Goal: Task Accomplishment & Management: Manage account settings

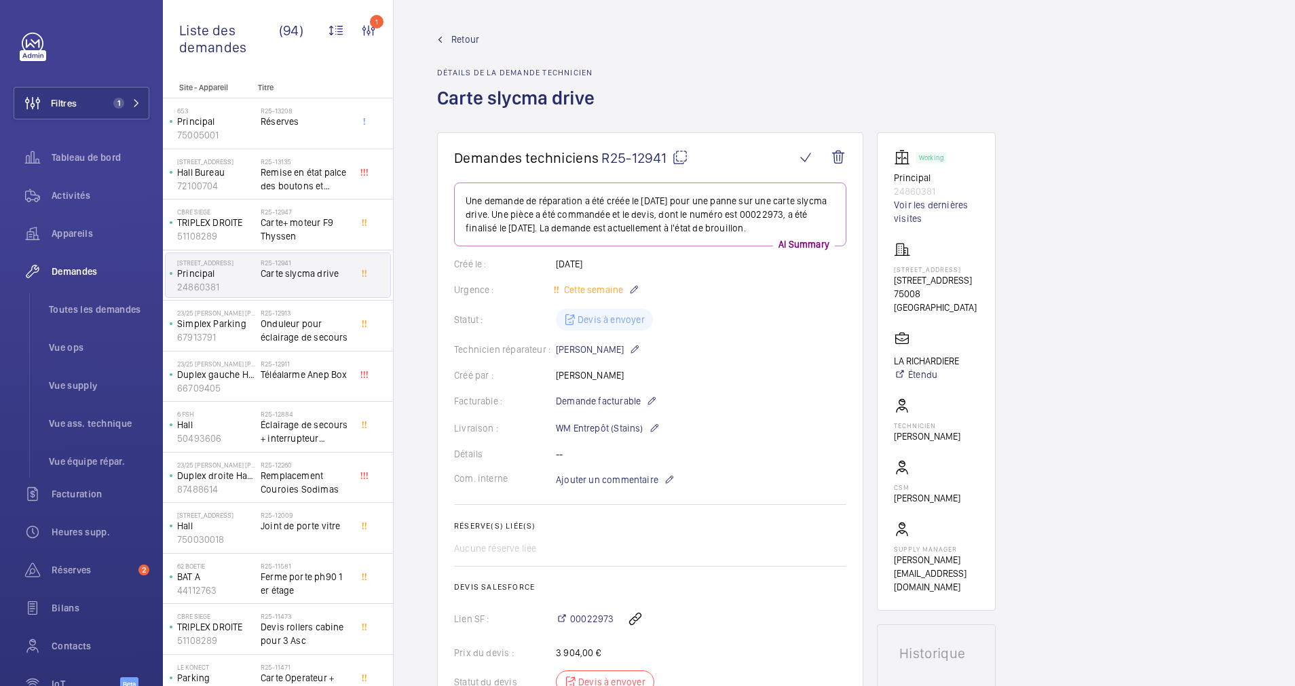
click at [456, 32] on wm-front-admin-header "Retour Détails de la demande technicien Carte slycma drive" at bounding box center [844, 66] width 901 height 132
click at [455, 44] on span "Retour" at bounding box center [465, 40] width 28 height 14
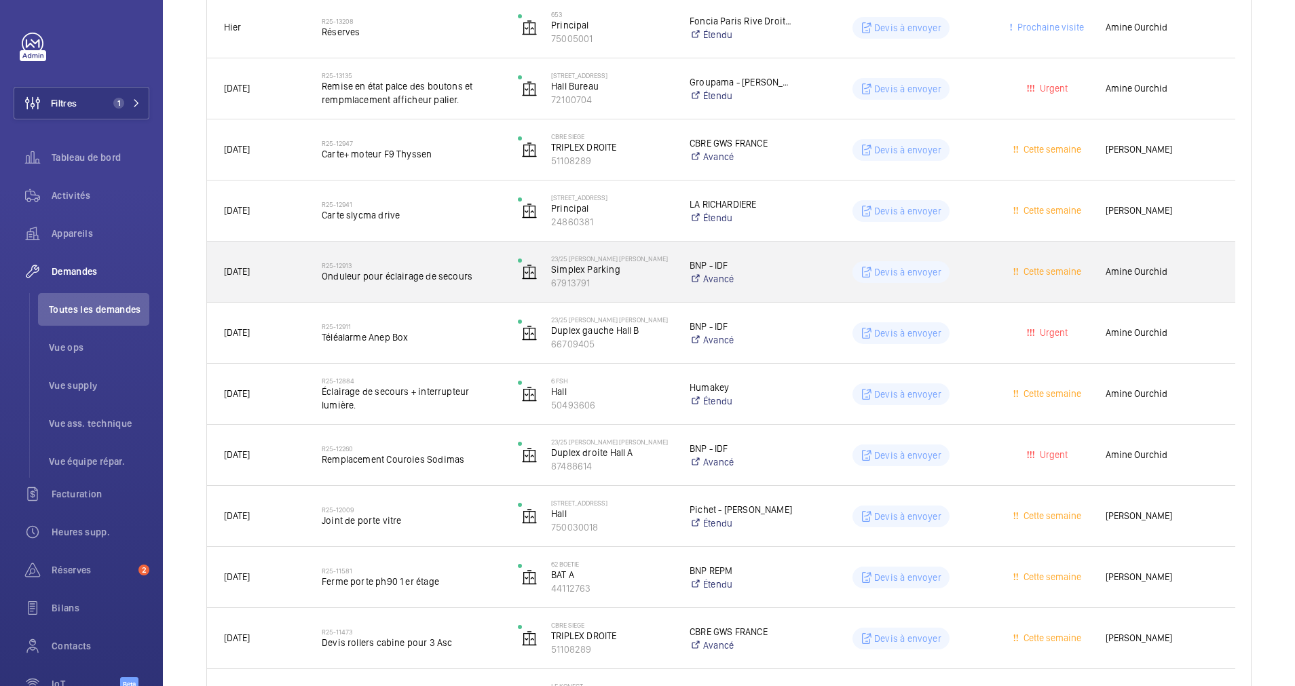
scroll to position [305, 0]
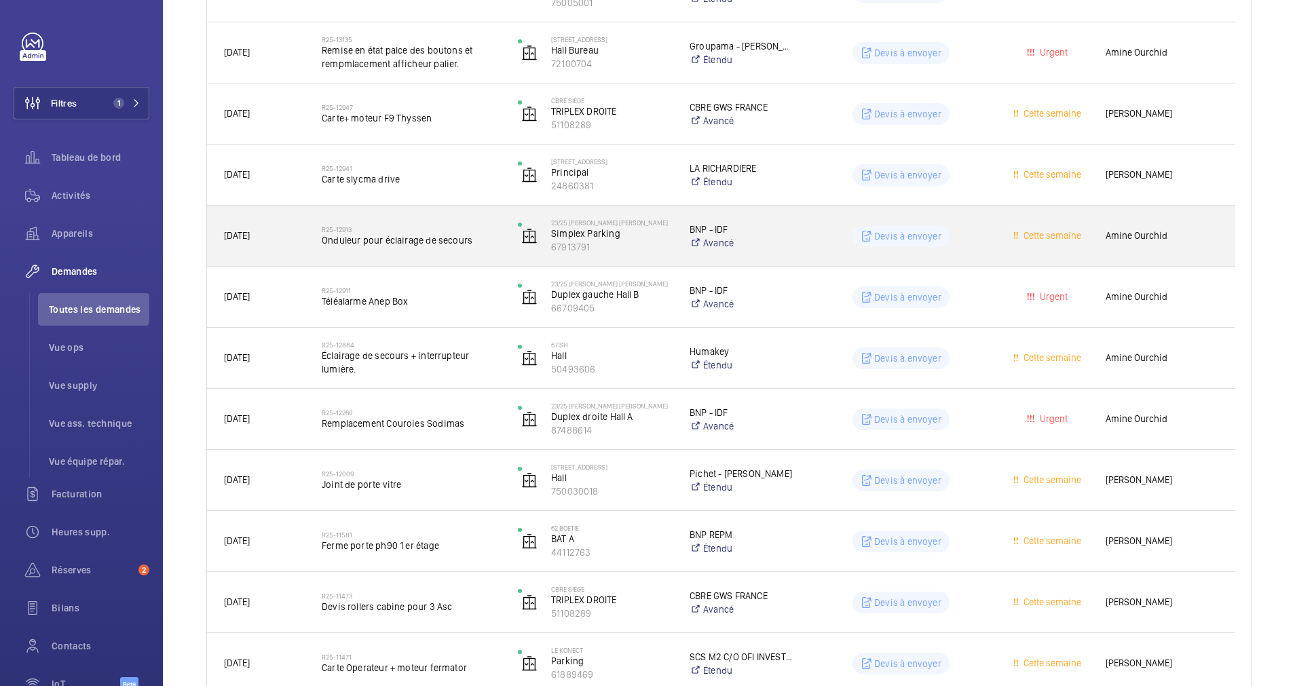
click at [491, 235] on span "Onduleur pour éclairage de secours" at bounding box center [411, 240] width 178 height 14
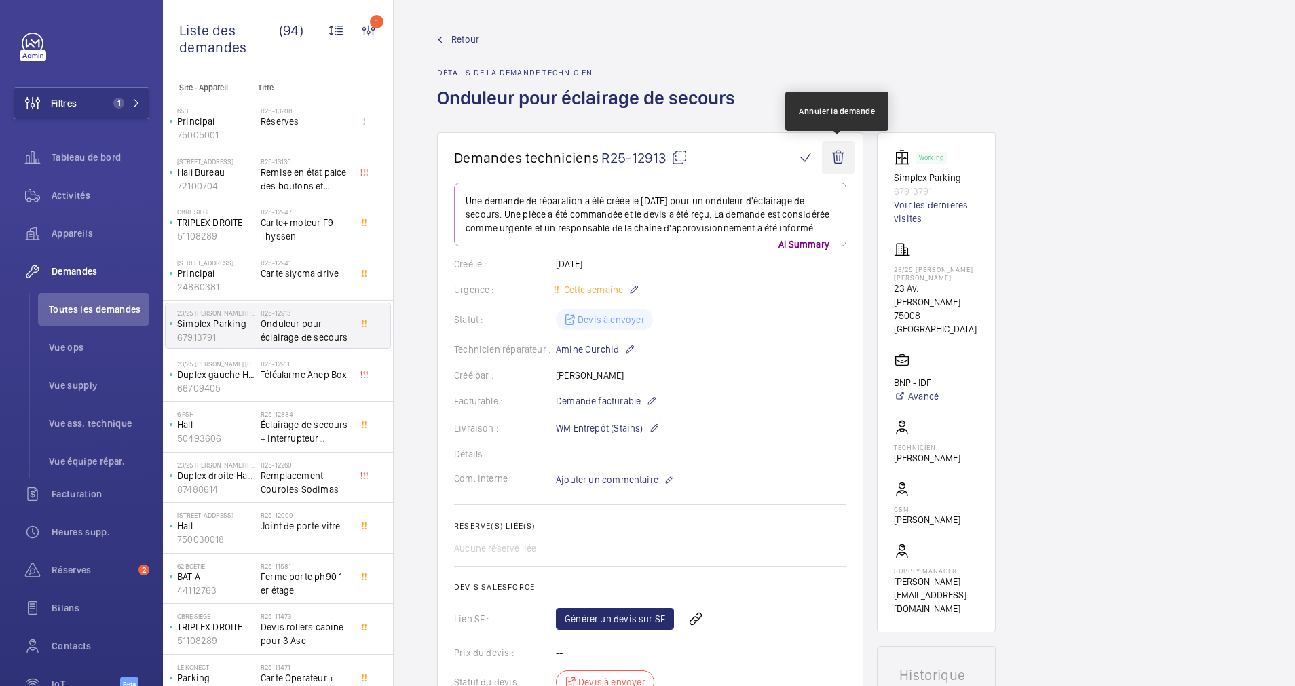
click at [840, 146] on wm-front-icon-button at bounding box center [838, 157] width 33 height 33
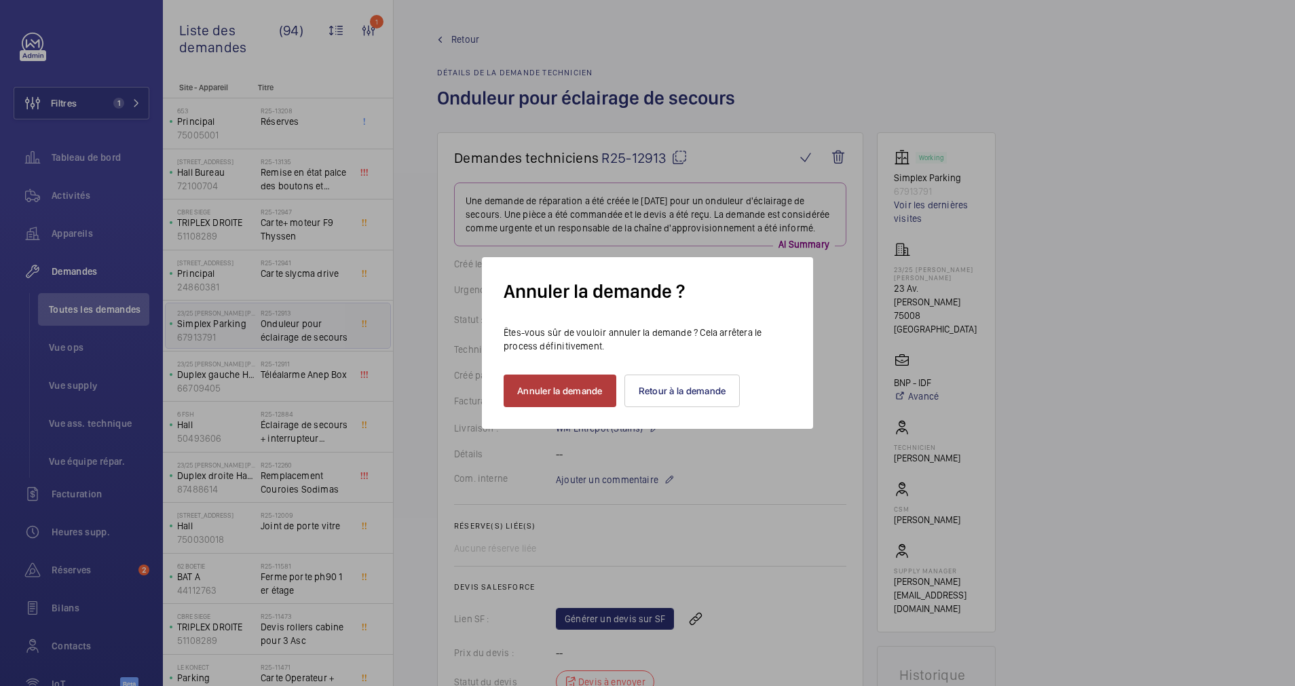
click at [603, 386] on button "Annuler la demande" at bounding box center [559, 391] width 113 height 33
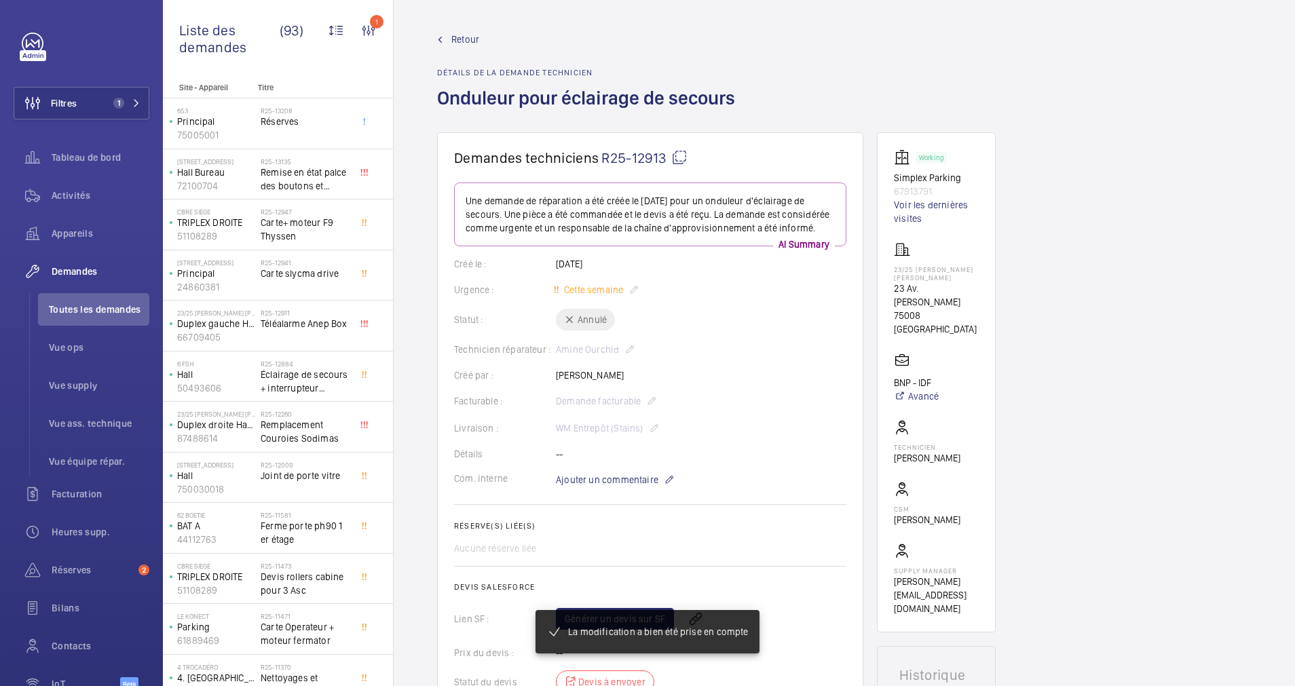
click at [467, 33] on span "Retour" at bounding box center [465, 40] width 28 height 14
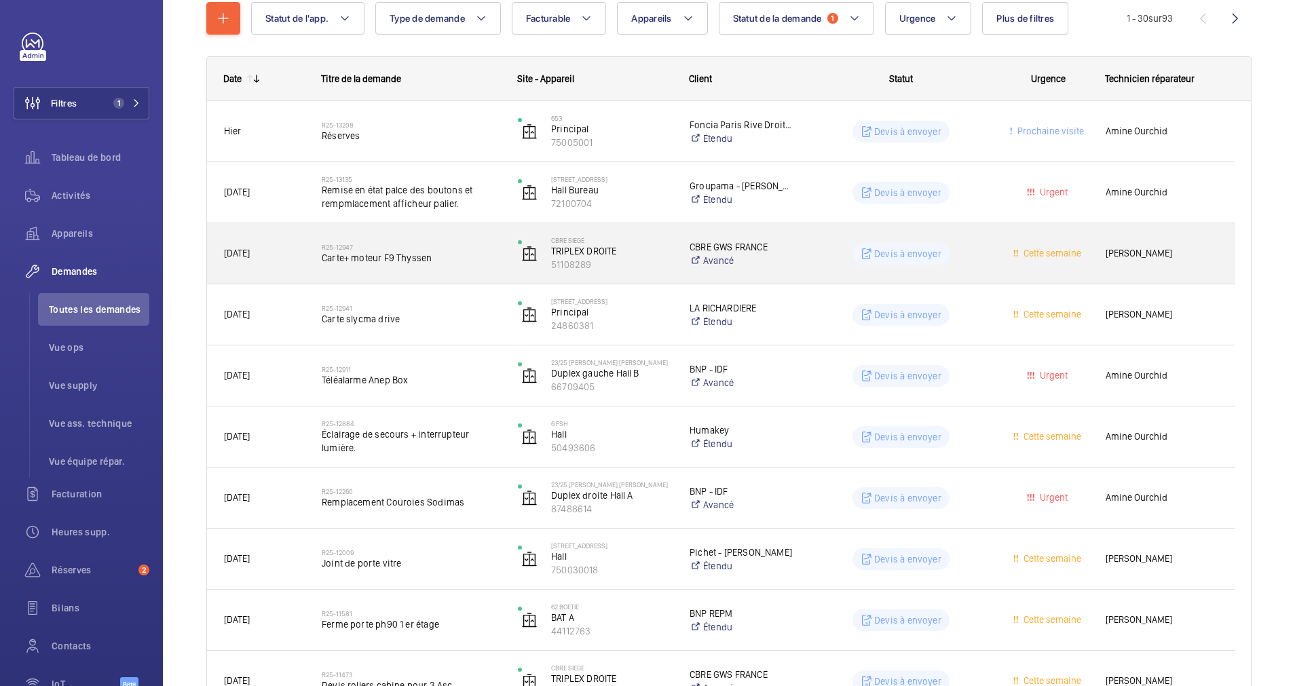
scroll to position [204, 0]
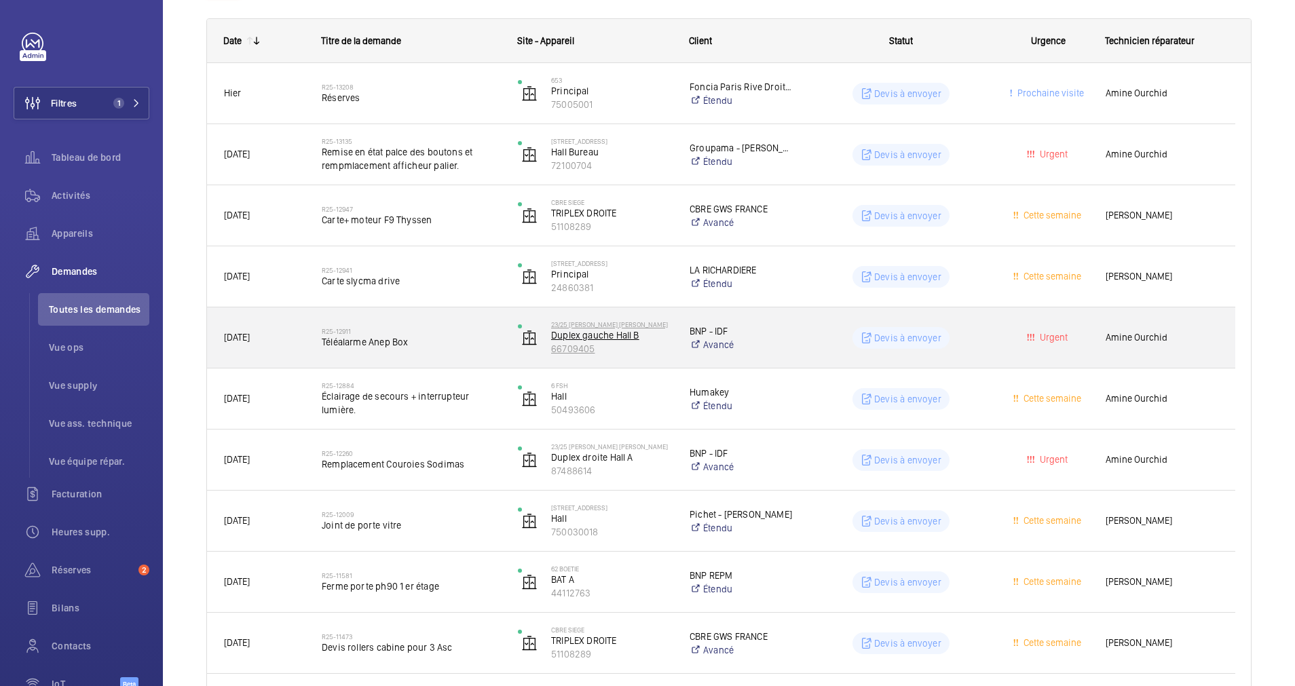
click at [653, 337] on p "Duplex gauche Hall B" at bounding box center [611, 335] width 121 height 14
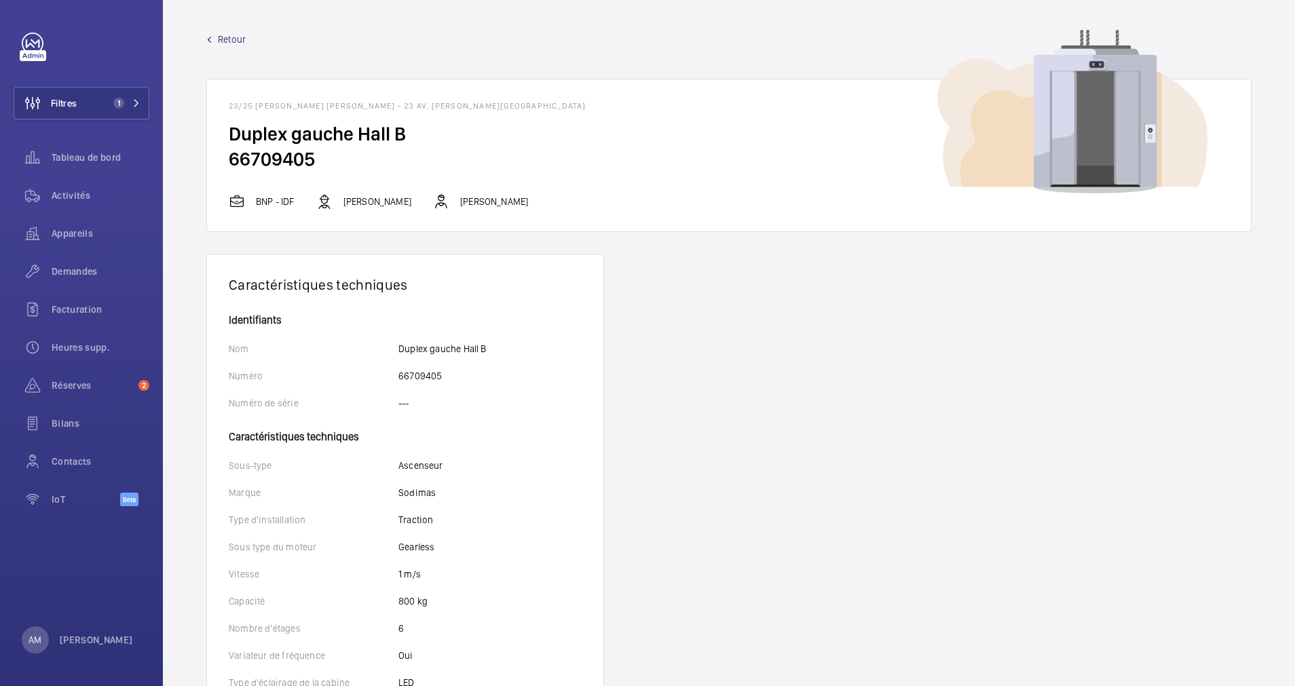
click at [205, 26] on wm-front-device-detail "Retour 23/25 [PERSON_NAME] [PERSON_NAME] - 23 Av. [PERSON_NAME], [GEOGRAPHIC_DA…" at bounding box center [729, 624] width 1132 height 1249
click at [222, 38] on span "Retour" at bounding box center [232, 40] width 28 height 14
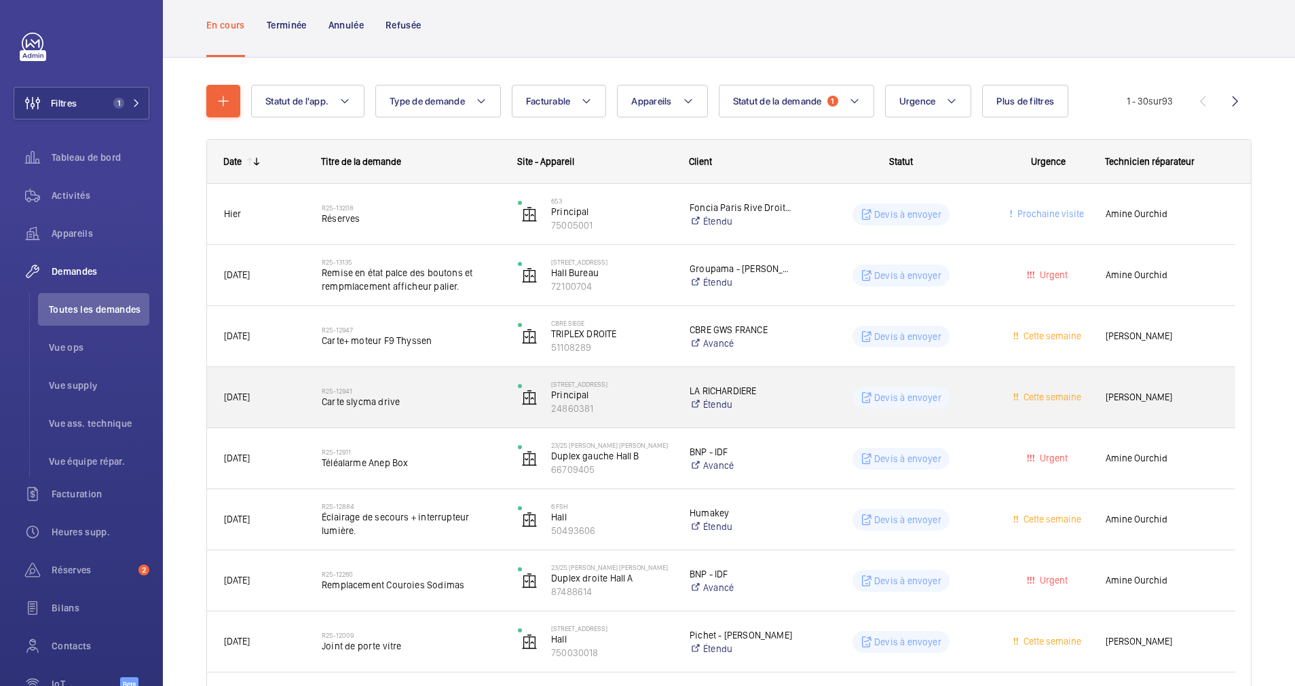
scroll to position [102, 0]
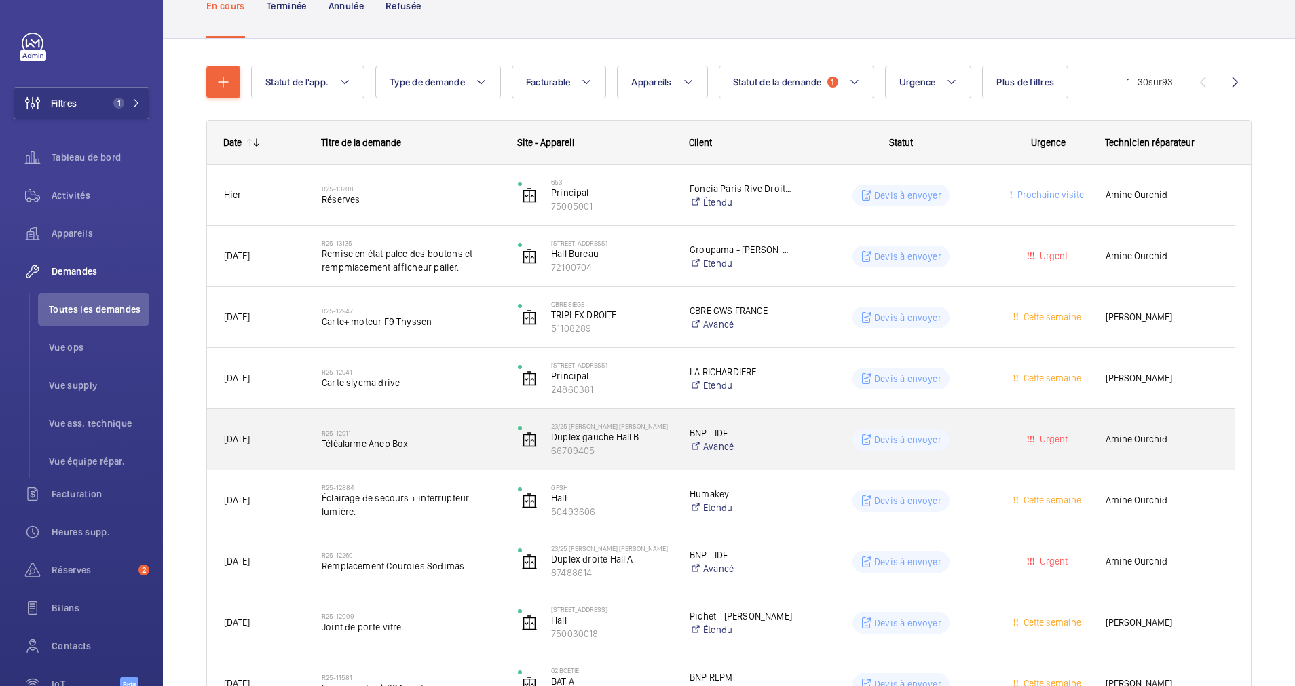
click at [474, 425] on div "R25-12911 Téléalarme Anep Box" at bounding box center [411, 439] width 178 height 39
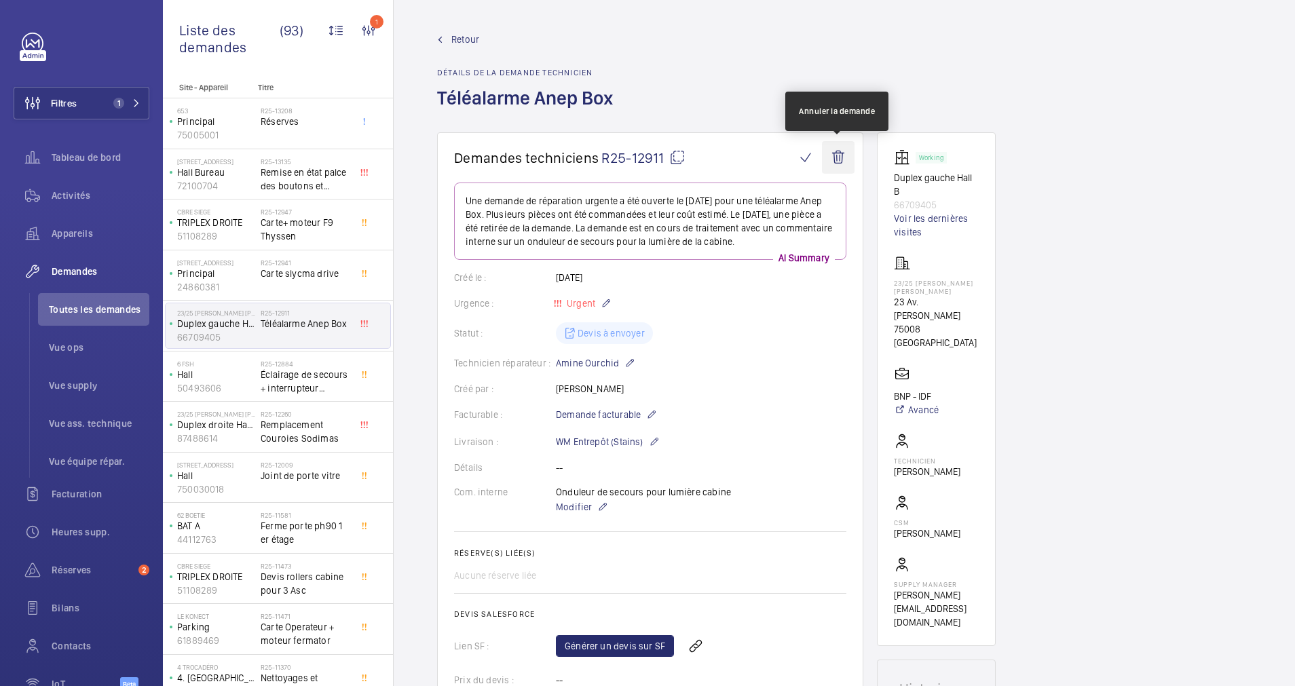
click at [840, 159] on wm-front-icon-button at bounding box center [838, 157] width 33 height 33
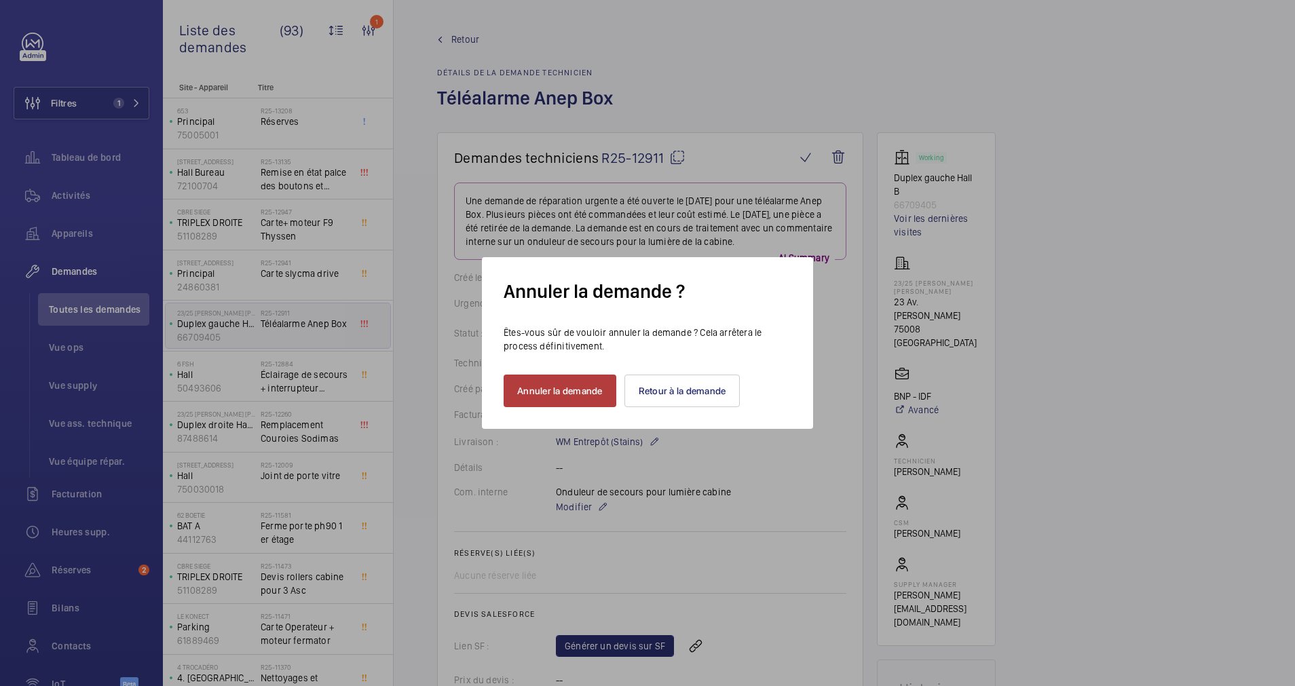
click at [586, 395] on button "Annuler la demande" at bounding box center [559, 391] width 113 height 33
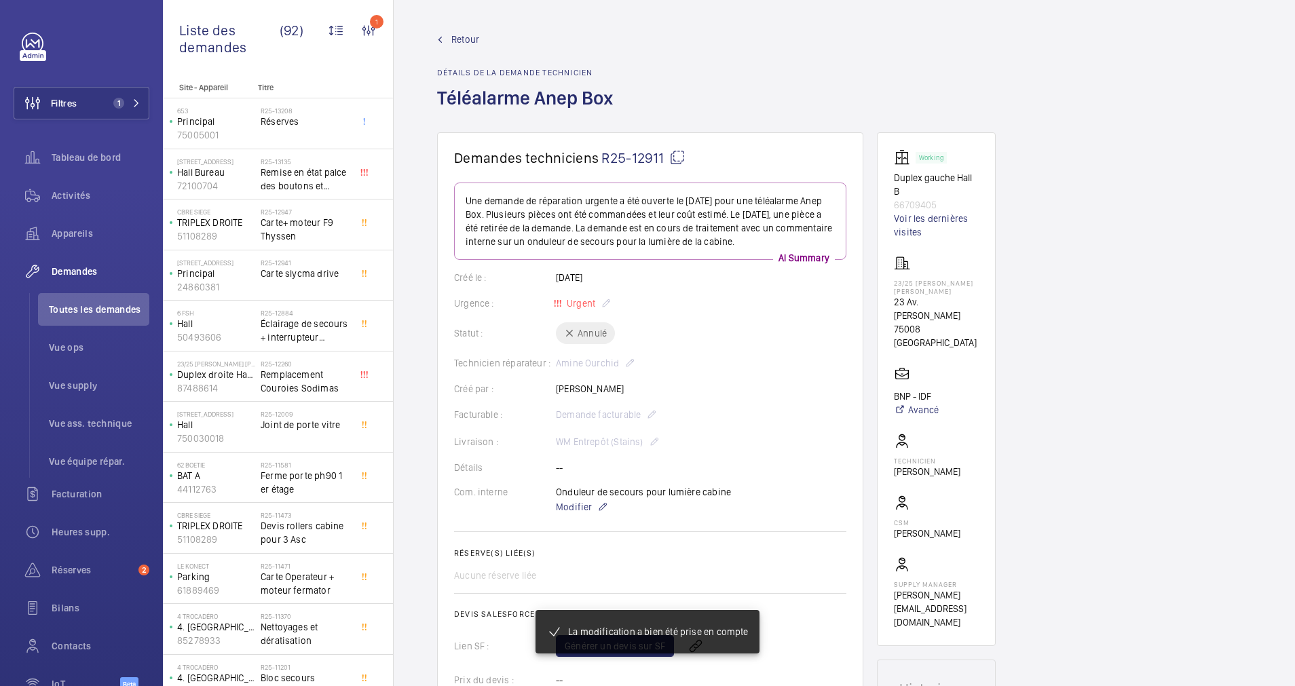
click at [455, 35] on span "Retour" at bounding box center [465, 40] width 28 height 14
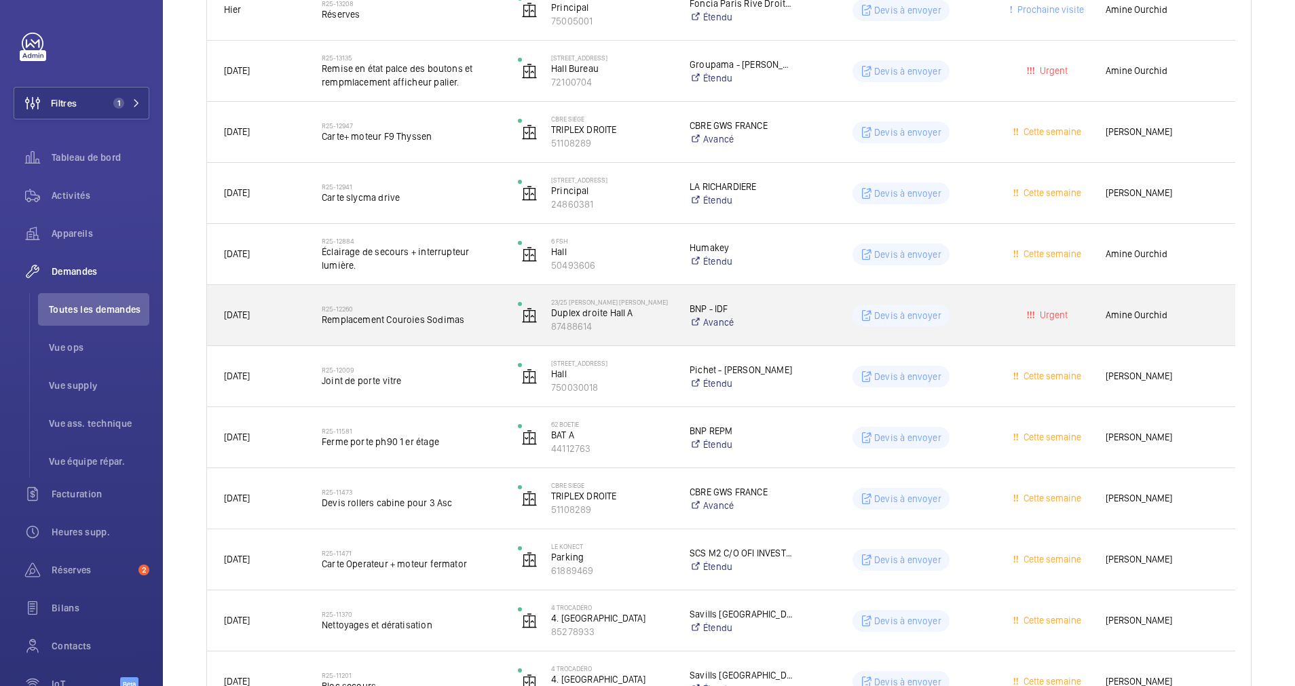
scroll to position [305, 0]
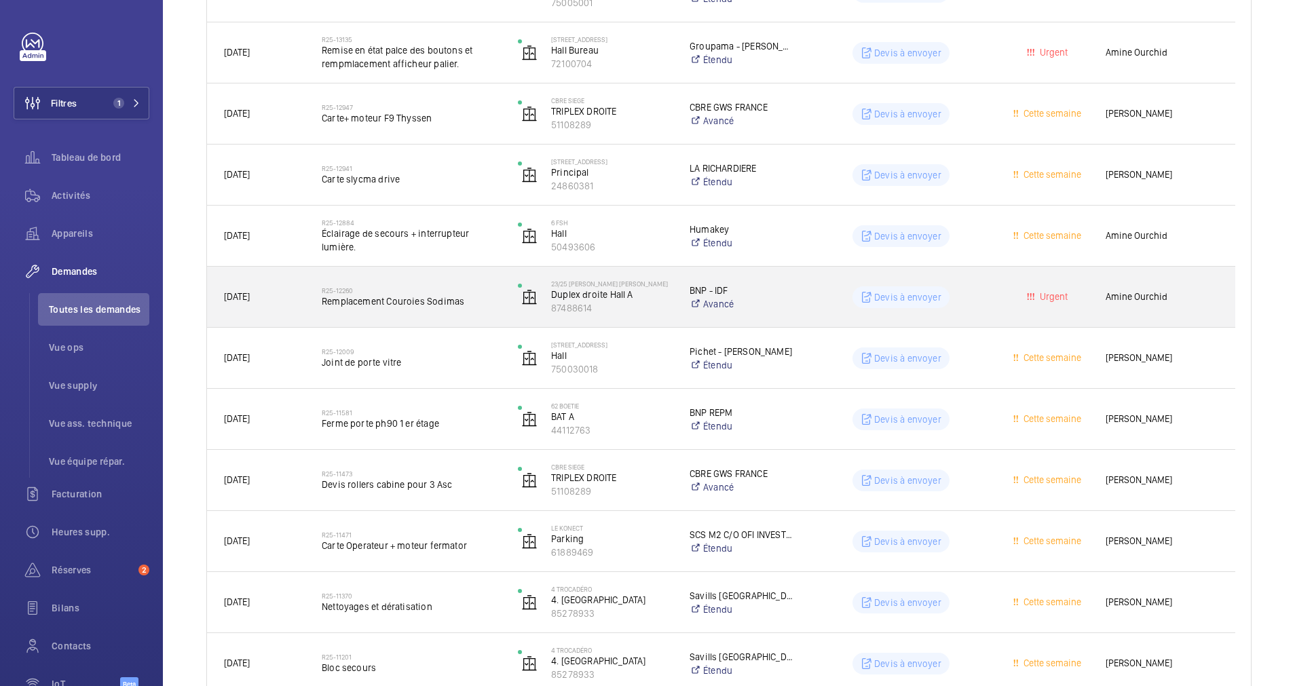
click at [465, 296] on span "Remplacement Couroies Sodimas" at bounding box center [411, 301] width 178 height 14
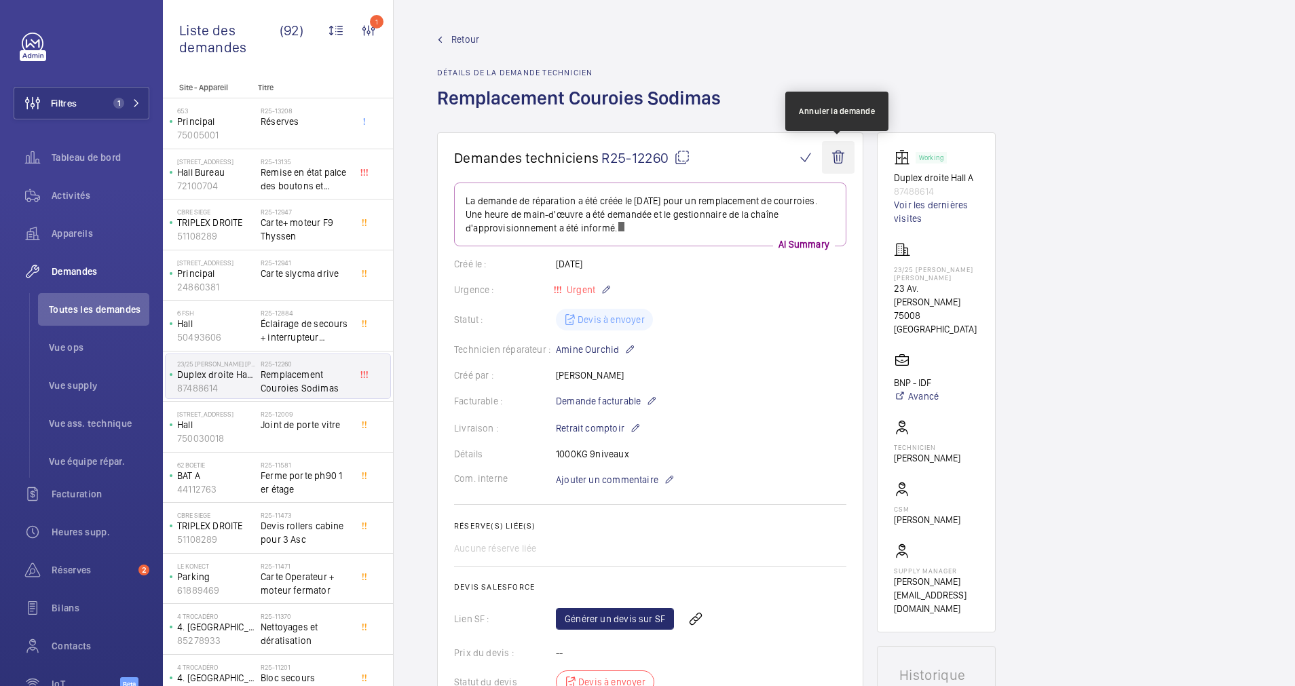
click at [840, 158] on wm-front-icon-button at bounding box center [838, 157] width 33 height 33
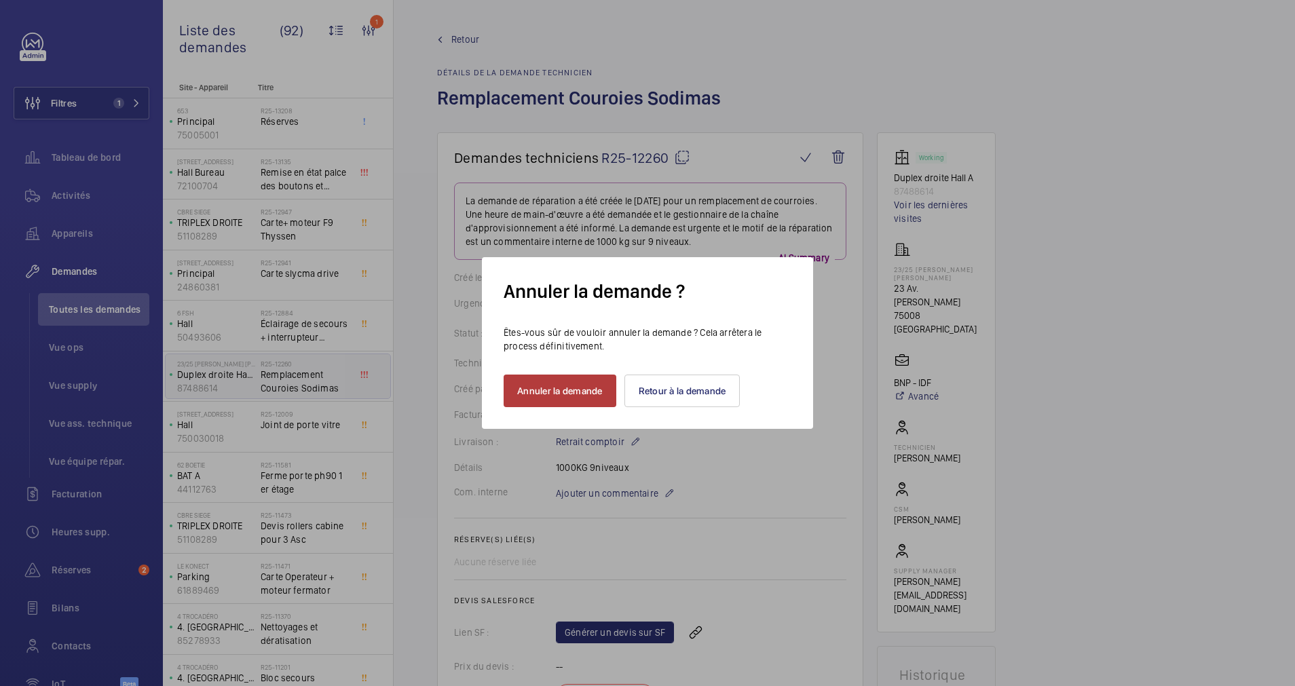
click at [564, 406] on button "Annuler la demande" at bounding box center [559, 391] width 113 height 33
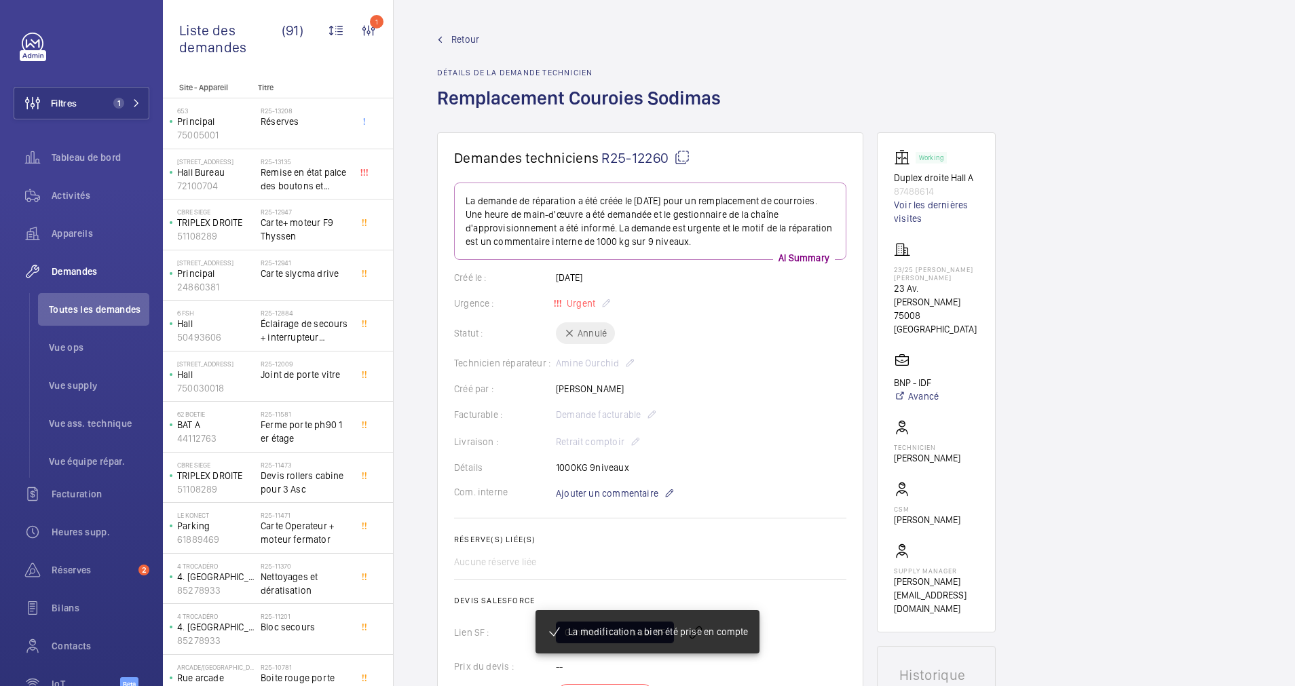
click at [460, 37] on span "Retour" at bounding box center [465, 40] width 28 height 14
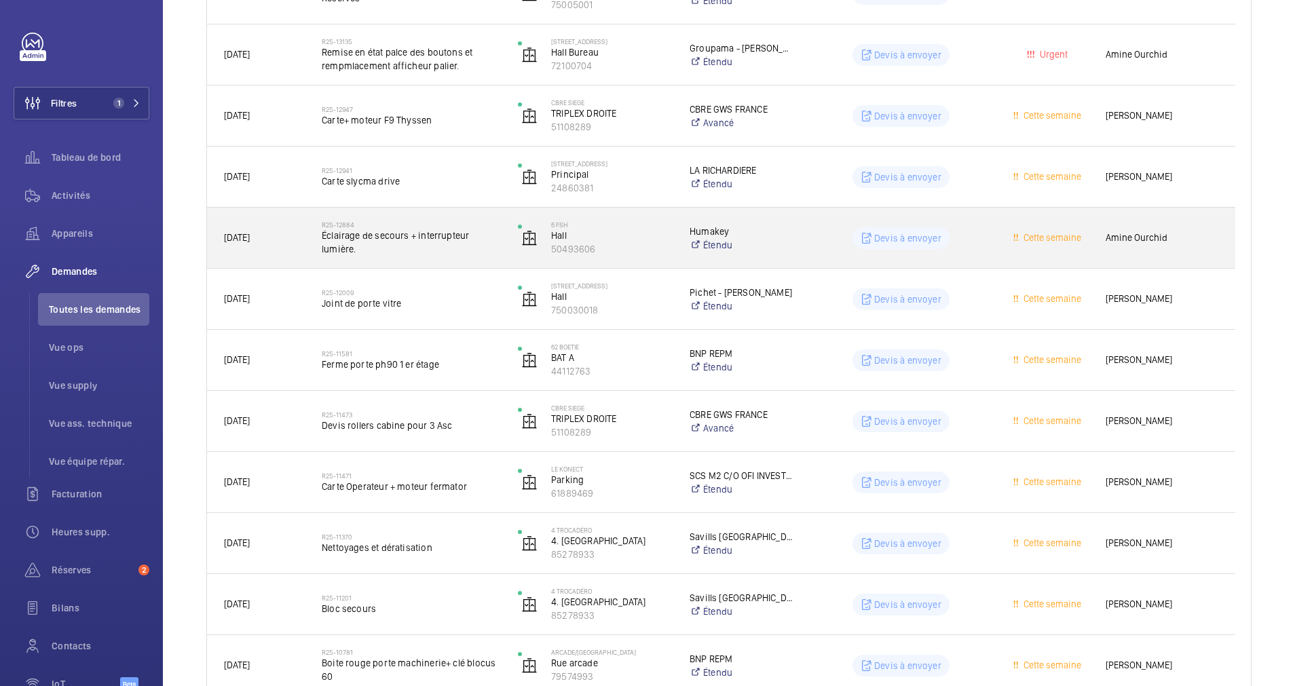
scroll to position [305, 0]
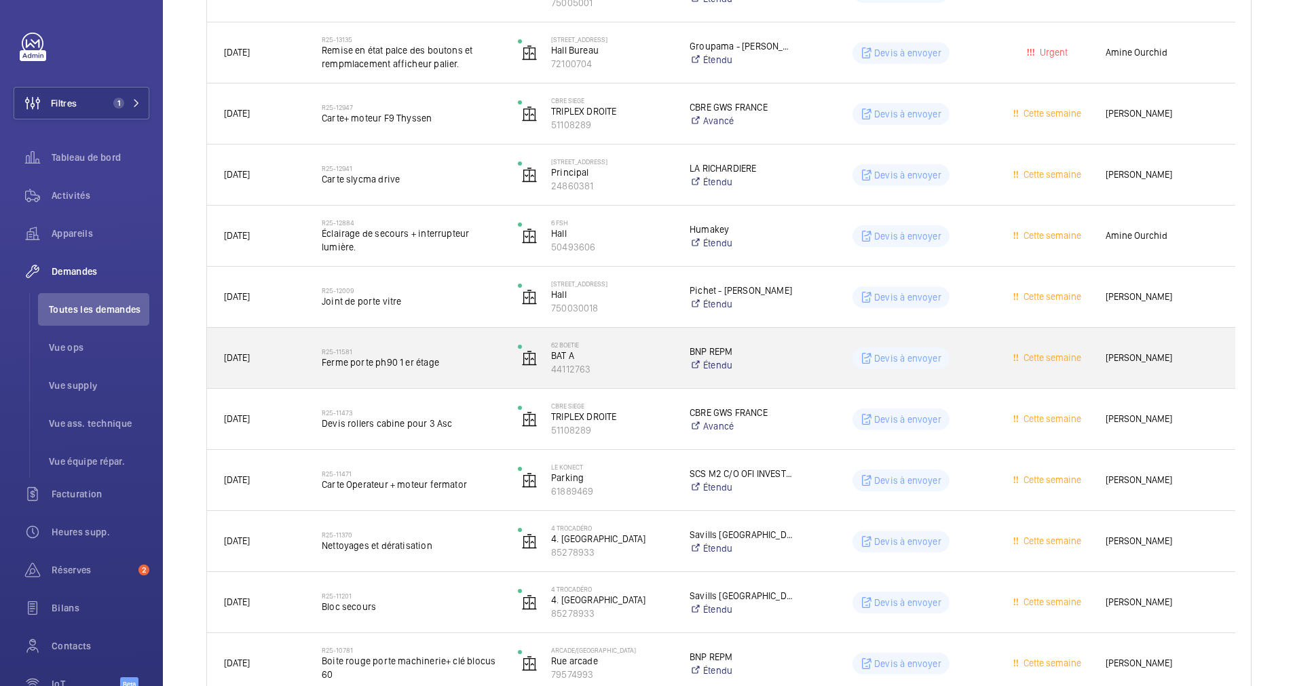
click at [480, 349] on h2 "R25-11581" at bounding box center [411, 351] width 178 height 8
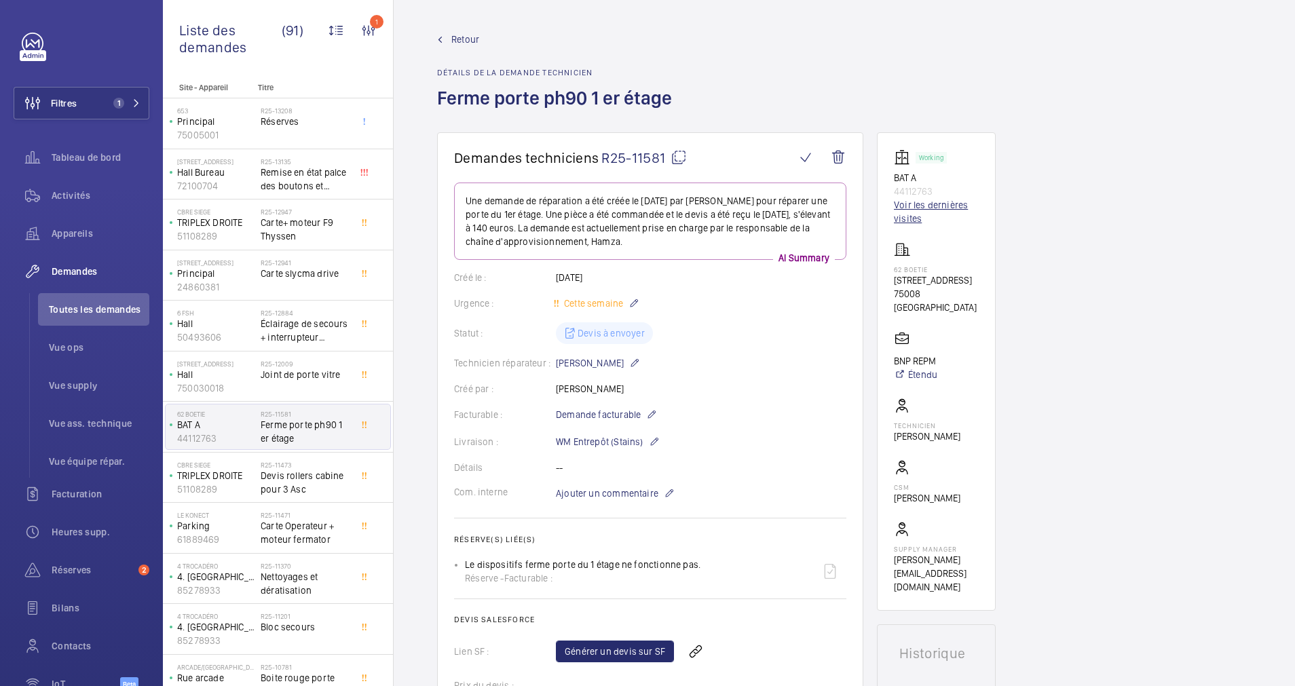
click at [910, 210] on link "Voir les dernières visites" at bounding box center [936, 211] width 85 height 27
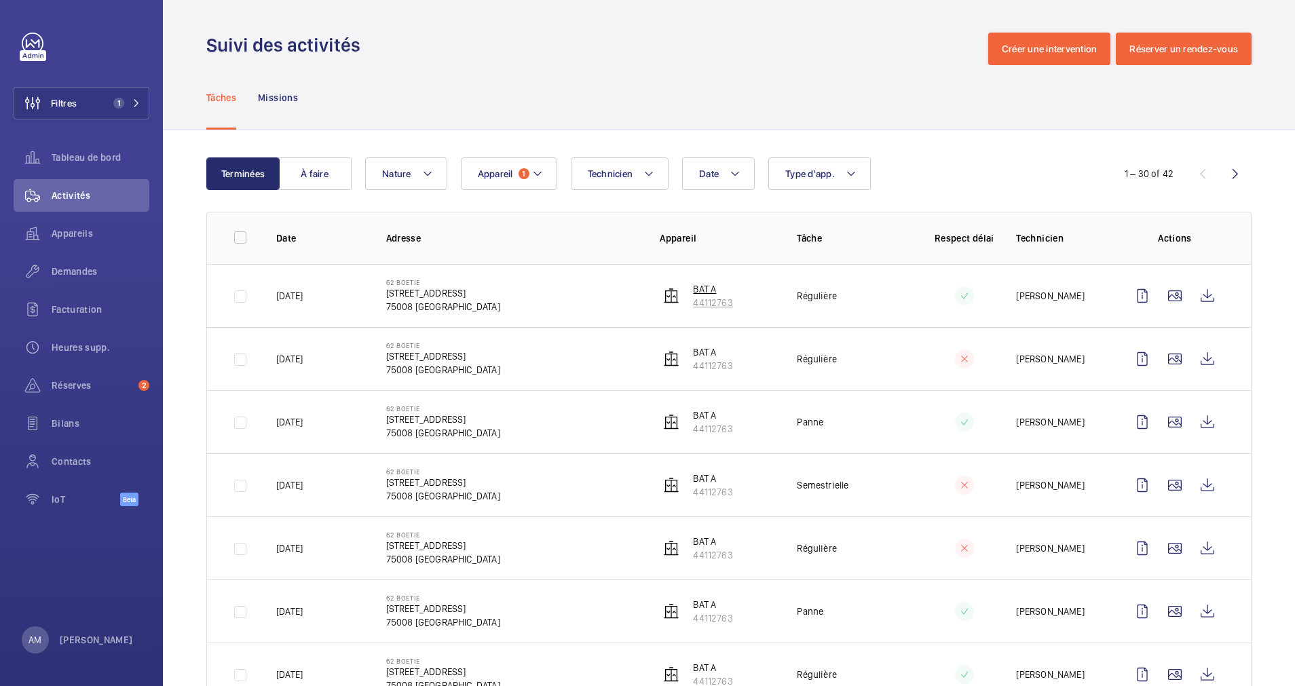
click at [708, 295] on p "BAT A" at bounding box center [712, 289] width 39 height 14
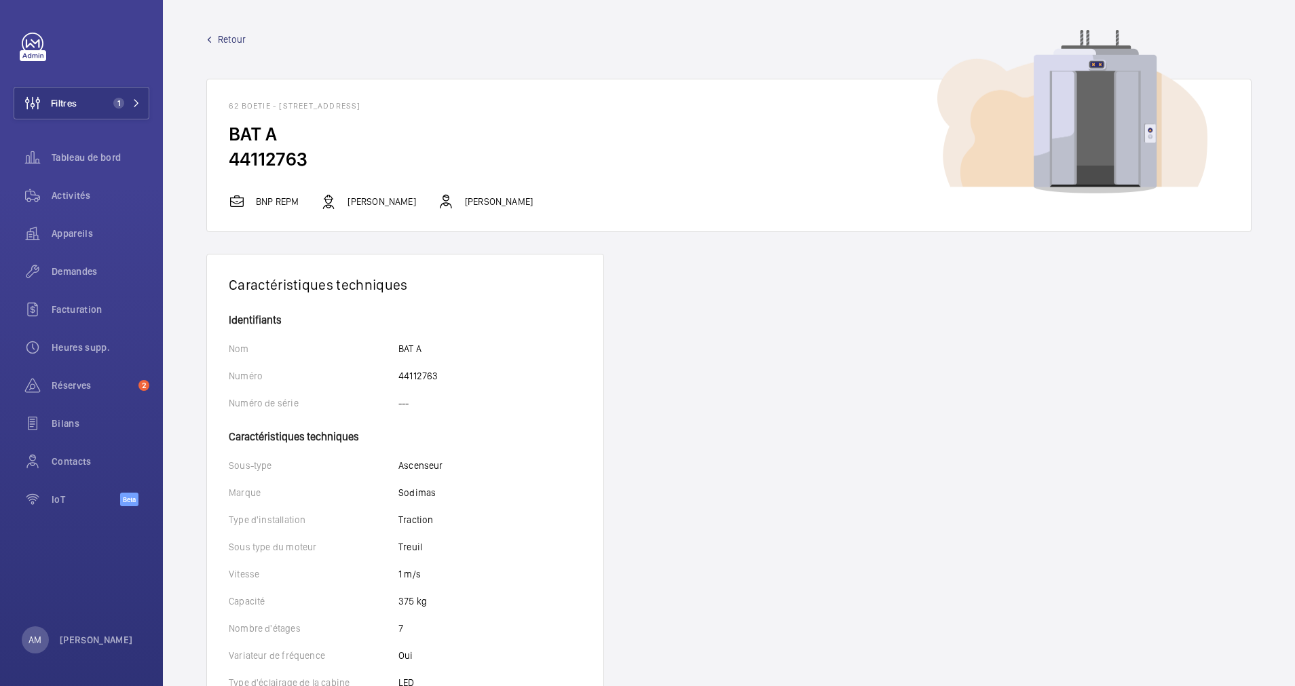
click at [224, 33] on span "Retour" at bounding box center [232, 40] width 28 height 14
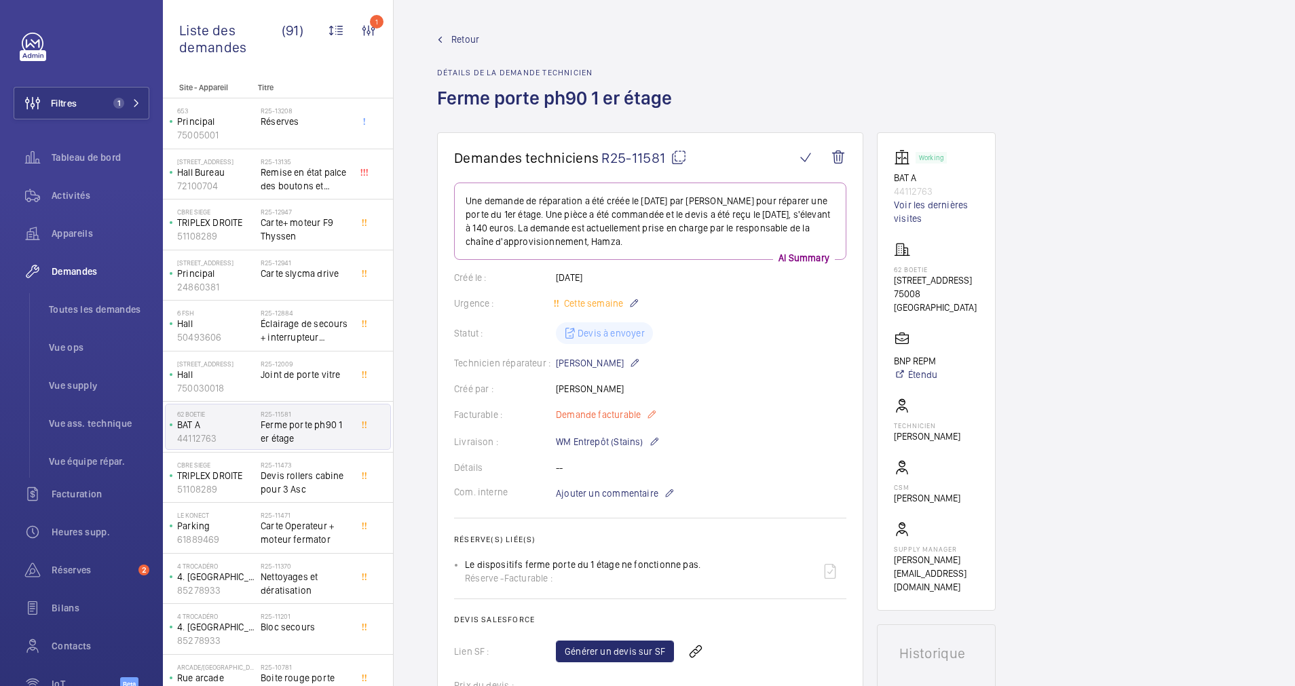
click at [646, 413] on mat-icon at bounding box center [651, 414] width 11 height 16
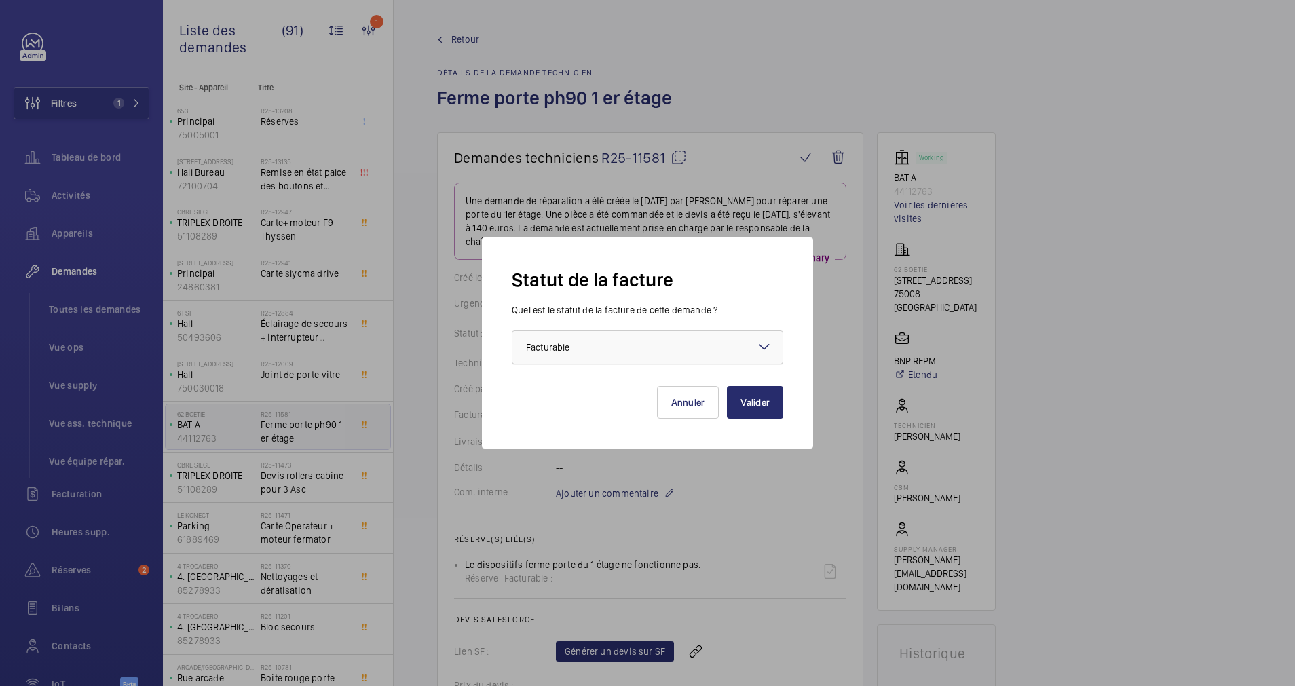
click at [746, 359] on div at bounding box center [647, 347] width 270 height 33
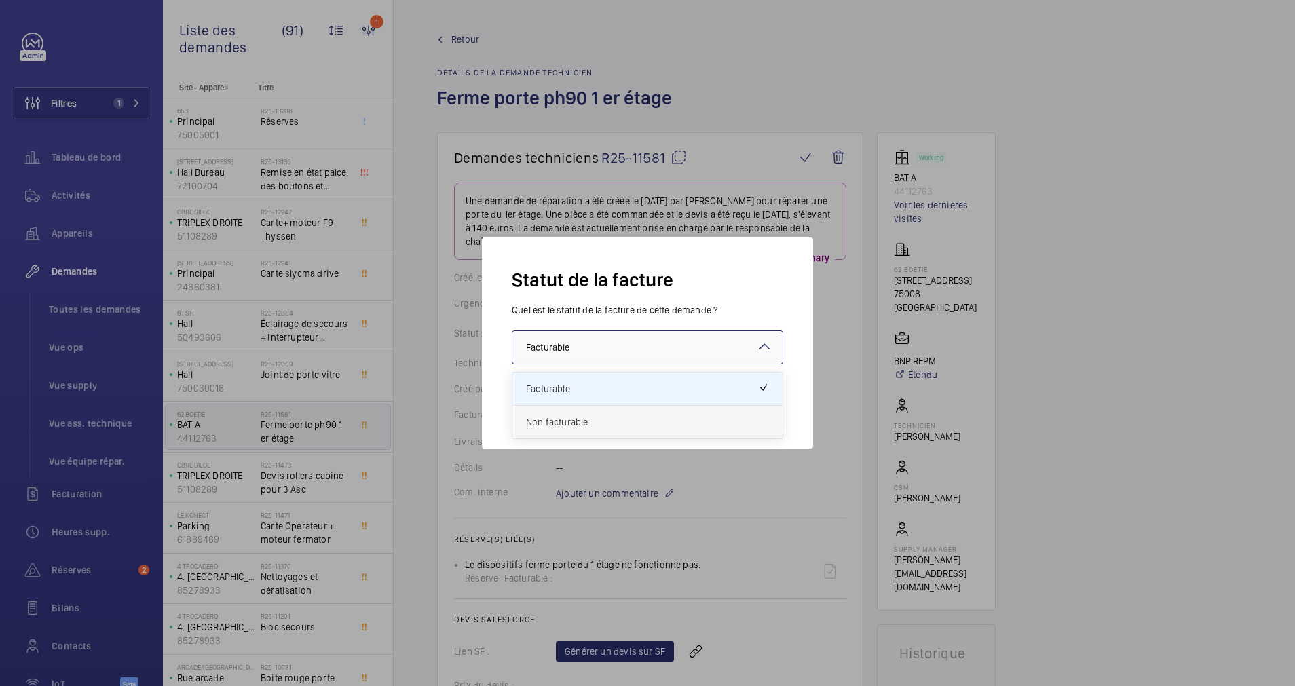
click at [577, 422] on span "Non facturable" at bounding box center [647, 422] width 243 height 14
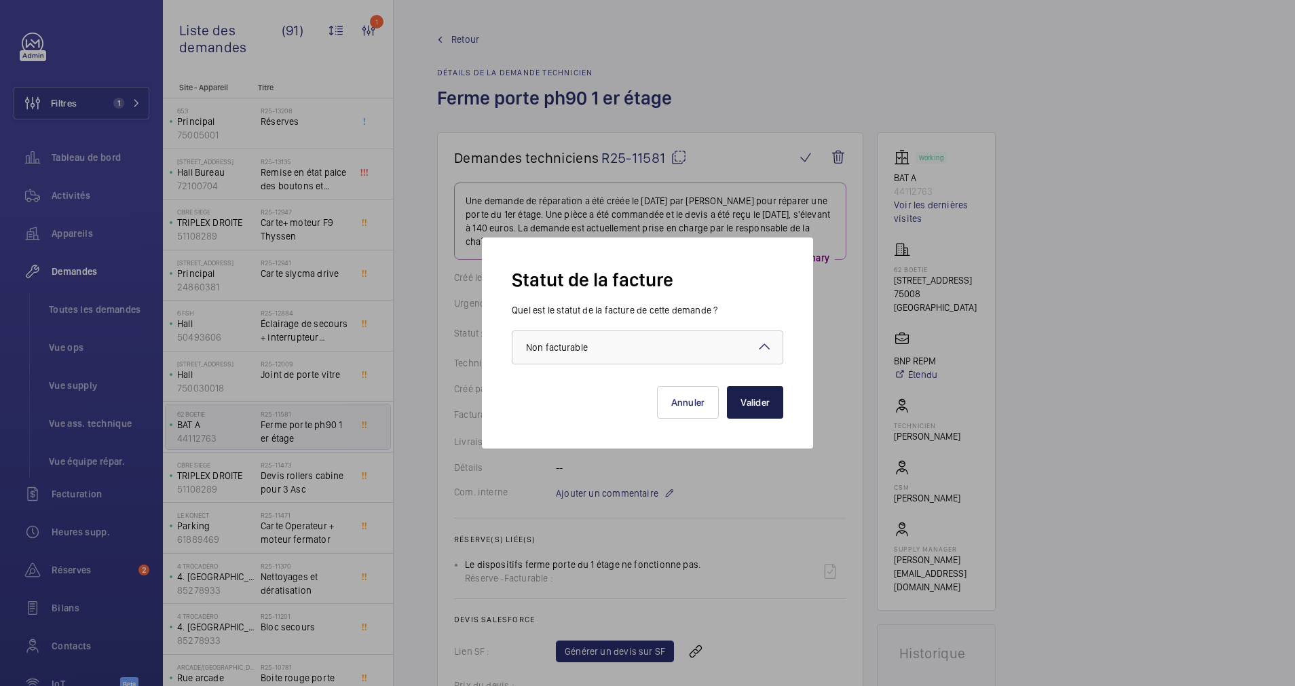
click at [760, 410] on button "Valider" at bounding box center [755, 402] width 56 height 33
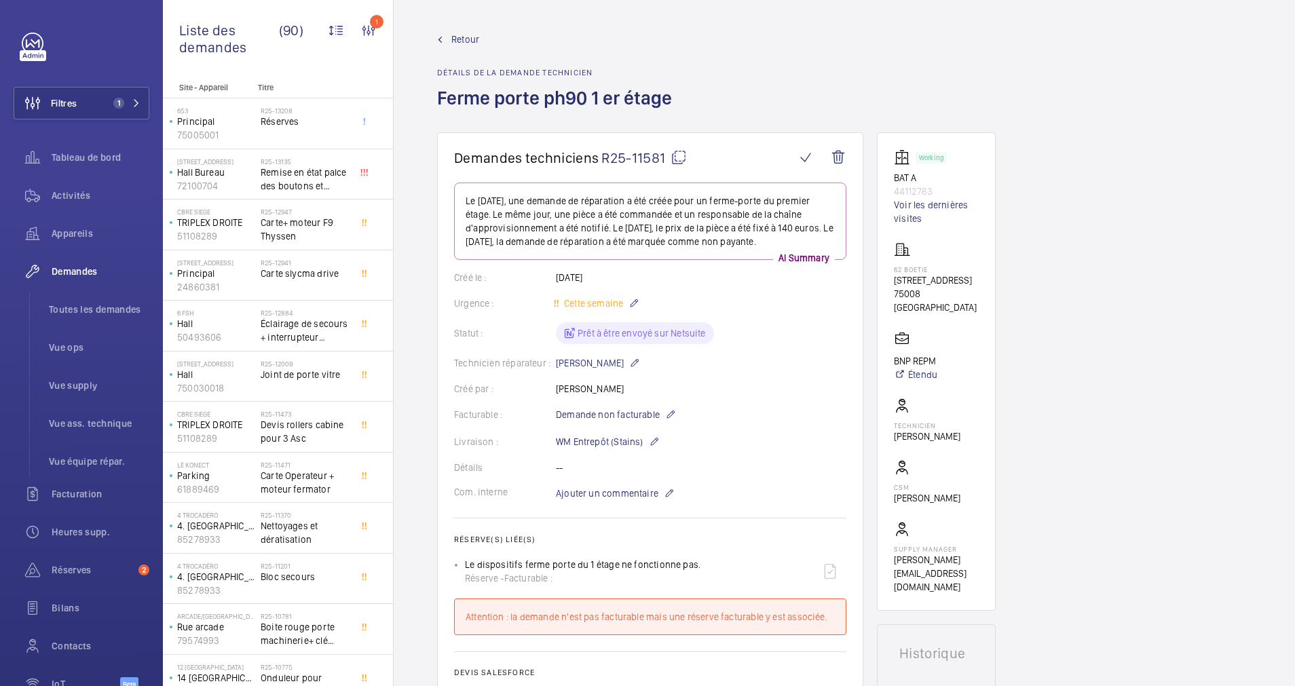
click at [459, 33] on span "Retour" at bounding box center [465, 40] width 28 height 14
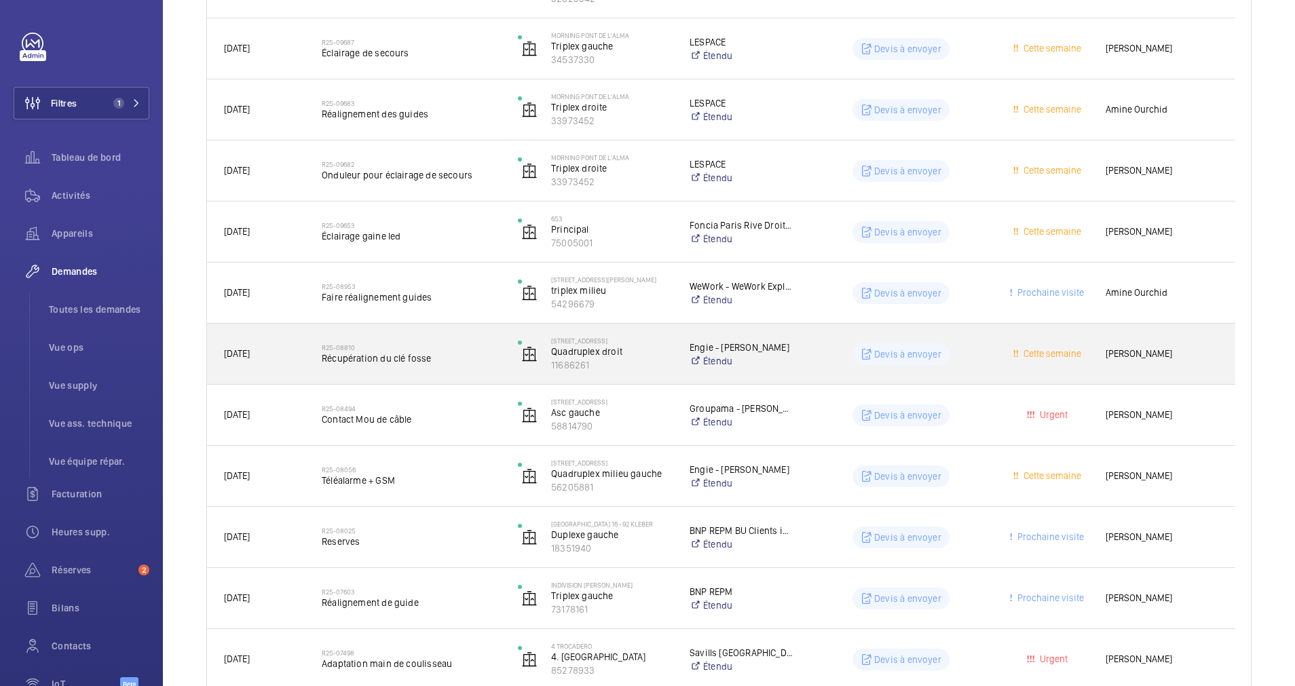
scroll to position [1119, 0]
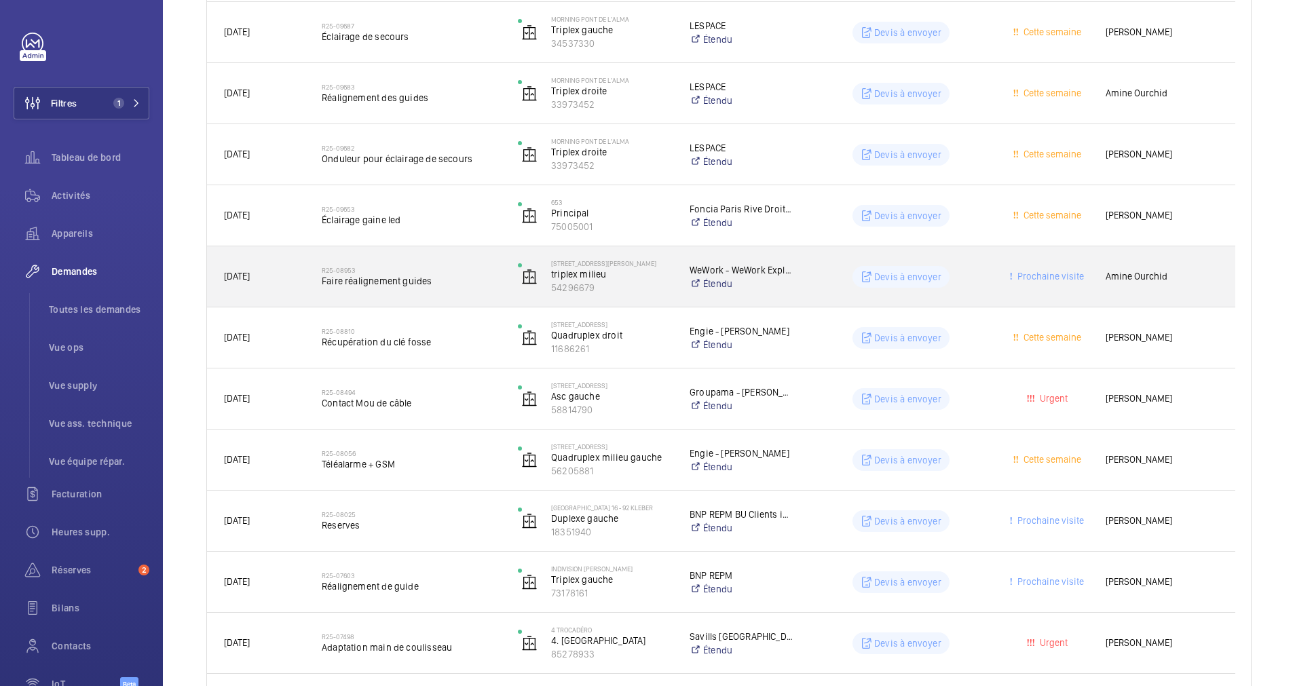
click at [471, 275] on span "Faire réalignement guides" at bounding box center [411, 281] width 178 height 14
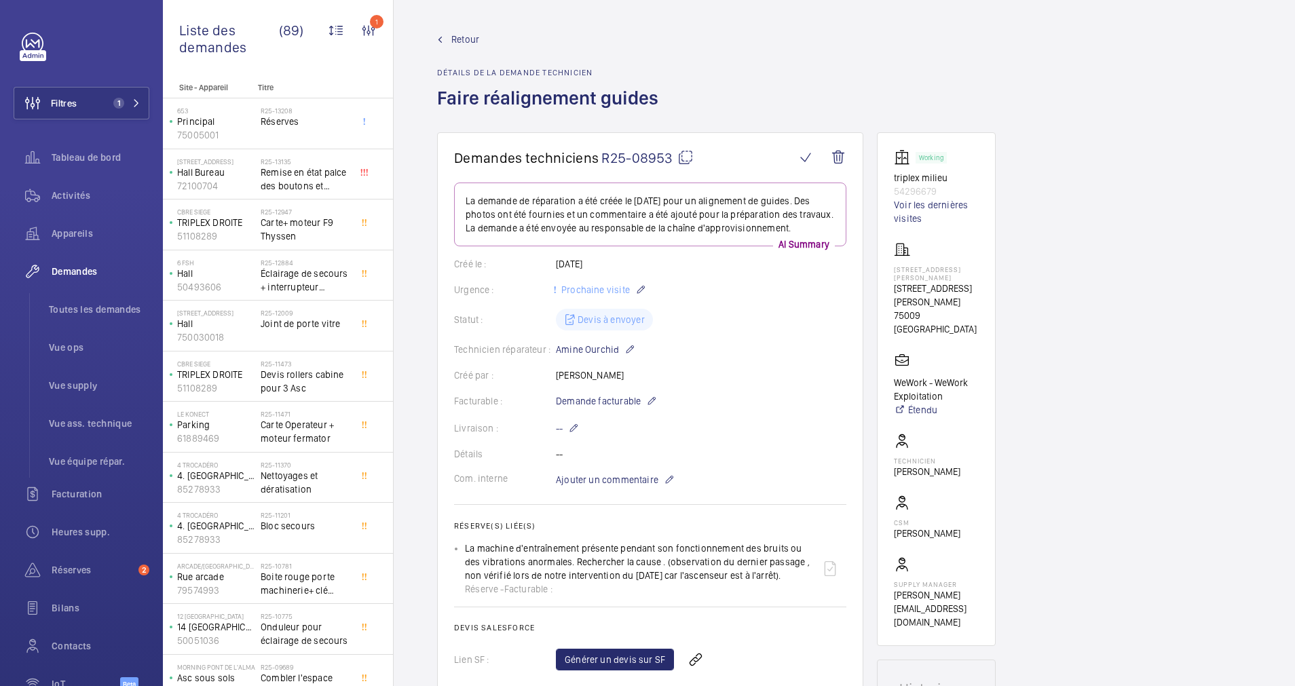
click at [463, 38] on span "Retour" at bounding box center [465, 40] width 28 height 14
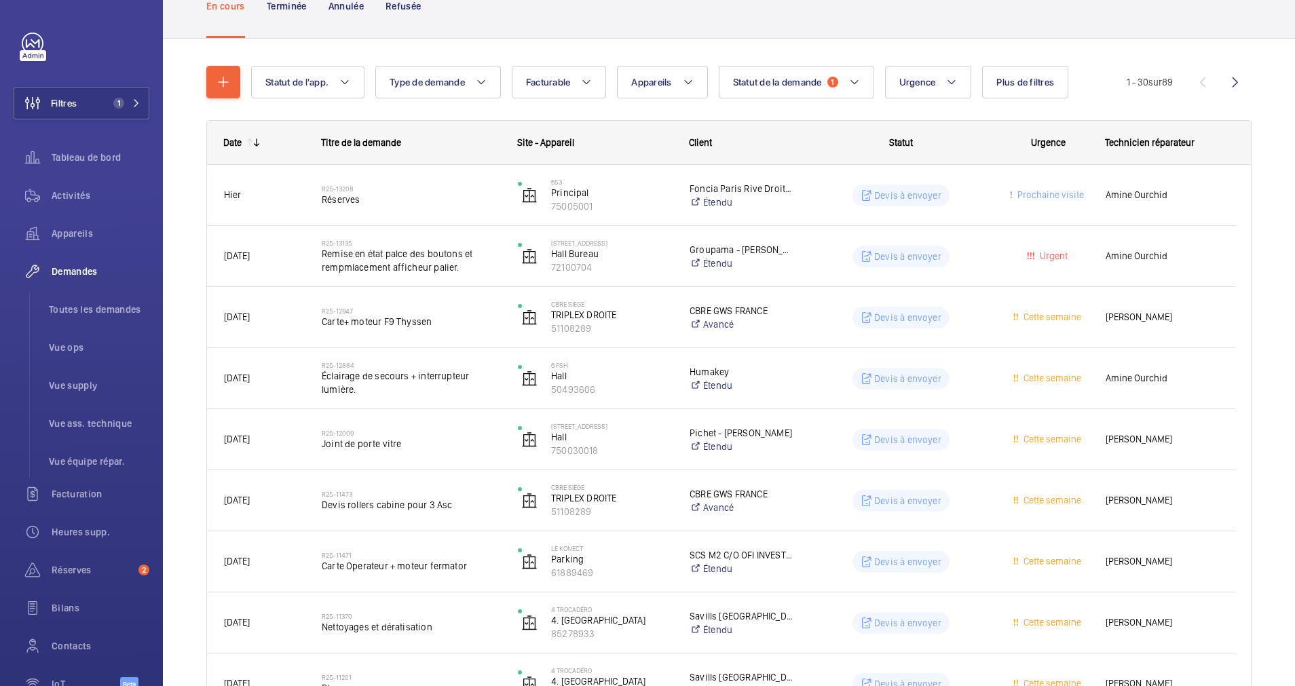
scroll to position [204, 0]
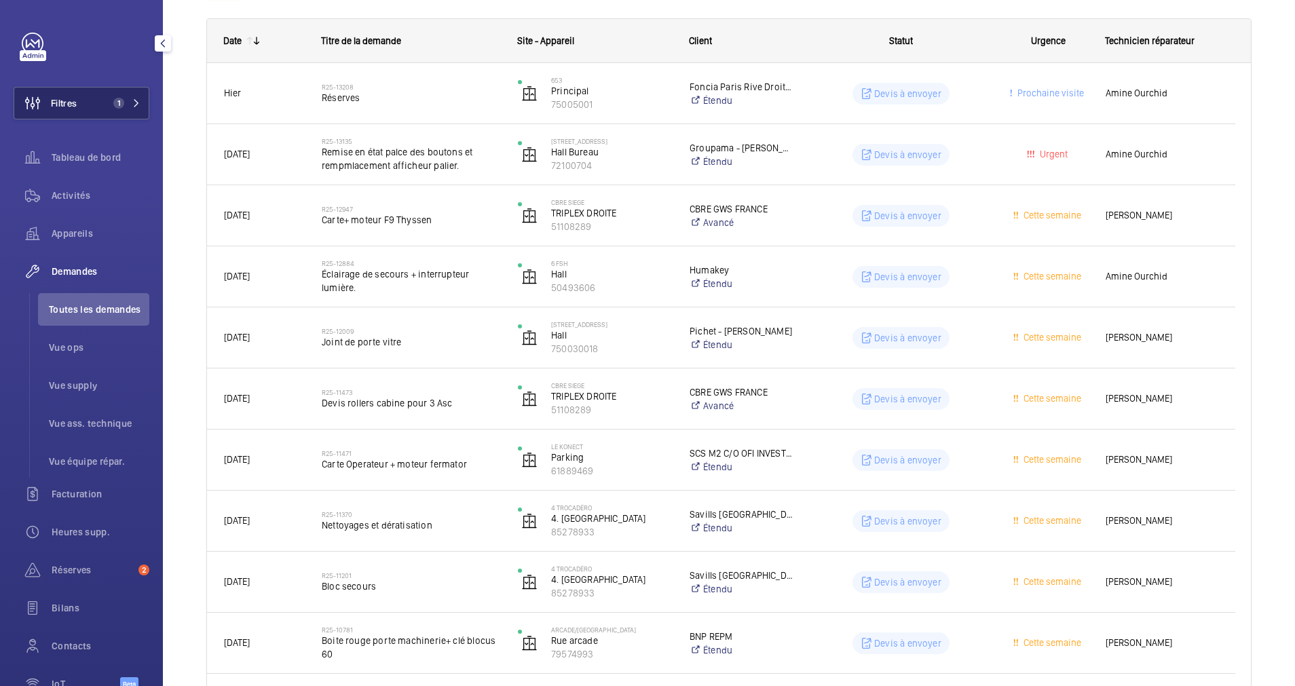
click at [128, 102] on span "1" at bounding box center [124, 103] width 33 height 11
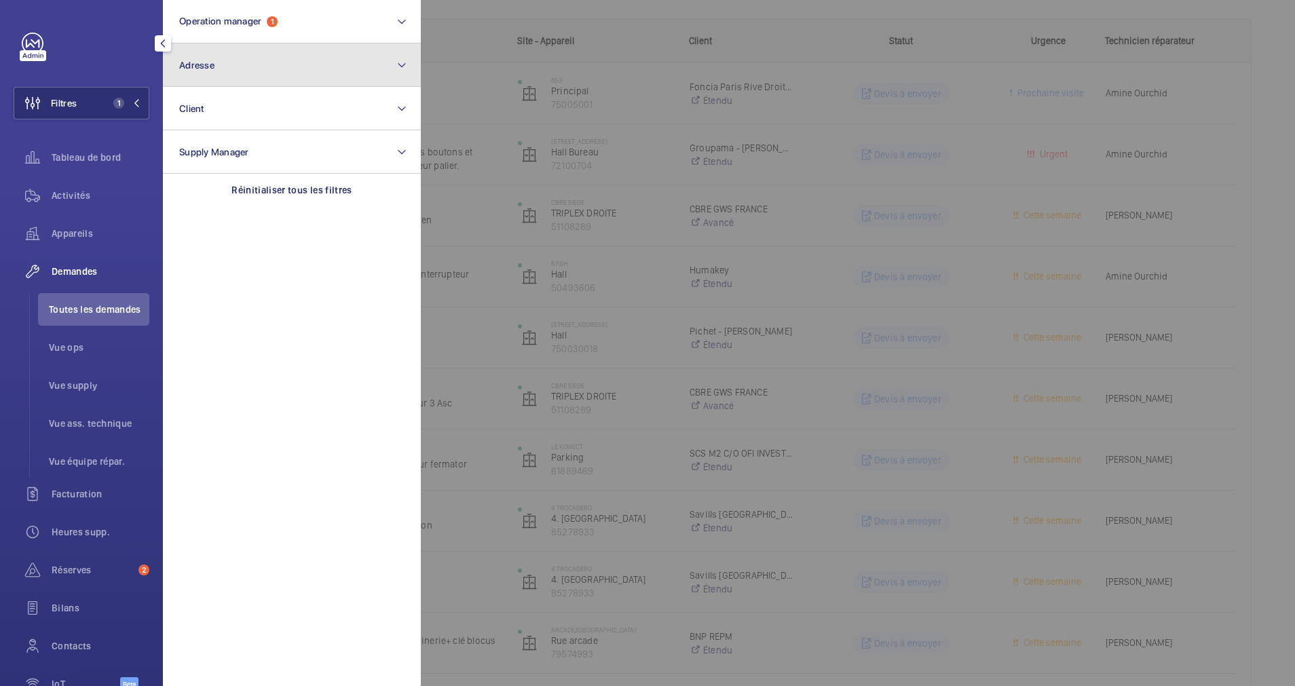
click at [227, 66] on button "Adresse" at bounding box center [292, 64] width 258 height 43
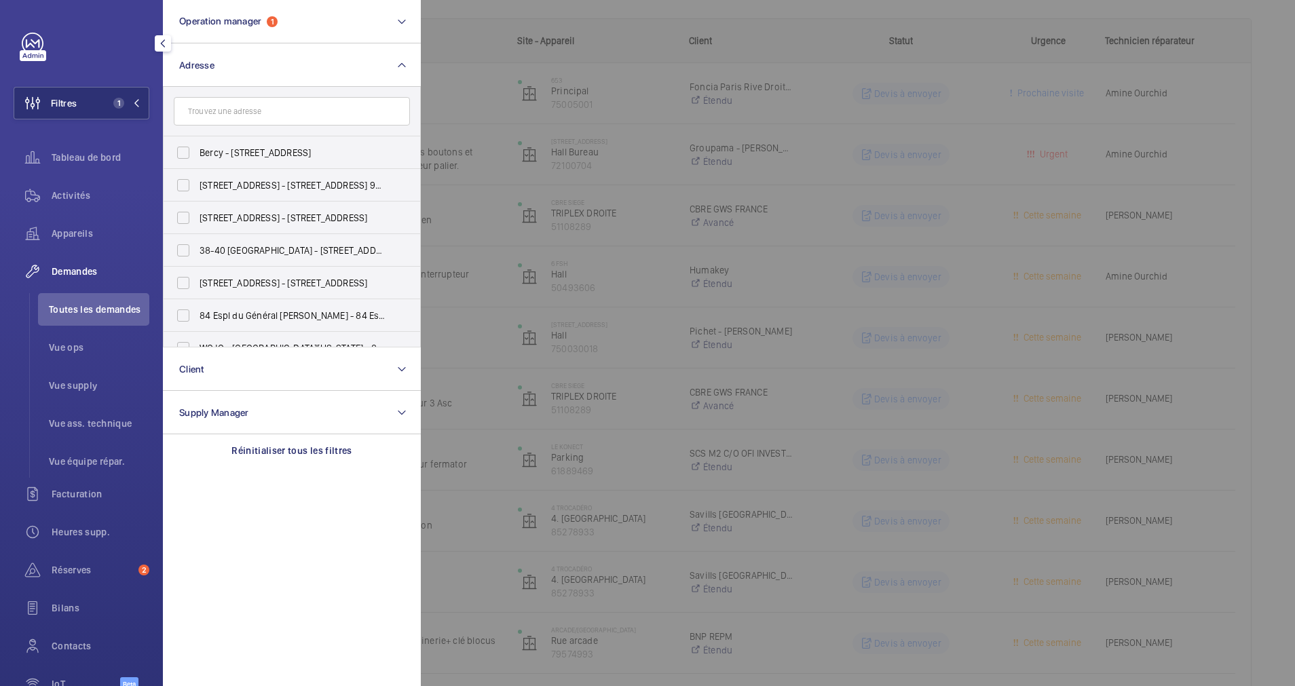
click at [248, 113] on input "text" at bounding box center [292, 111] width 236 height 28
paste input "ARKOSE NATION"
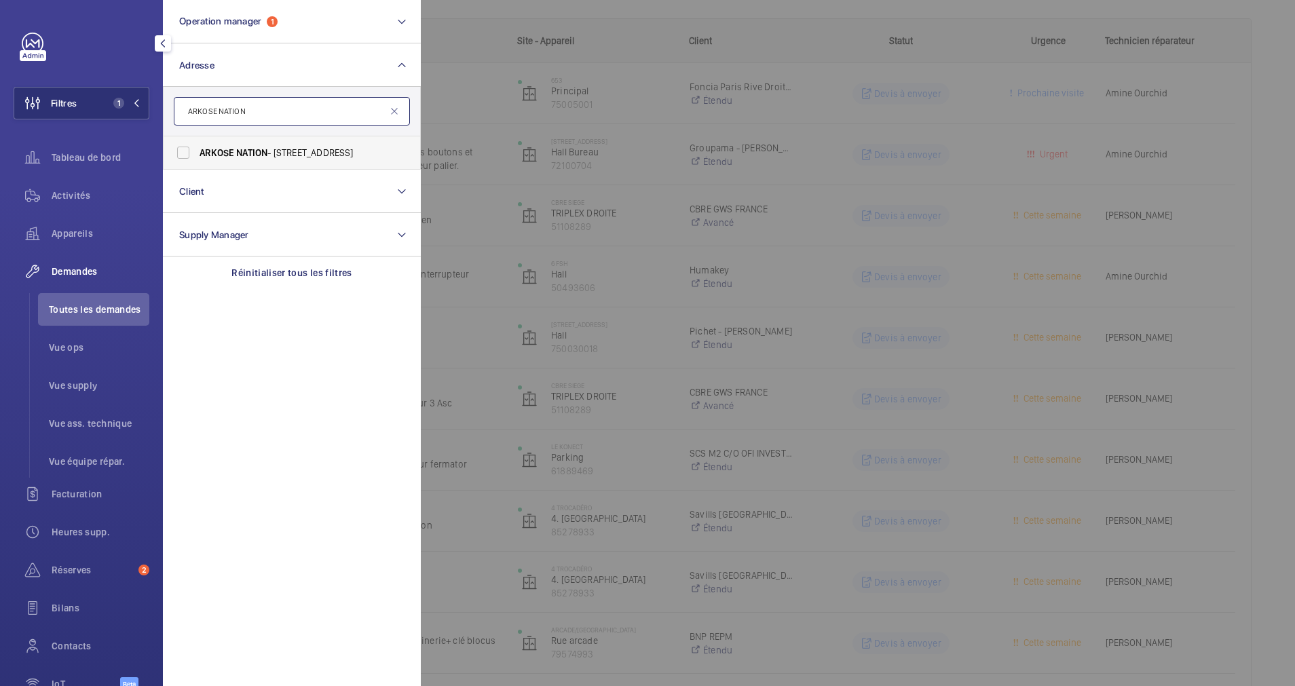
type input "ARKOSE NATION"
click at [277, 144] on label "ARKOSE NATION - [STREET_ADDRESS]" at bounding box center [282, 152] width 236 height 33
click at [197, 144] on input "ARKOSE NATION - [STREET_ADDRESS]" at bounding box center [183, 152] width 27 height 27
checkbox input "true"
drag, startPoint x: 70, startPoint y: 193, endPoint x: 788, endPoint y: 151, distance: 719.1
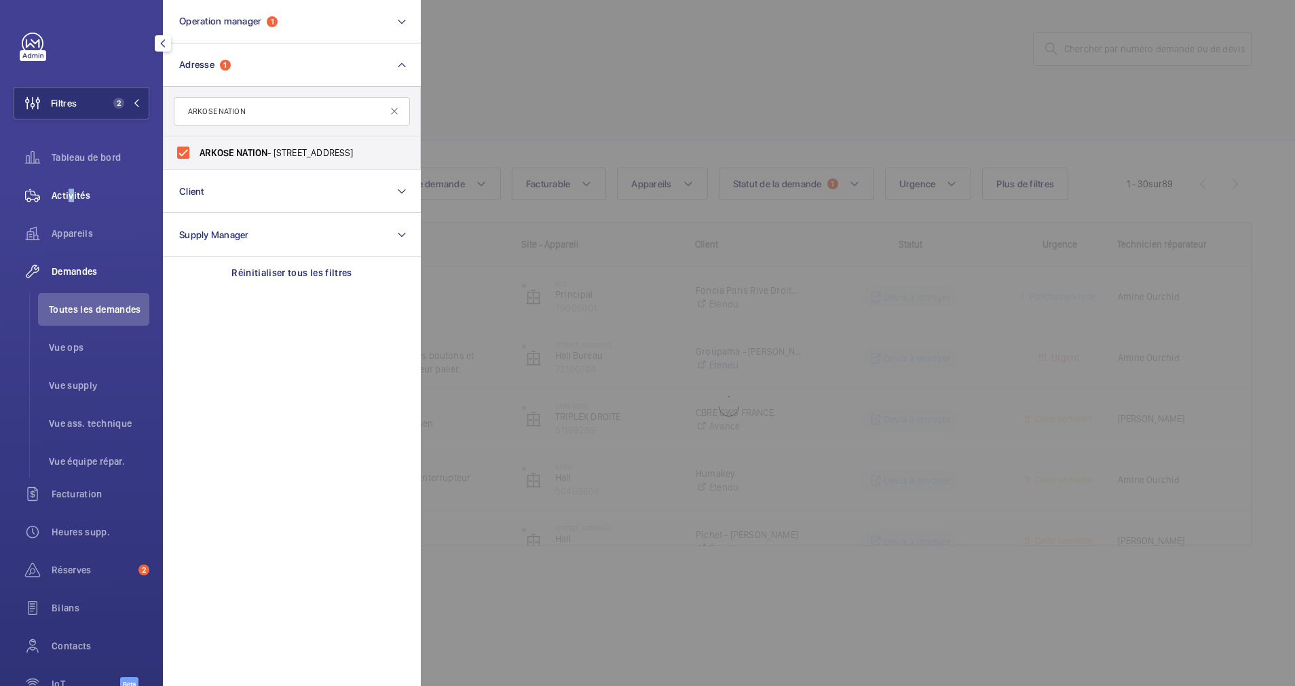
click at [72, 193] on span "Activités" at bounding box center [101, 196] width 98 height 14
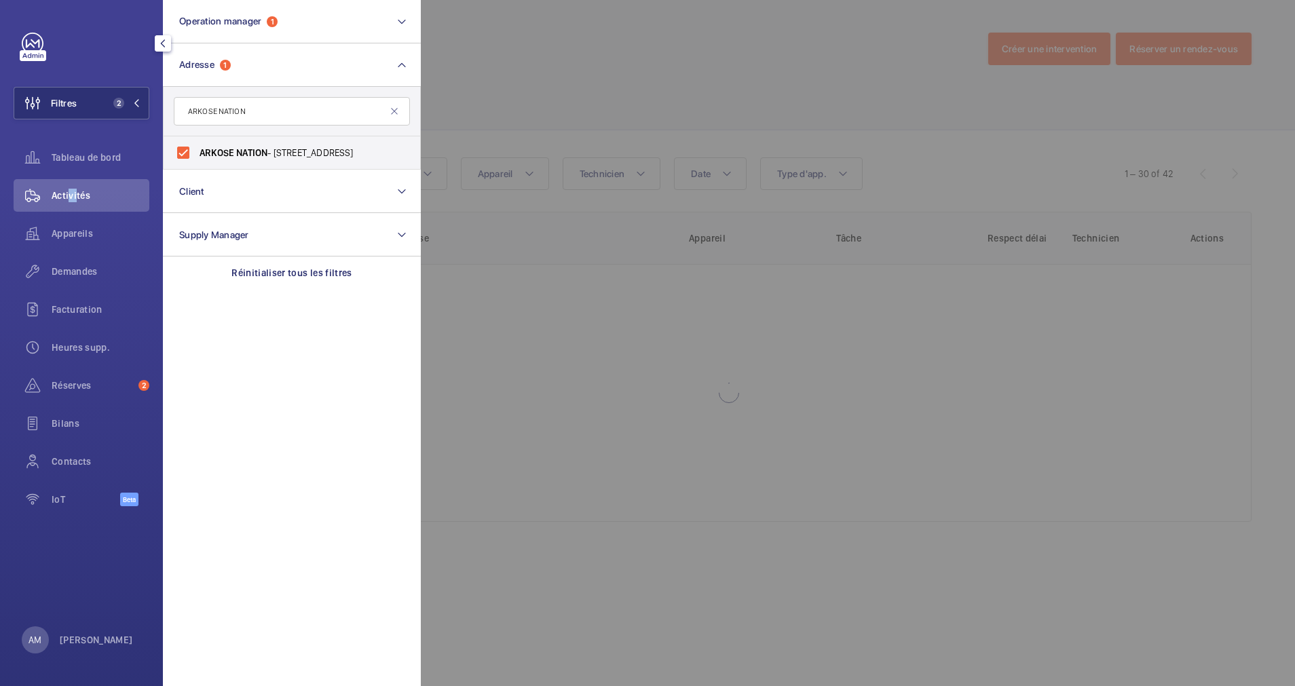
click at [795, 137] on div at bounding box center [1068, 343] width 1295 height 686
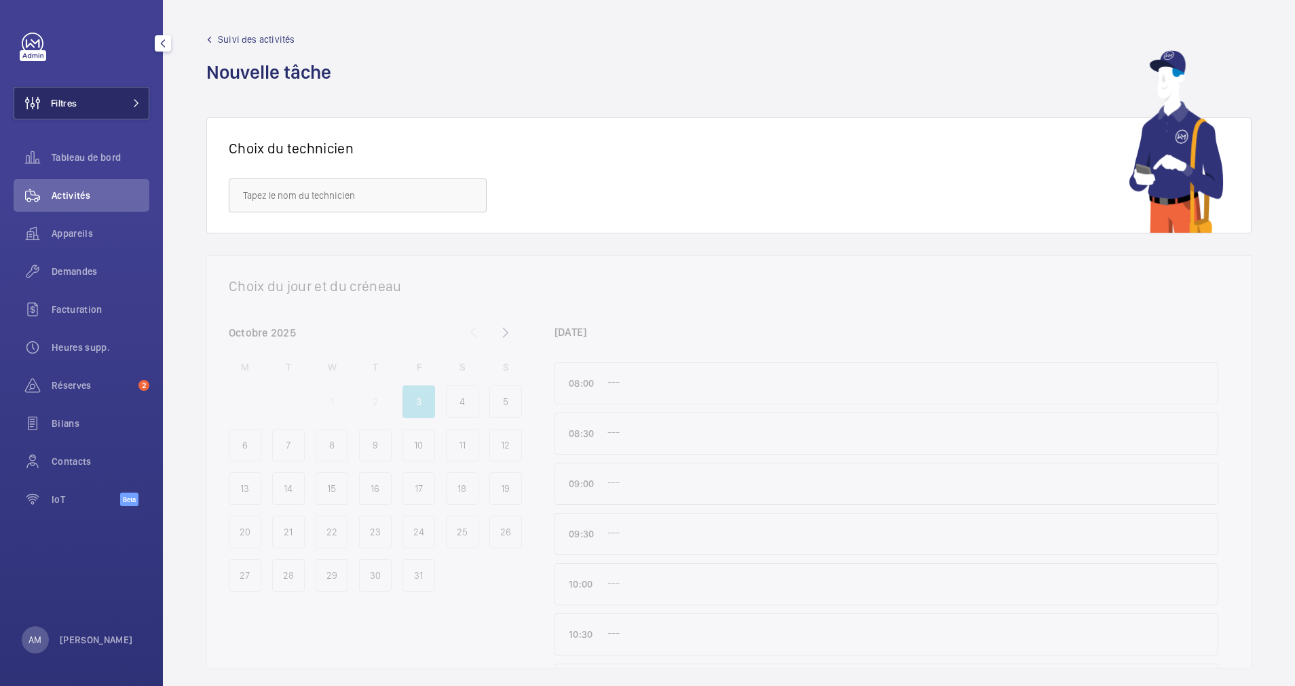
click at [119, 100] on button "Filtres" at bounding box center [82, 103] width 136 height 33
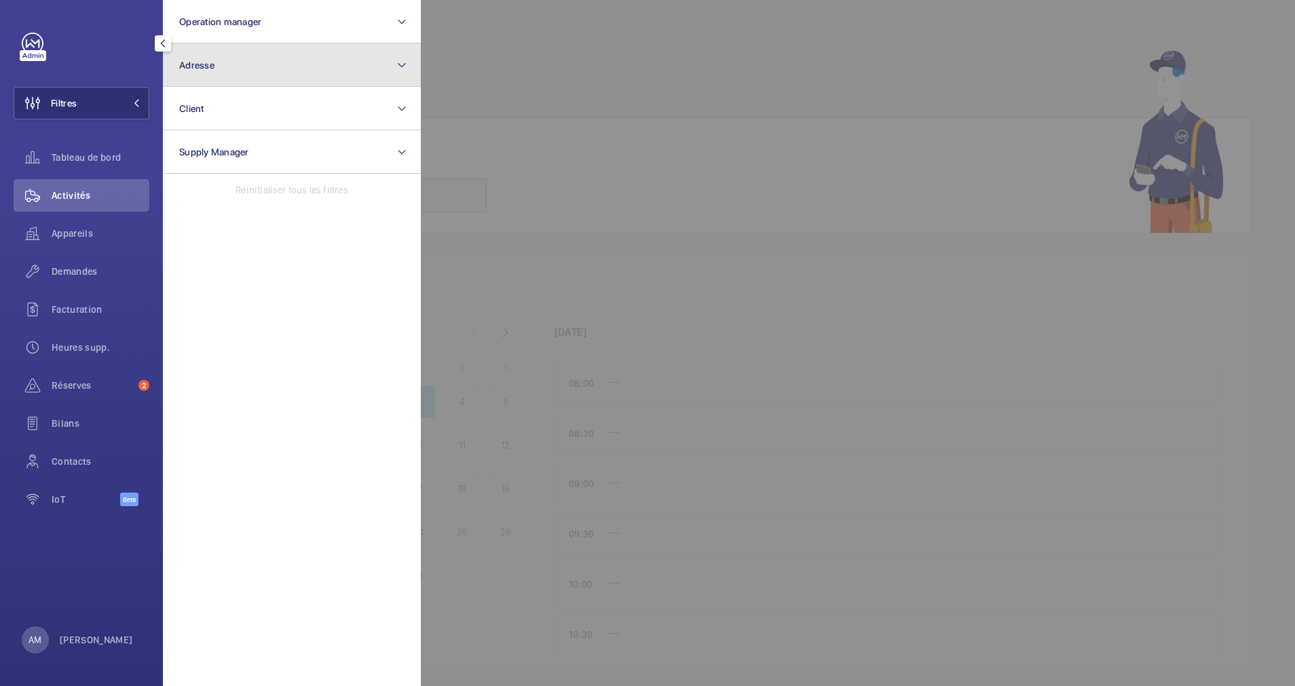
click at [257, 75] on button "Adresse" at bounding box center [292, 64] width 258 height 43
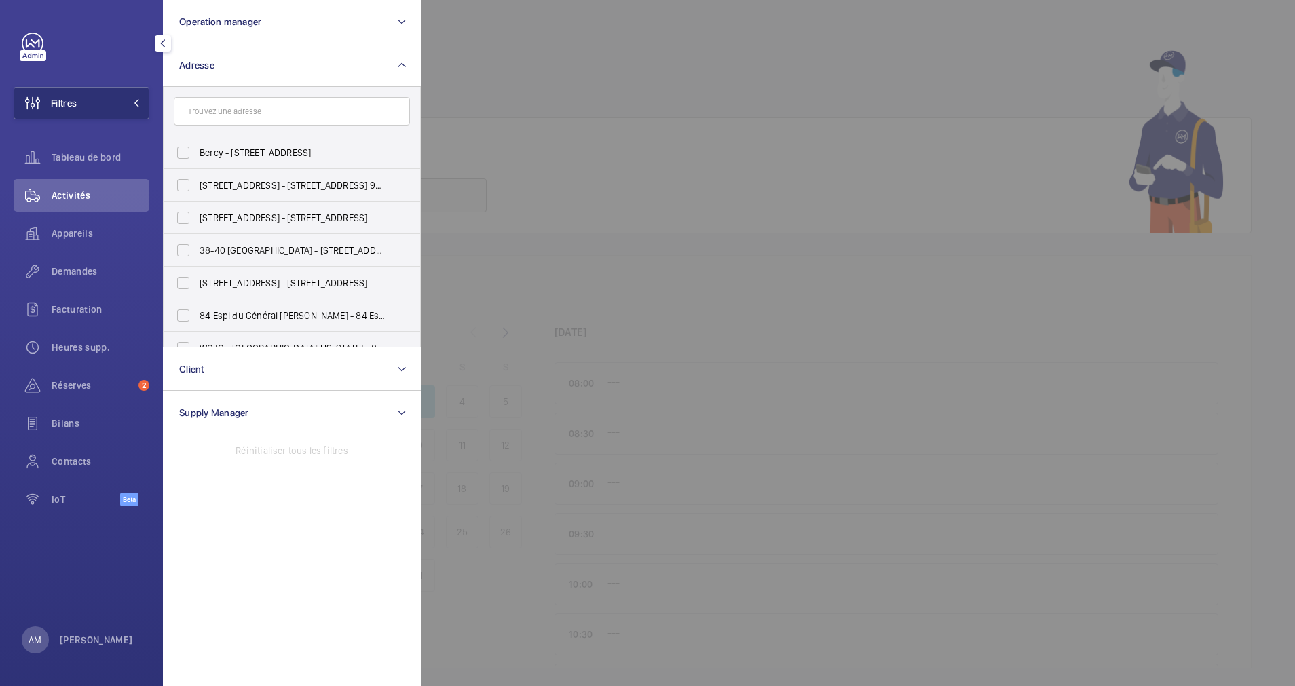
click at [252, 117] on input "text" at bounding box center [292, 111] width 236 height 28
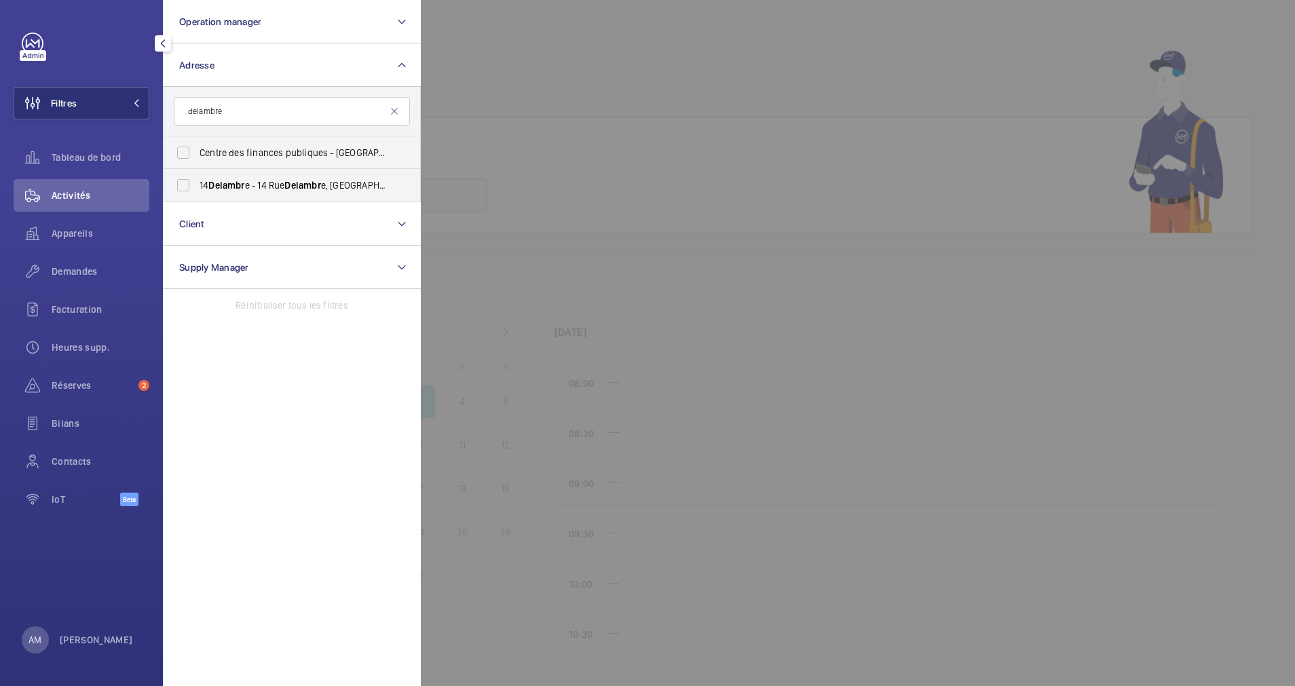
type input "delambre"
click at [189, 174] on input "14 Delambre - 14 Rue Delambre , 75014 PARIS, PARIS 75014" at bounding box center [183, 185] width 27 height 27
checkbox input "true"
click at [564, 61] on div at bounding box center [1068, 343] width 1295 height 686
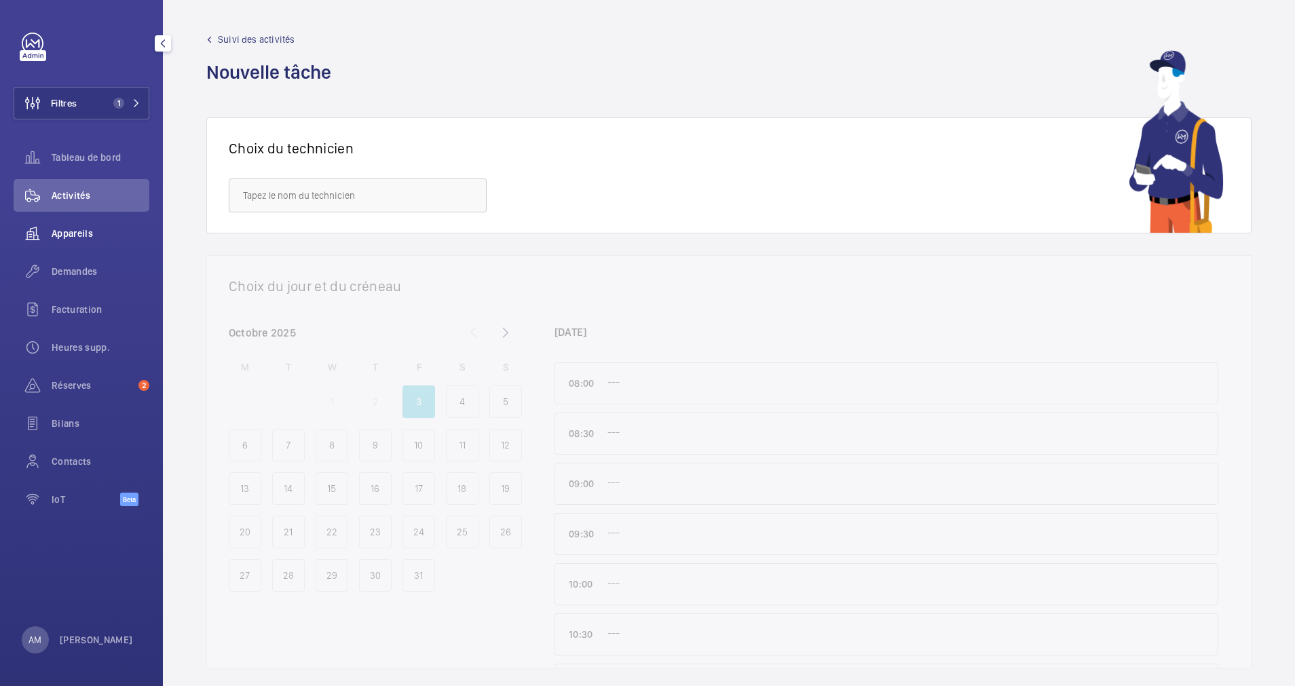
click at [64, 231] on span "Appareils" at bounding box center [101, 234] width 98 height 14
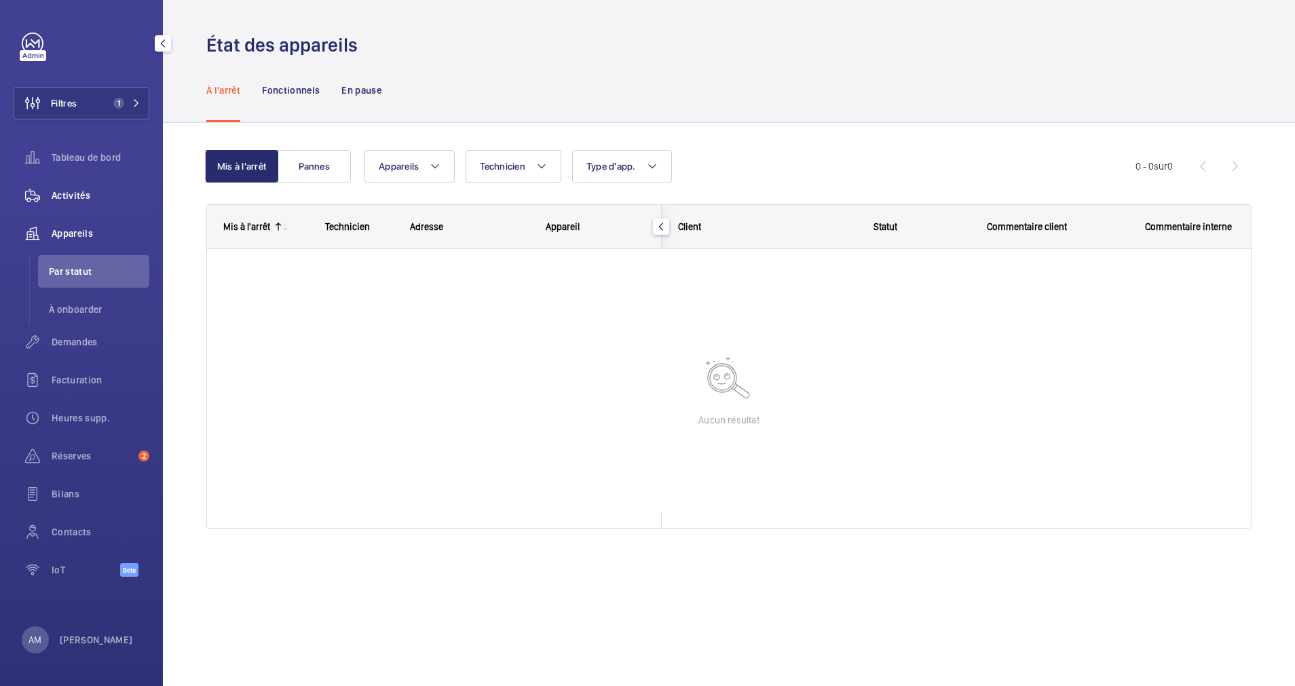
click at [72, 196] on span "Activités" at bounding box center [101, 196] width 98 height 14
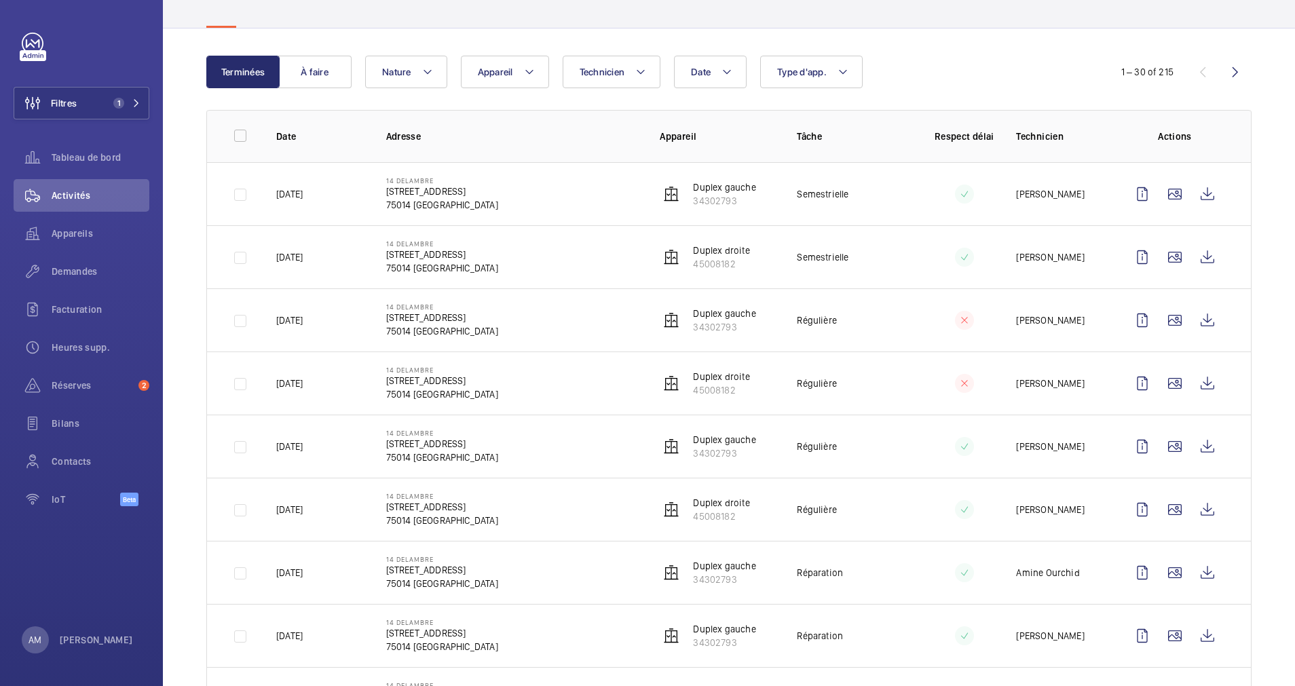
scroll to position [204, 0]
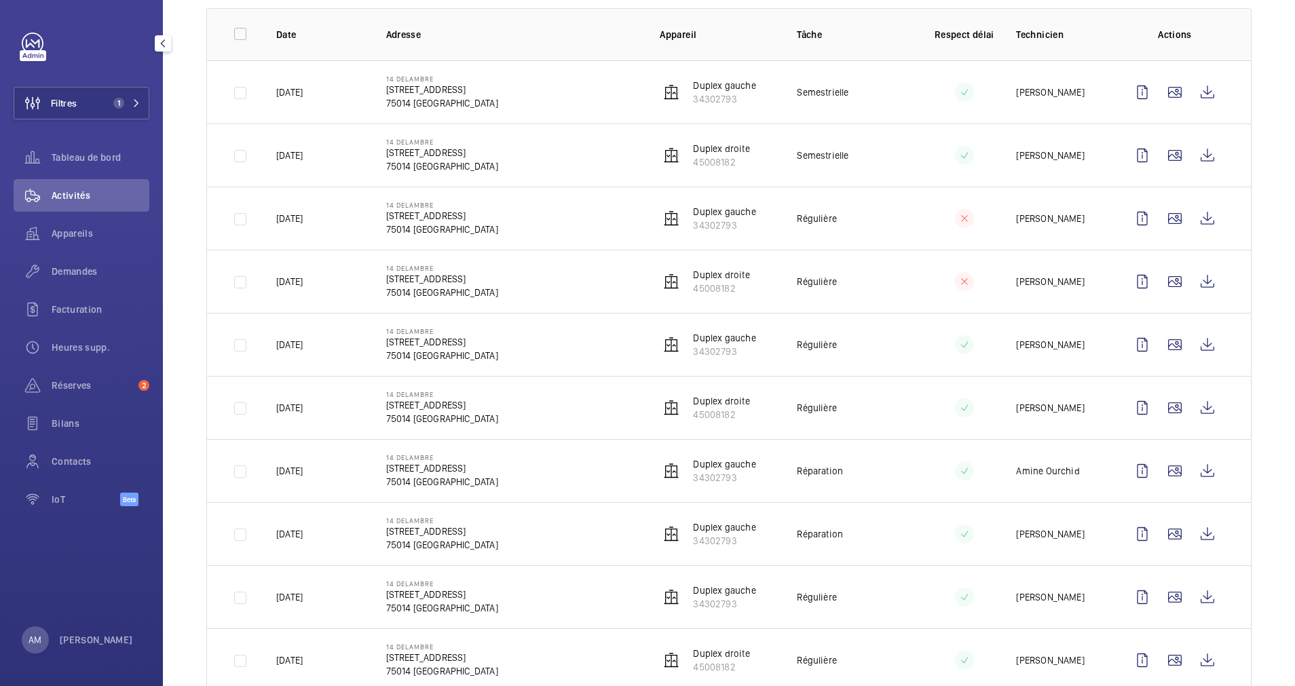
drag, startPoint x: 128, startPoint y: 100, endPoint x: 149, endPoint y: 98, distance: 21.1
click at [130, 100] on span "1" at bounding box center [124, 103] width 33 height 11
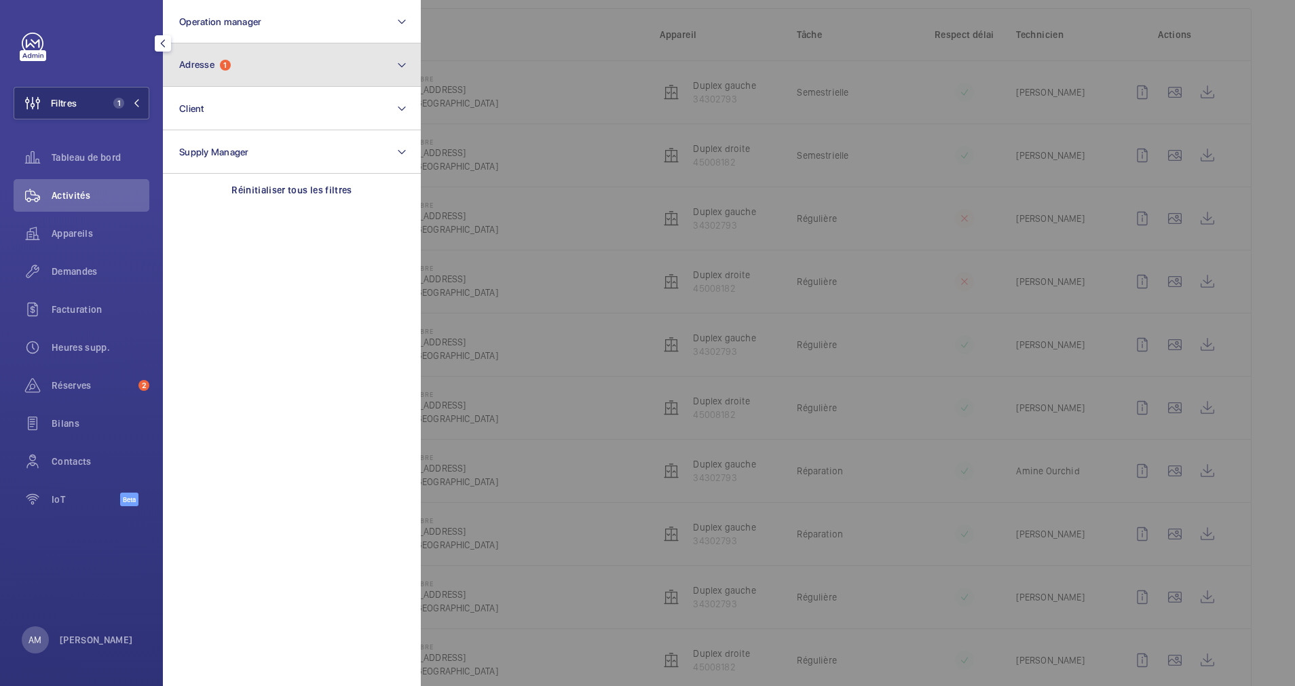
click at [226, 73] on button "Adresse 1" at bounding box center [292, 64] width 258 height 43
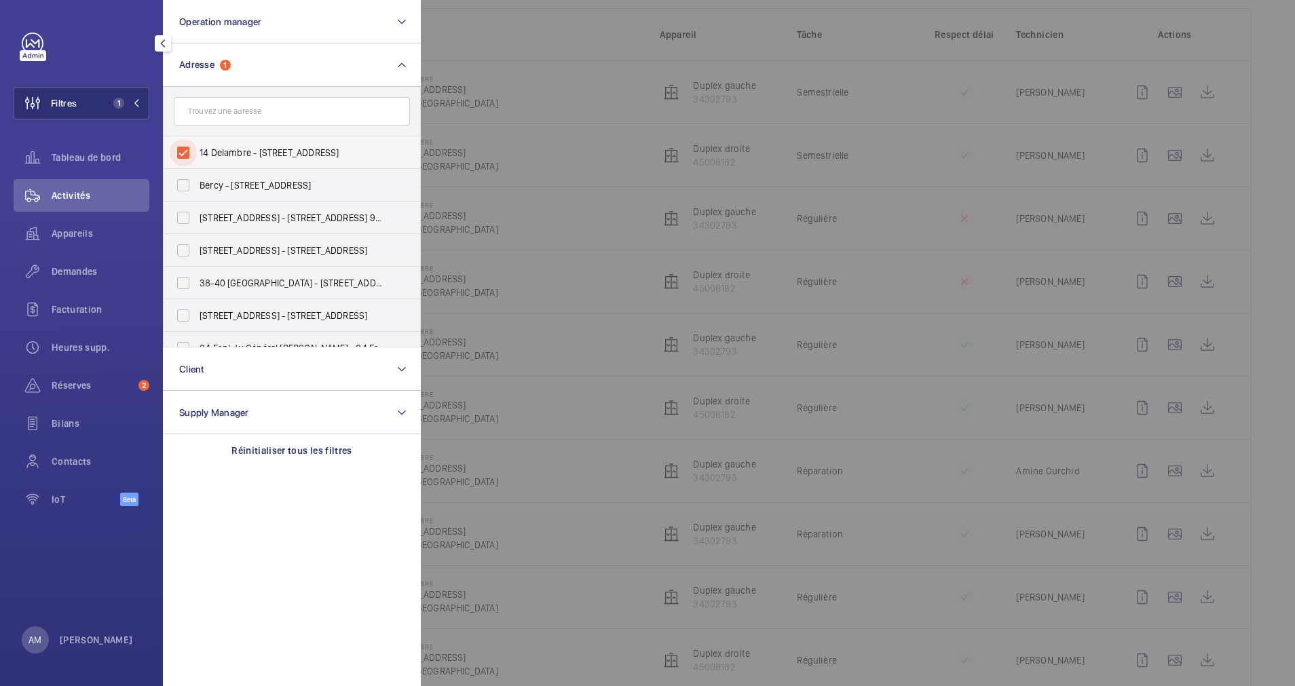
click at [187, 148] on input "14 Delambre - 14 Rue Delambre, 75014 PARIS, PARIS 75014" at bounding box center [183, 152] width 27 height 27
checkbox input "false"
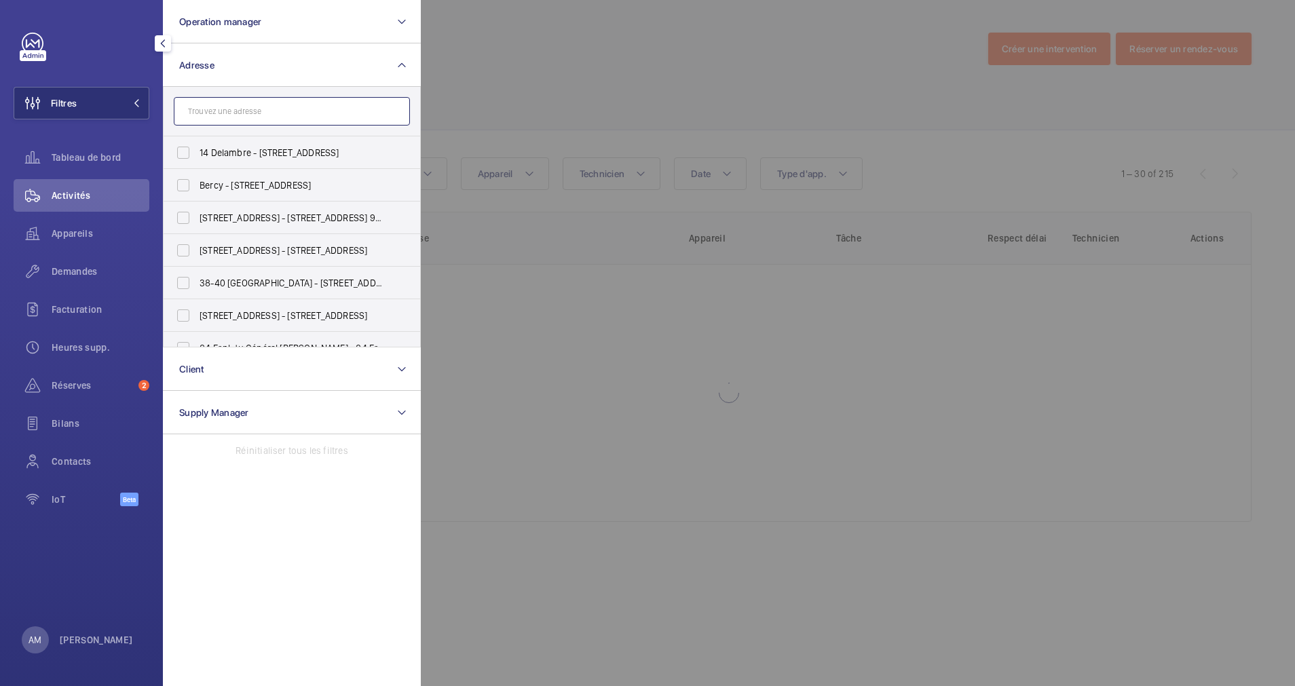
click at [210, 109] on input "text" at bounding box center [292, 111] width 236 height 28
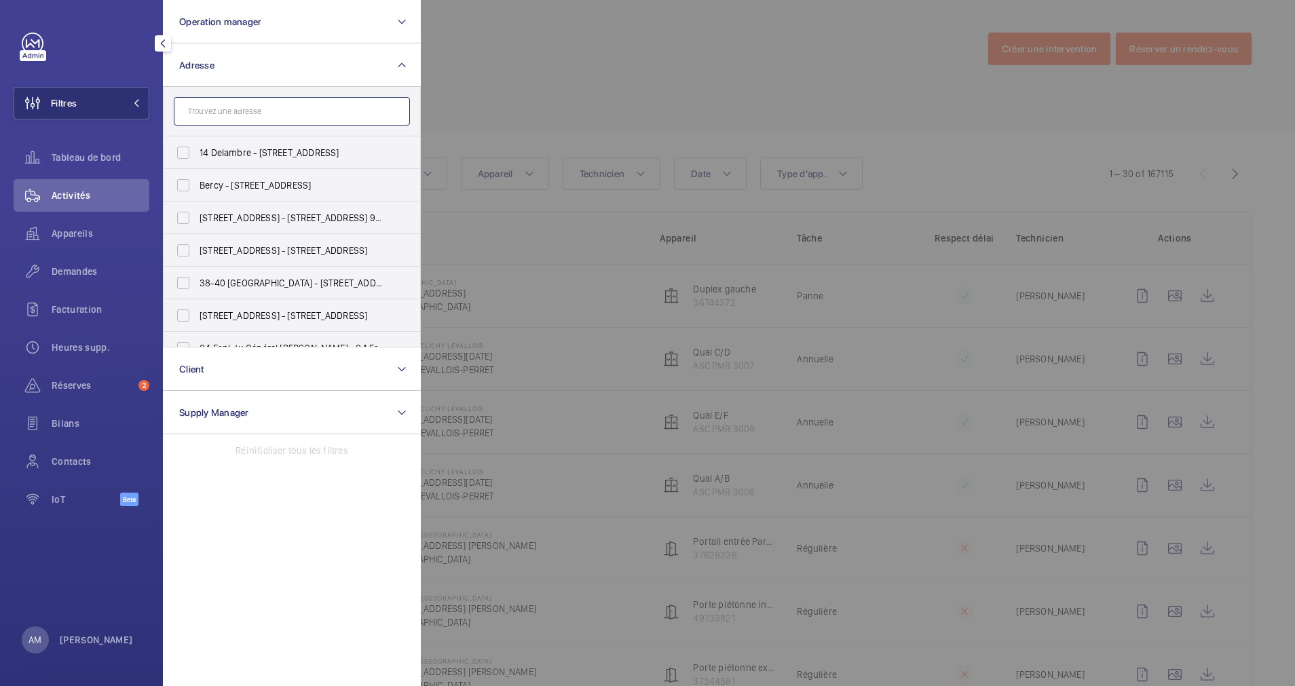
paste input "18 Rue de Courcelles"
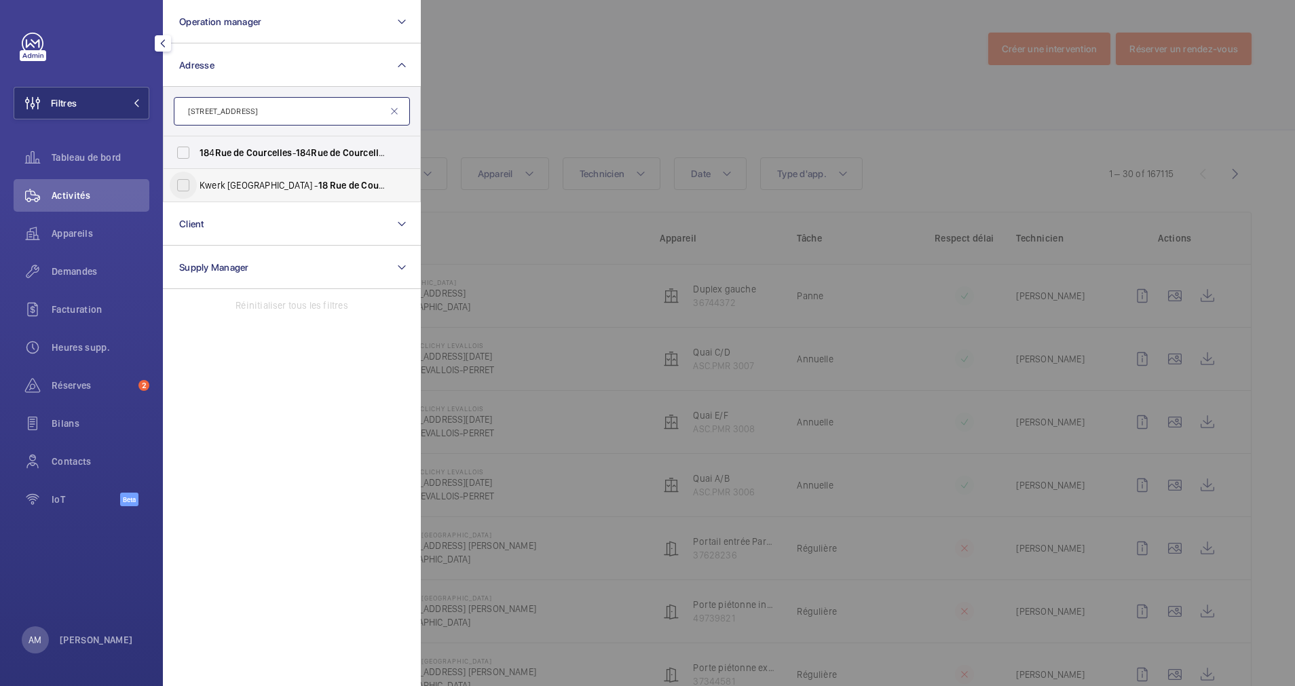
type input "18 Rue de Courcelles"
click at [183, 189] on input "Kwerk Saint Honoré - 18 Rue de Courcelles , PARIS 75008" at bounding box center [183, 185] width 27 height 27
checkbox input "true"
click at [79, 275] on span "Demandes" at bounding box center [101, 272] width 98 height 14
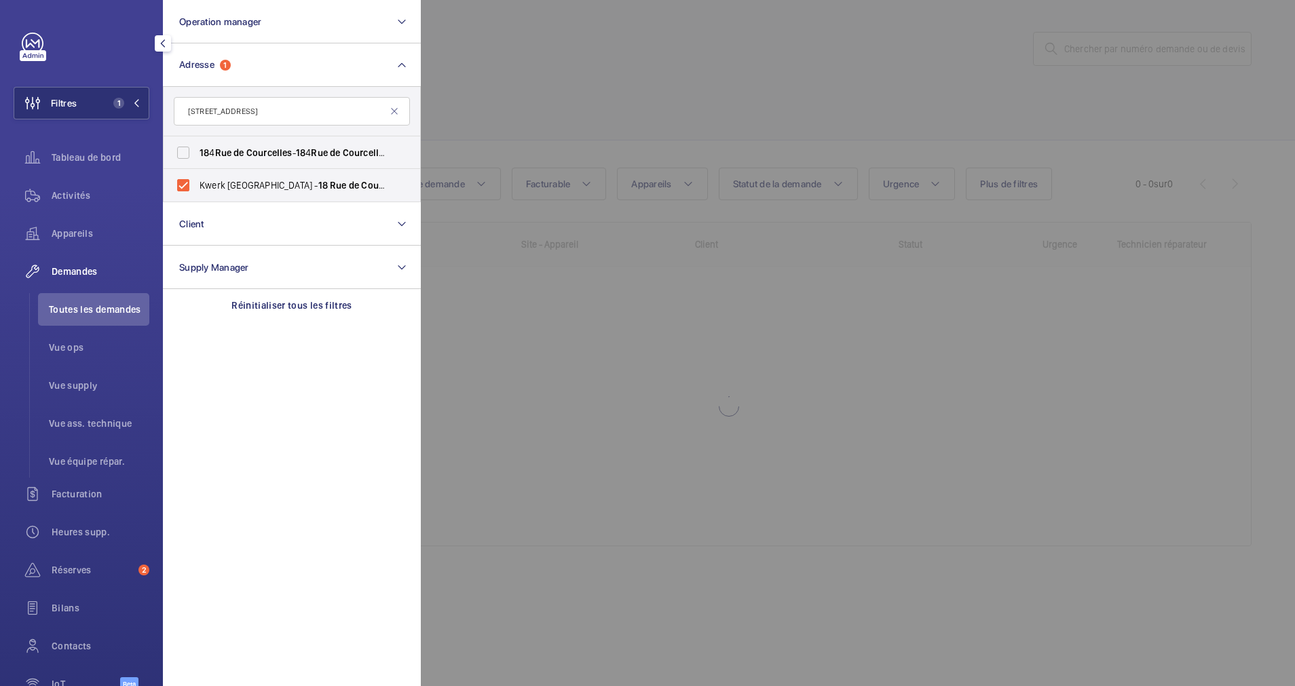
click at [479, 99] on div at bounding box center [1068, 343] width 1295 height 686
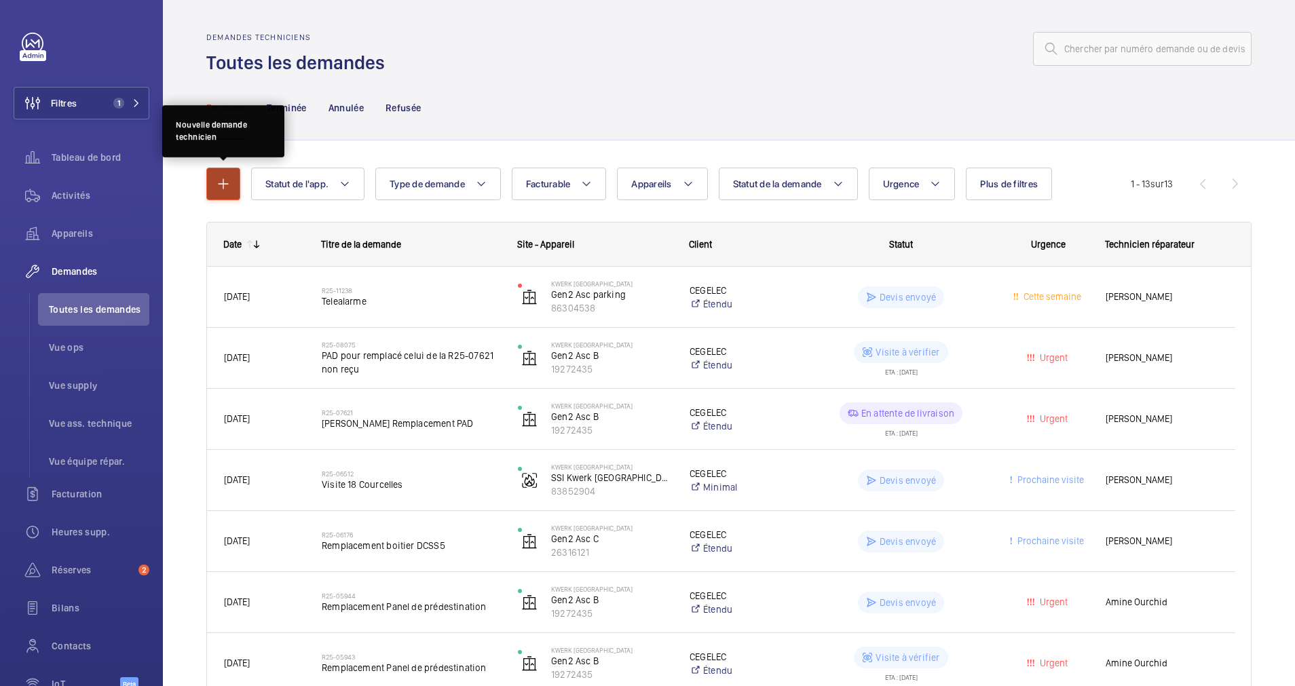
click at [230, 183] on mat-icon "button" at bounding box center [223, 184] width 16 height 16
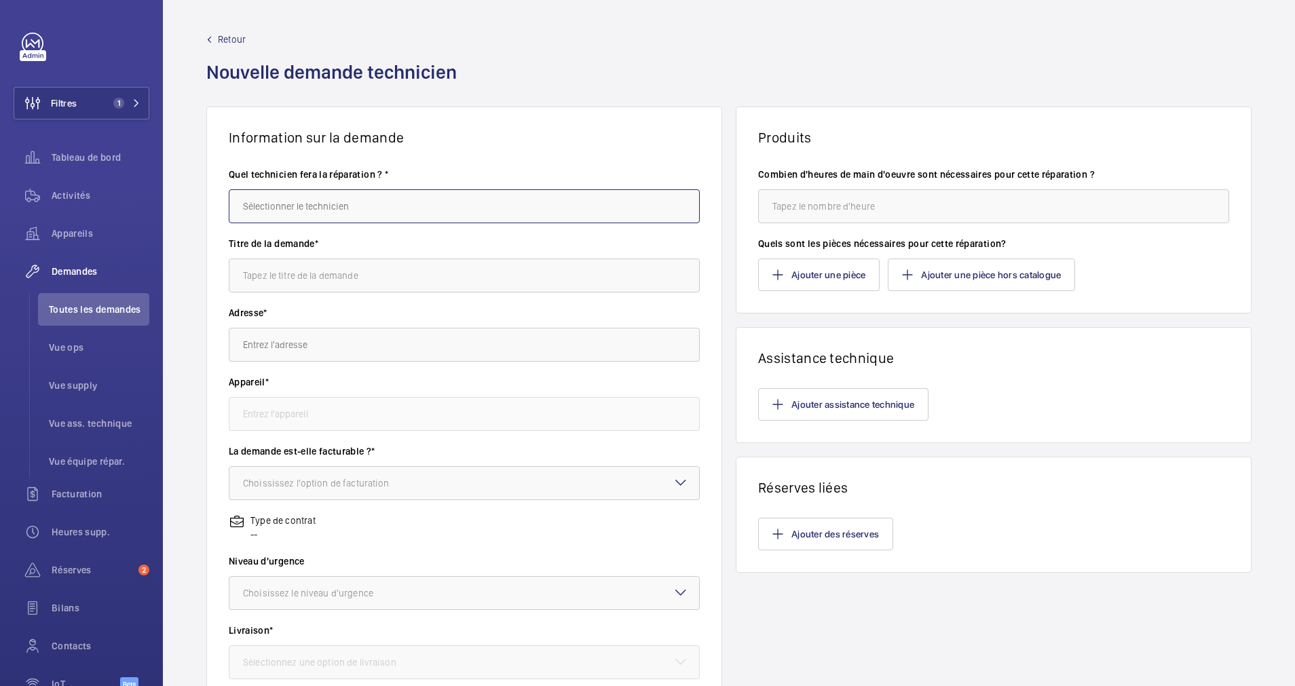
click at [291, 213] on input "text" at bounding box center [464, 206] width 471 height 34
click at [311, 246] on mat-option "Amine Ourchid" at bounding box center [460, 247] width 462 height 33
type input "Amine Ourchid"
click at [319, 273] on input "text" at bounding box center [464, 275] width 471 height 34
type input "Blue wave"
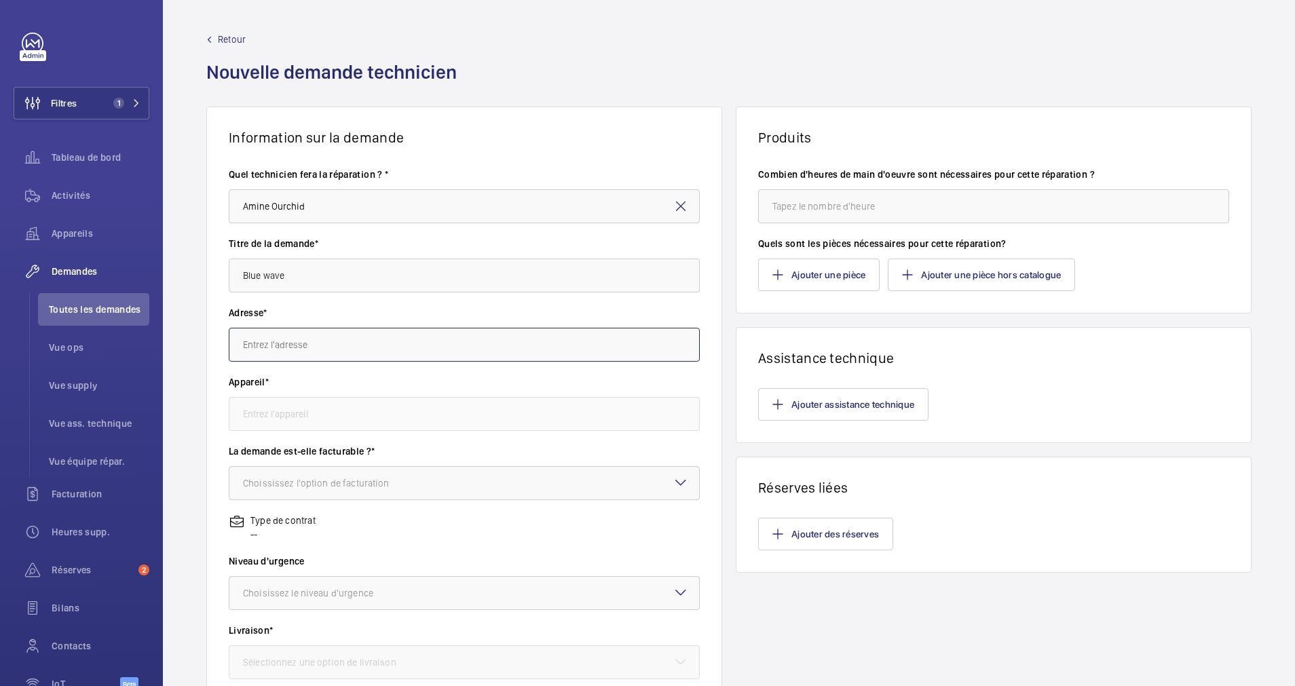
click at [369, 347] on input "text" at bounding box center [464, 345] width 471 height 34
paste input "18 Rue de Courcelles"
click at [313, 378] on mat-option "Kwerk Saint Honoré 18 Rue de Courcelles, 75008 PARIS" at bounding box center [460, 385] width 462 height 33
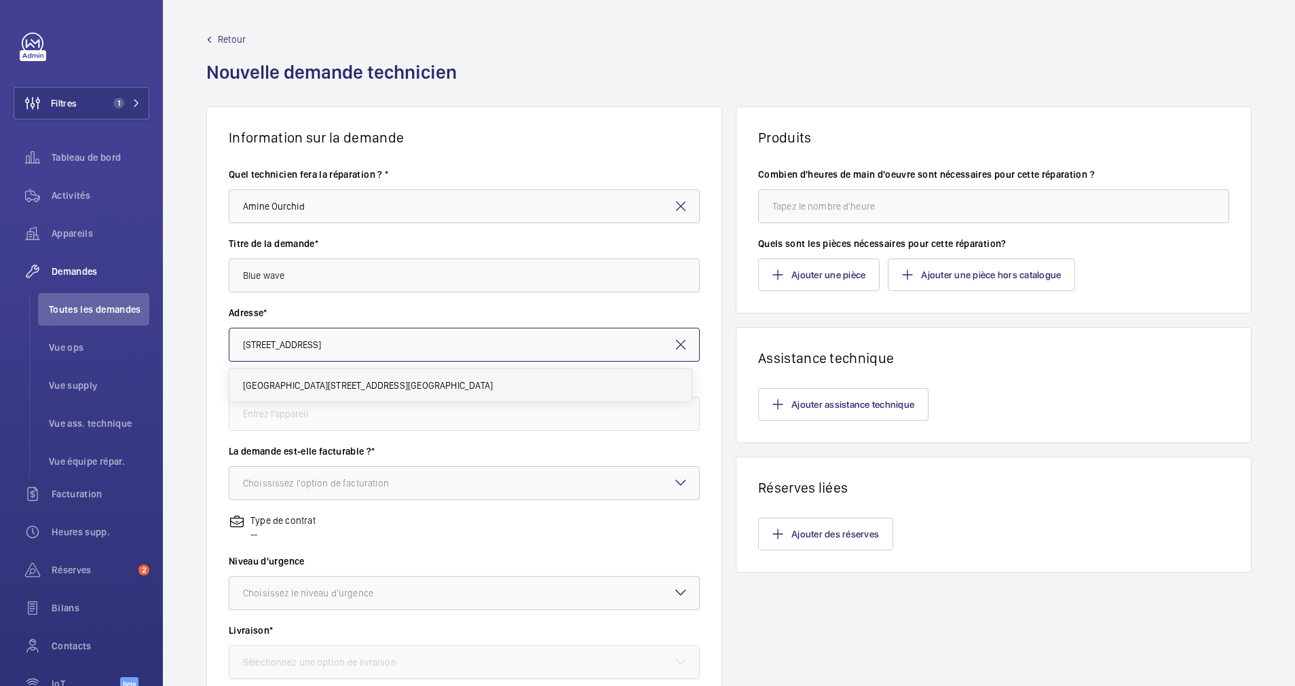
type input "Kwerk Saint Honoré 18 Rue de Courcelles, 75008 PARIS"
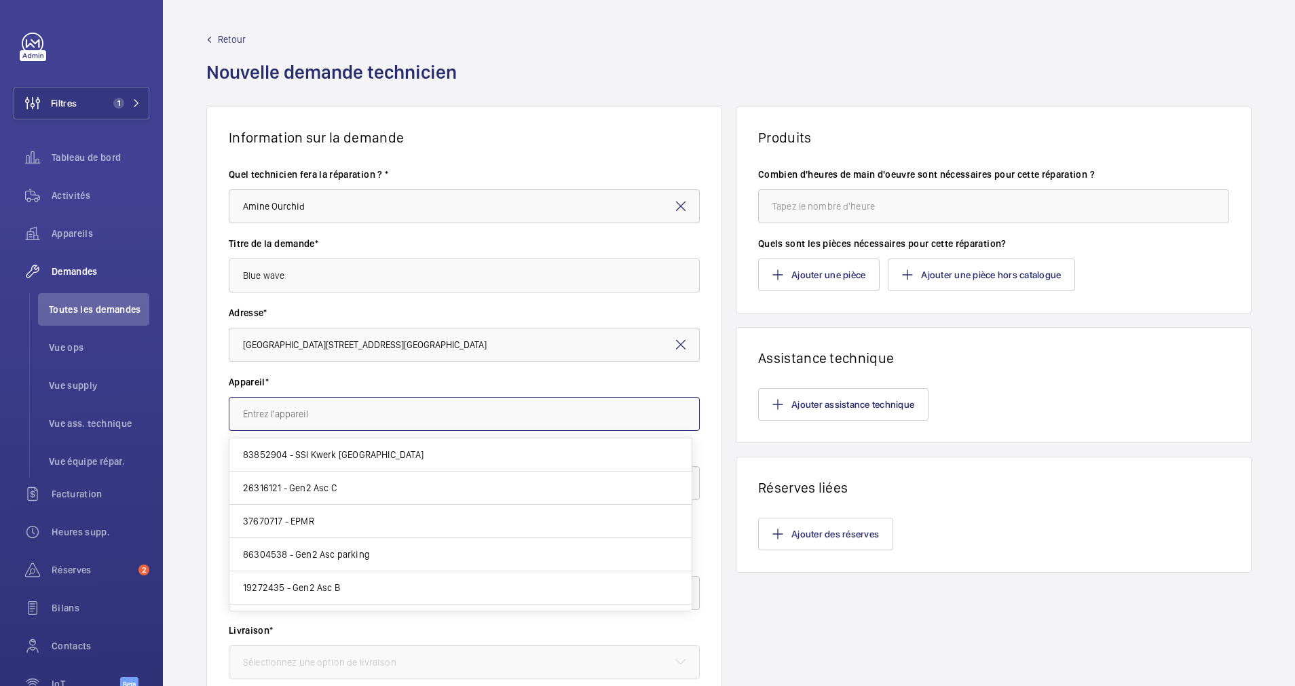
click at [311, 412] on input "text" at bounding box center [464, 414] width 471 height 34
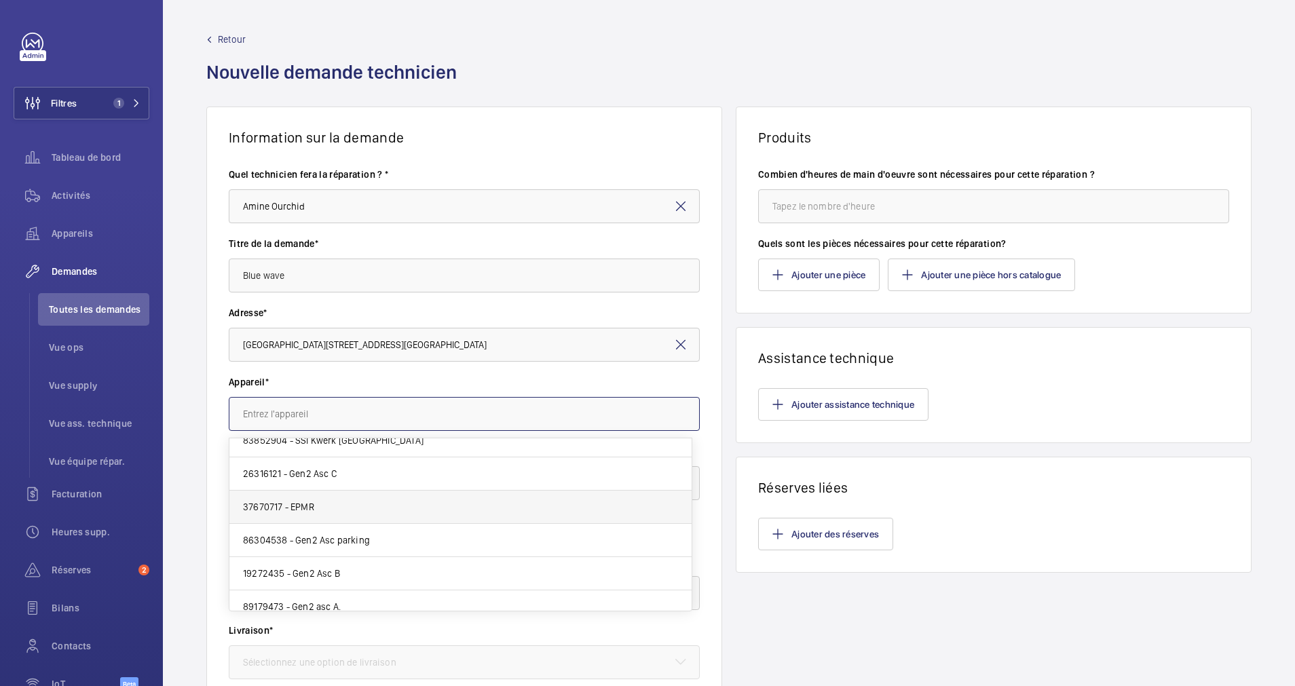
scroll to position [26, 0]
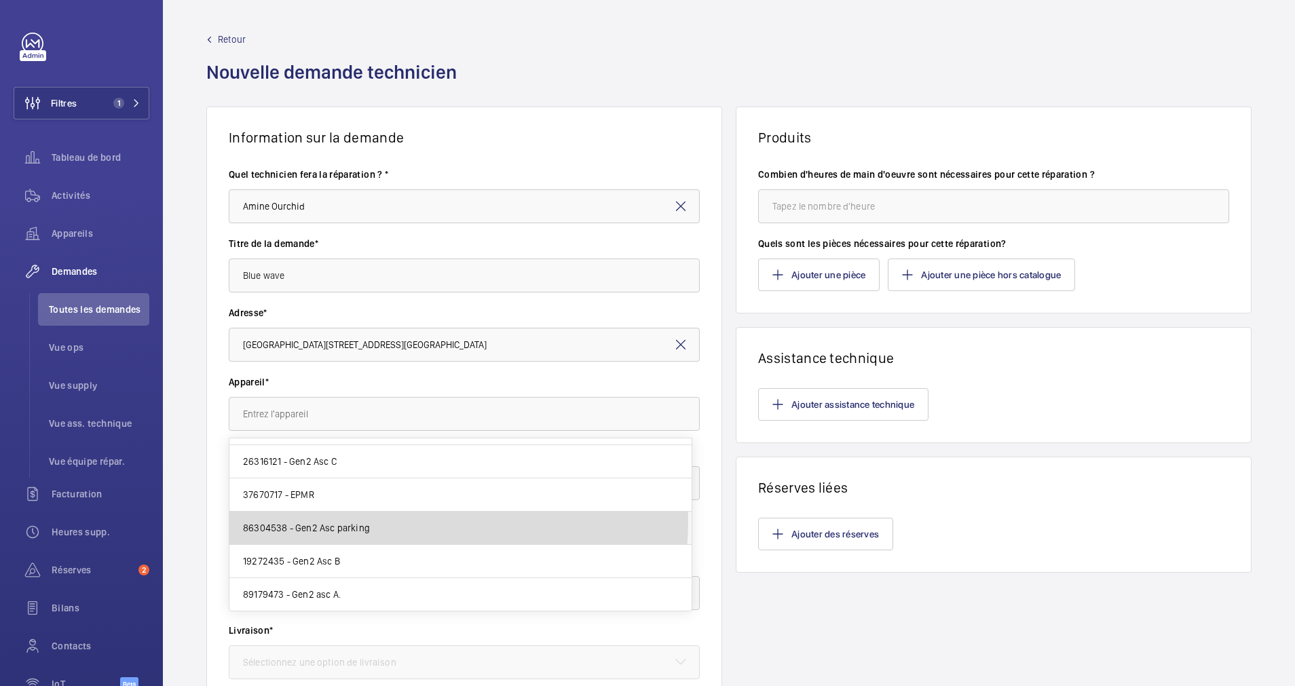
click at [368, 520] on mat-option "86304538 - Gen2 Asc parking" at bounding box center [460, 528] width 462 height 33
type input "86304538 - Gen2 Asc parking"
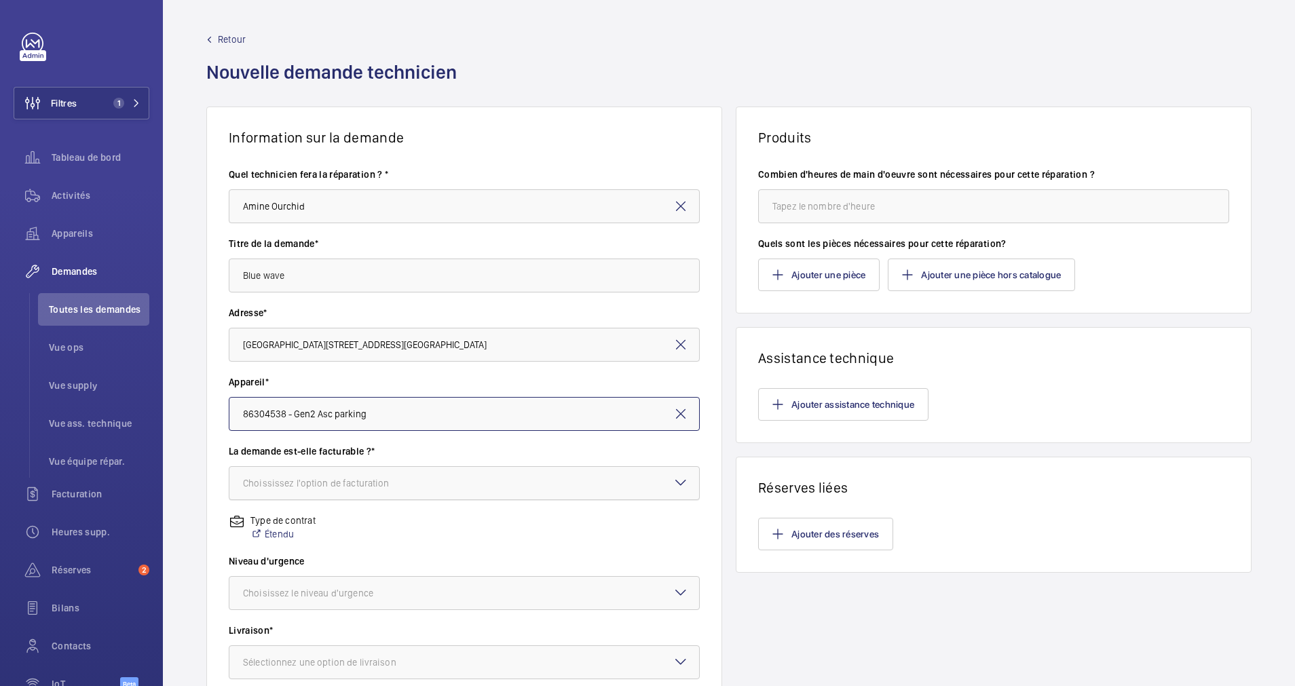
click at [334, 467] on div at bounding box center [464, 483] width 470 height 33
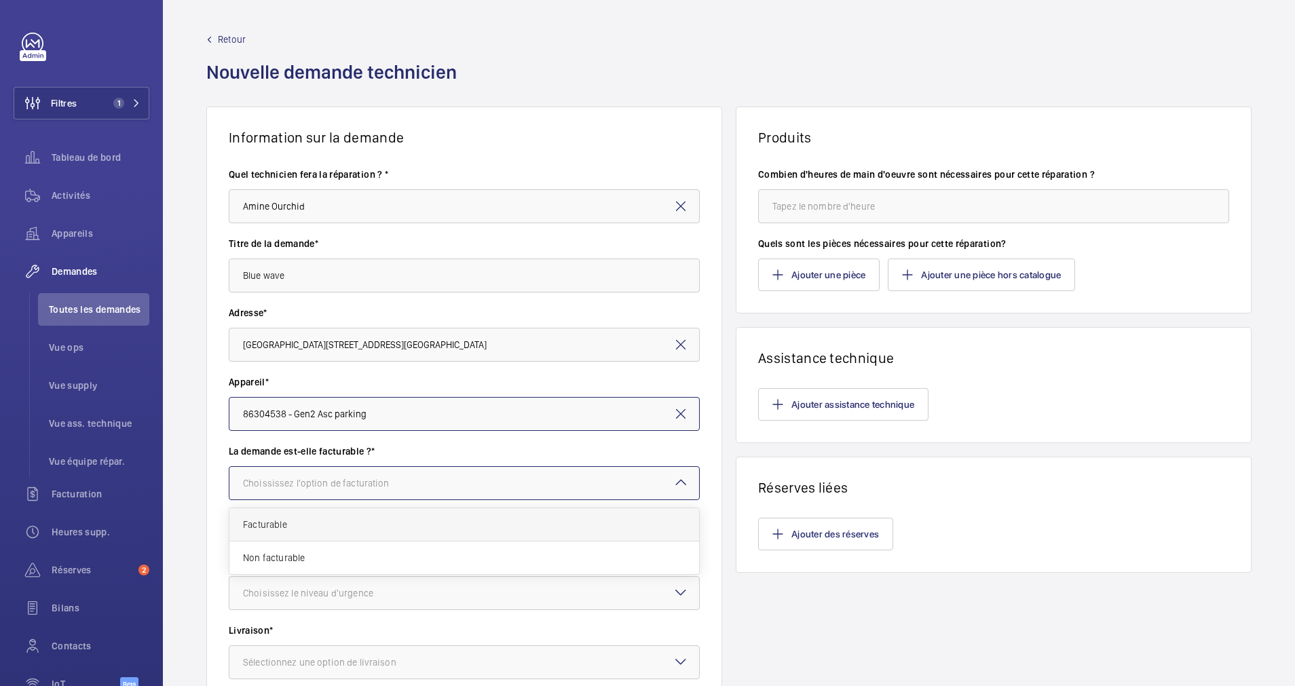
click at [314, 518] on span "Facturable" at bounding box center [464, 525] width 442 height 14
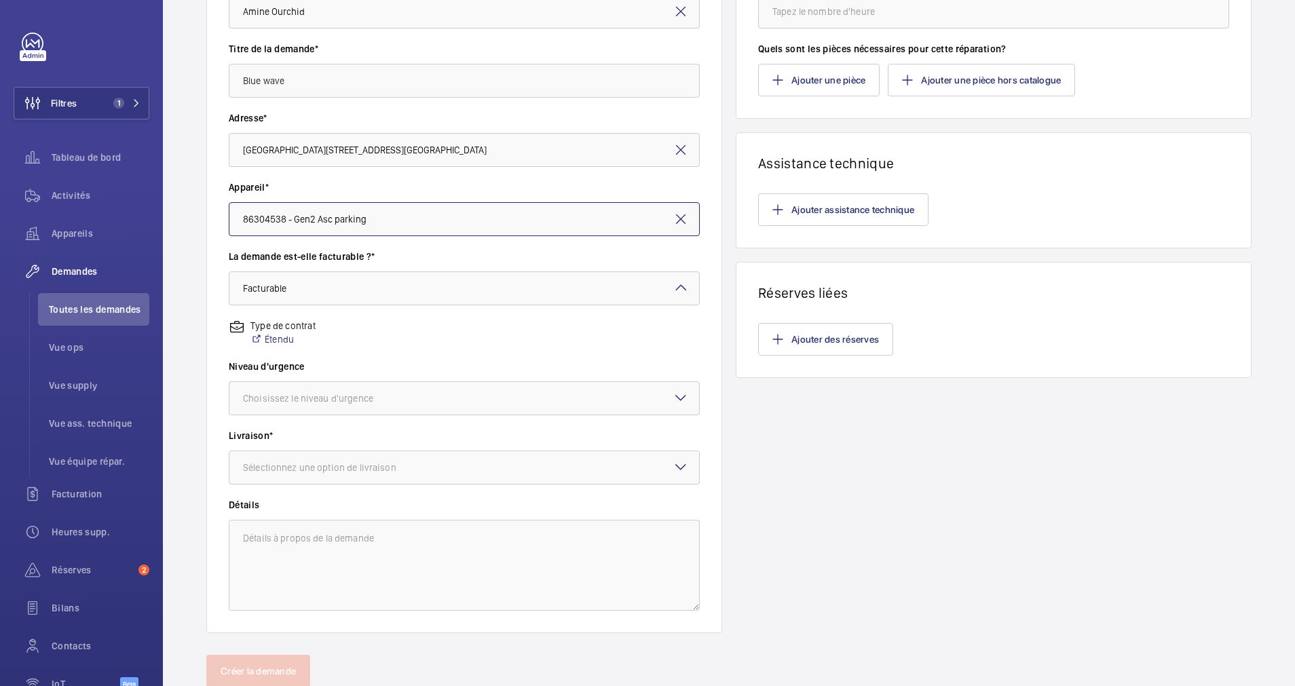
scroll to position [204, 0]
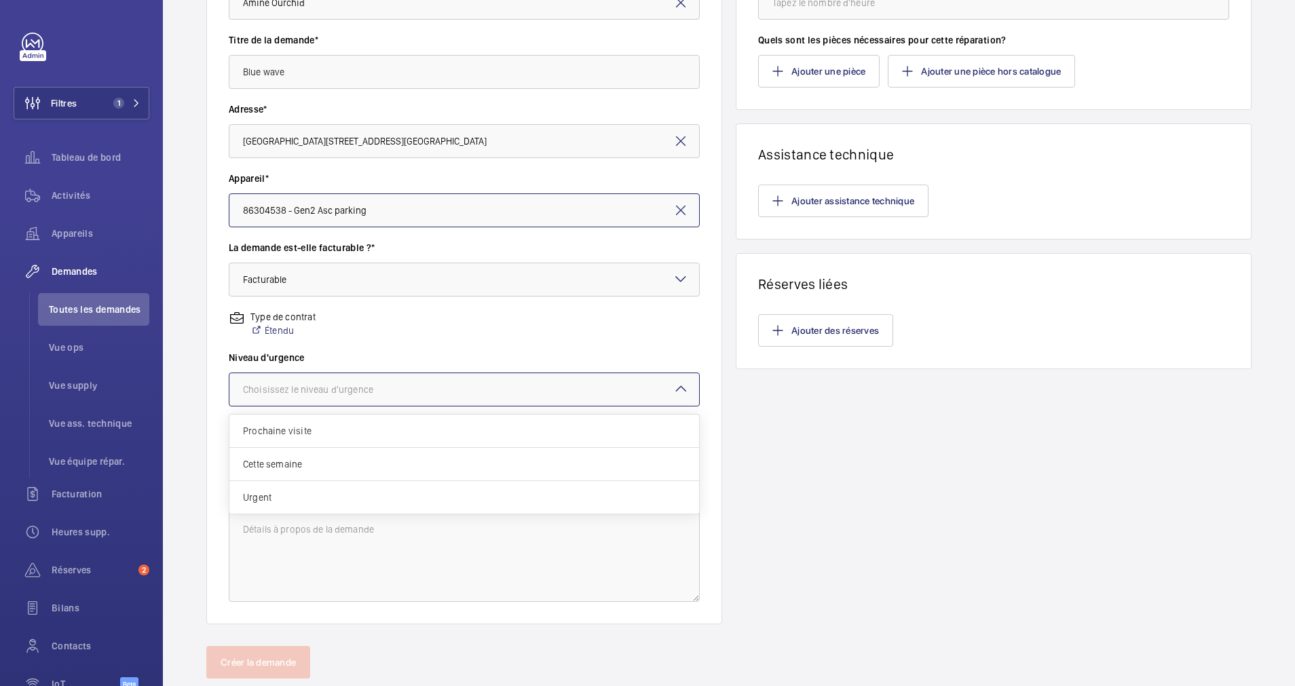
click at [444, 391] on div at bounding box center [464, 389] width 470 height 33
click at [351, 427] on span "Prochaine visite" at bounding box center [464, 431] width 442 height 14
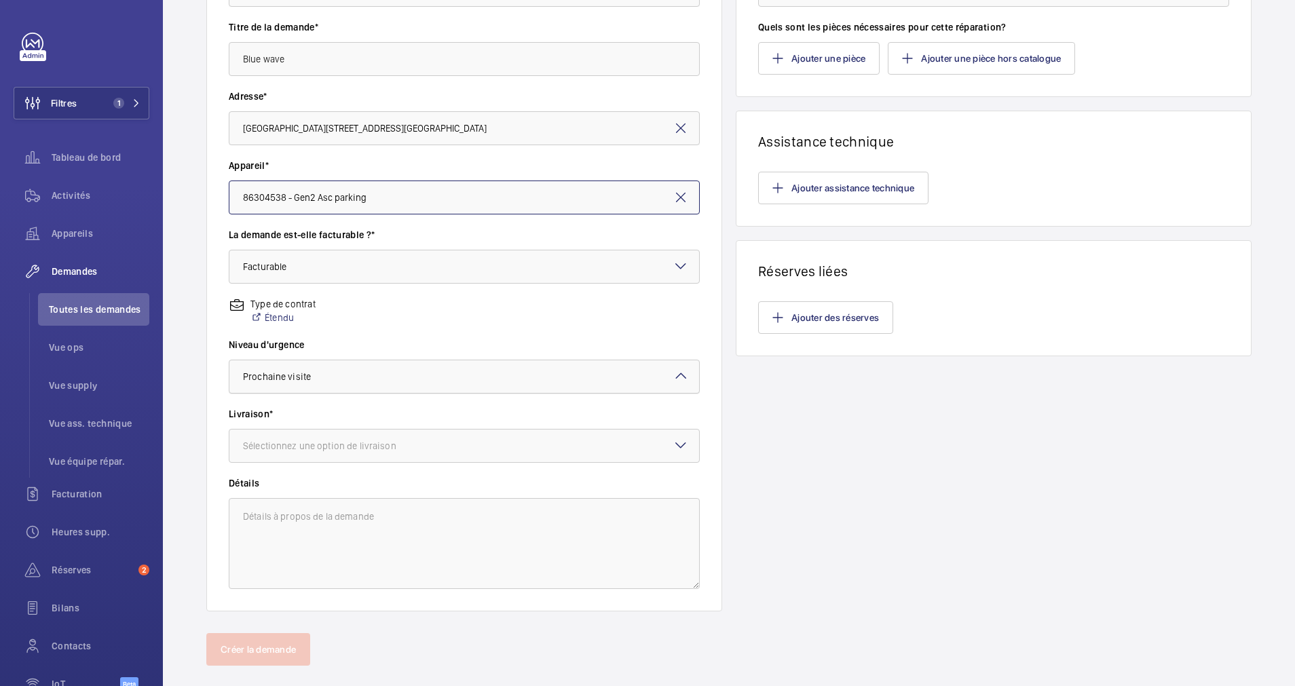
scroll to position [240, 0]
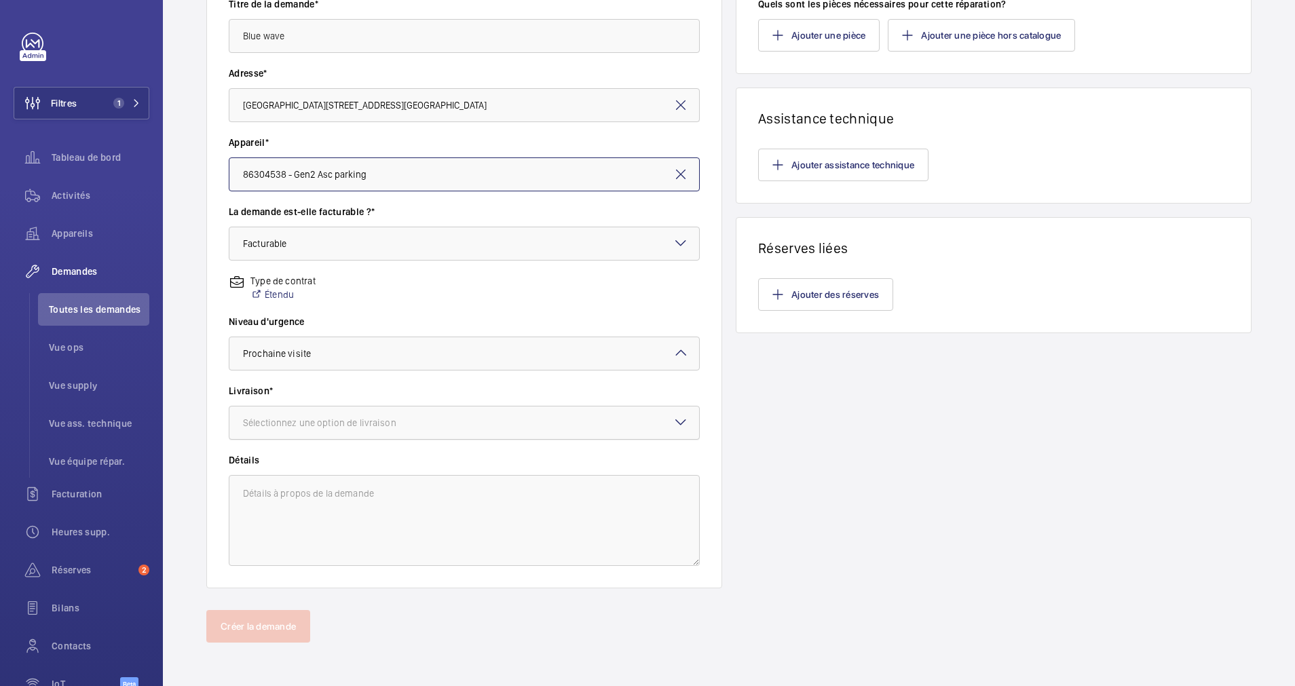
click at [364, 420] on div "Sélectionnez une option de livraison" at bounding box center [336, 423] width 187 height 14
click at [311, 524] on span "WM Entrepôt (Stains)" at bounding box center [464, 531] width 442 height 14
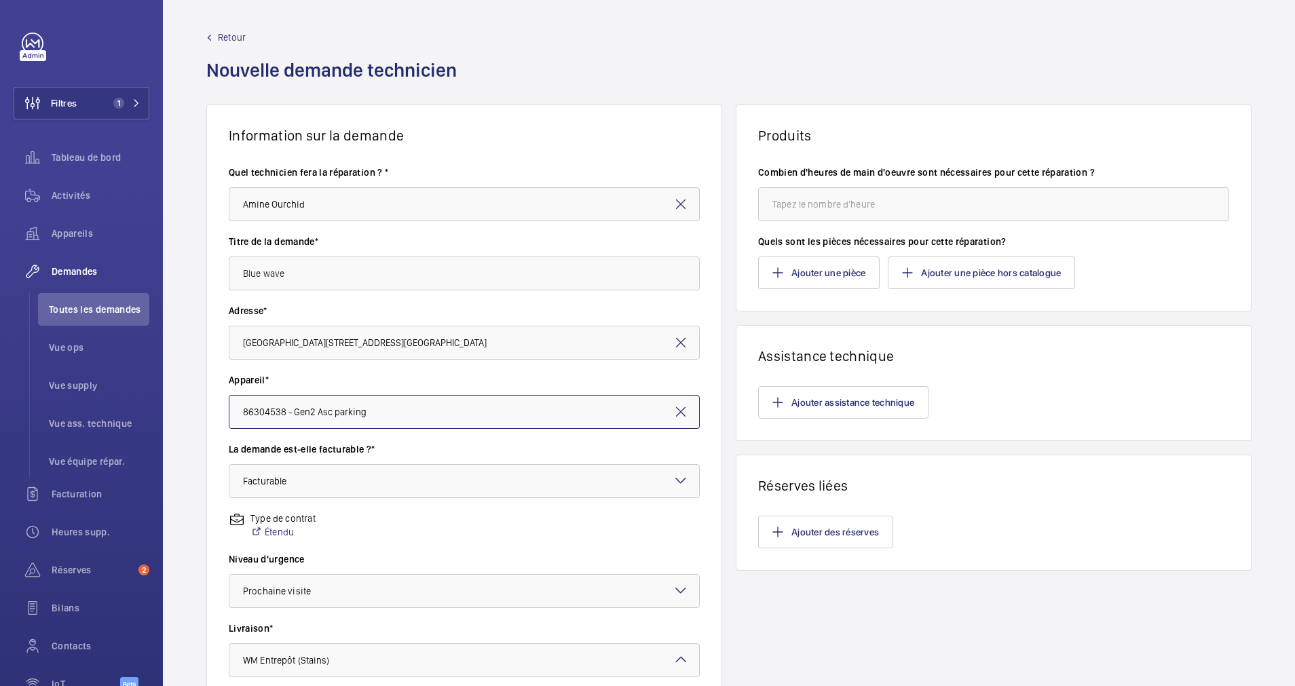
scroll to position [0, 0]
click at [809, 202] on input "number" at bounding box center [993, 206] width 471 height 34
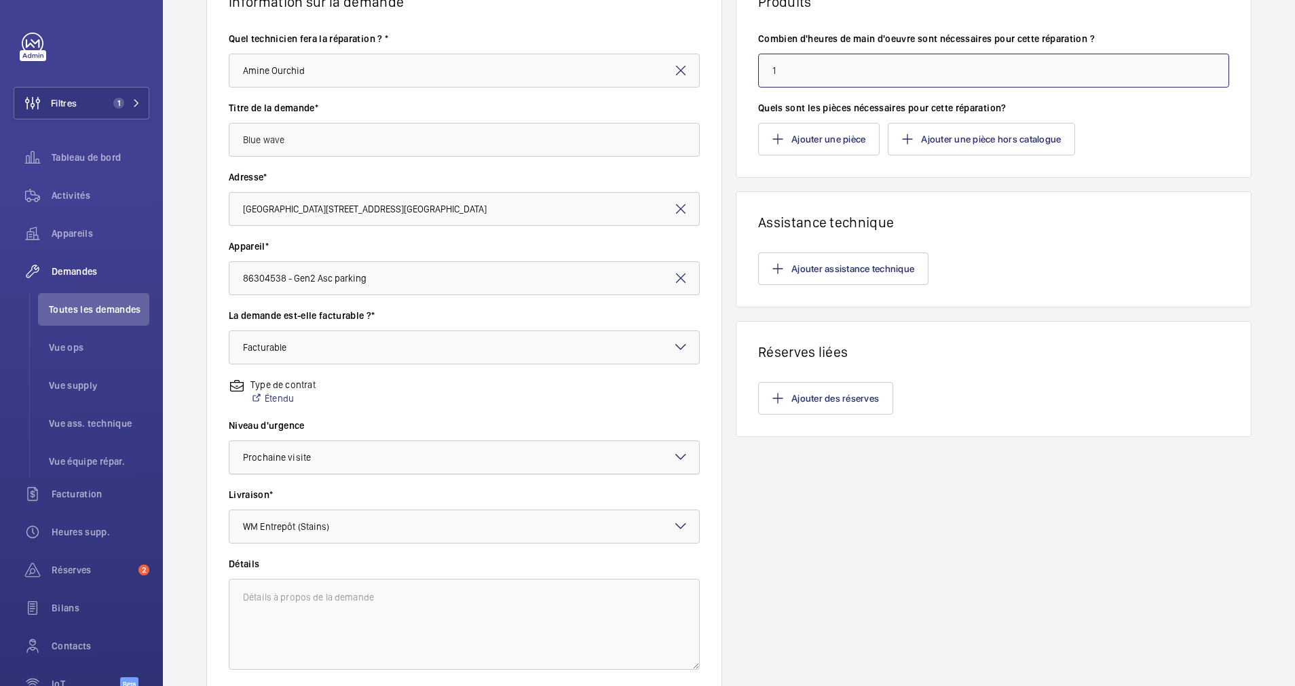
scroll to position [240, 0]
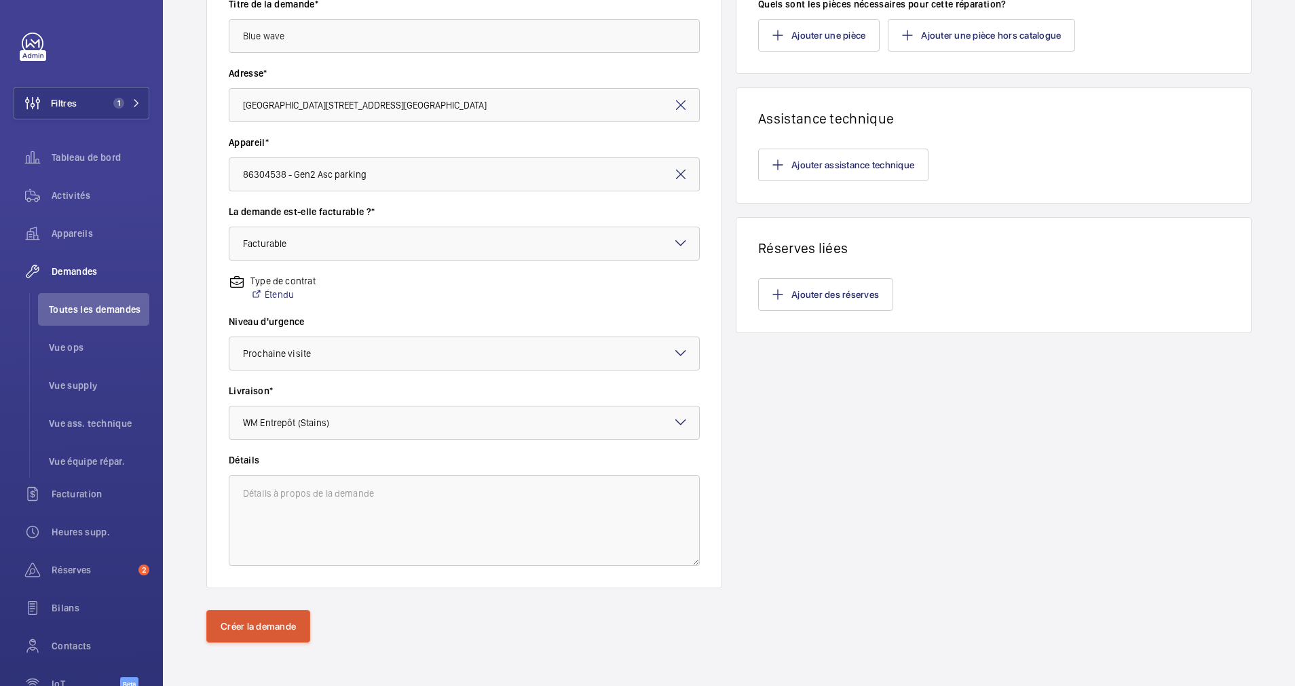
type input "1"
click at [280, 621] on button "Créer la demande" at bounding box center [258, 626] width 104 height 33
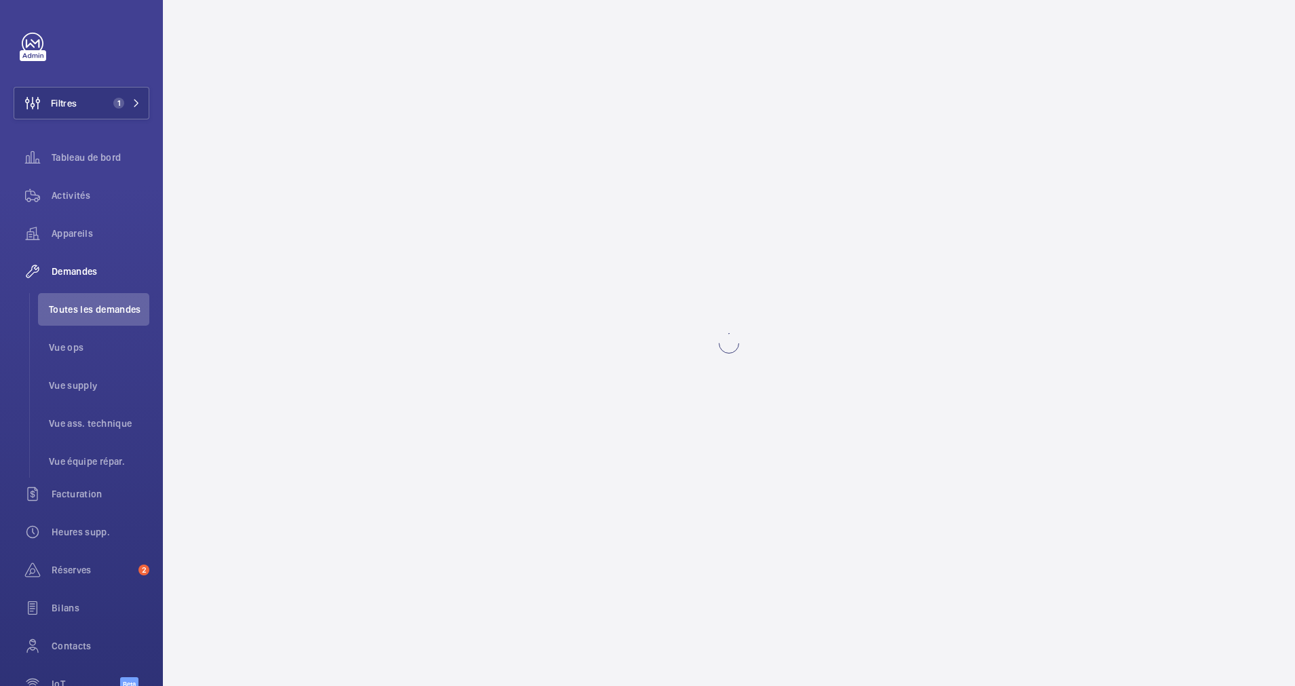
scroll to position [0, 0]
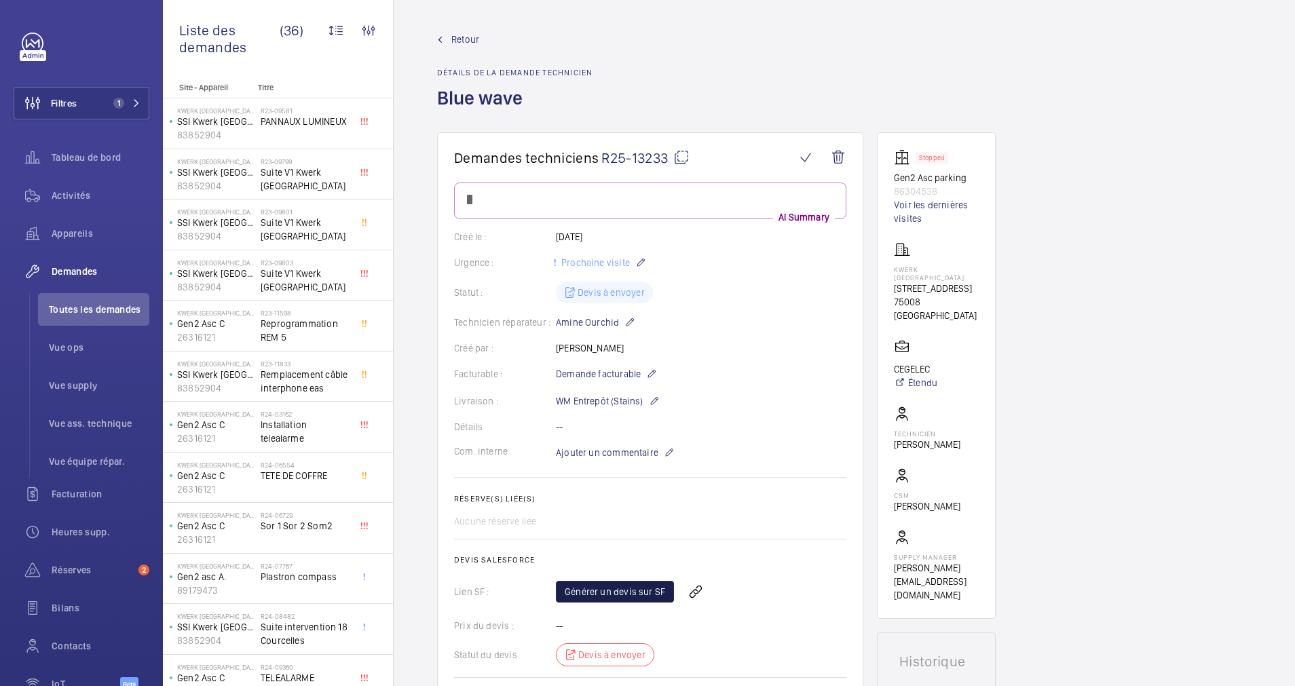
click at [604, 588] on link "Générer un devis sur SF" at bounding box center [615, 592] width 118 height 22
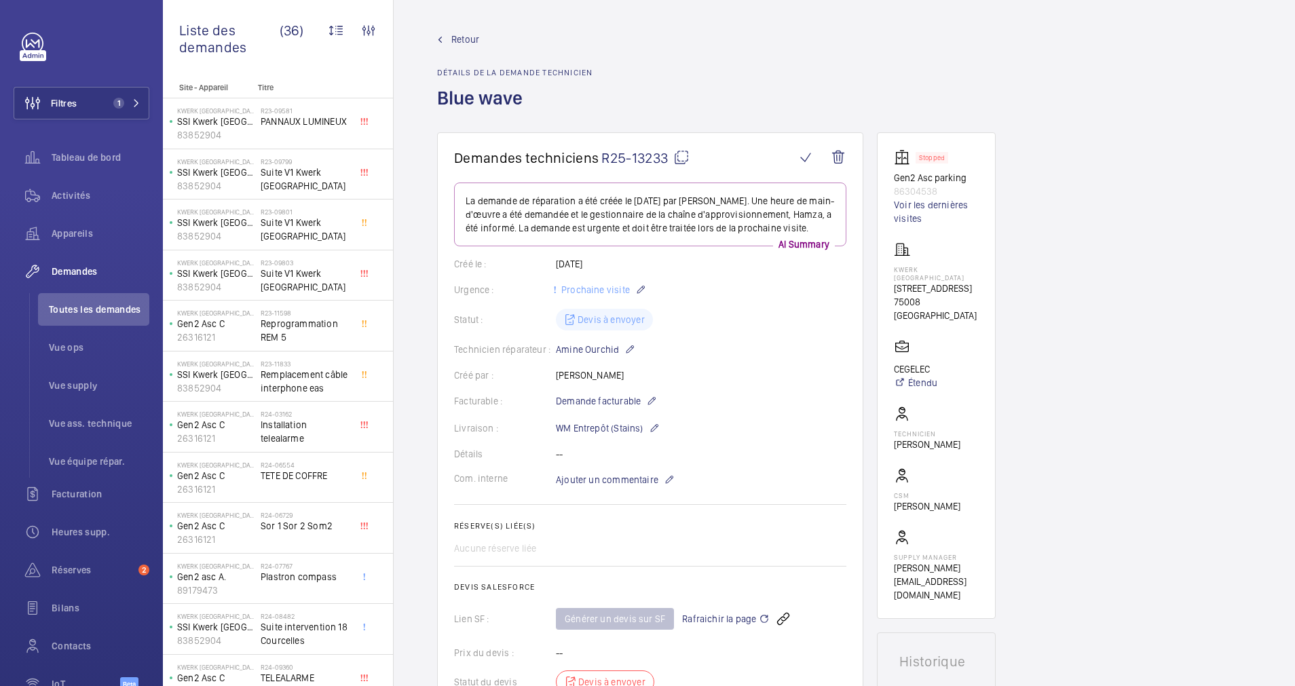
click at [465, 43] on span "Retour" at bounding box center [465, 40] width 28 height 14
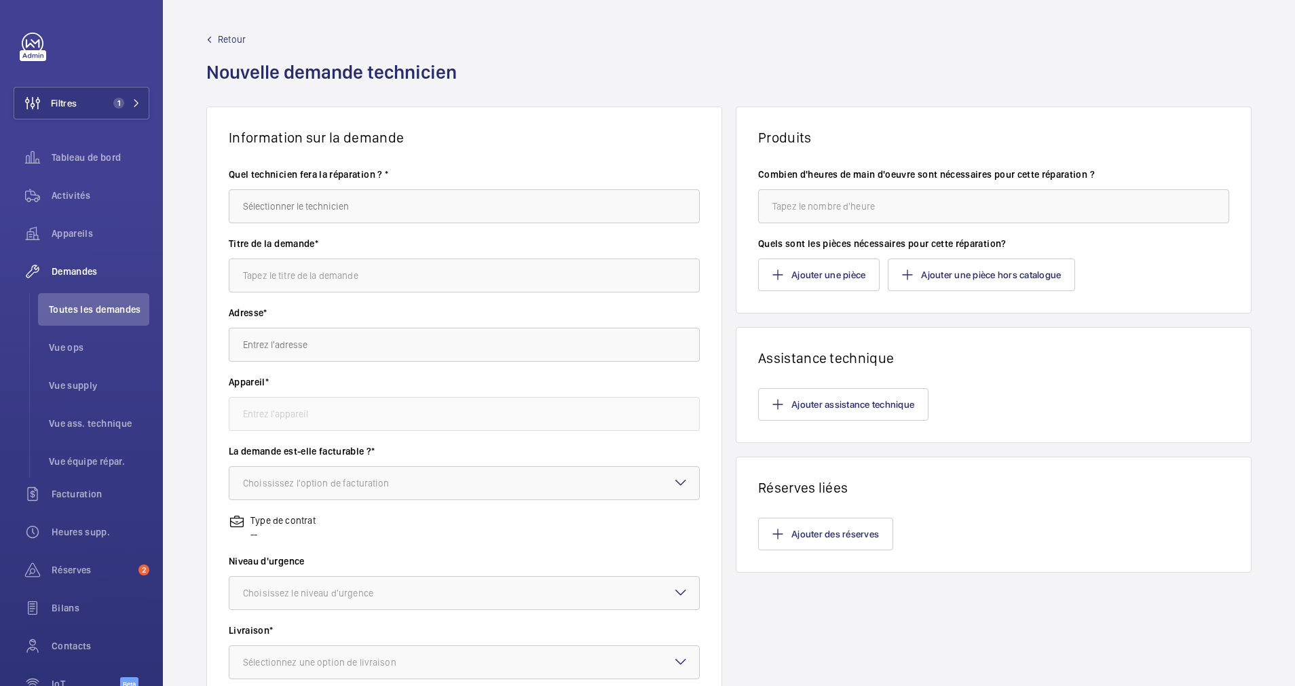
click at [233, 36] on span "Retour" at bounding box center [232, 40] width 28 height 14
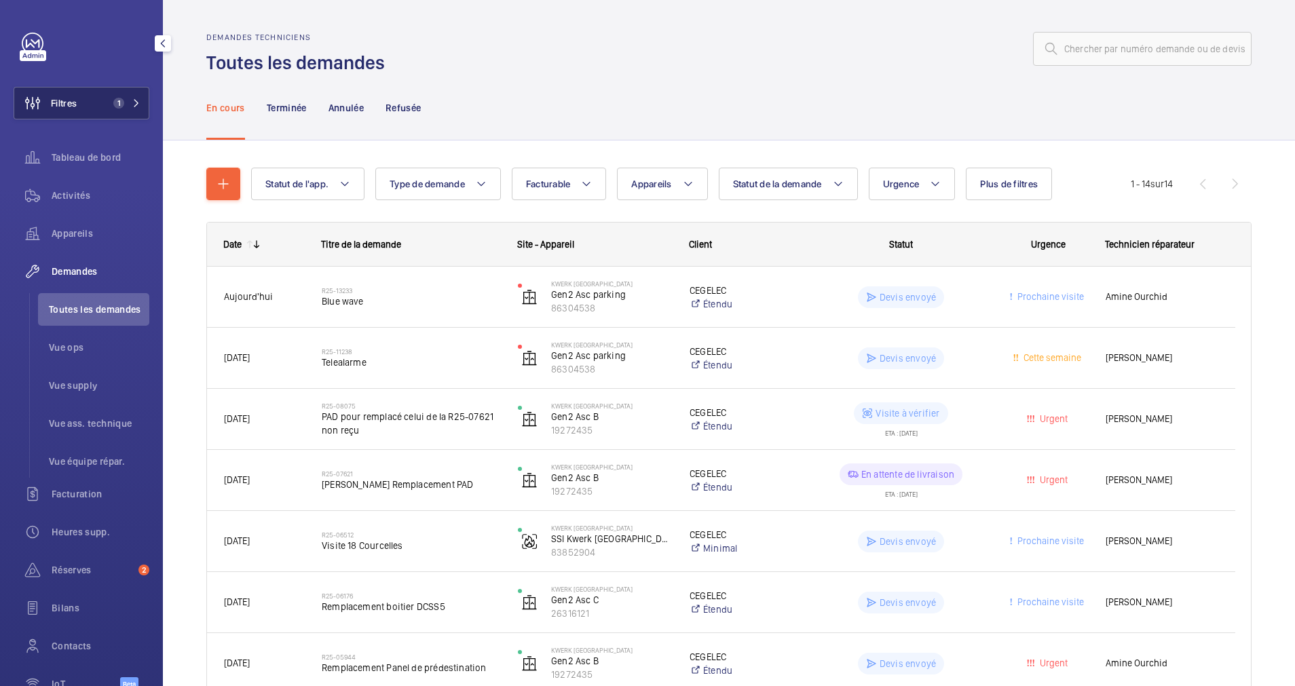
drag, startPoint x: 137, startPoint y: 100, endPoint x: 153, endPoint y: 90, distance: 18.9
click at [136, 99] on button "Filtres 1" at bounding box center [82, 103] width 136 height 33
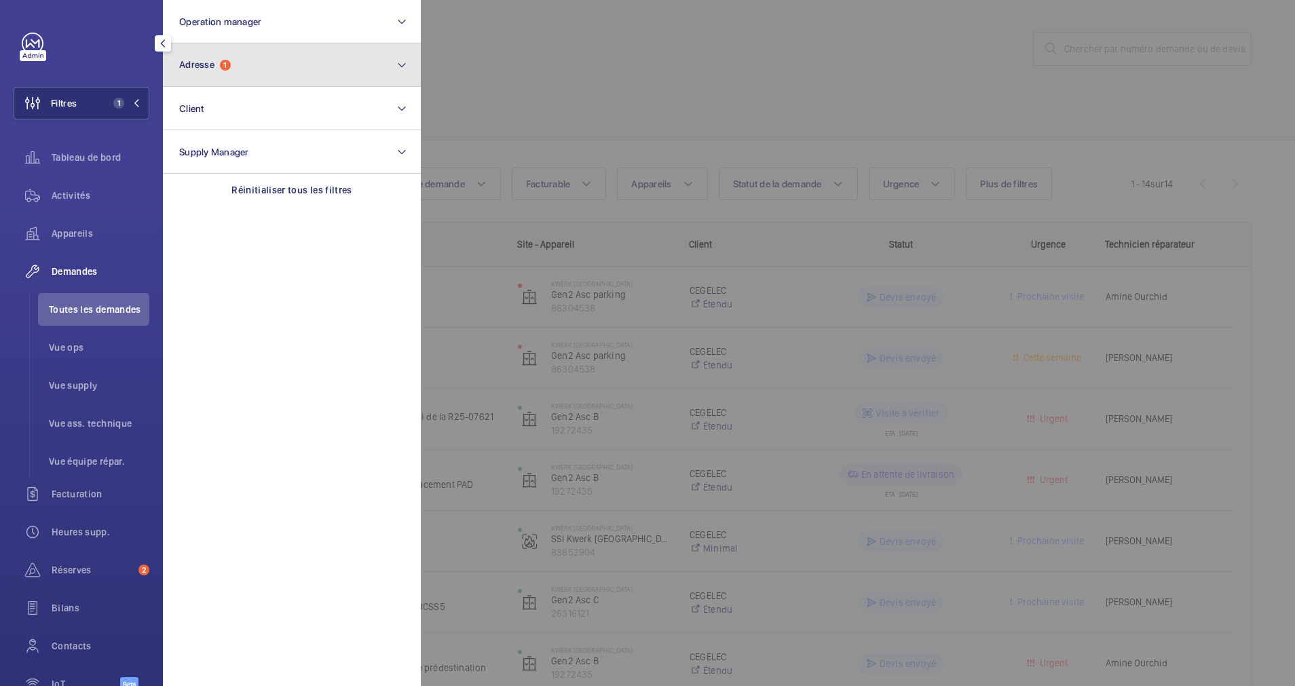
click at [297, 77] on button "Adresse 1" at bounding box center [292, 64] width 258 height 43
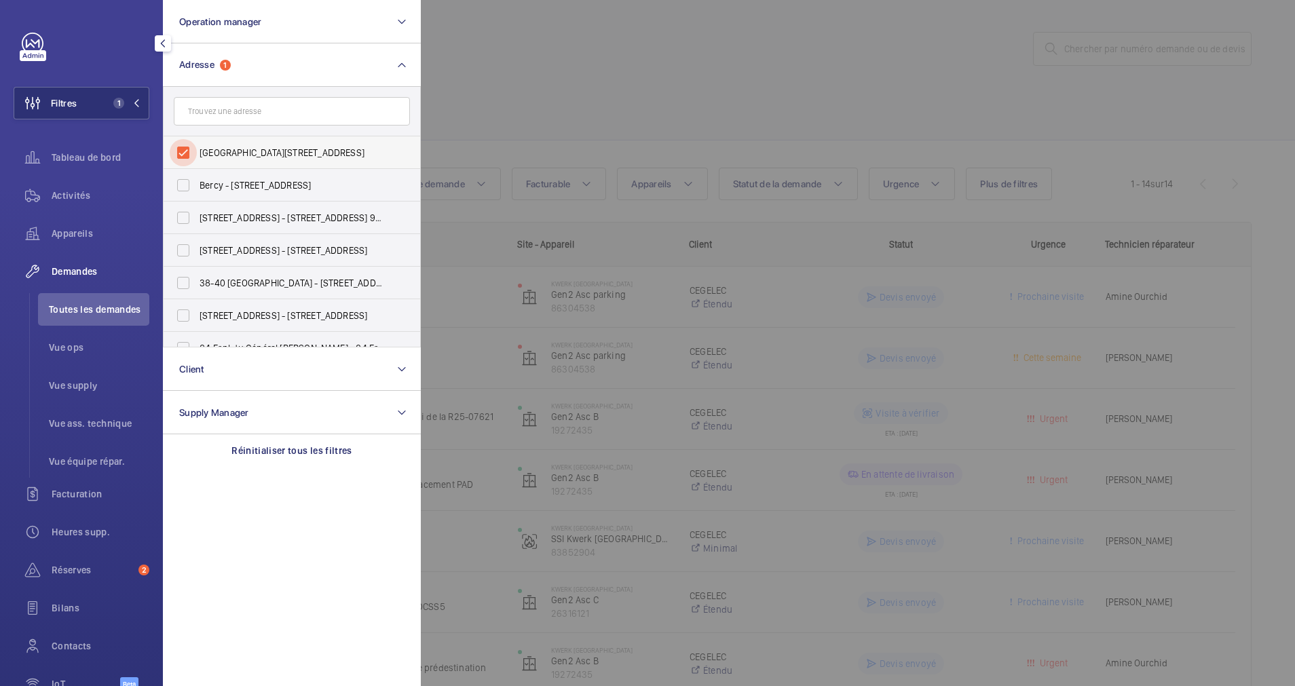
click at [179, 147] on input "Kwerk Saint Honoré - 18 Rue de Courcelles, PARIS 75008" at bounding box center [183, 152] width 27 height 27
checkbox input "false"
click at [225, 120] on input "text" at bounding box center [292, 111] width 236 height 28
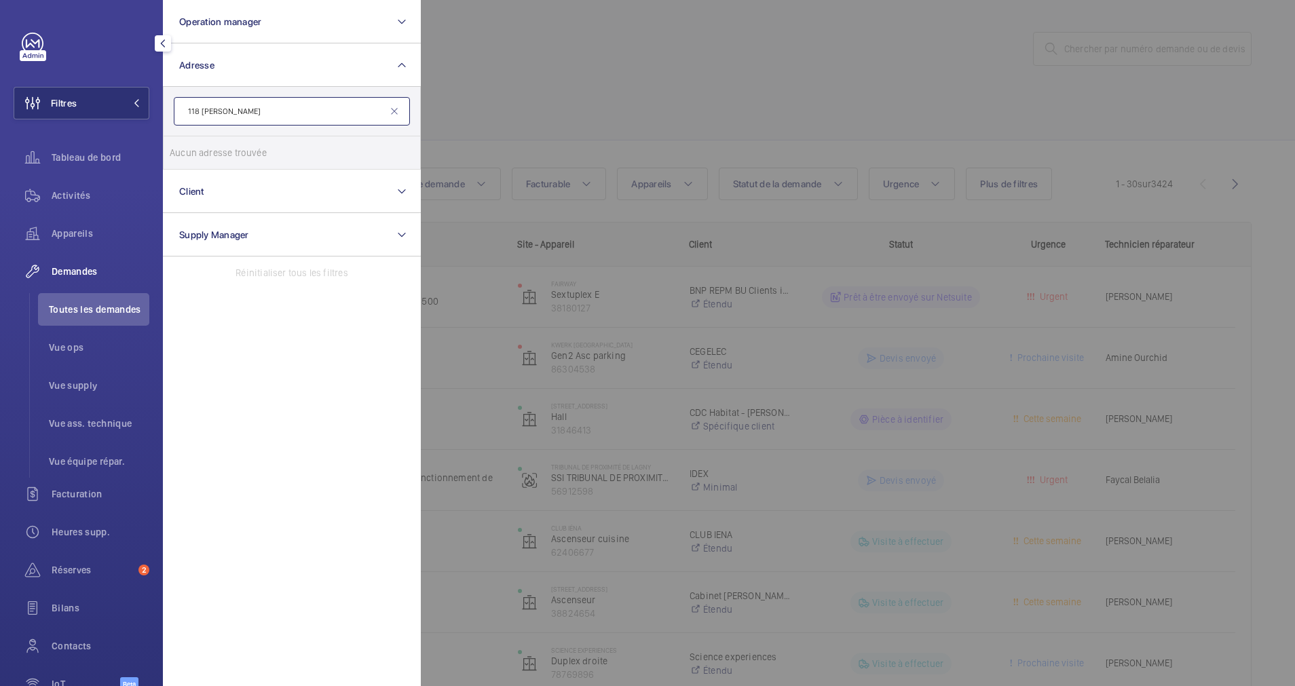
click at [201, 110] on input "118 Hausman" at bounding box center [292, 111] width 236 height 28
type input "Hausman"
click at [400, 115] on input "Hausman" at bounding box center [292, 111] width 236 height 28
drag, startPoint x: 301, startPoint y: 112, endPoint x: 165, endPoint y: 113, distance: 136.4
click at [165, 113] on form "Hausman" at bounding box center [292, 112] width 256 height 50
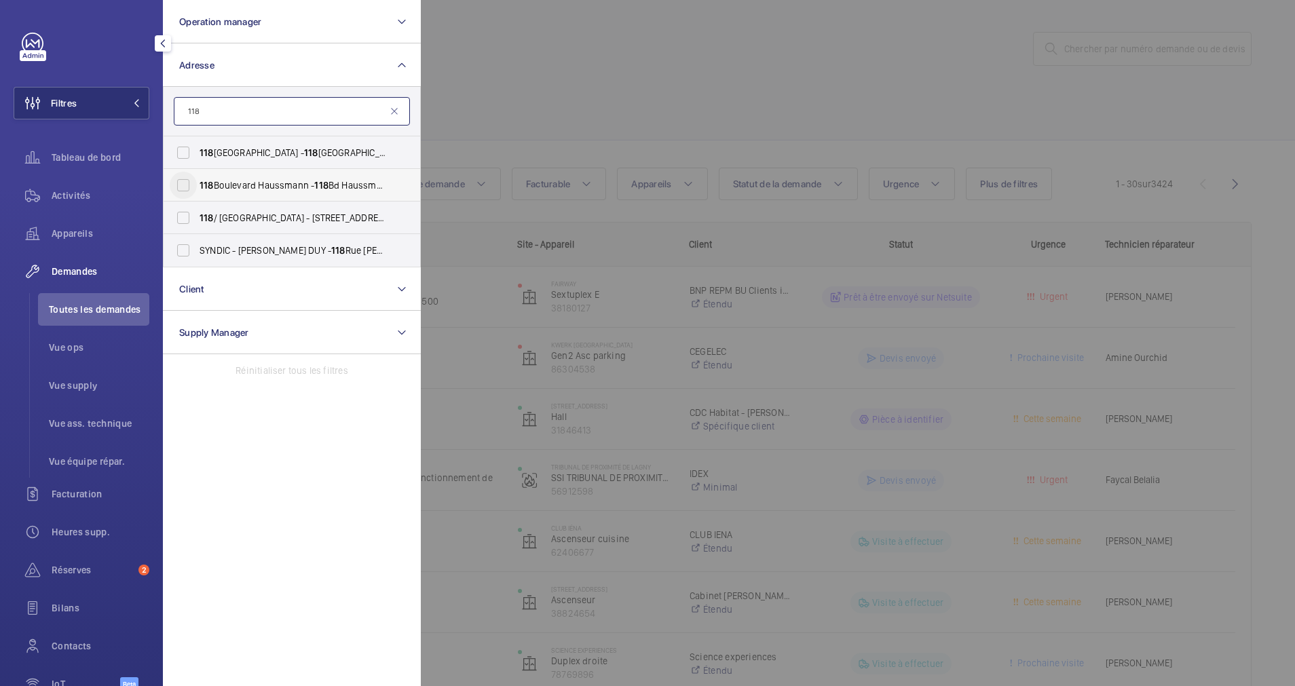
type input "118"
click at [185, 185] on input "118 Boulevard Haussmann - 118 Bd Haussmann, 75008 PARIS, PARIS 75008" at bounding box center [183, 185] width 27 height 27
checkbox input "true"
click at [632, 95] on div at bounding box center [1068, 343] width 1295 height 686
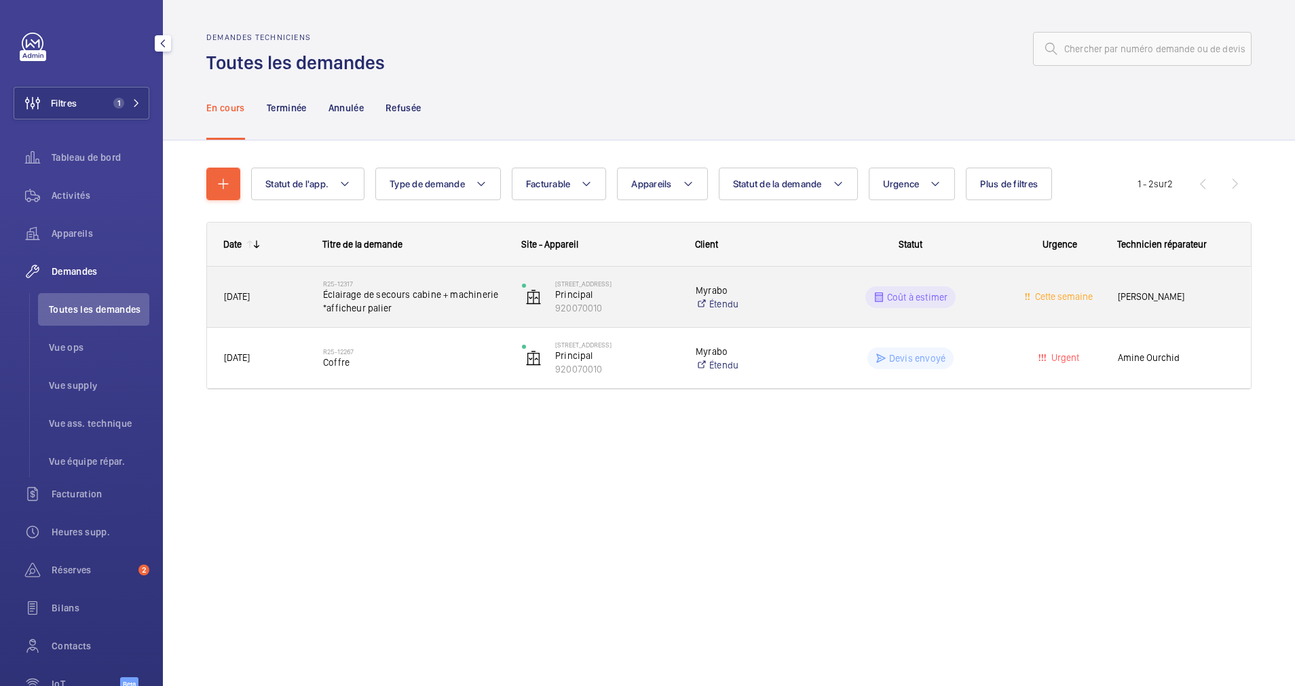
click at [419, 299] on span "Éclairage de secours cabine + machinerie *afficheur palier" at bounding box center [413, 301] width 181 height 27
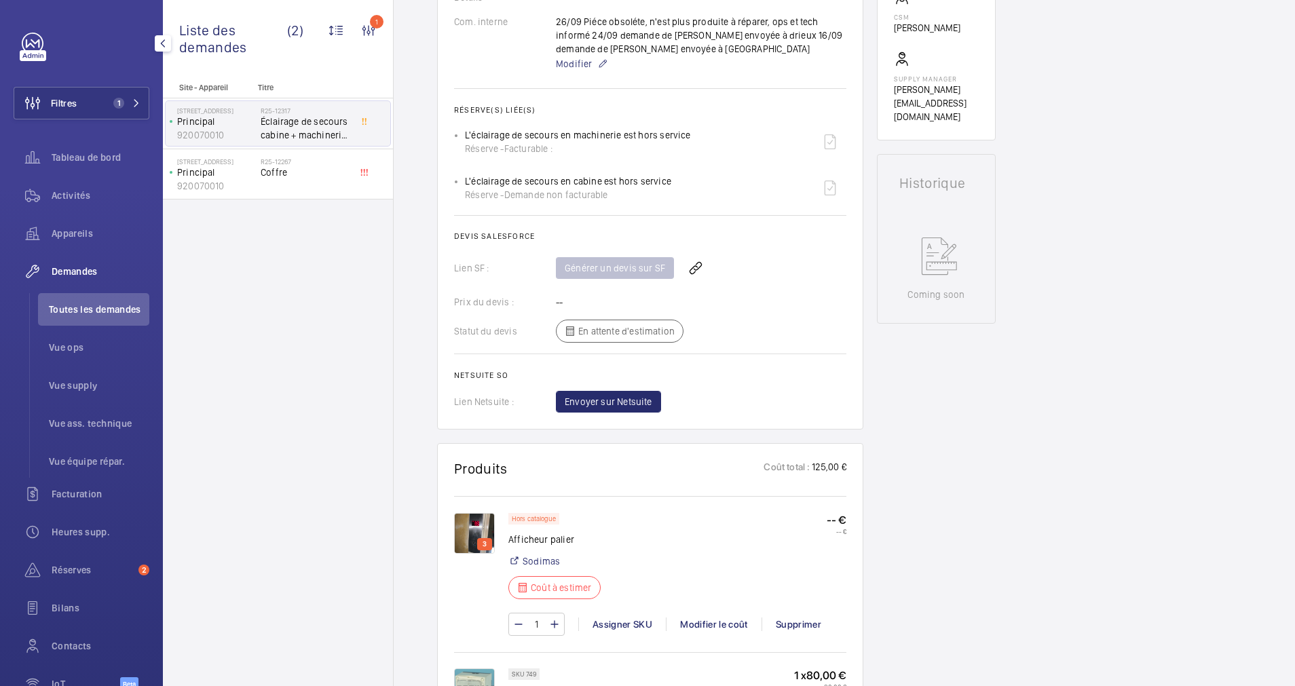
scroll to position [611, 0]
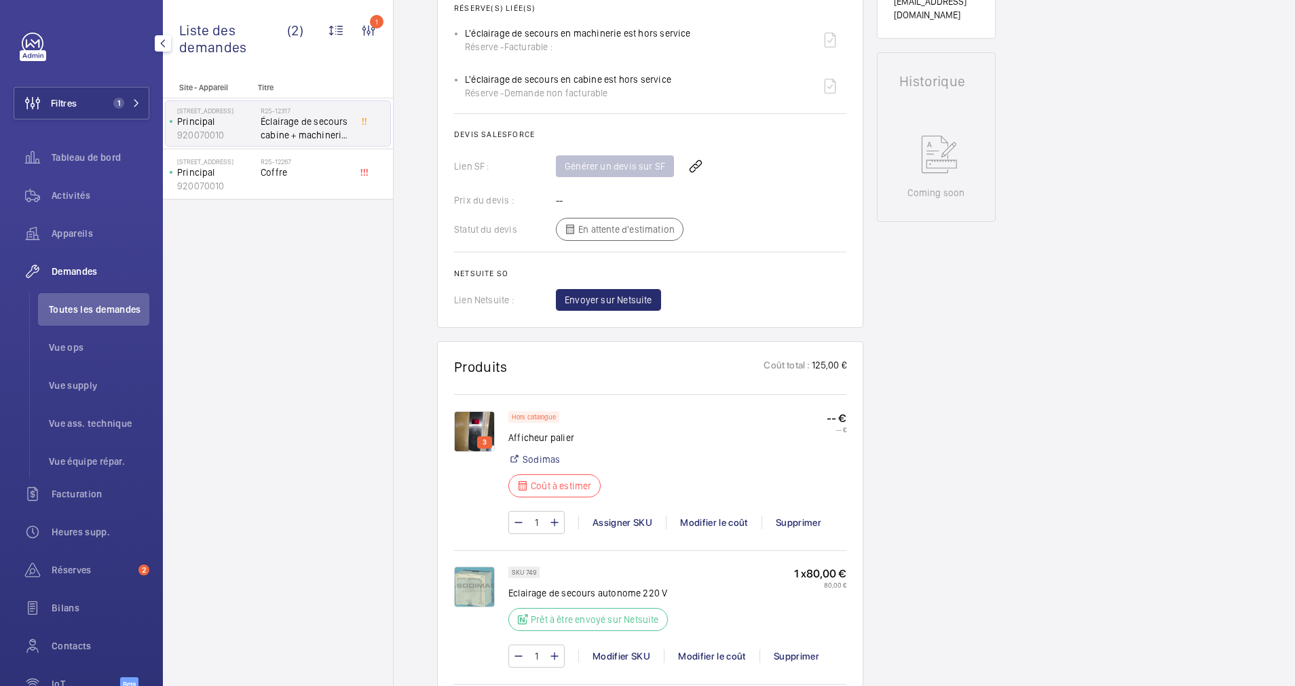
click at [473, 421] on img at bounding box center [474, 431] width 41 height 41
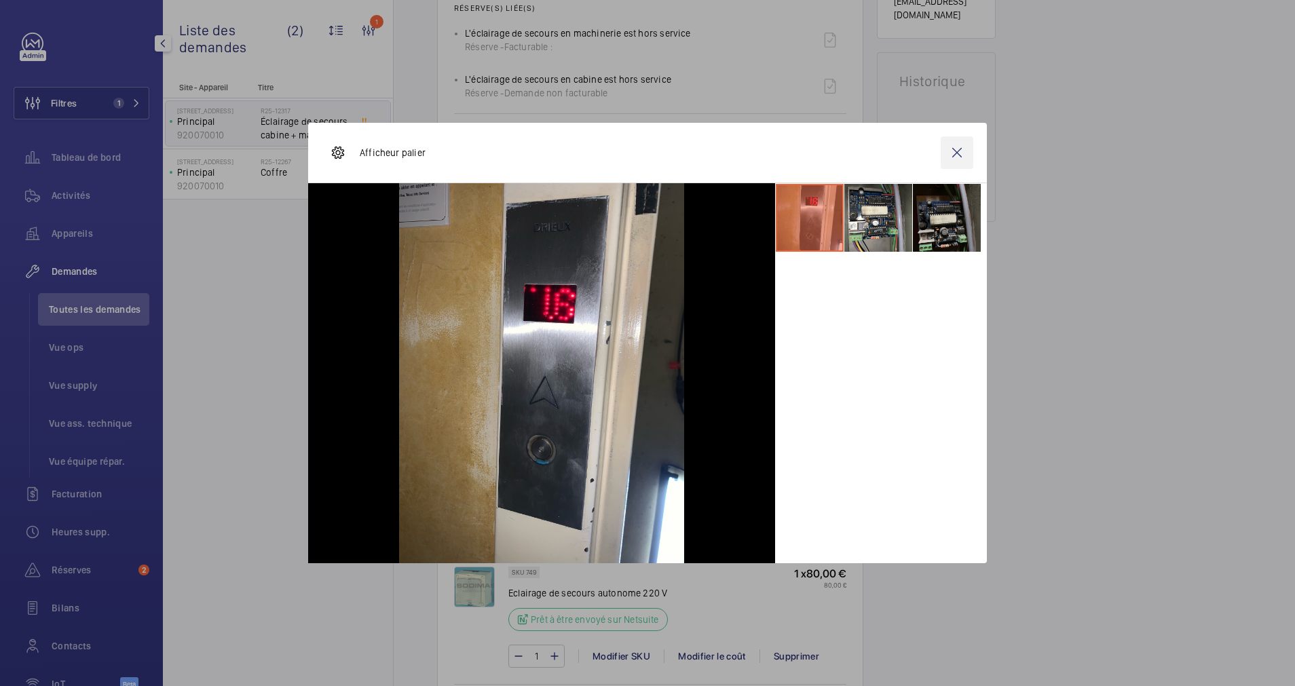
click at [958, 151] on wm-front-icon-button at bounding box center [956, 152] width 33 height 33
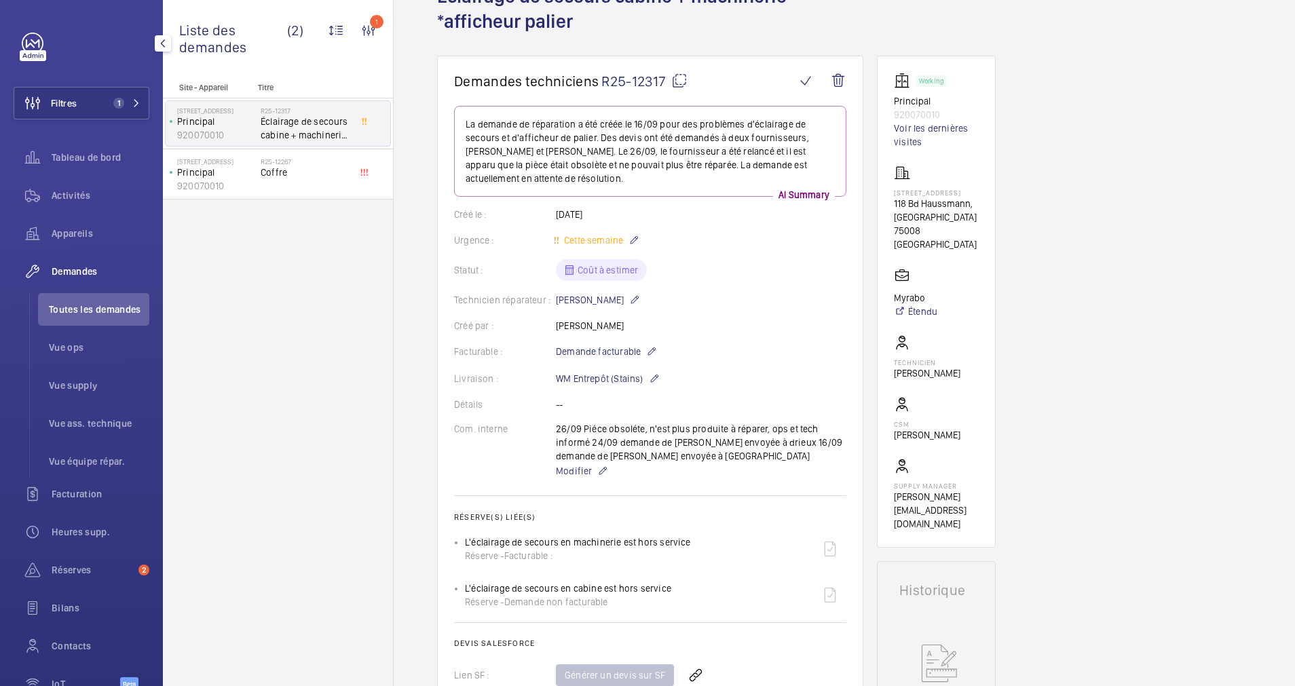
scroll to position [0, 0]
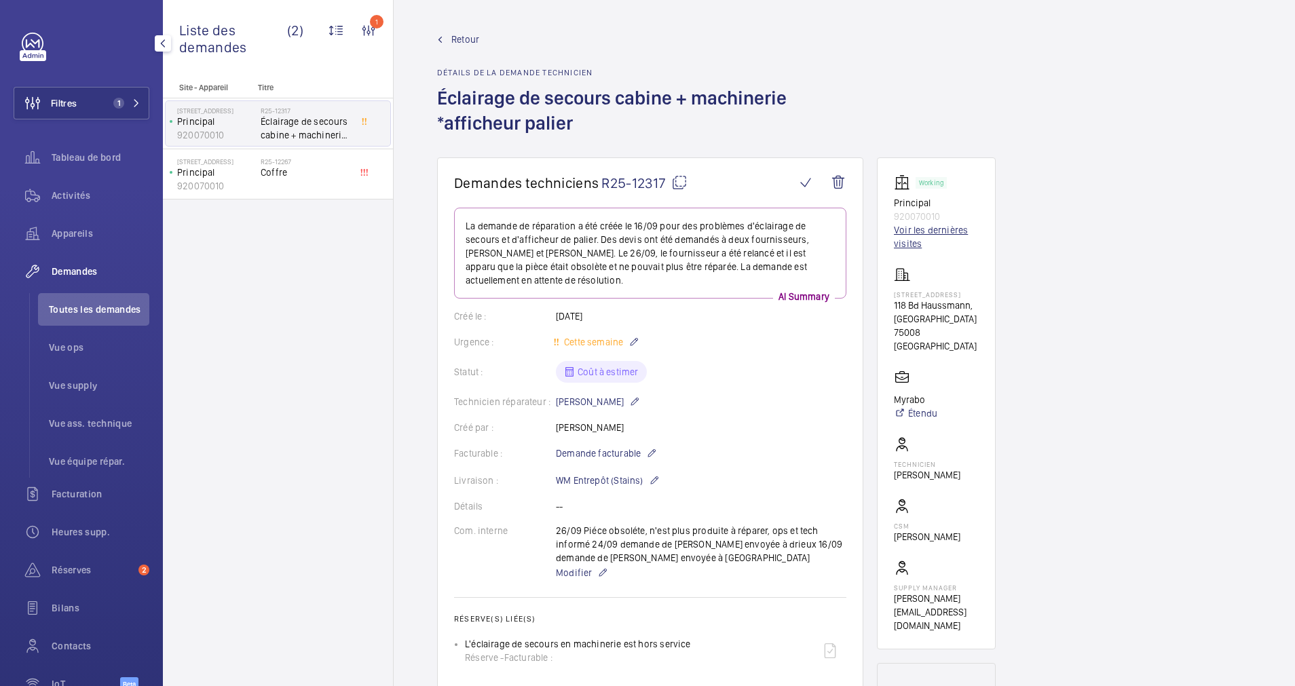
click at [906, 233] on link "Voir les dernières visites" at bounding box center [936, 236] width 85 height 27
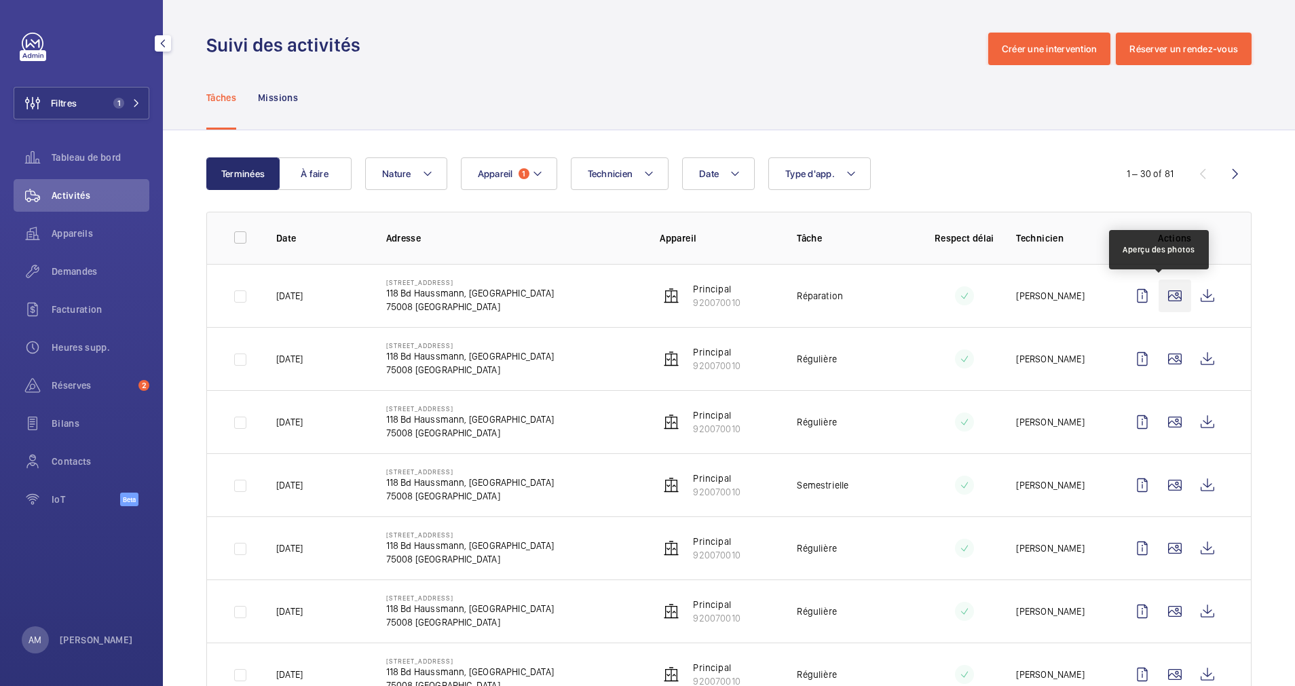
click at [1164, 294] on wm-front-icon-button at bounding box center [1174, 296] width 33 height 33
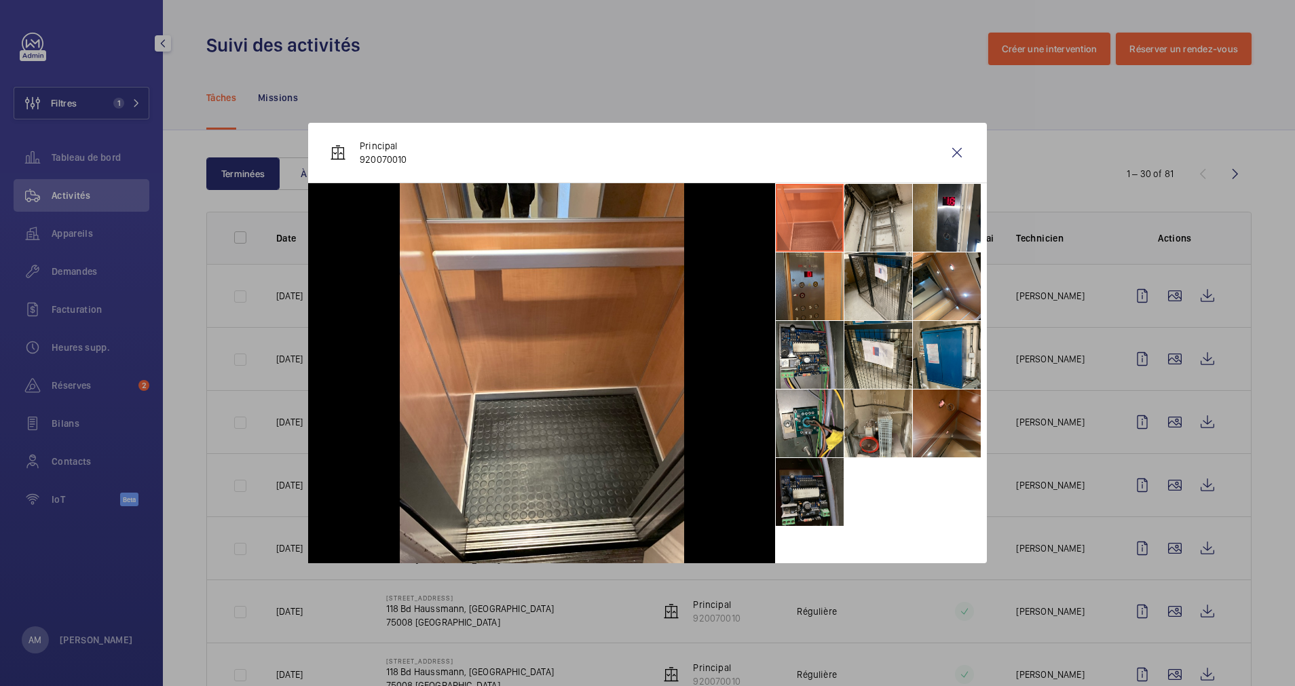
click at [807, 289] on li at bounding box center [809, 286] width 68 height 68
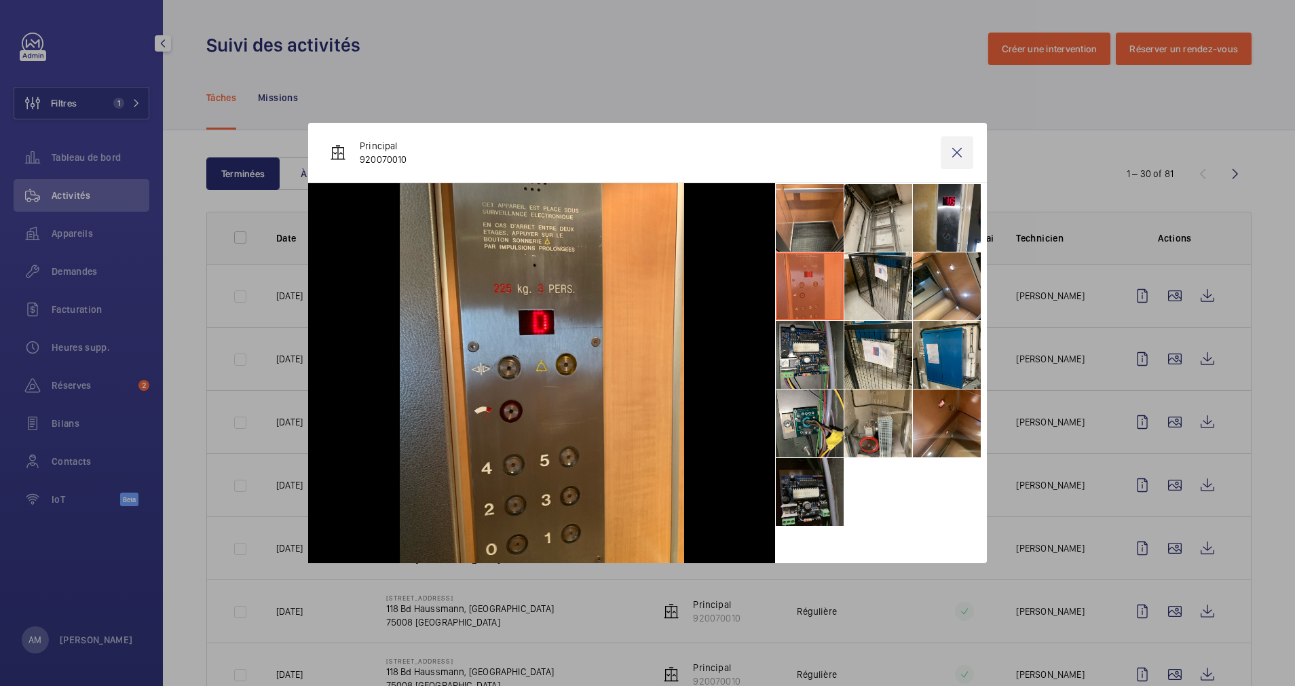
click at [952, 150] on wm-front-icon-button at bounding box center [956, 152] width 33 height 33
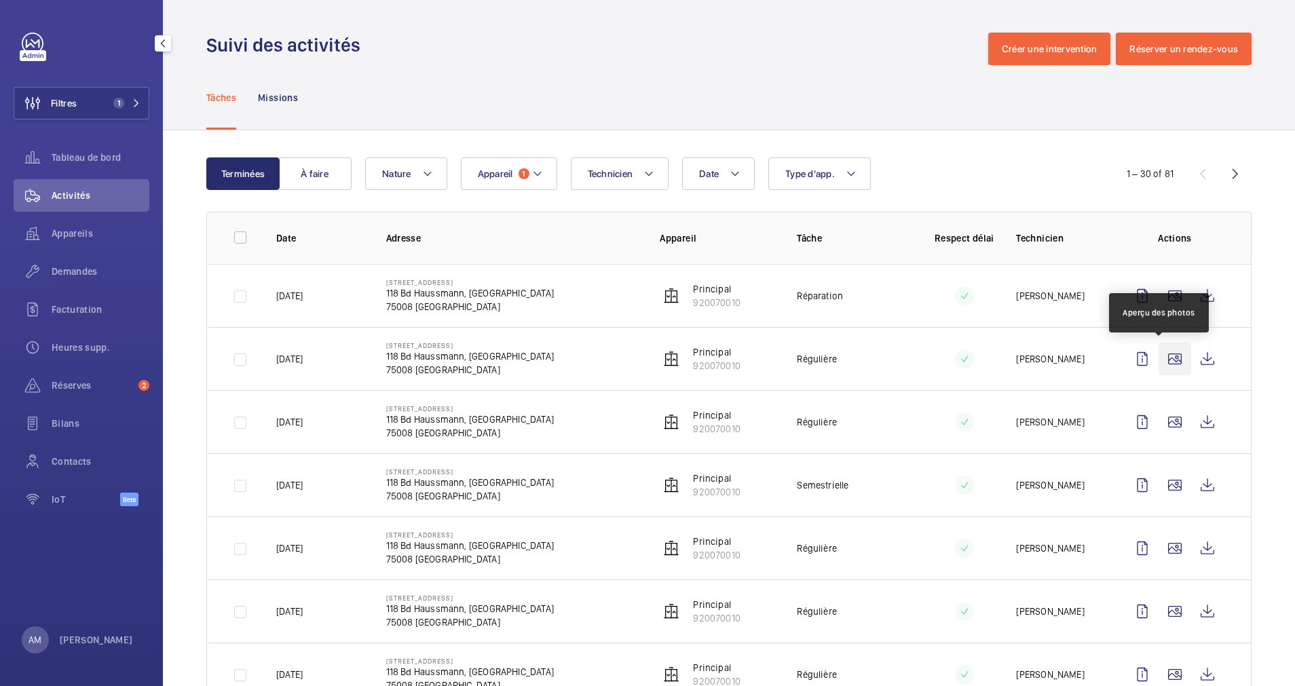
click at [1158, 364] on wm-front-icon-button at bounding box center [1174, 359] width 33 height 33
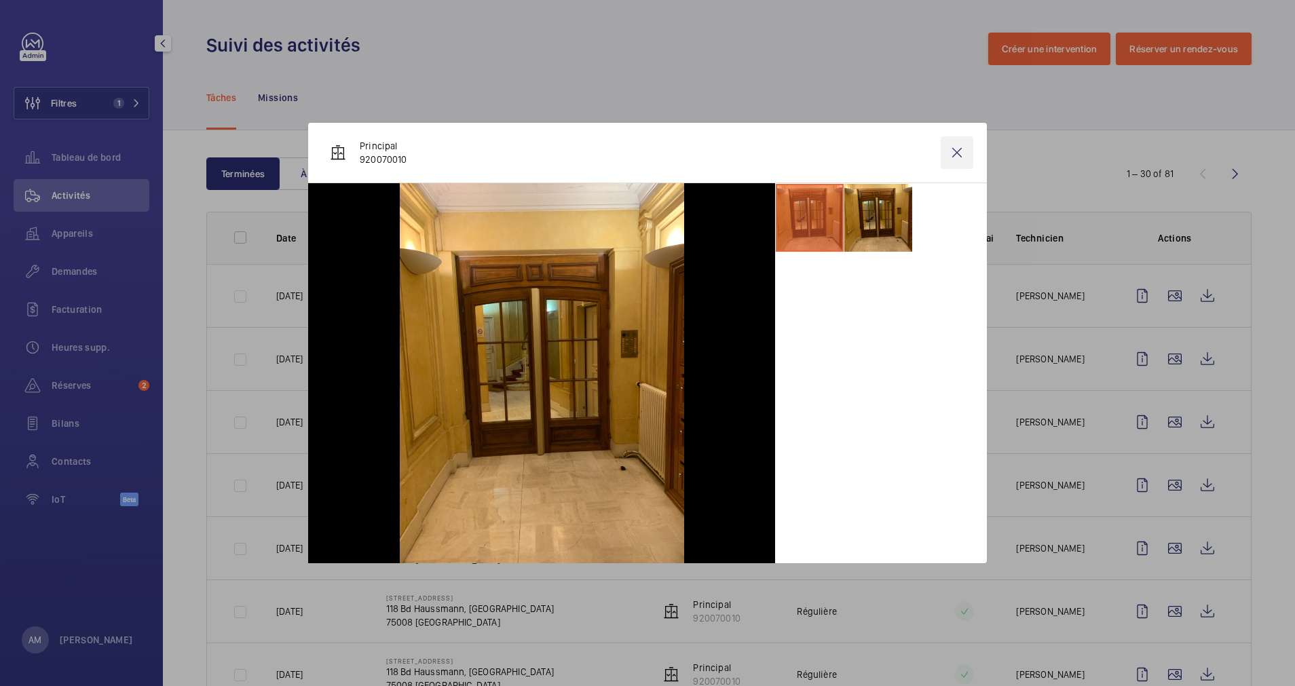
click at [955, 158] on wm-front-icon-button at bounding box center [956, 152] width 33 height 33
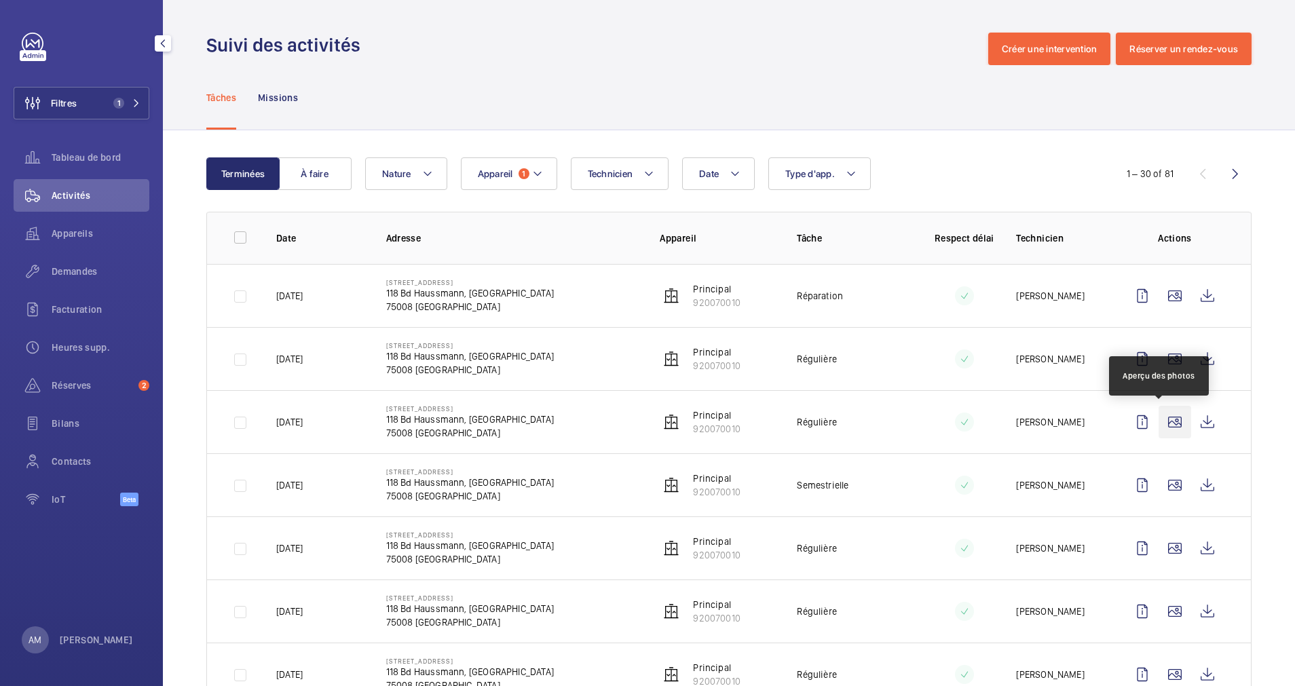
click at [1162, 413] on wm-front-icon-button at bounding box center [1174, 422] width 33 height 33
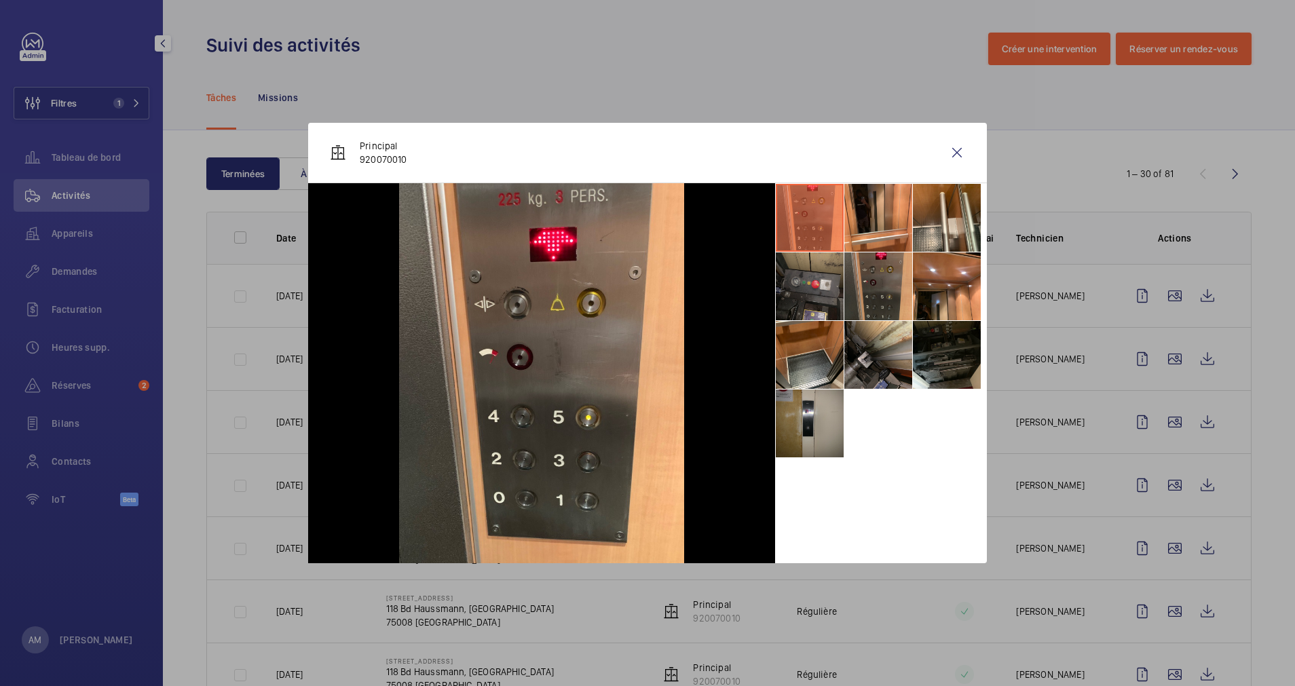
click at [866, 282] on li at bounding box center [878, 286] width 68 height 68
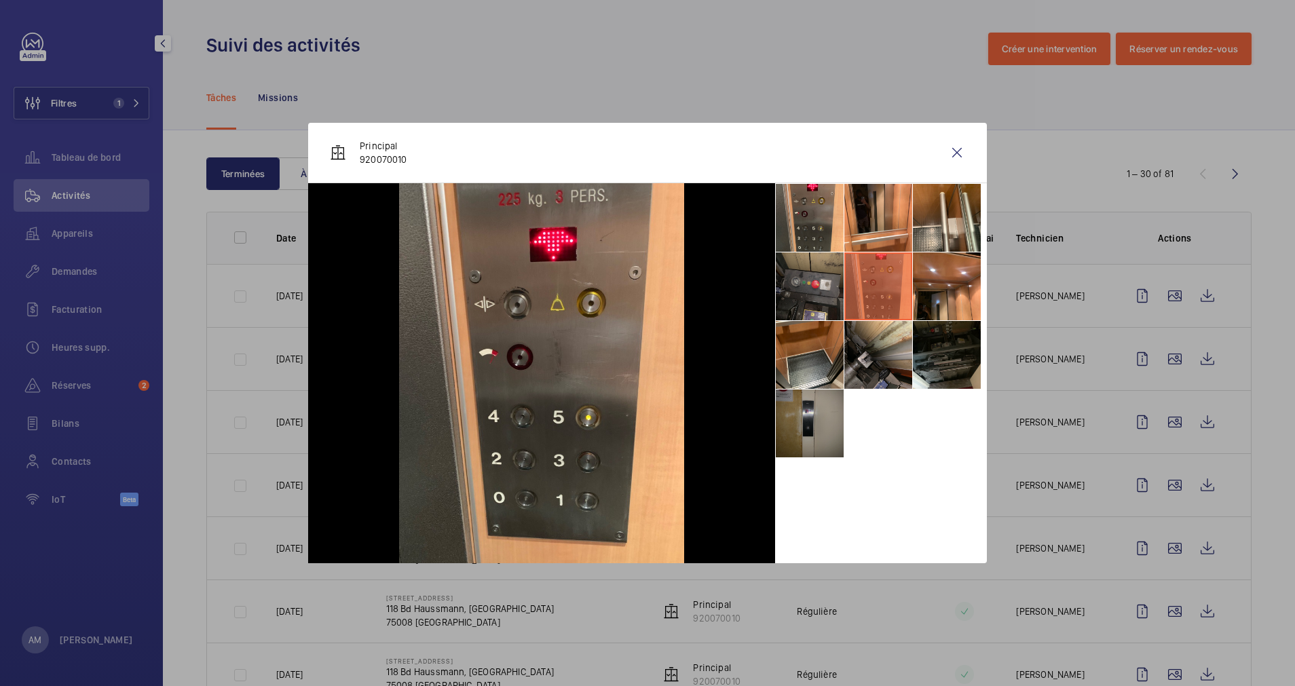
click at [820, 410] on li at bounding box center [809, 423] width 68 height 68
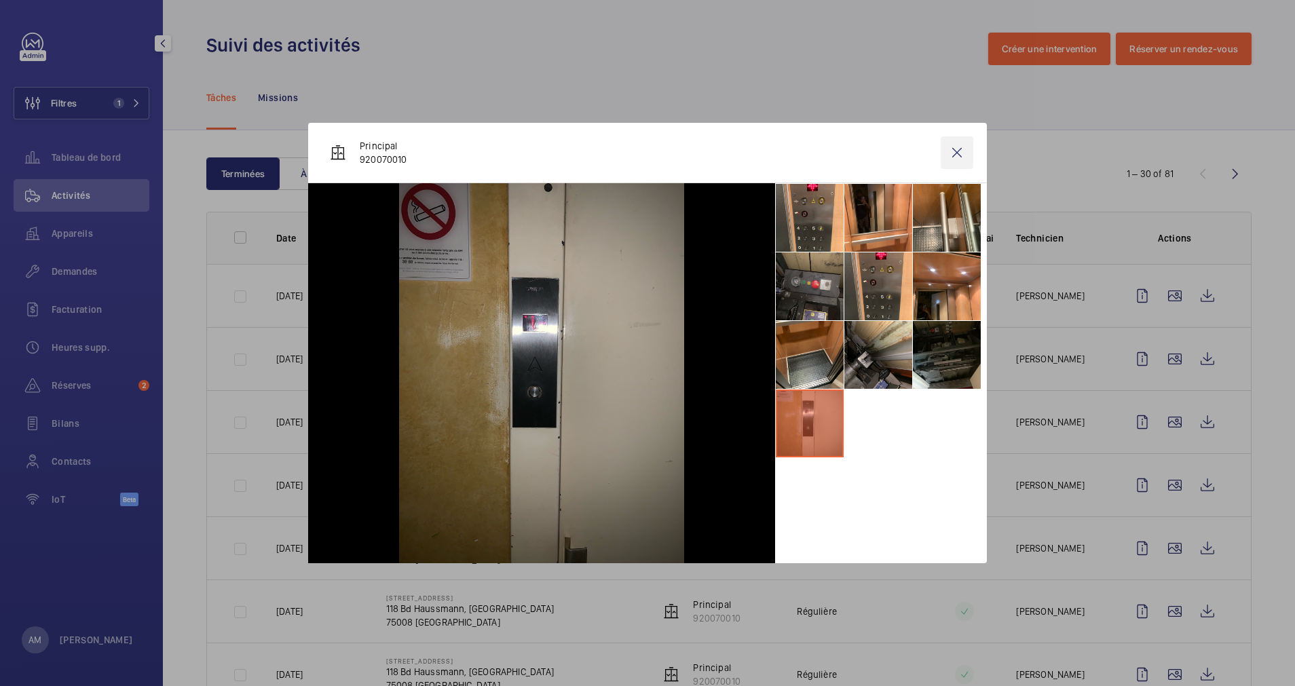
click at [957, 157] on wm-front-icon-button at bounding box center [956, 152] width 33 height 33
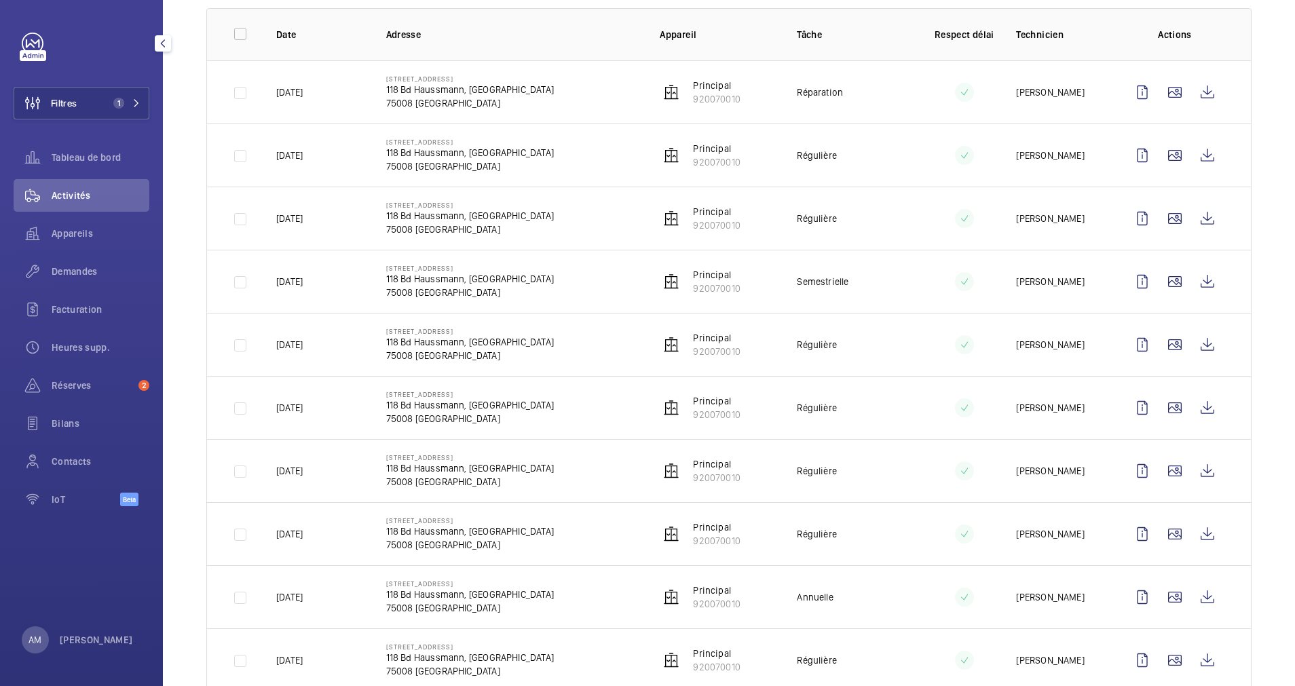
scroll to position [305, 0]
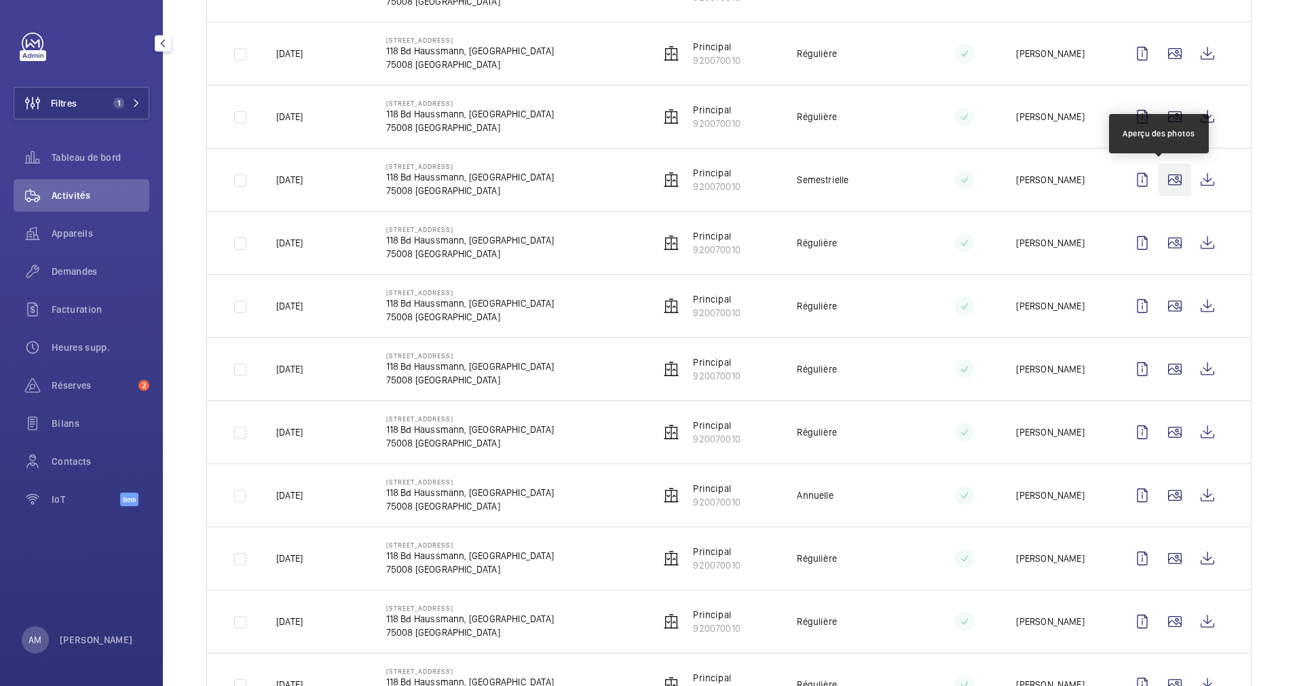
click at [1158, 180] on wm-front-icon-button at bounding box center [1174, 180] width 33 height 33
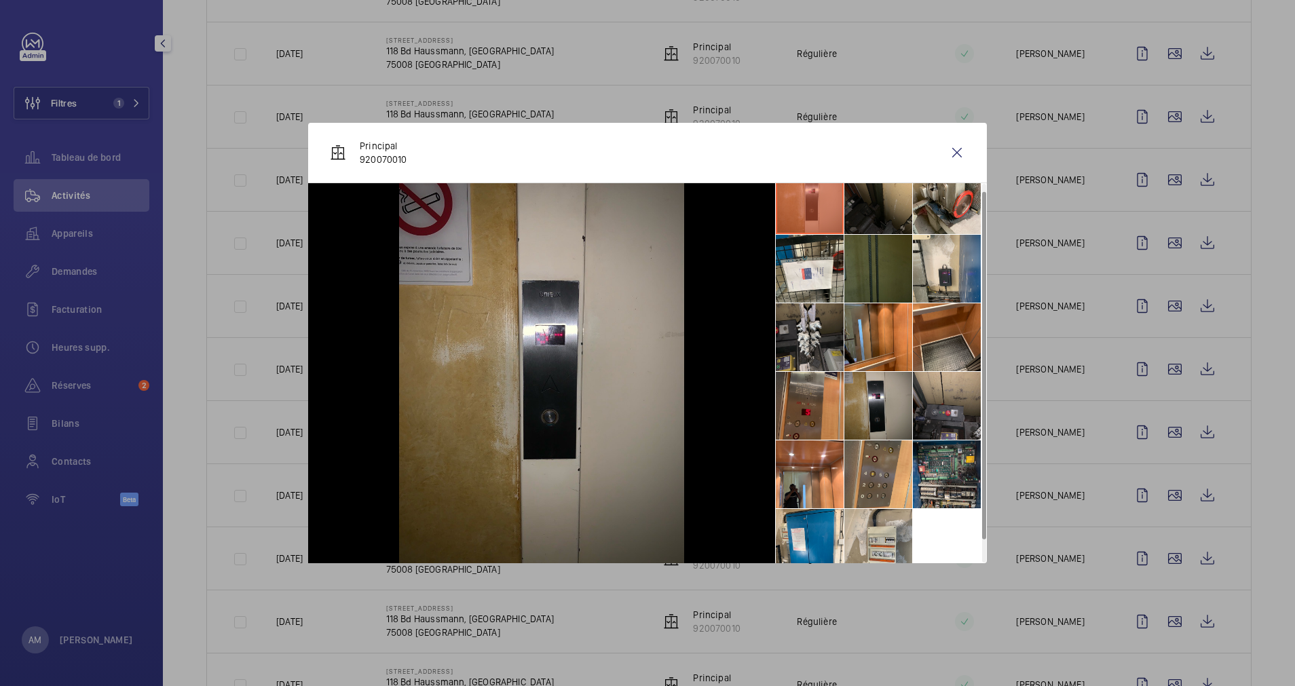
scroll to position [32, 0]
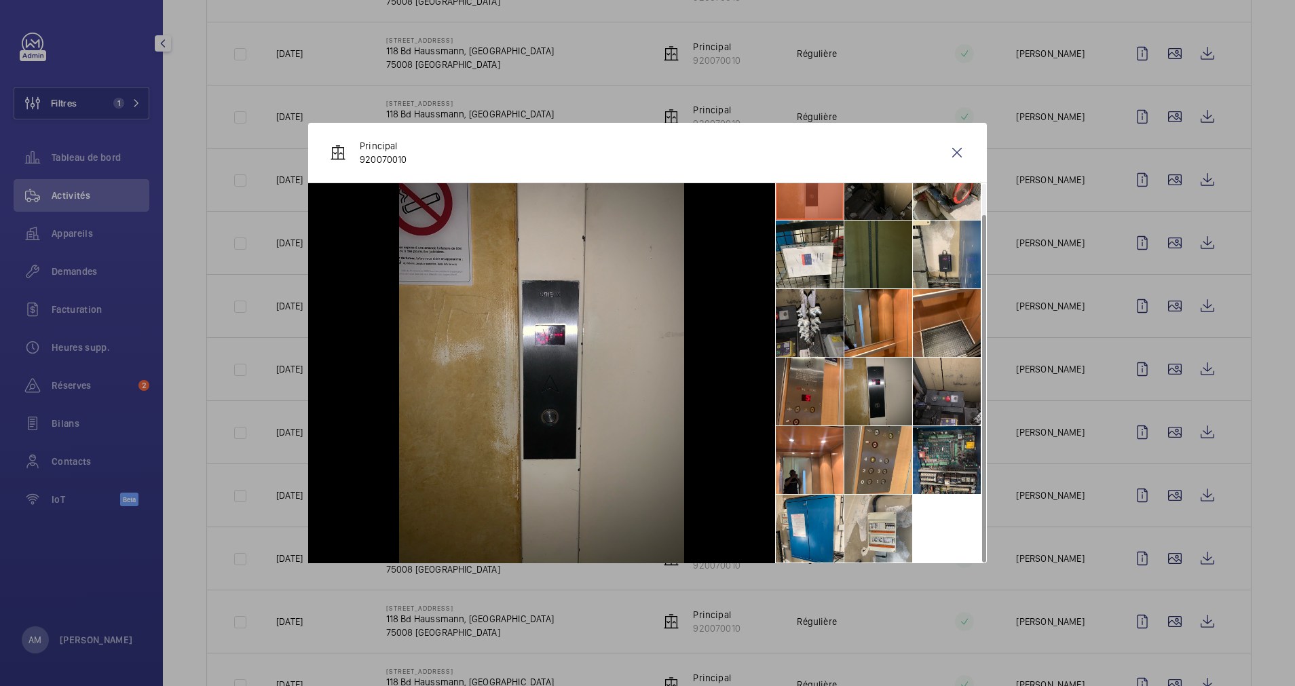
click at [809, 391] on li at bounding box center [809, 392] width 68 height 68
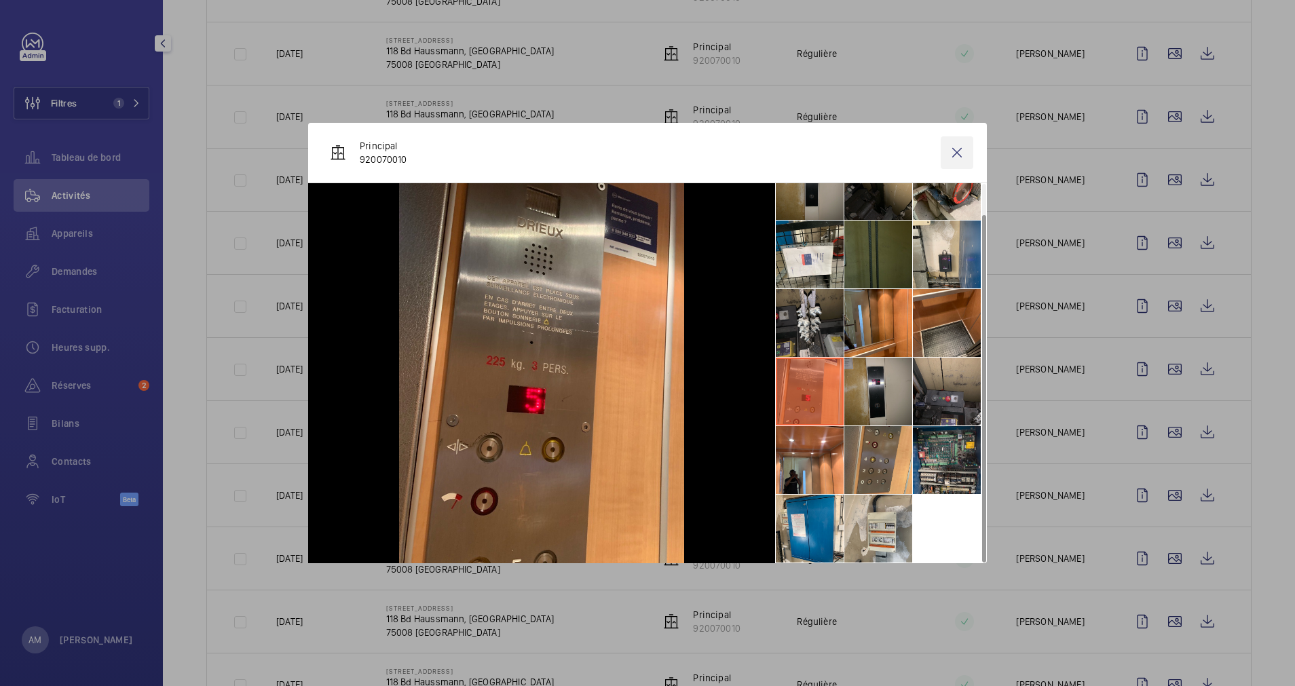
click at [952, 147] on wm-front-icon-button at bounding box center [956, 152] width 33 height 33
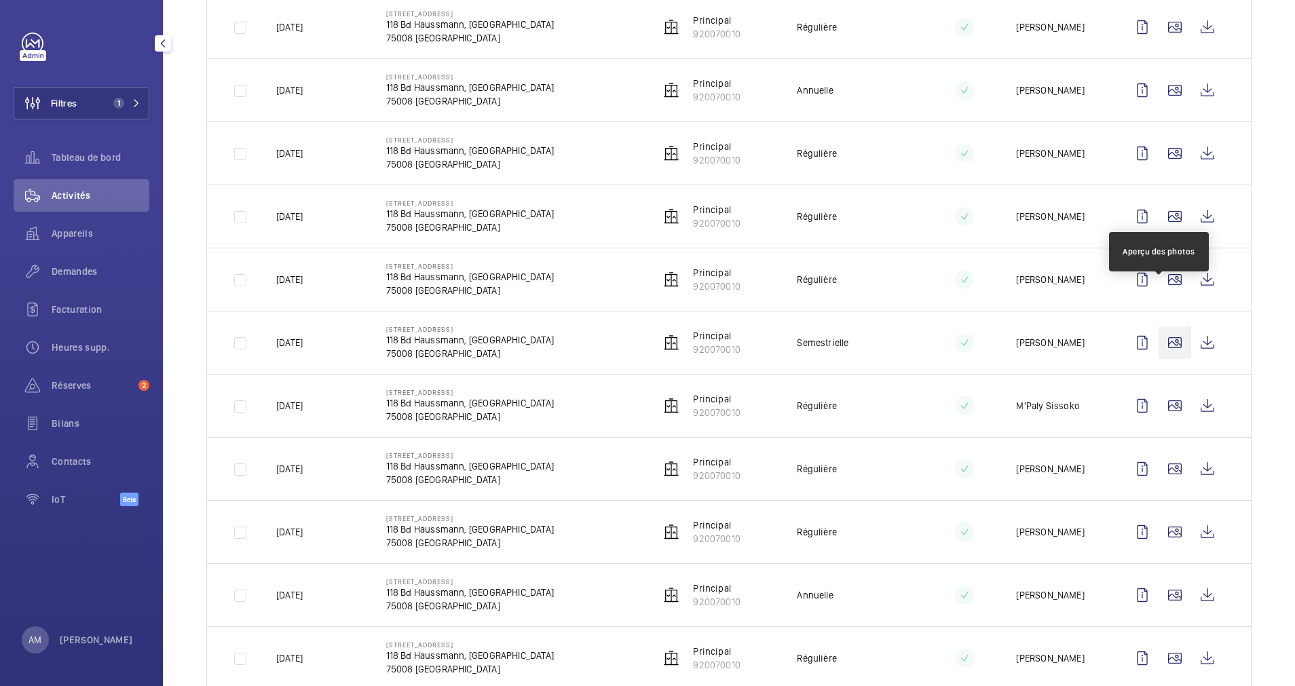
scroll to position [1323, 0]
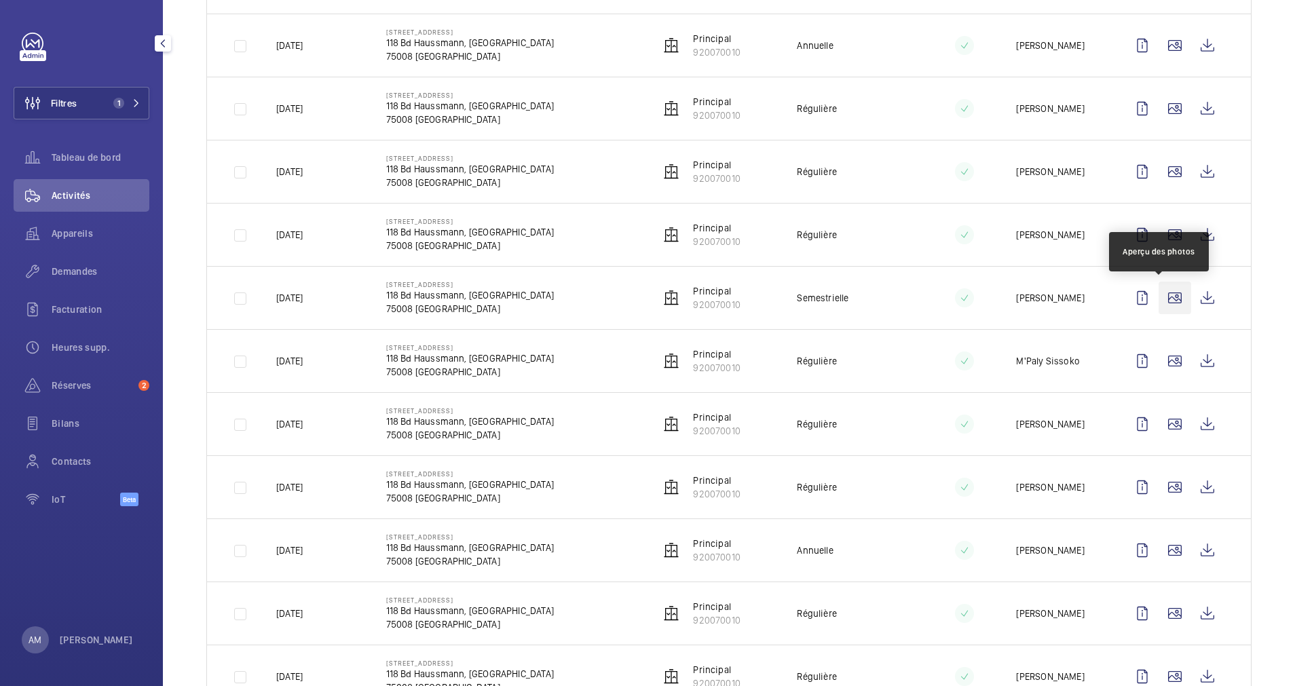
click at [1158, 288] on wm-front-icon-button at bounding box center [1174, 298] width 33 height 33
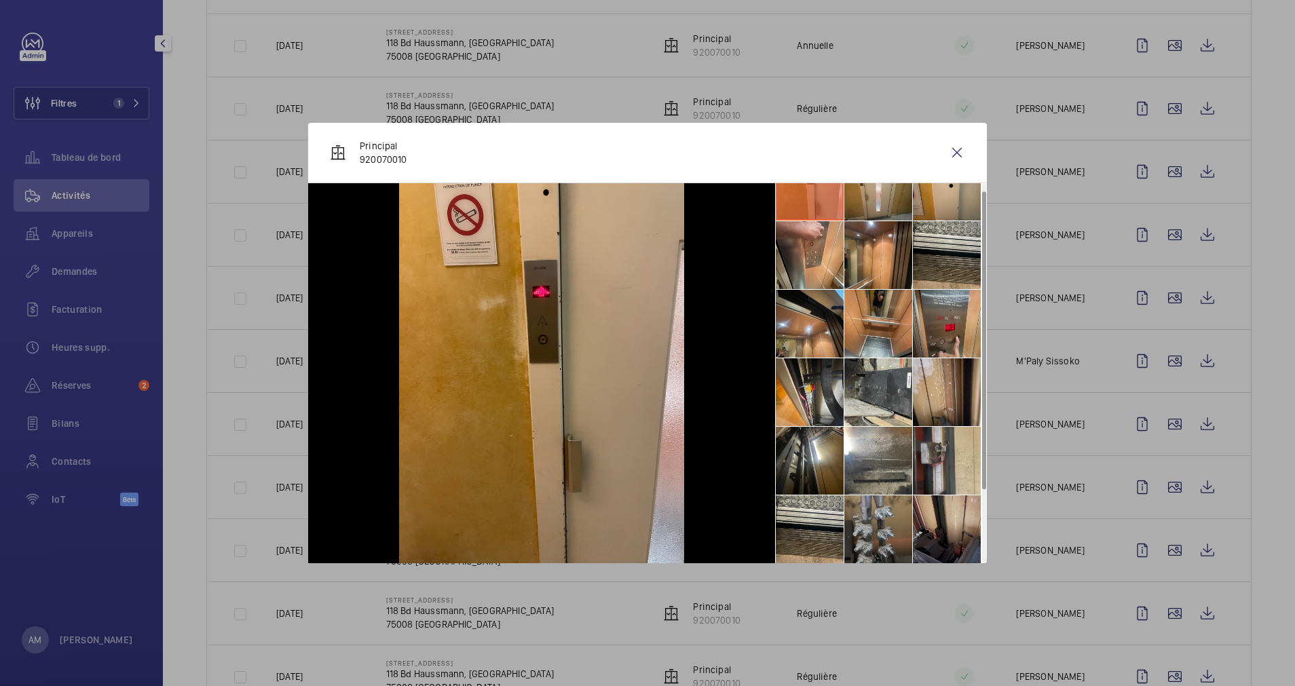
scroll to position [0, 0]
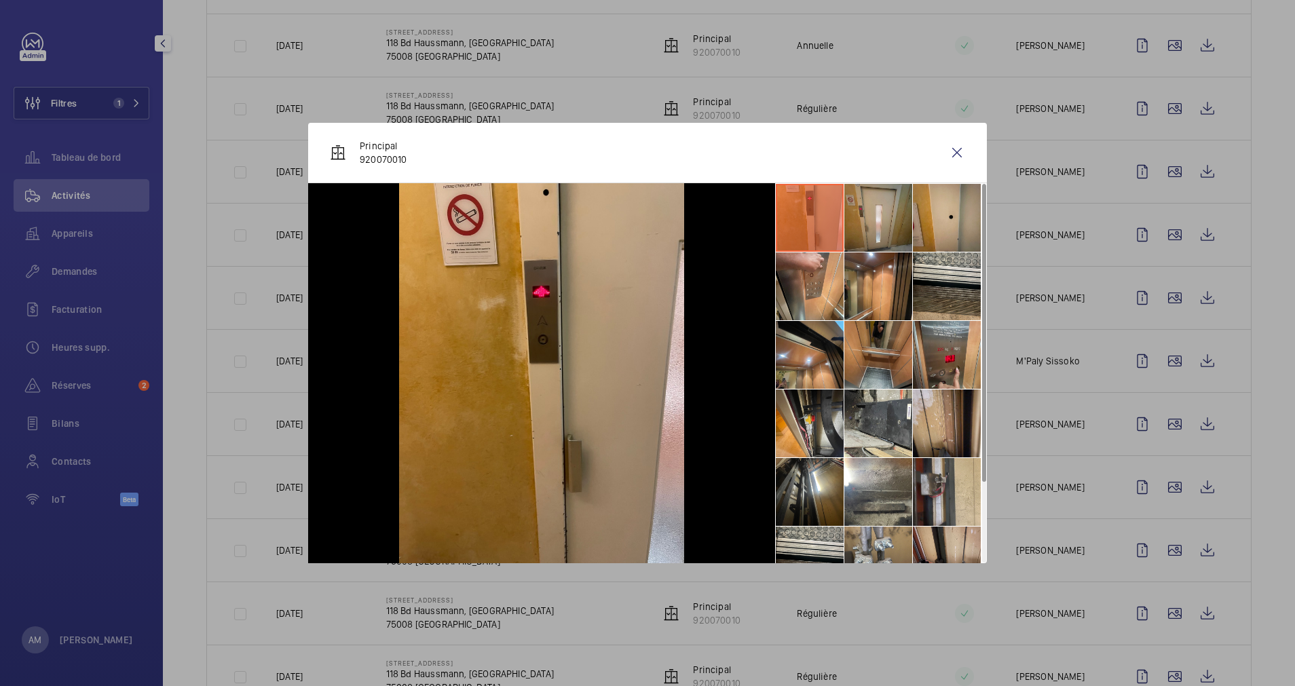
click at [875, 356] on li at bounding box center [878, 355] width 68 height 68
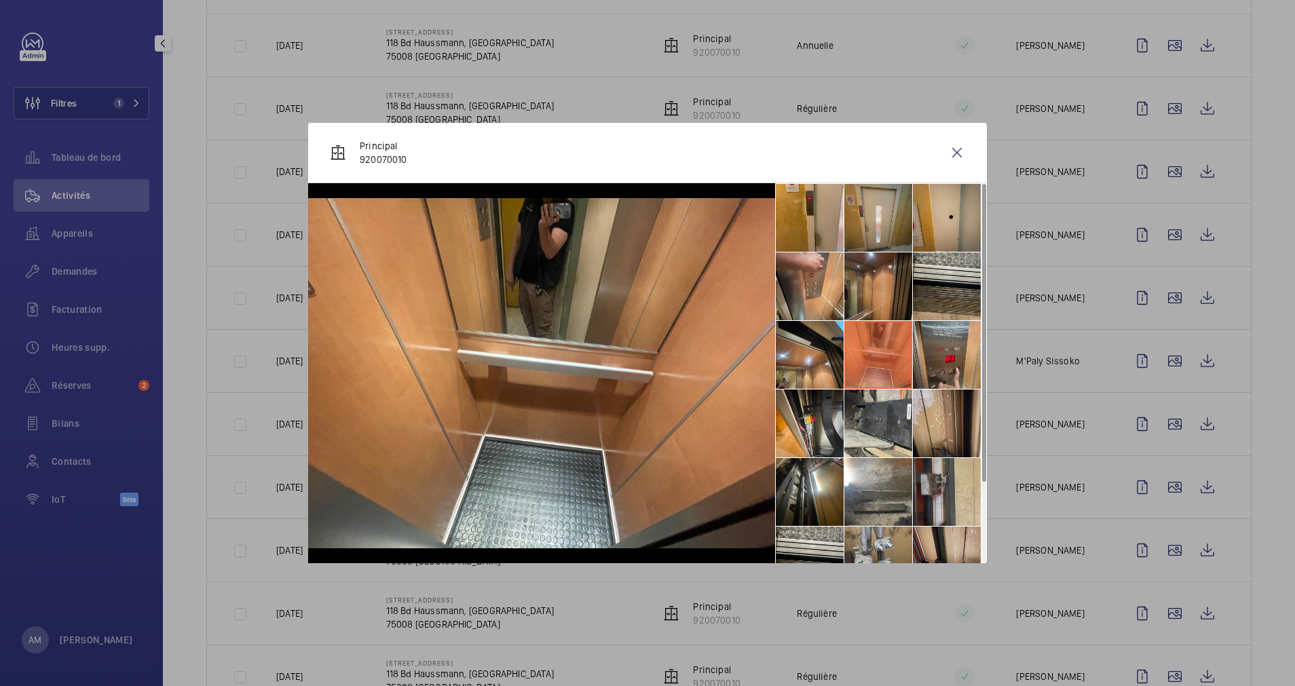
click at [883, 285] on li at bounding box center [878, 286] width 68 height 68
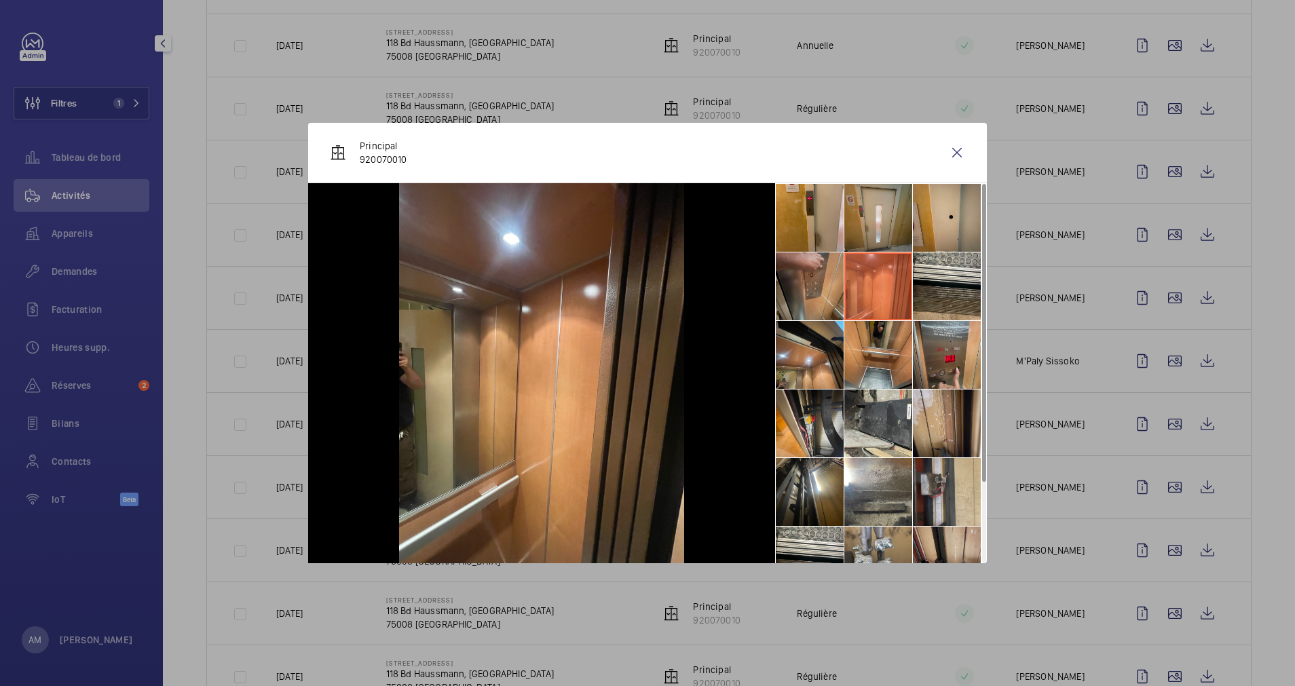
click at [809, 285] on li at bounding box center [809, 286] width 68 height 68
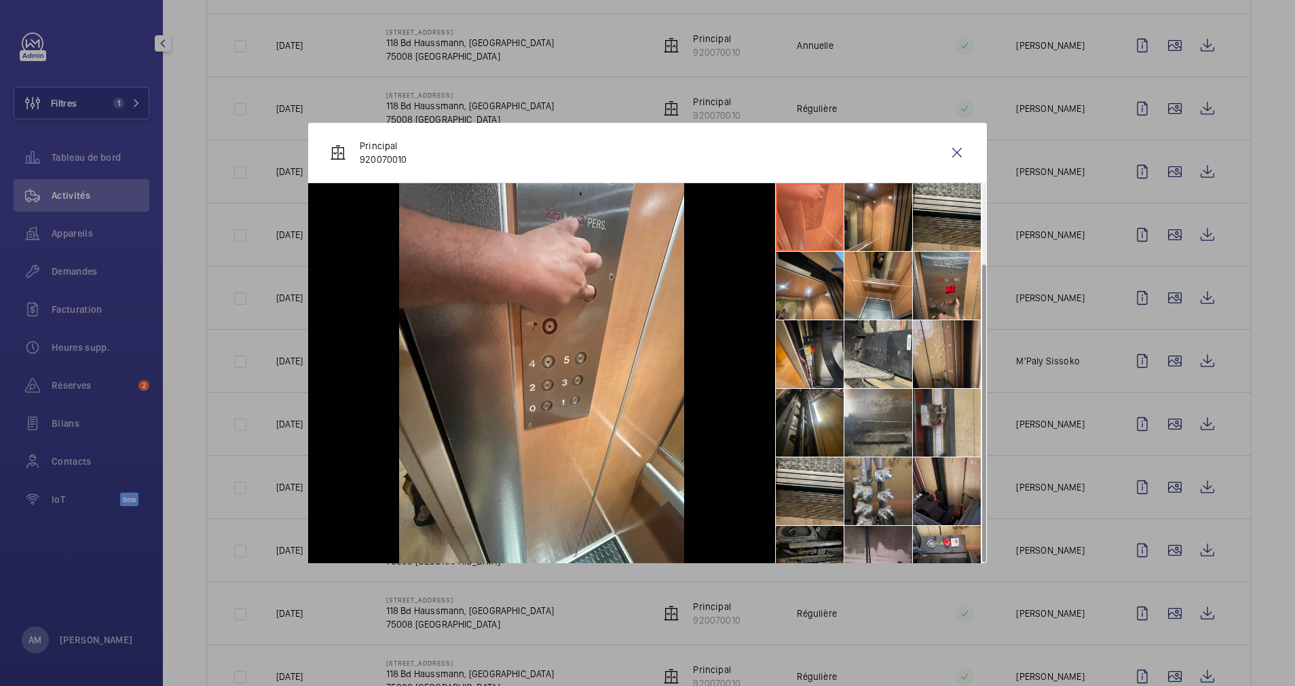
scroll to position [100, 0]
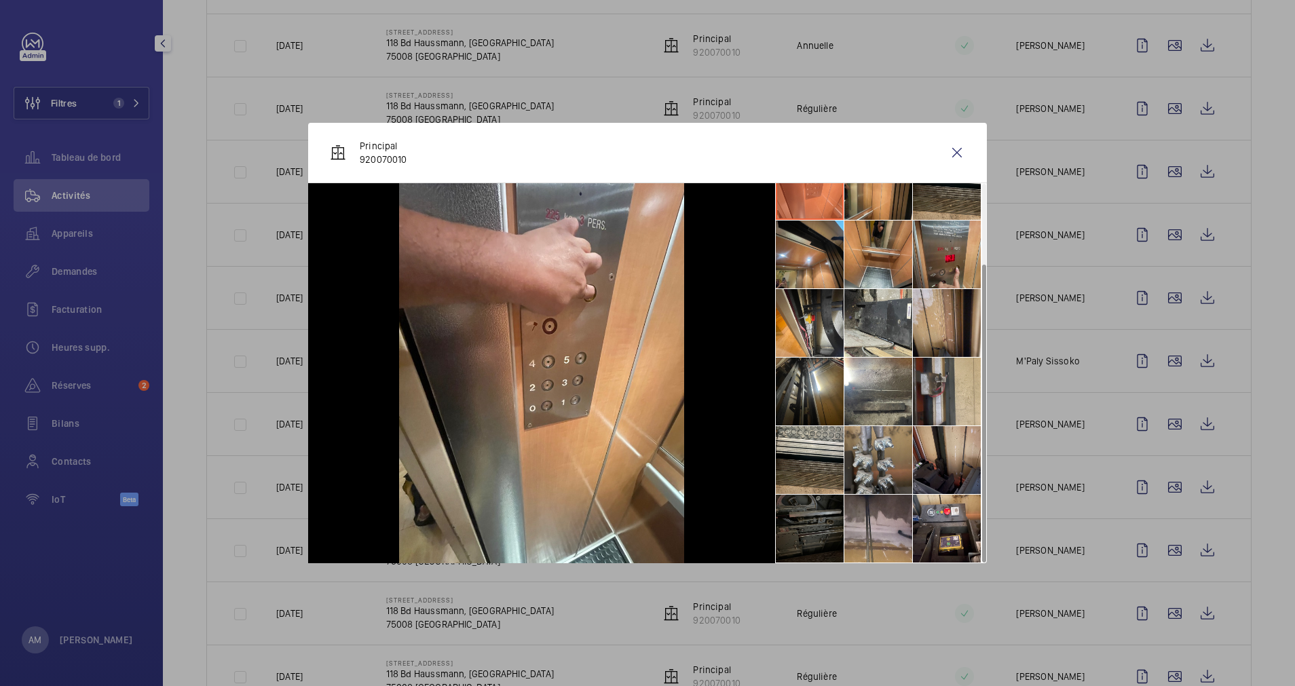
click at [808, 521] on li at bounding box center [809, 529] width 68 height 68
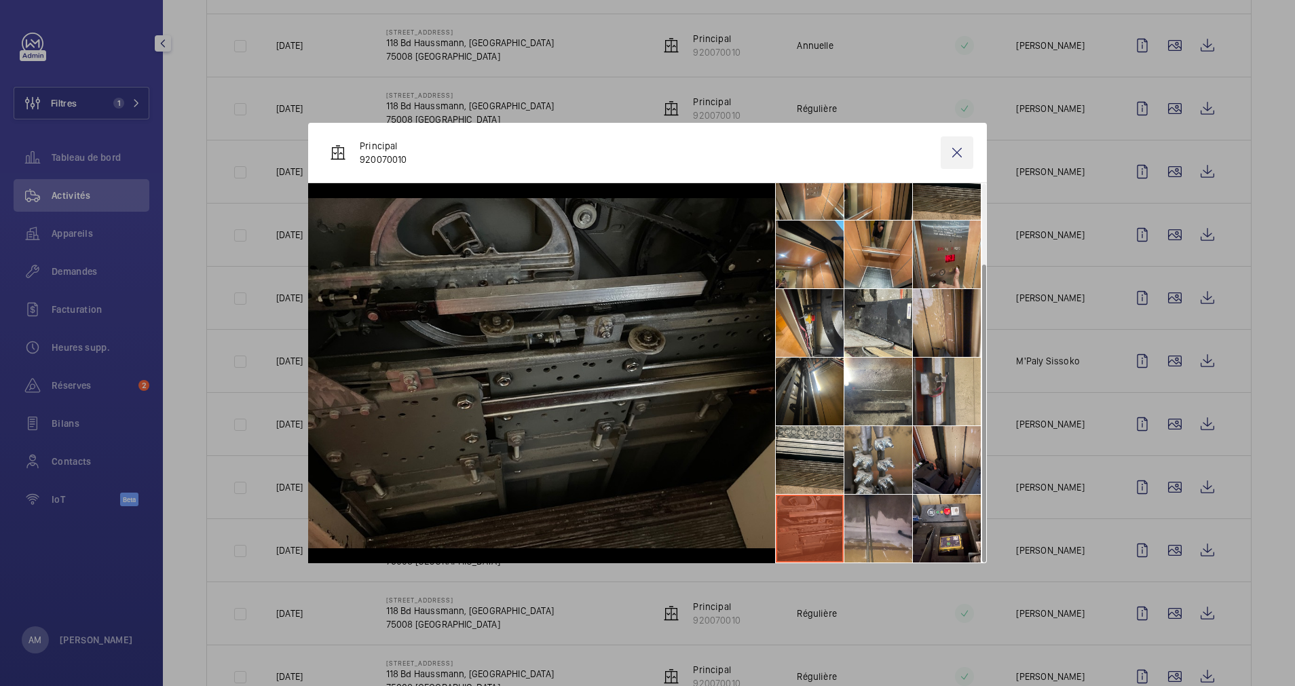
click at [951, 144] on wm-front-icon-button at bounding box center [956, 152] width 33 height 33
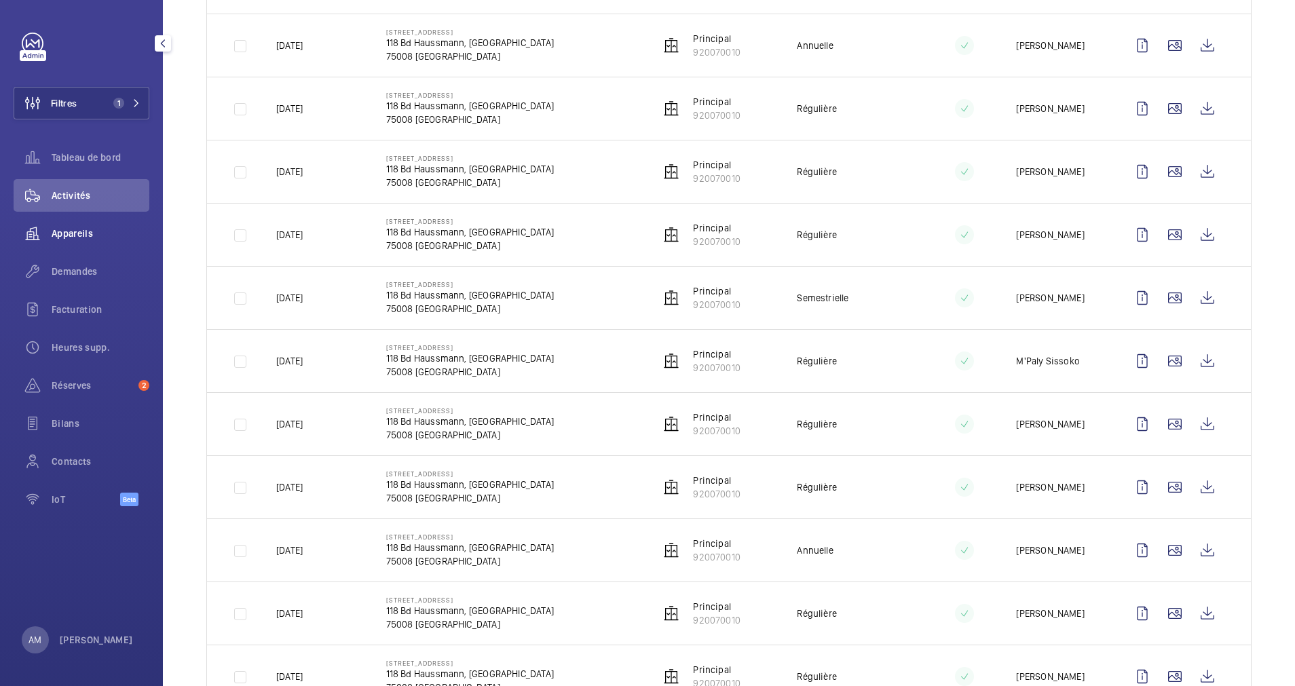
scroll to position [784, 0]
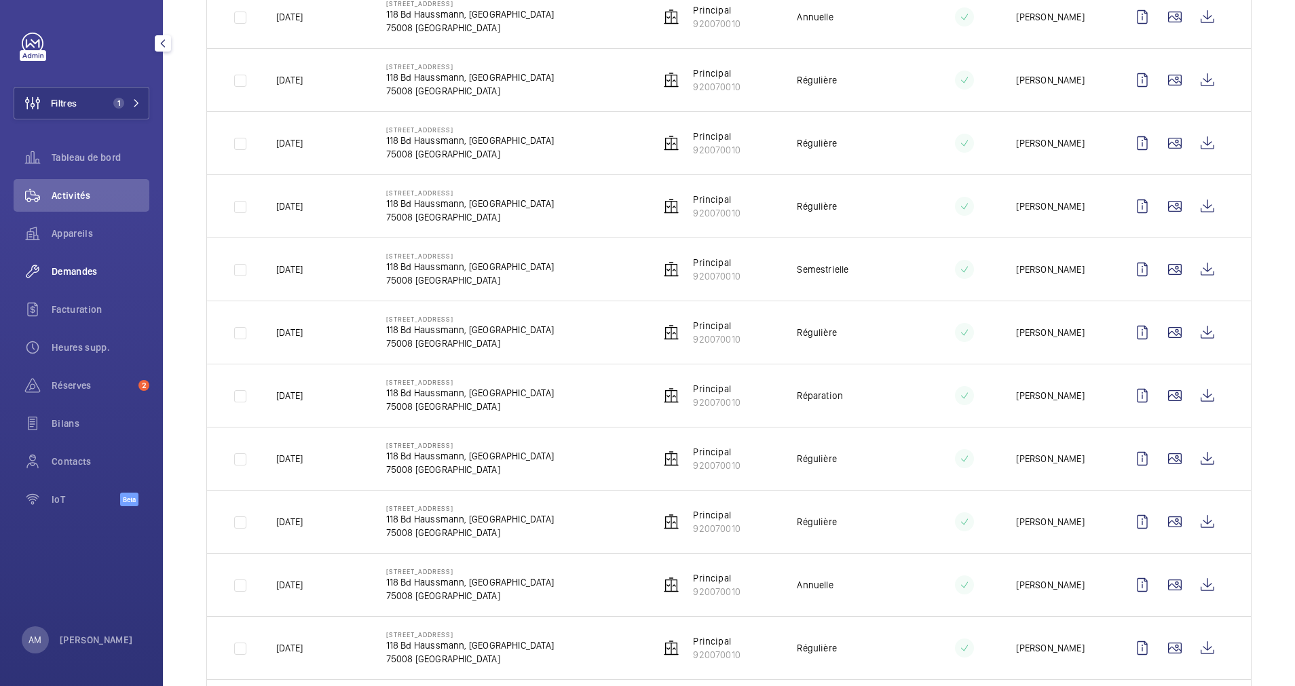
click at [92, 267] on span "Demandes" at bounding box center [101, 272] width 98 height 14
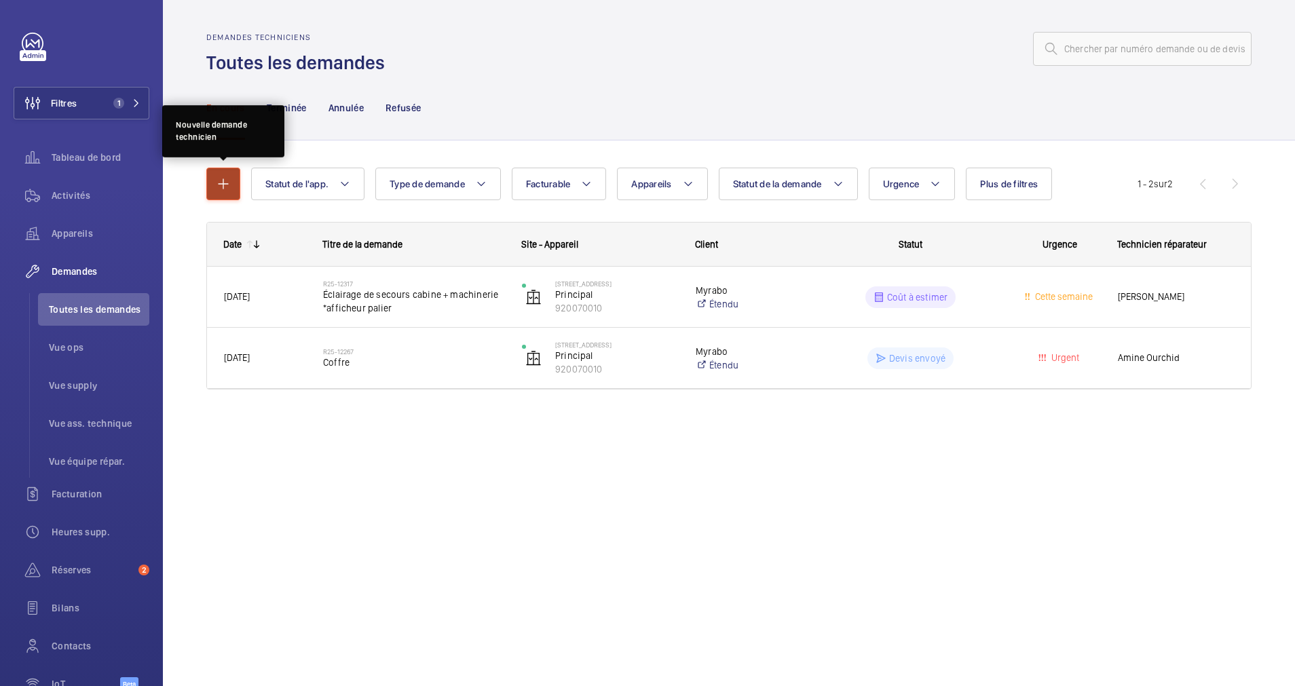
click at [228, 184] on mat-icon "button" at bounding box center [223, 184] width 16 height 16
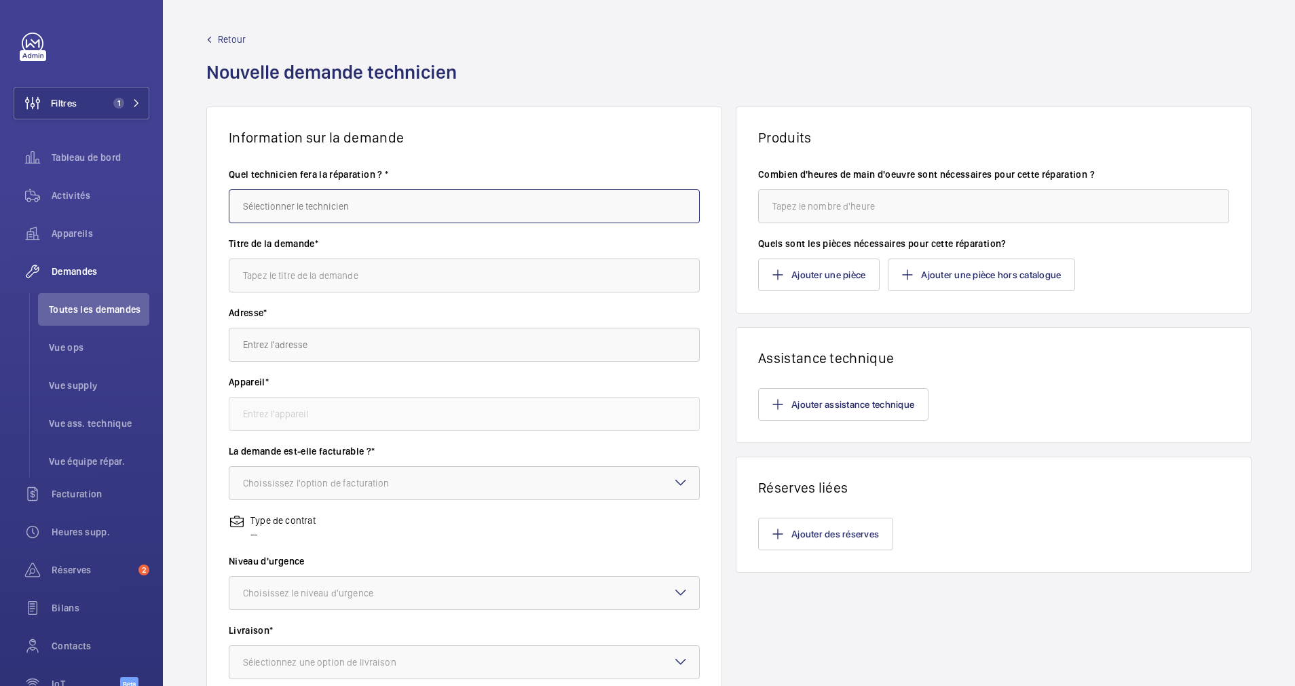
click at [370, 208] on input "text" at bounding box center [464, 206] width 471 height 34
click at [359, 244] on mat-option "Amine Ourchid" at bounding box center [460, 247] width 462 height 33
type input "Amine Ourchid"
click at [358, 273] on input "text" at bounding box center [464, 275] width 471 height 34
type input "Boite à bouton cabine et palieres"
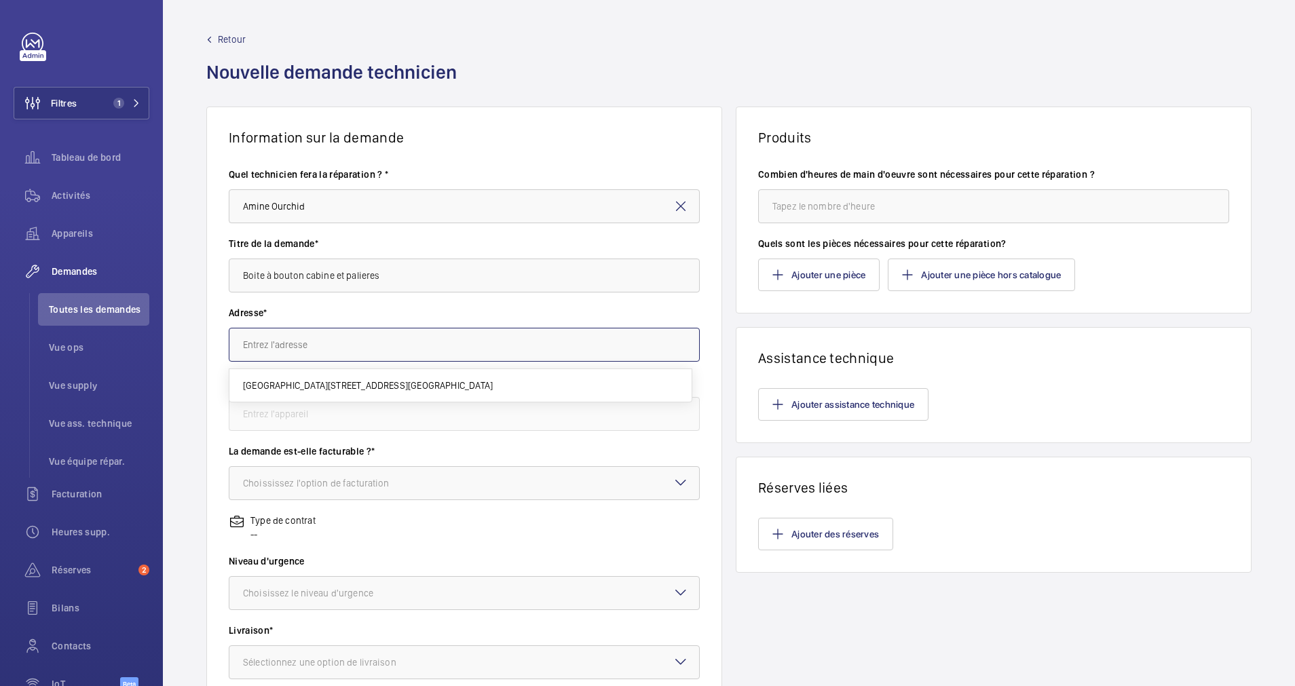
click at [329, 345] on input "text" at bounding box center [464, 345] width 471 height 34
click at [323, 414] on span "118 Boulevard Haussmann 118 Bd Haussmann, 75008 PARIS, 75008 PARIS" at bounding box center [283, 419] width 80 height 14
type input "118 Boulevard Haussmann 118 Bd Haussmann, 75008 PARIS, 75008 PARIS"
click at [351, 492] on div at bounding box center [464, 483] width 470 height 33
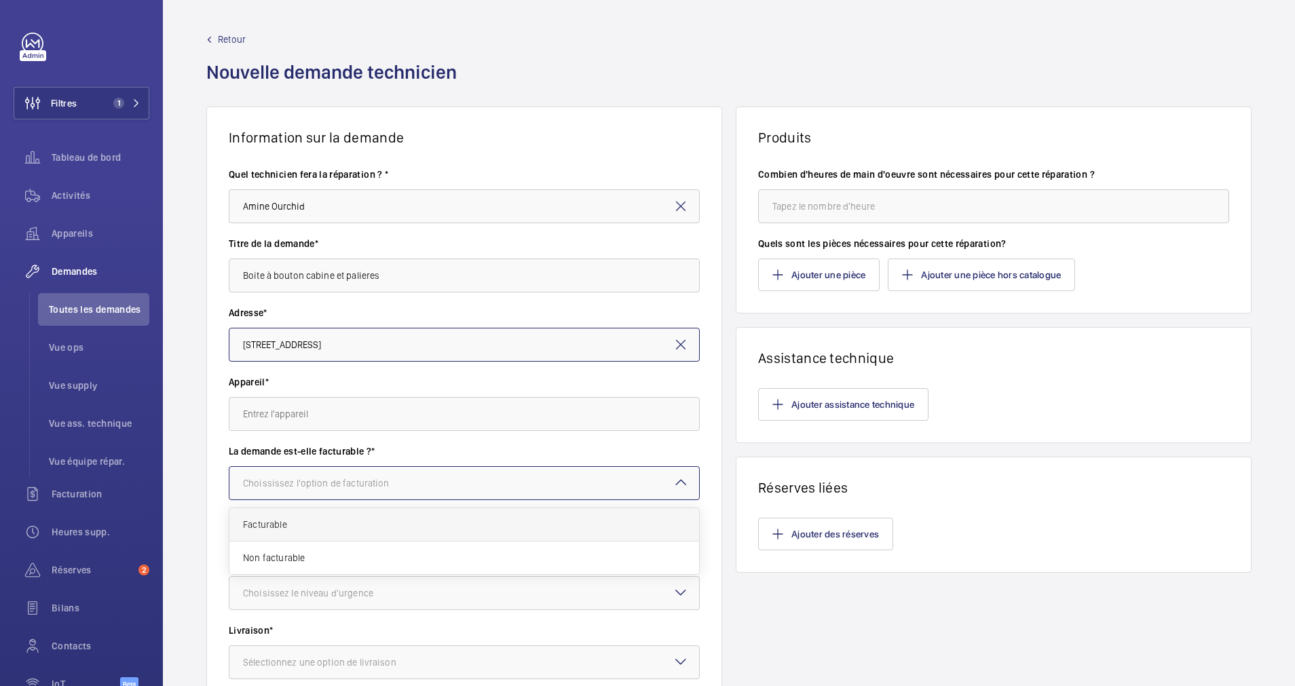
click at [320, 526] on span "Facturable" at bounding box center [464, 525] width 442 height 14
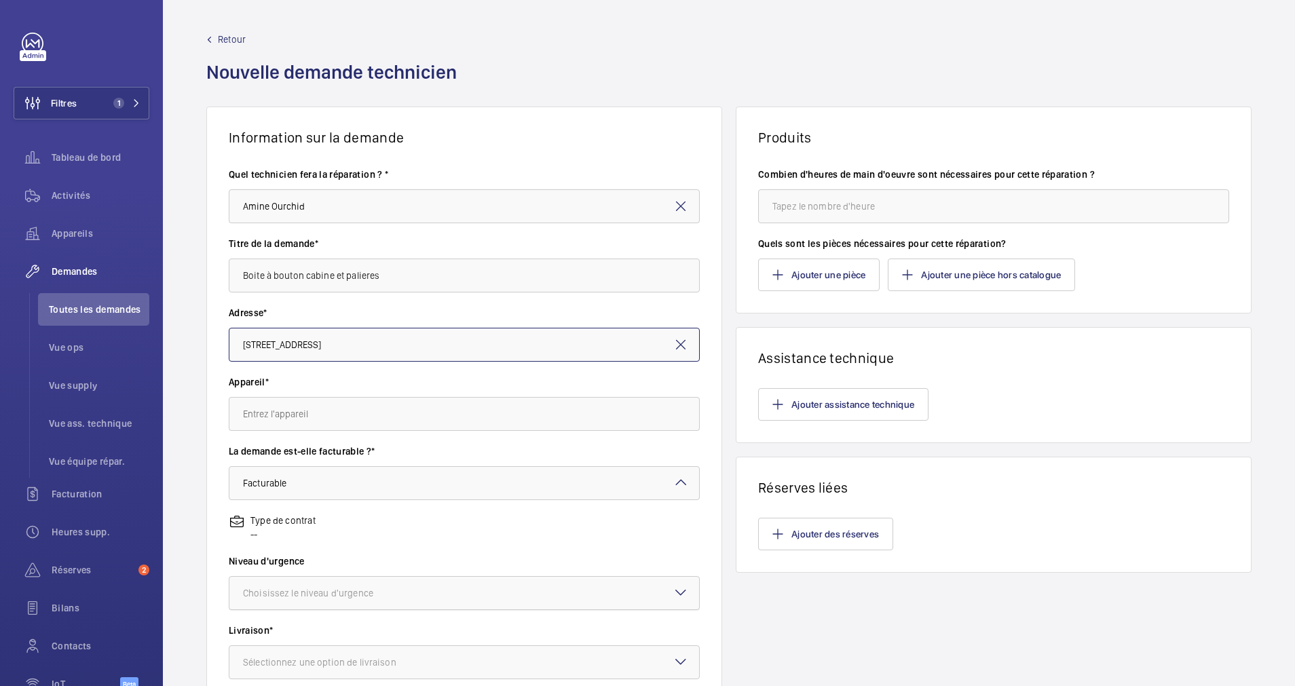
click at [391, 590] on div "Choisissez le niveau d'urgence" at bounding box center [325, 593] width 164 height 14
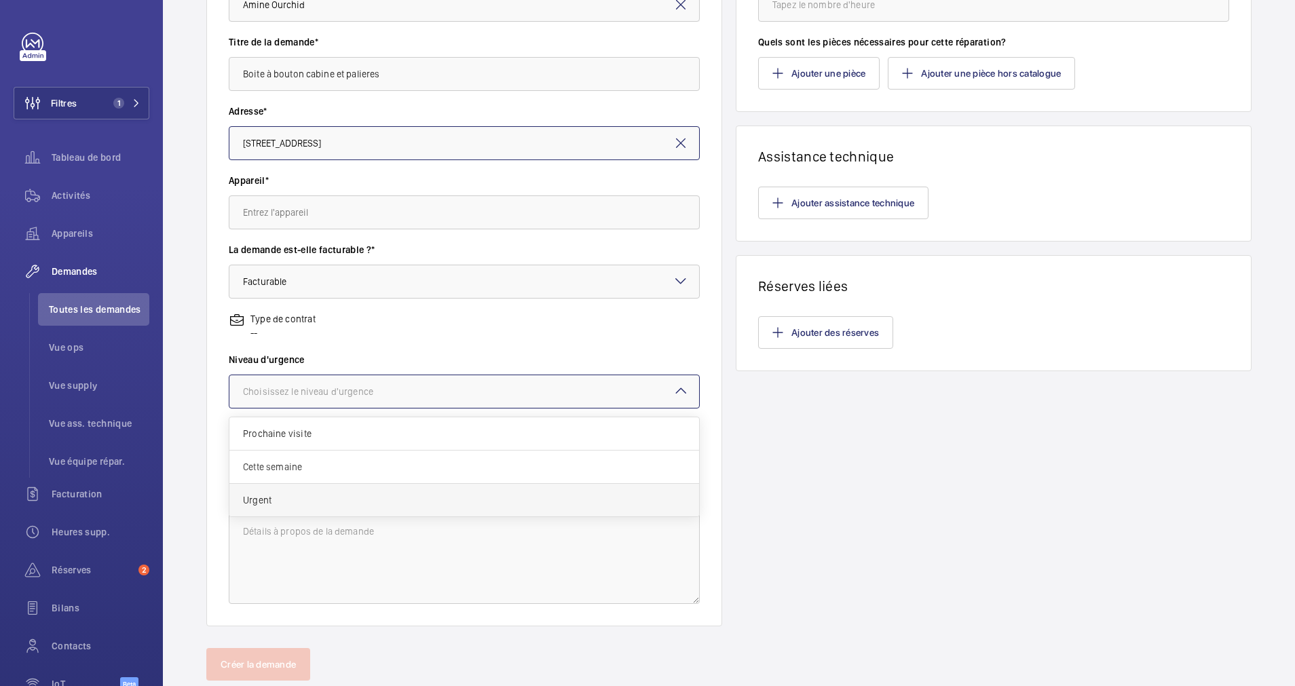
scroll to position [204, 0]
click at [347, 434] on span "Prochaine visite" at bounding box center [464, 432] width 442 height 14
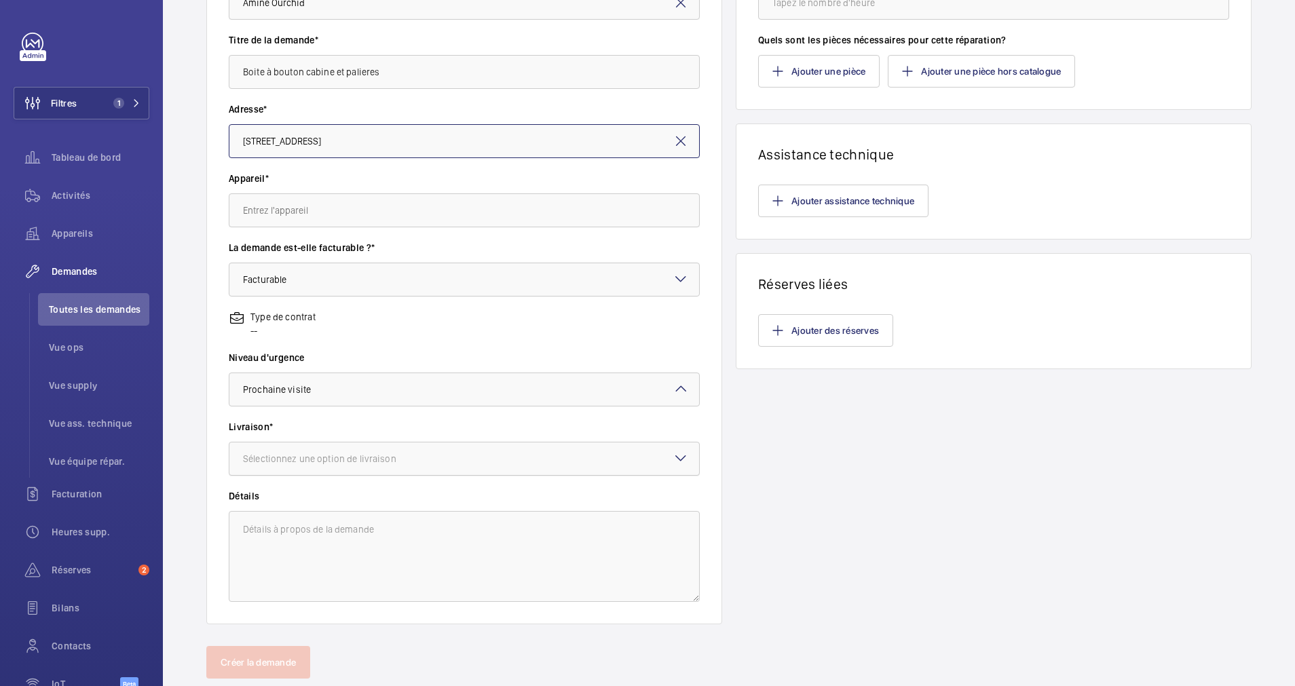
click at [446, 453] on div at bounding box center [464, 458] width 470 height 33
click at [327, 565] on span "WM Entrepôt (Stains)" at bounding box center [464, 567] width 442 height 14
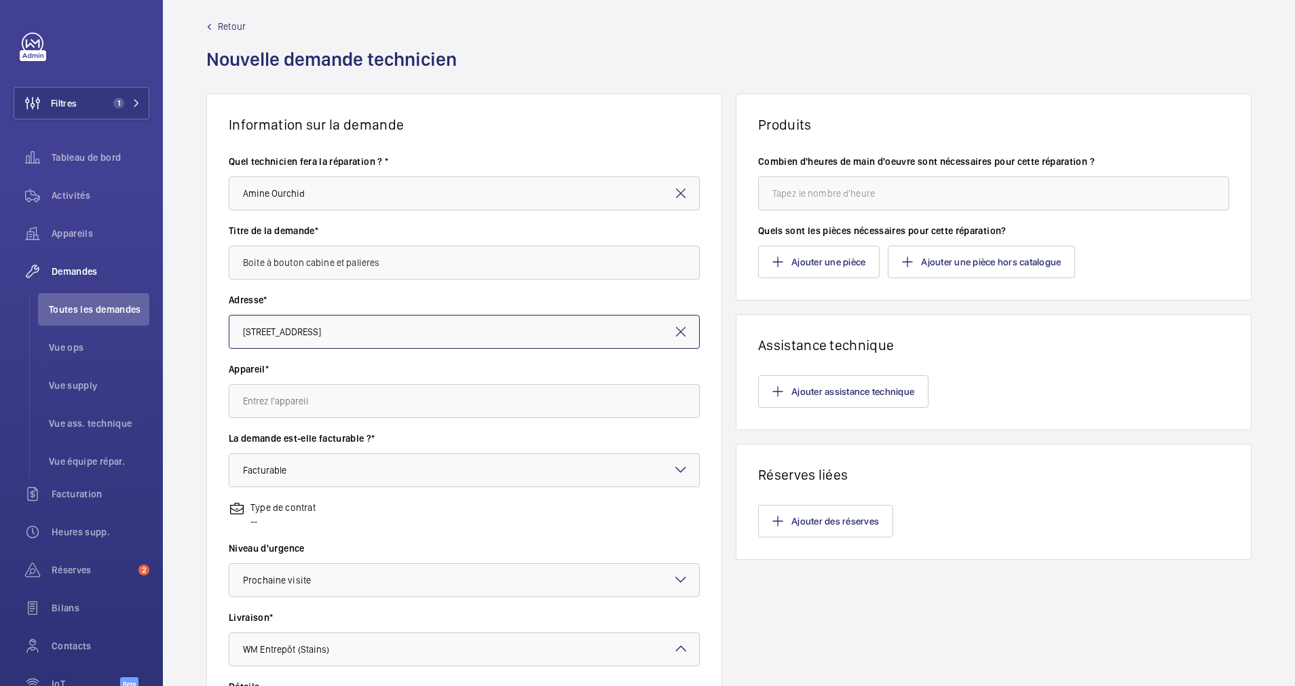
scroll to position [0, 0]
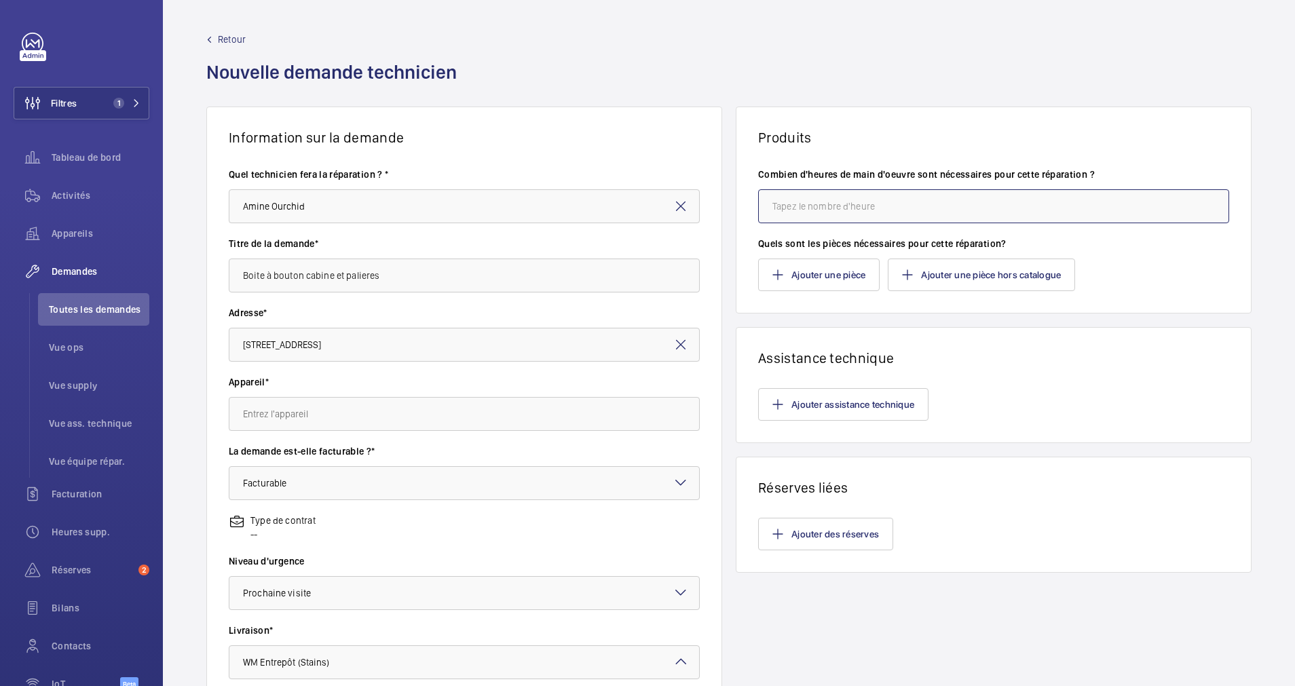
click at [813, 211] on input "number" at bounding box center [993, 206] width 471 height 34
click at [828, 206] on input "number" at bounding box center [993, 206] width 471 height 34
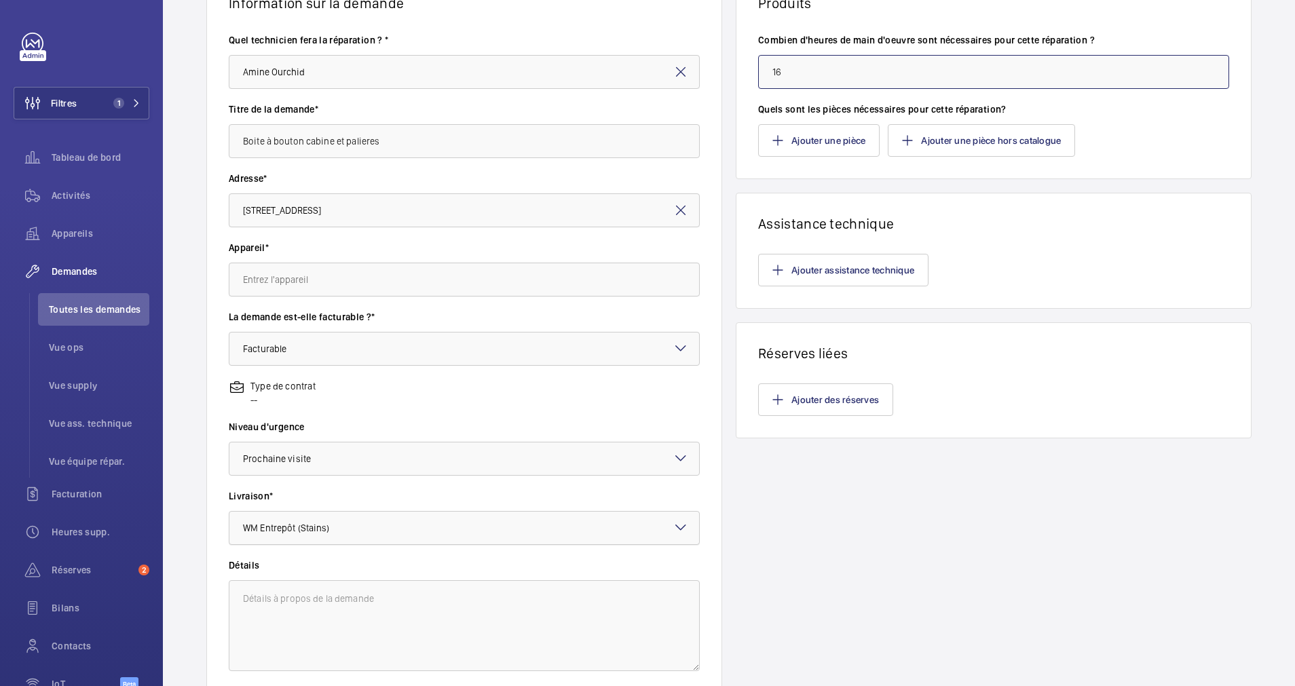
scroll to position [240, 0]
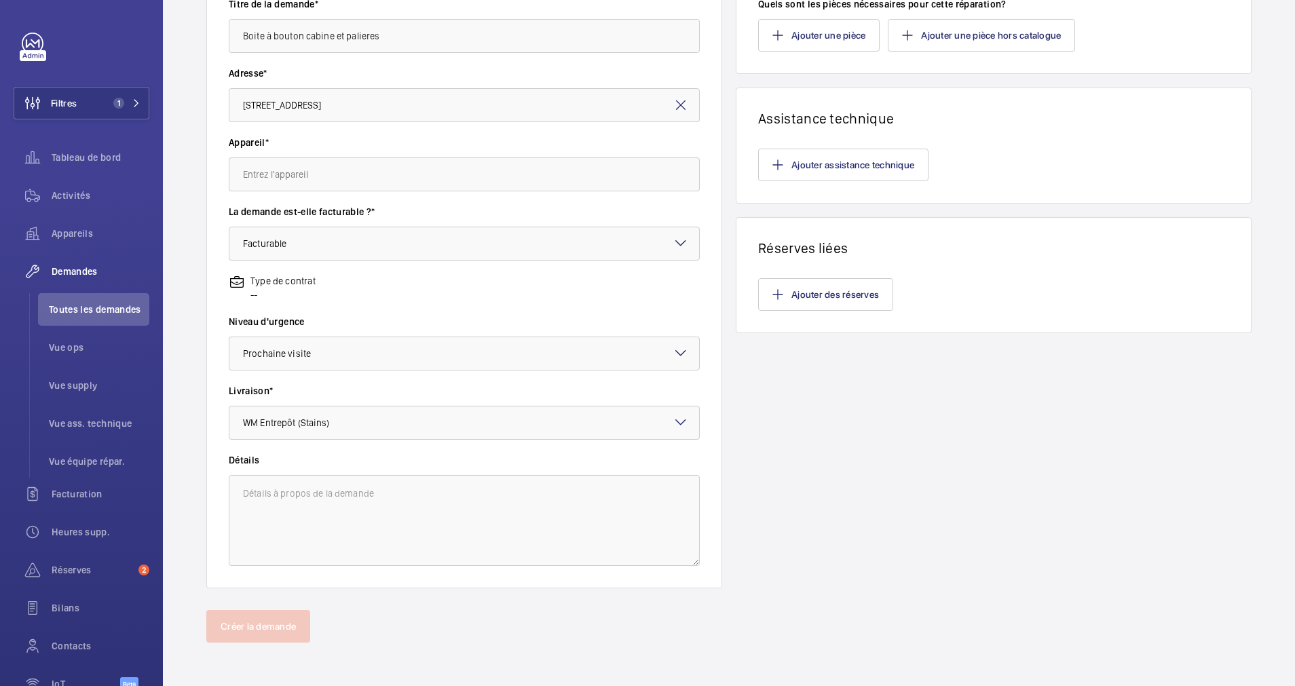
type input "16"
click at [717, 207] on div "Information sur la demande Quel technicien fera la réparation ? * Amine Ourchid…" at bounding box center [729, 238] width 1132 height 743
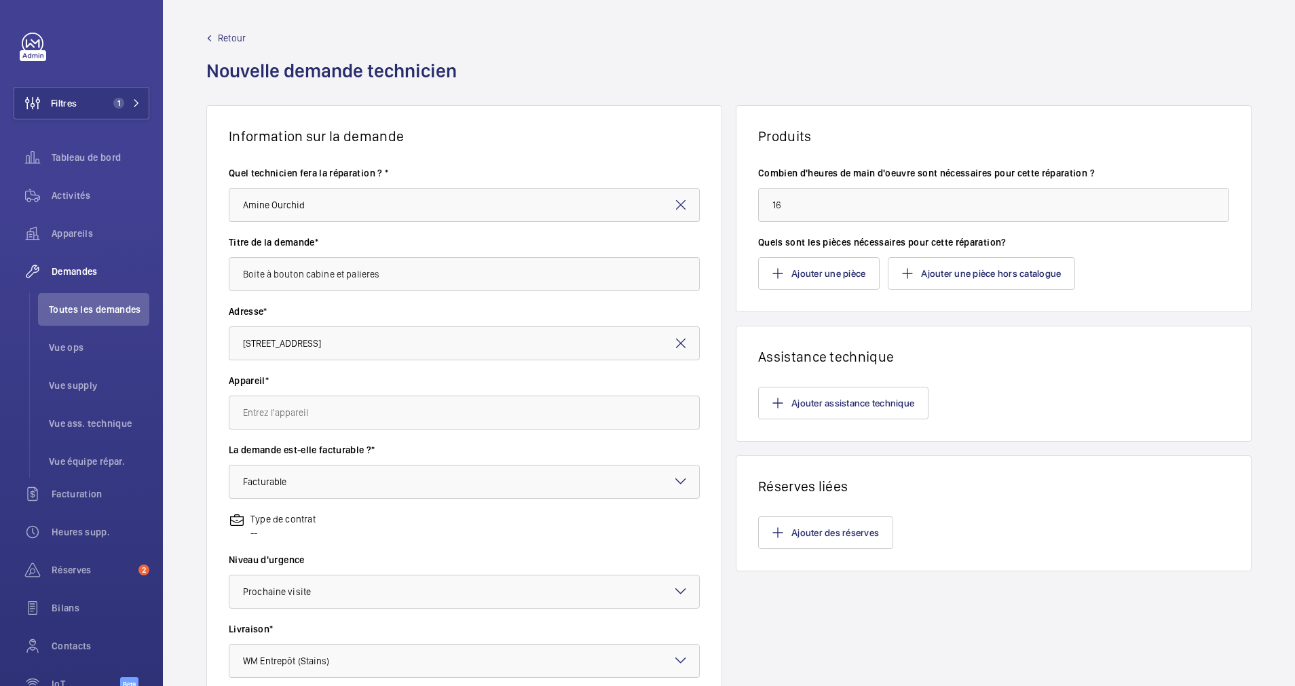
scroll to position [0, 0]
click at [366, 408] on input "text" at bounding box center [464, 414] width 471 height 34
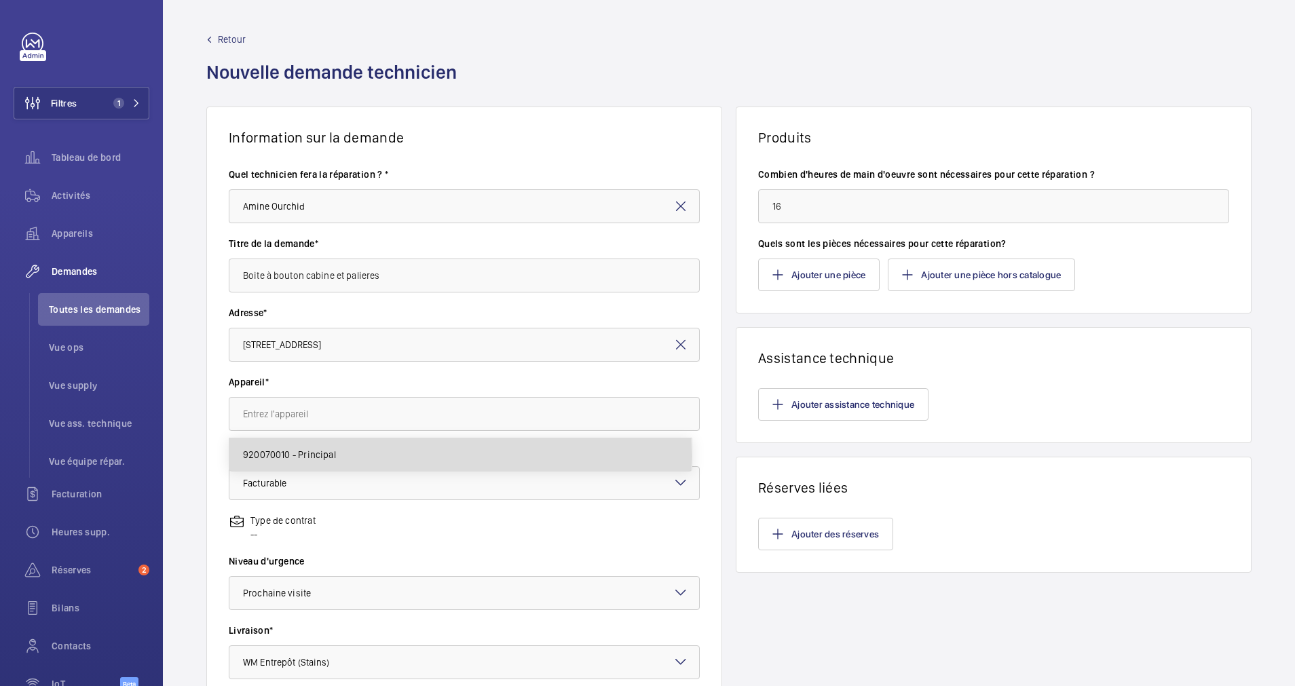
click at [292, 456] on span "920070010 - Principal" at bounding box center [289, 455] width 93 height 14
type input "920070010 - Principal"
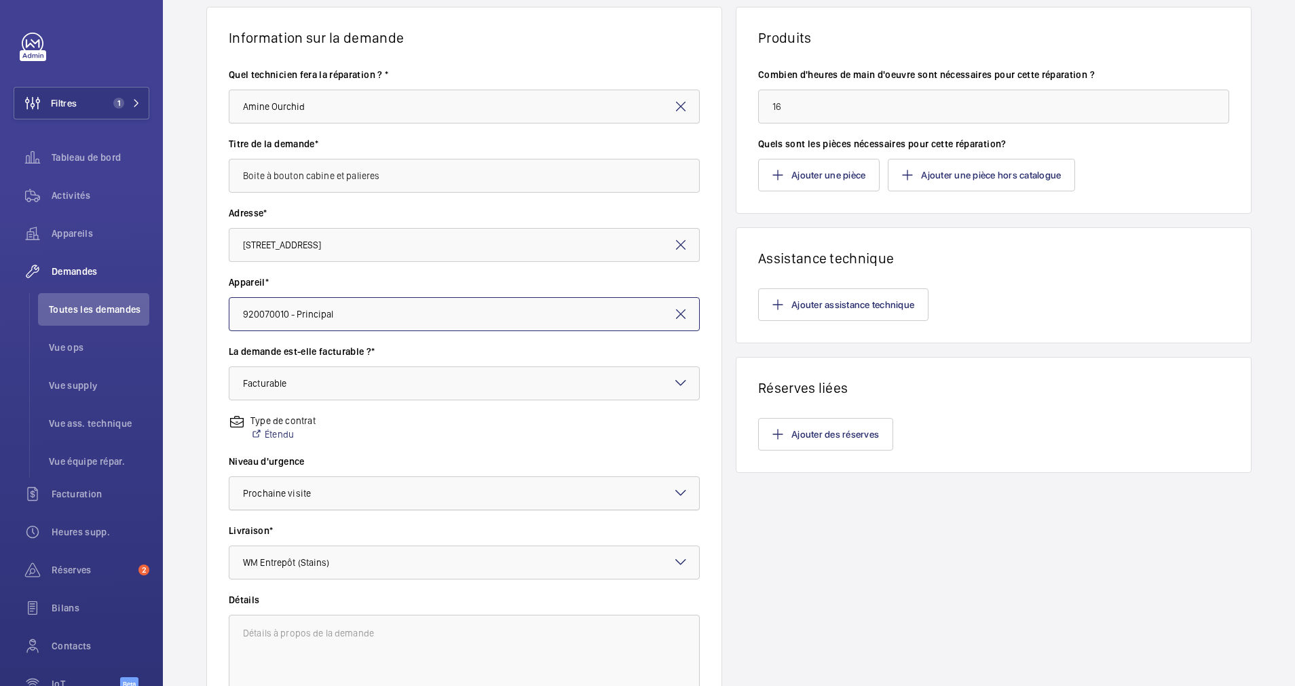
scroll to position [240, 0]
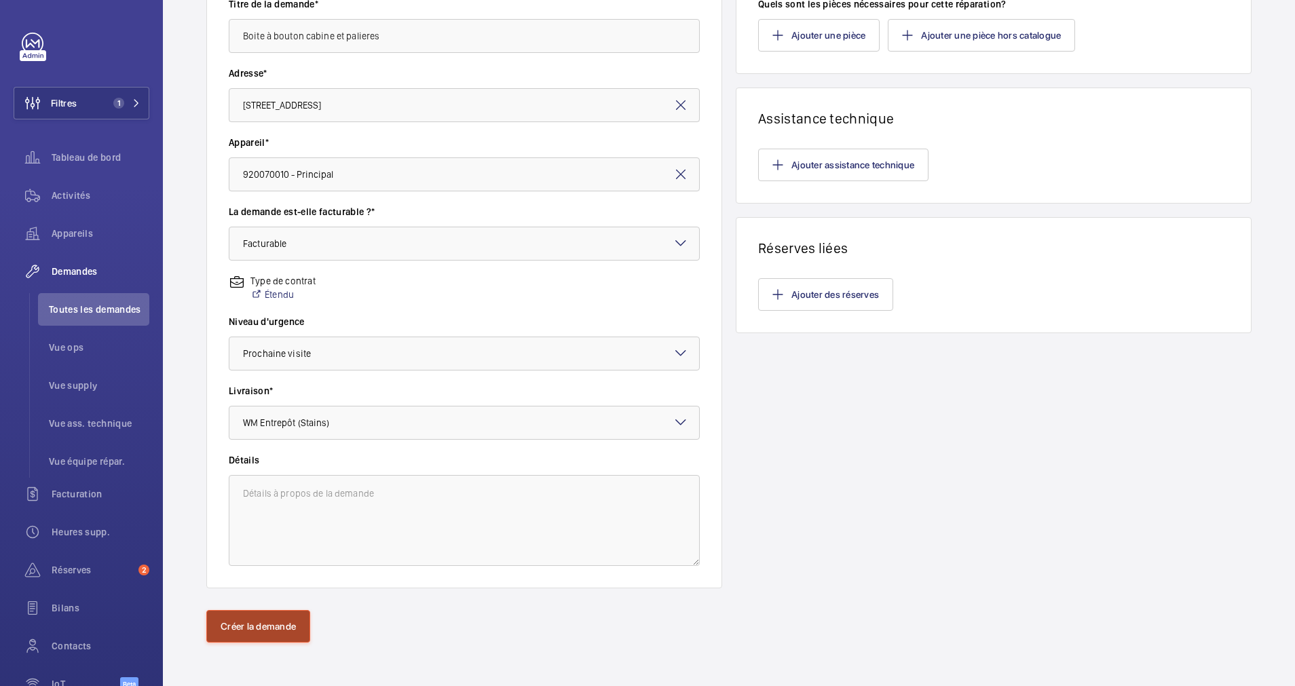
click at [261, 628] on button "Créer la demande" at bounding box center [258, 626] width 104 height 33
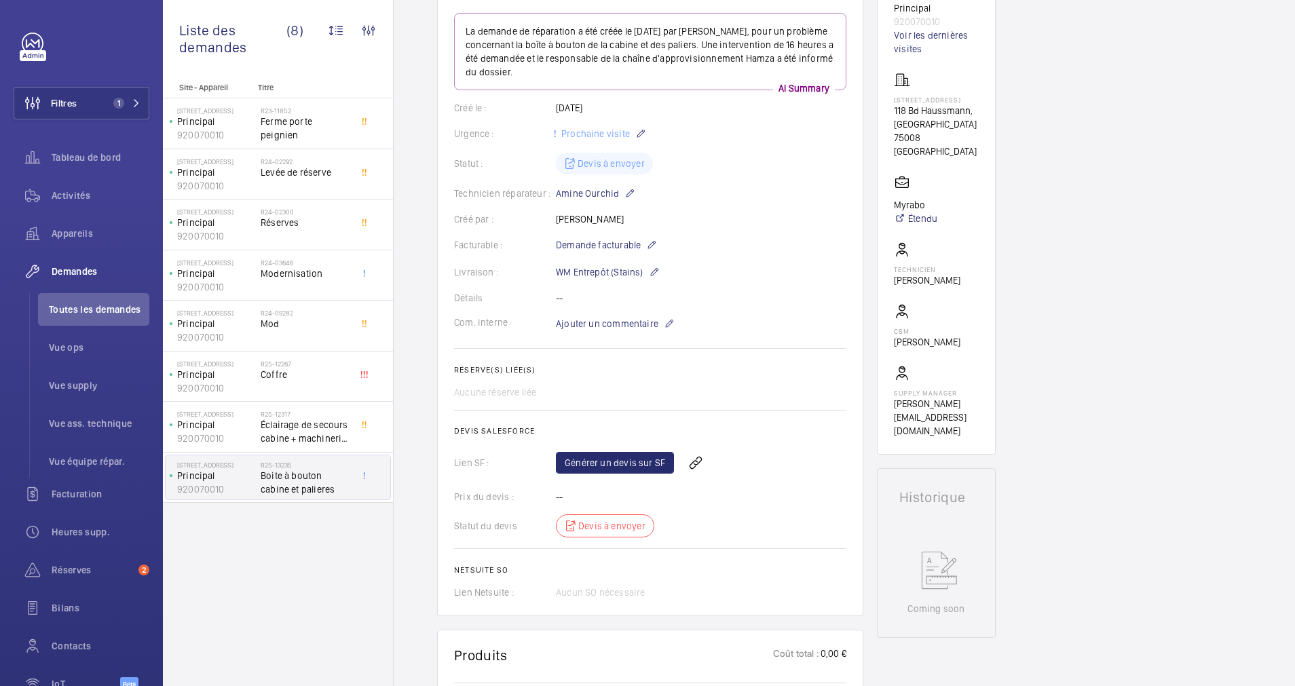
scroll to position [68, 0]
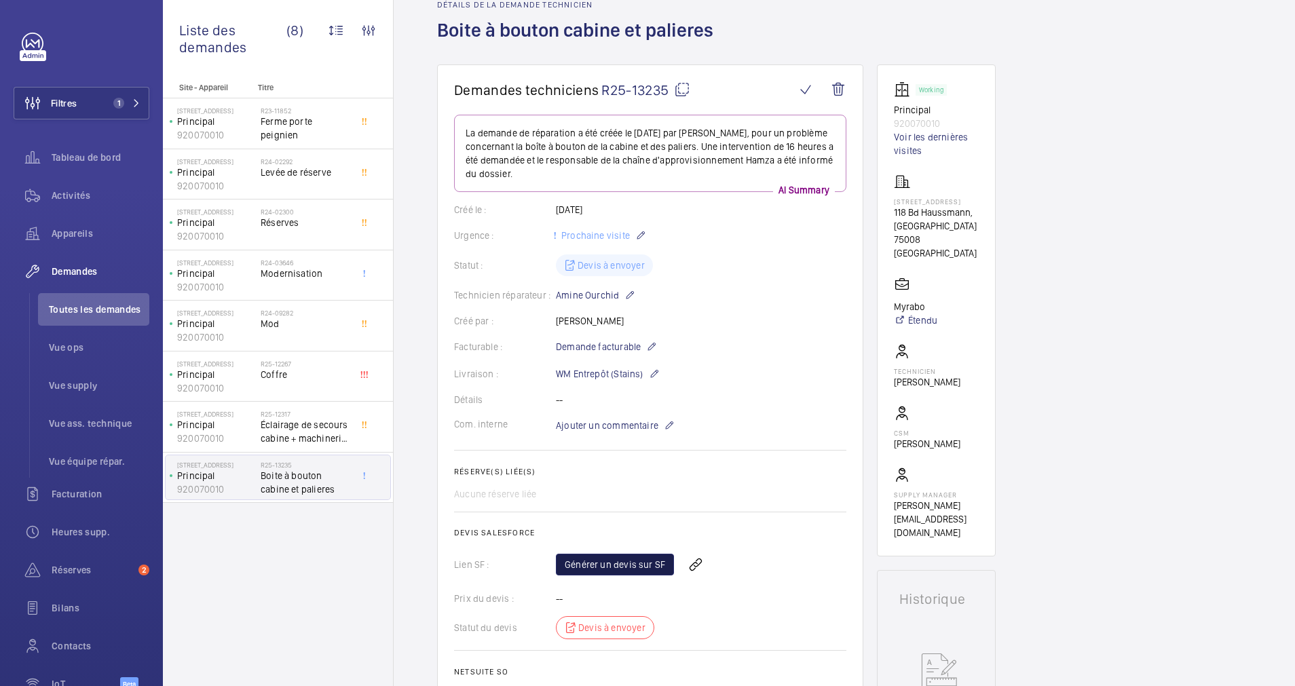
click at [600, 557] on link "Générer un devis sur SF" at bounding box center [615, 565] width 118 height 22
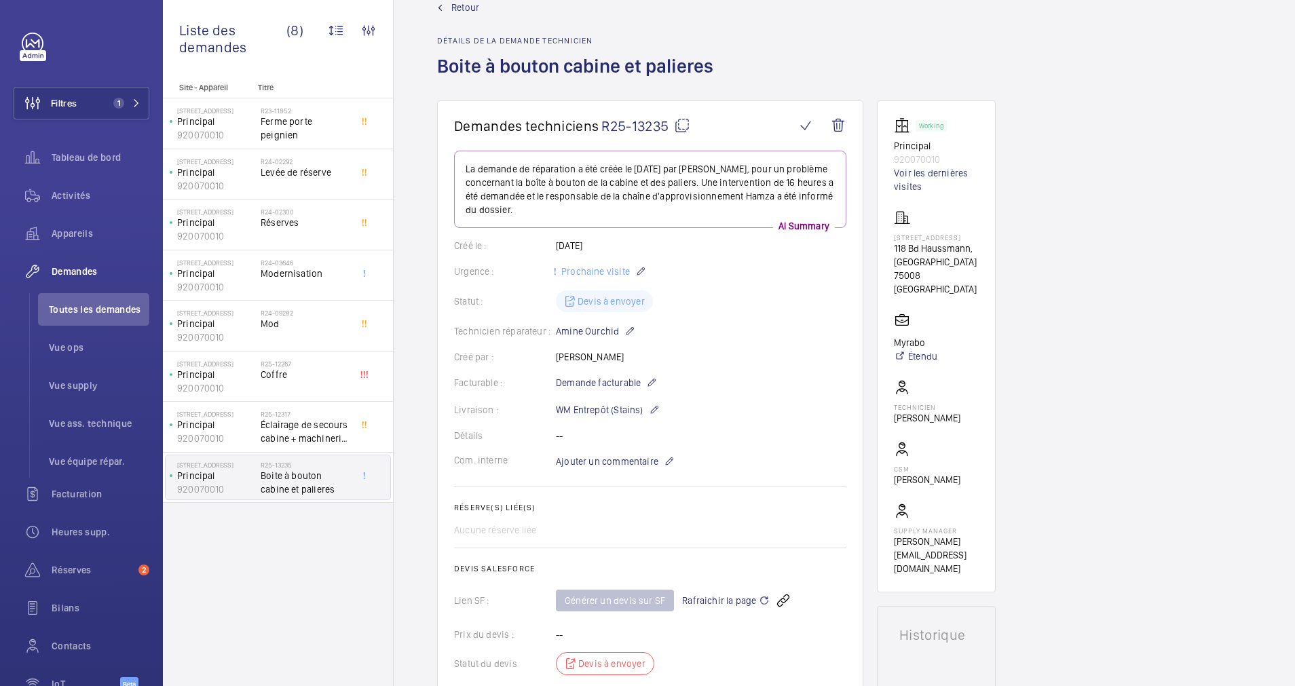
scroll to position [0, 0]
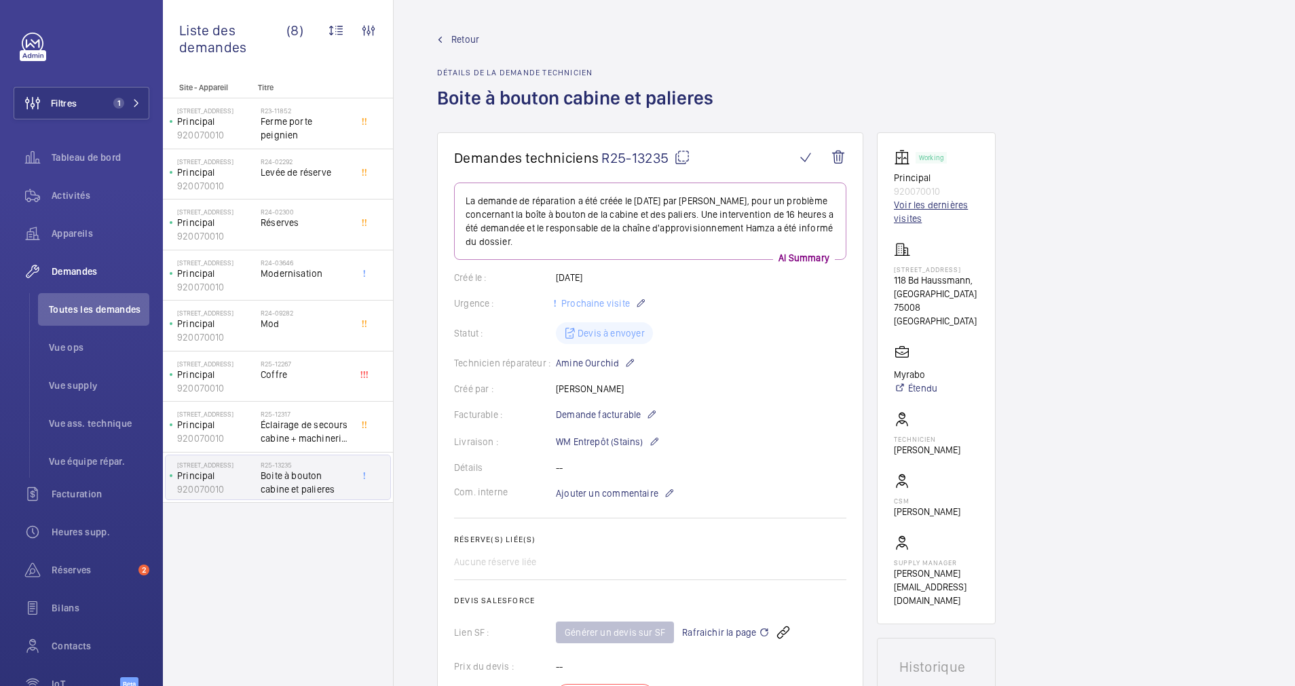
click at [898, 206] on link "Voir les dernières visites" at bounding box center [936, 211] width 85 height 27
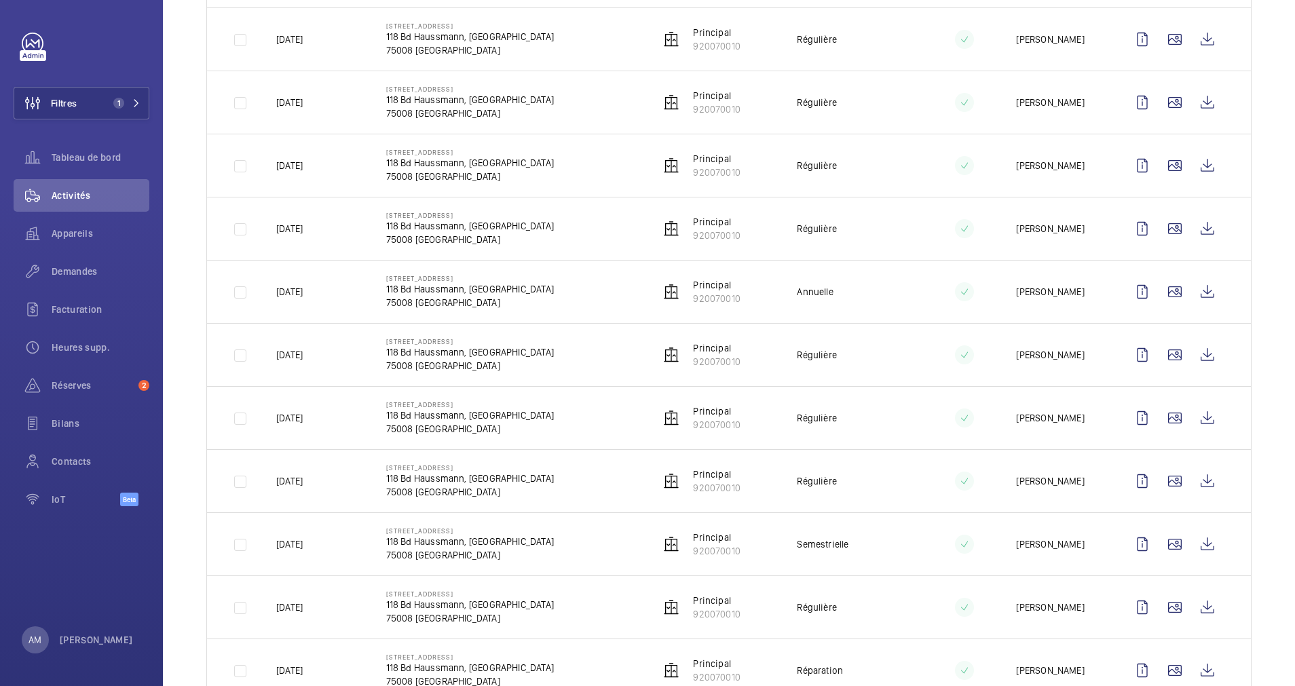
scroll to position [611, 0]
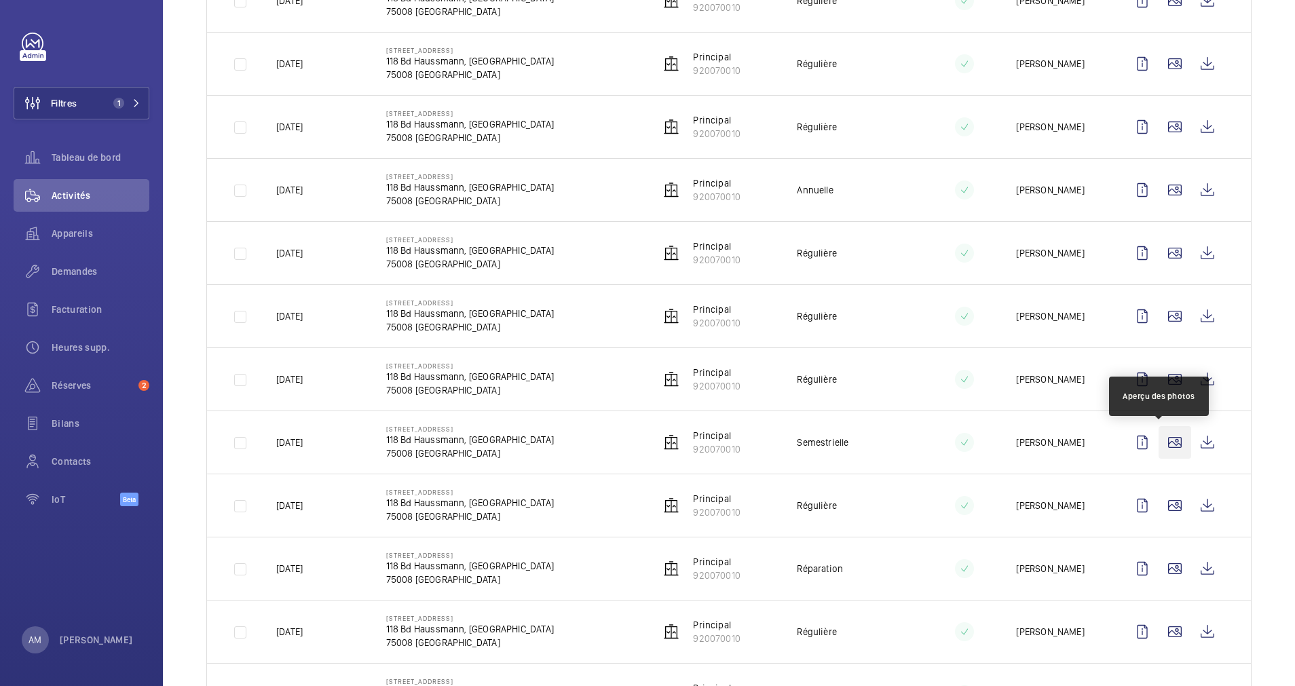
click at [1163, 436] on wm-front-icon-button at bounding box center [1174, 442] width 33 height 33
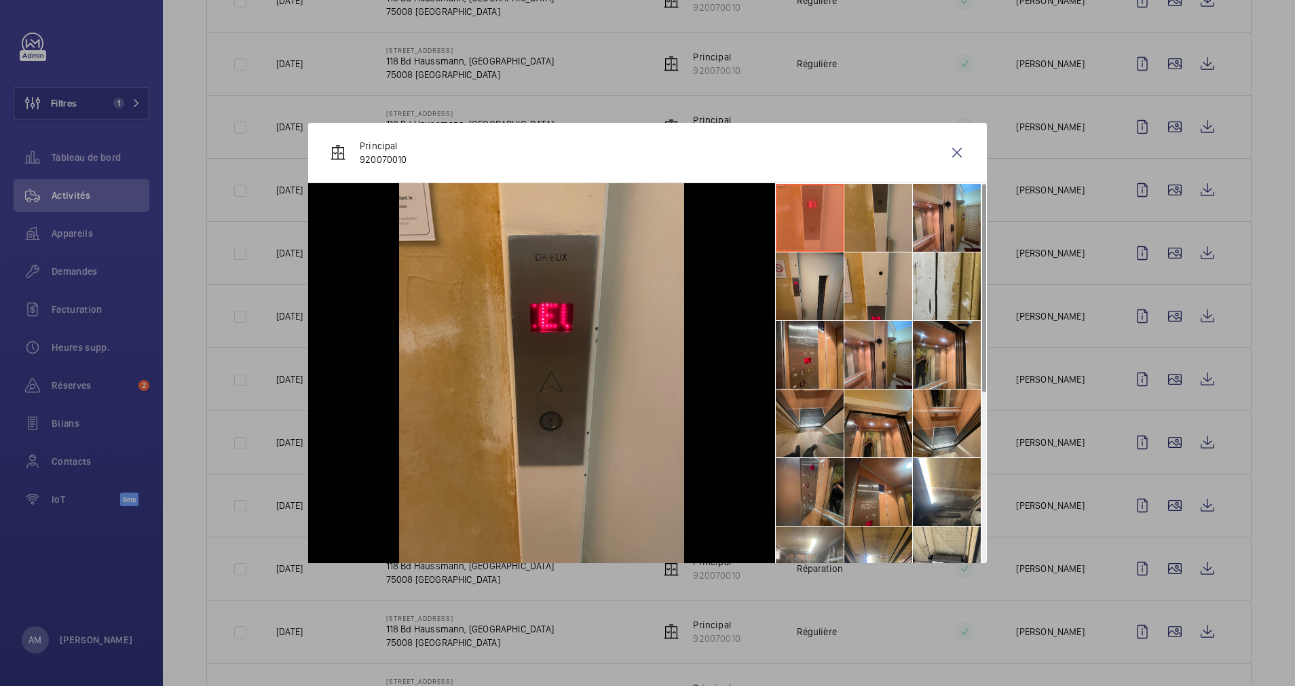
click at [806, 486] on li at bounding box center [809, 492] width 68 height 68
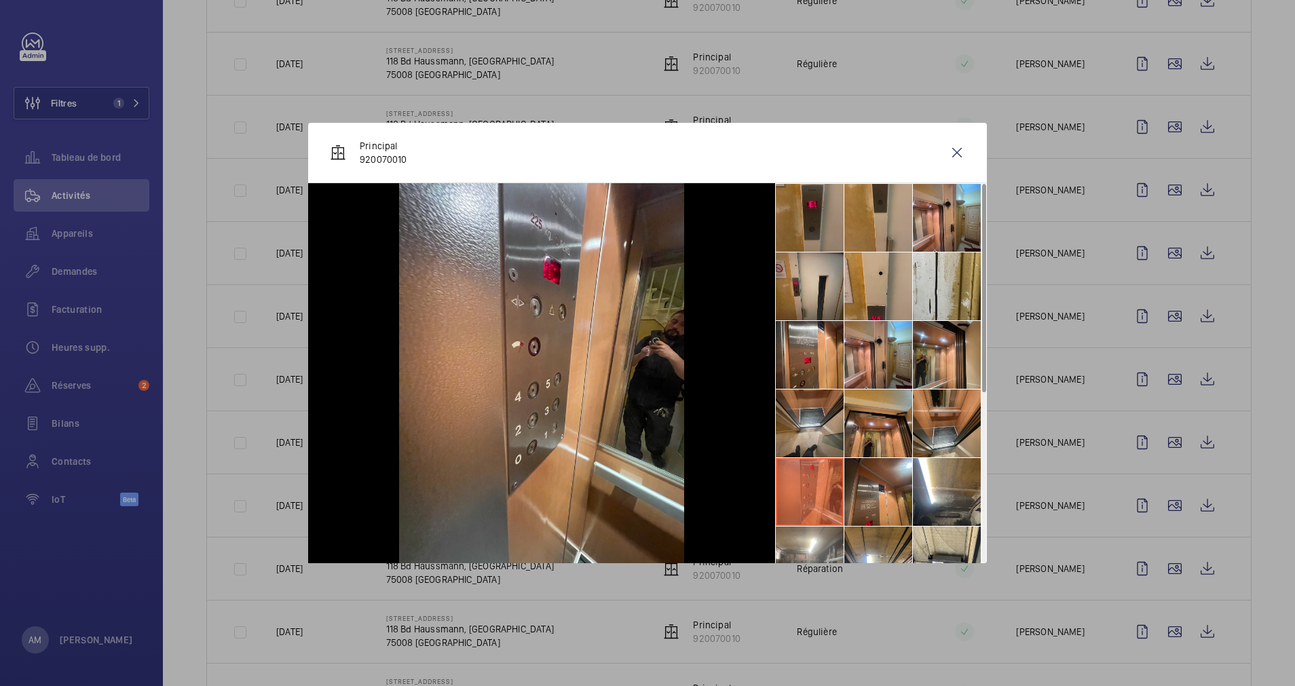
click at [821, 221] on li at bounding box center [809, 218] width 68 height 68
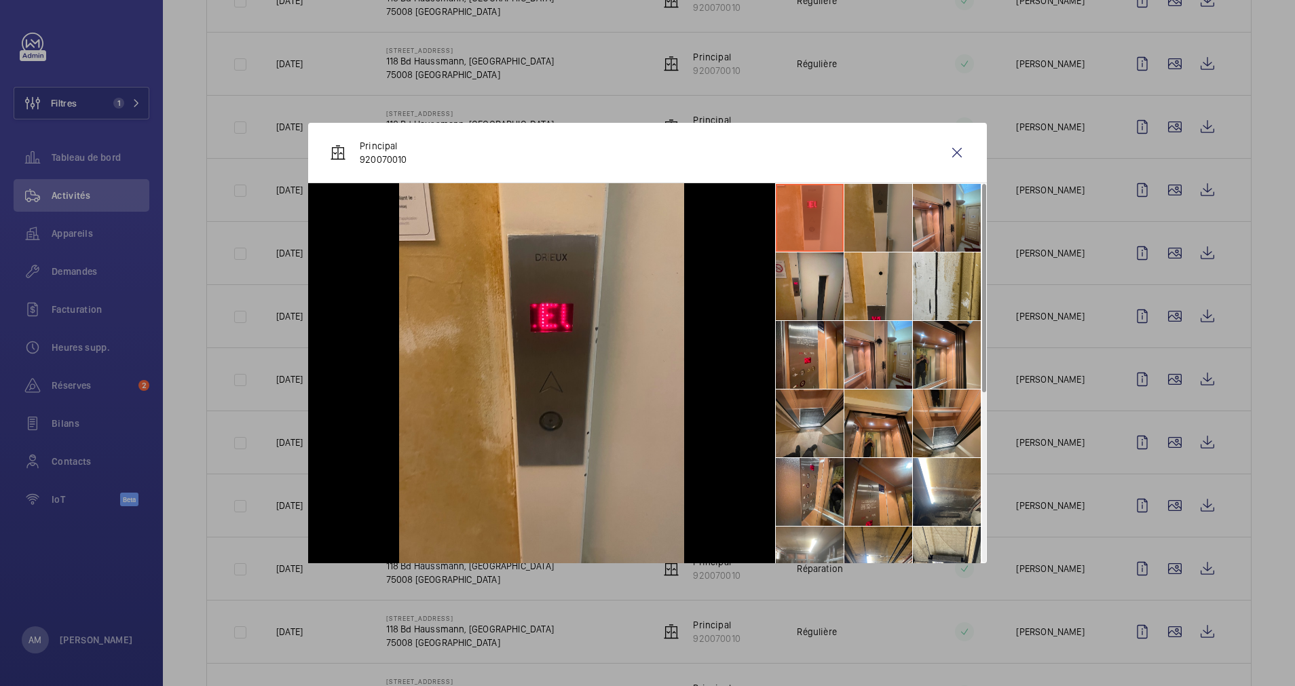
click at [857, 220] on li at bounding box center [878, 218] width 68 height 68
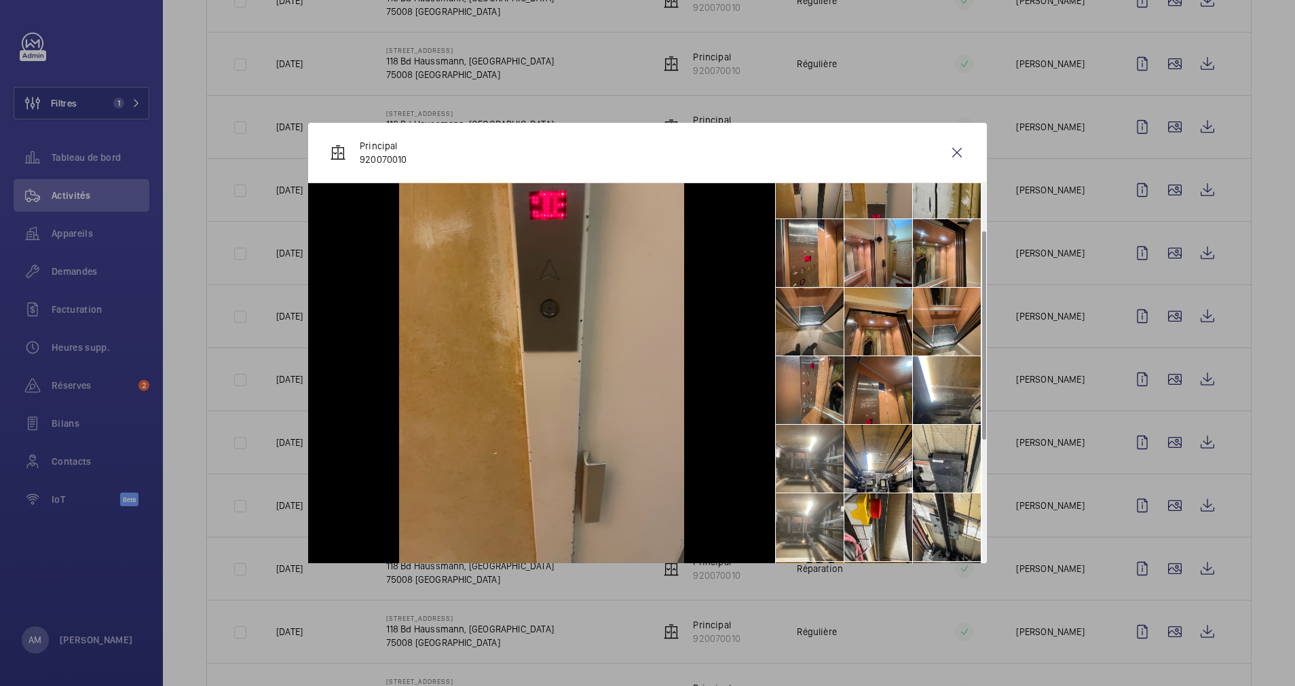
scroll to position [0, 0]
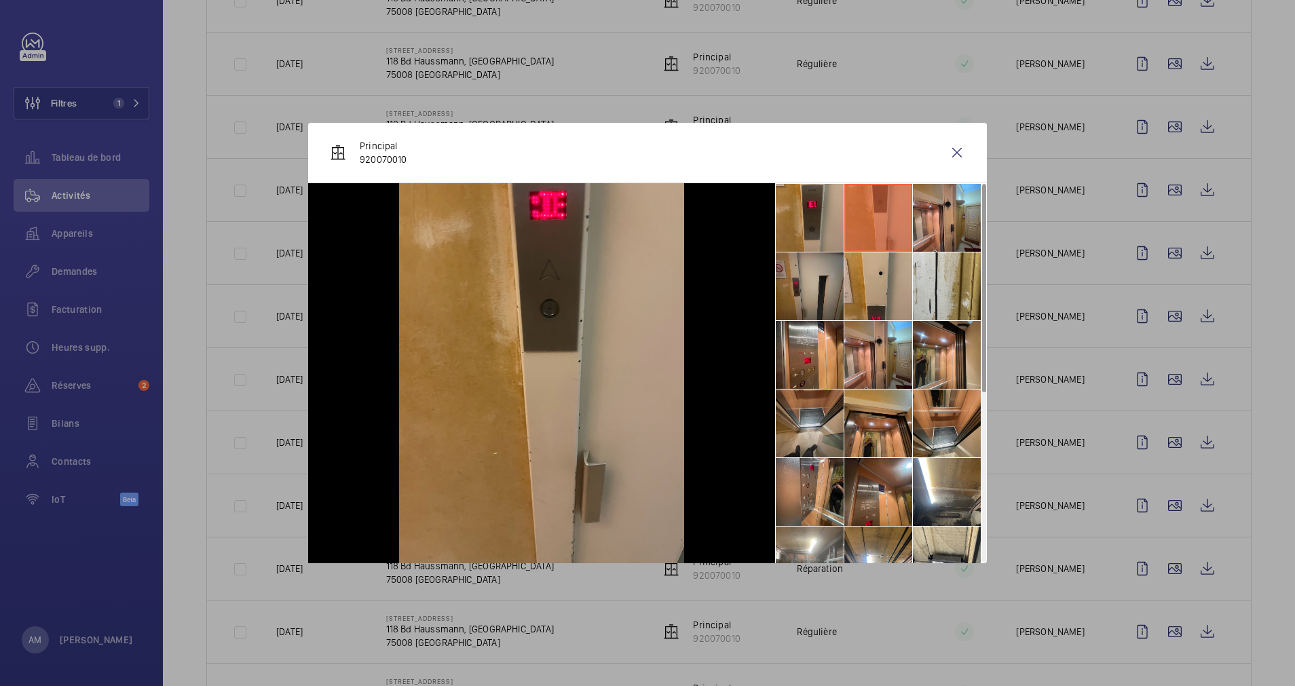
click at [823, 282] on li at bounding box center [809, 286] width 68 height 68
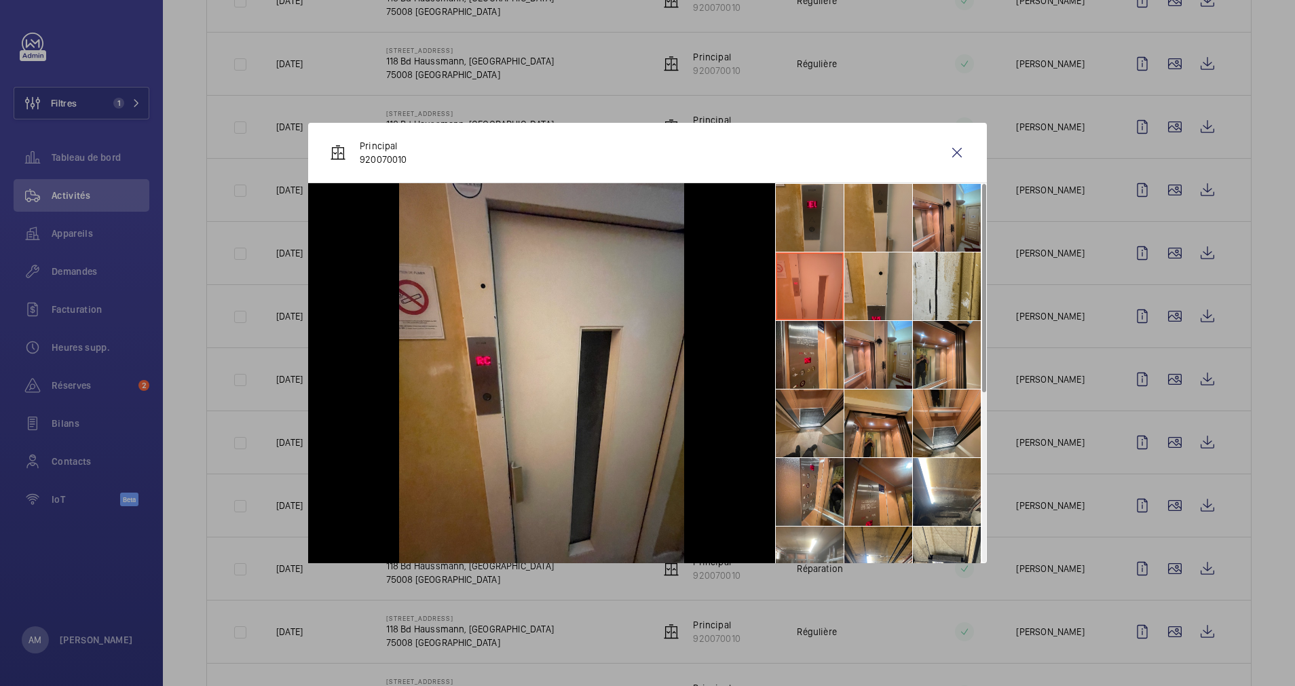
click at [809, 226] on li at bounding box center [809, 218] width 68 height 68
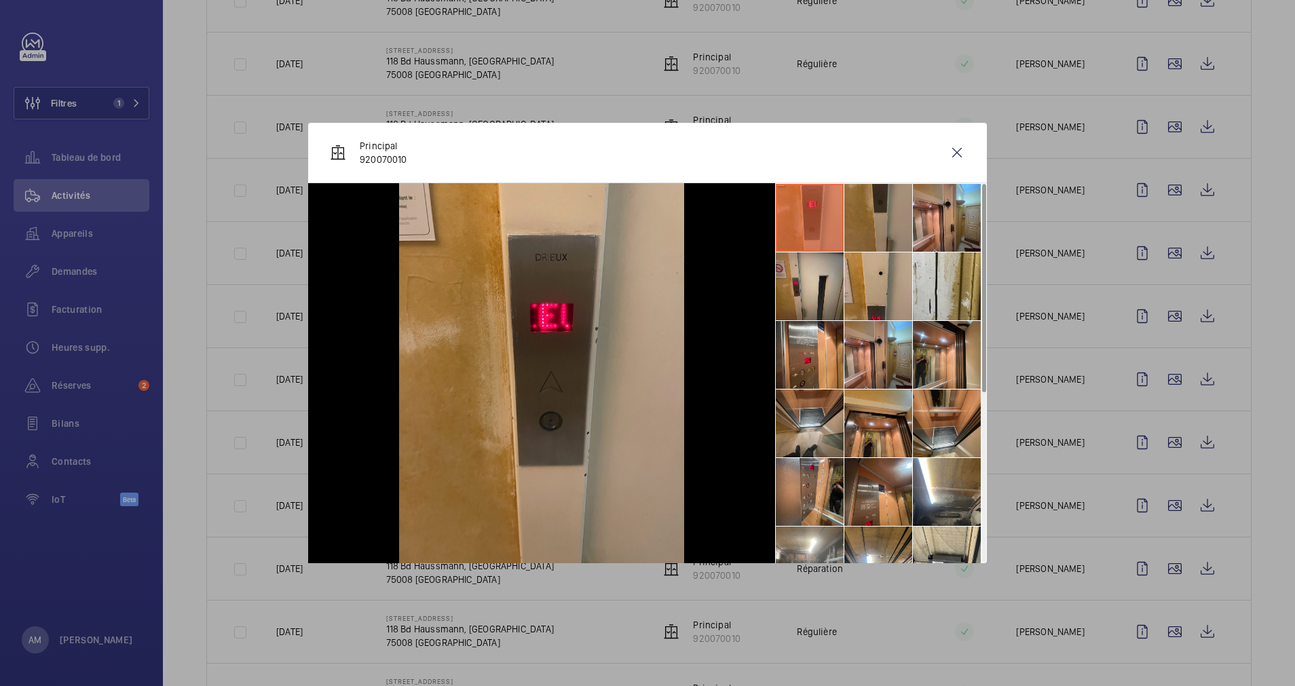
click at [877, 215] on li at bounding box center [878, 218] width 68 height 68
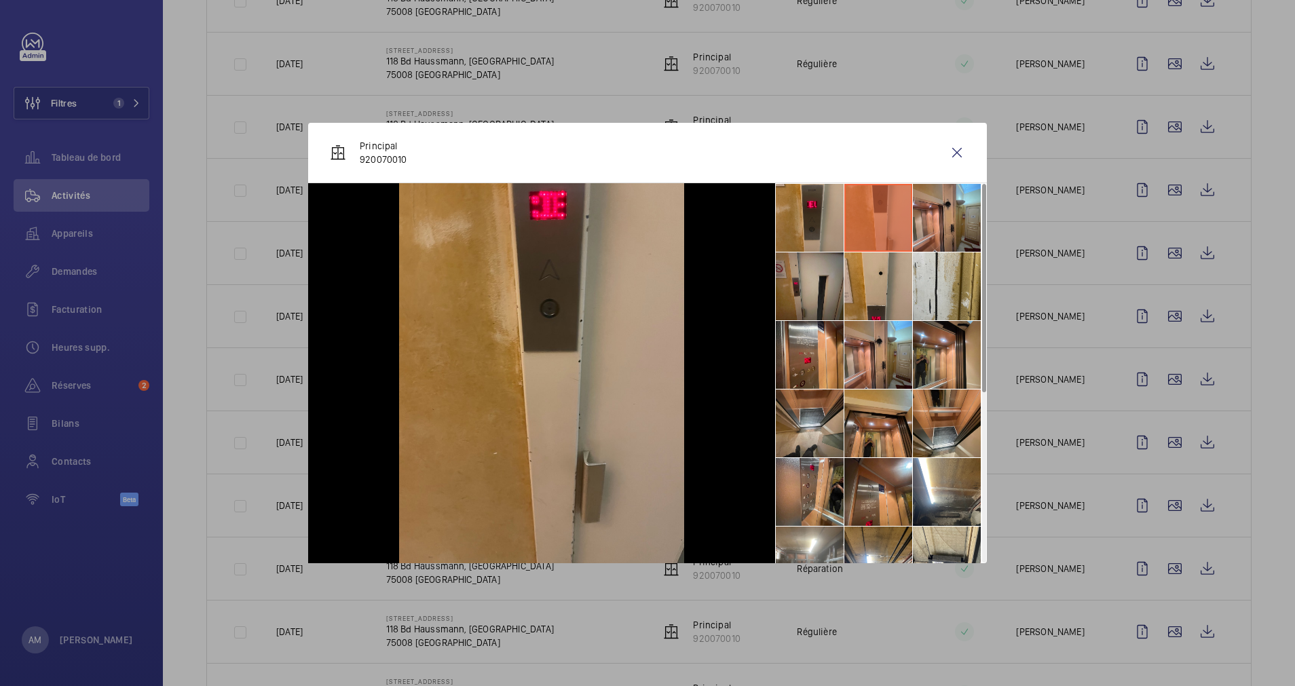
click at [813, 284] on li at bounding box center [809, 286] width 68 height 68
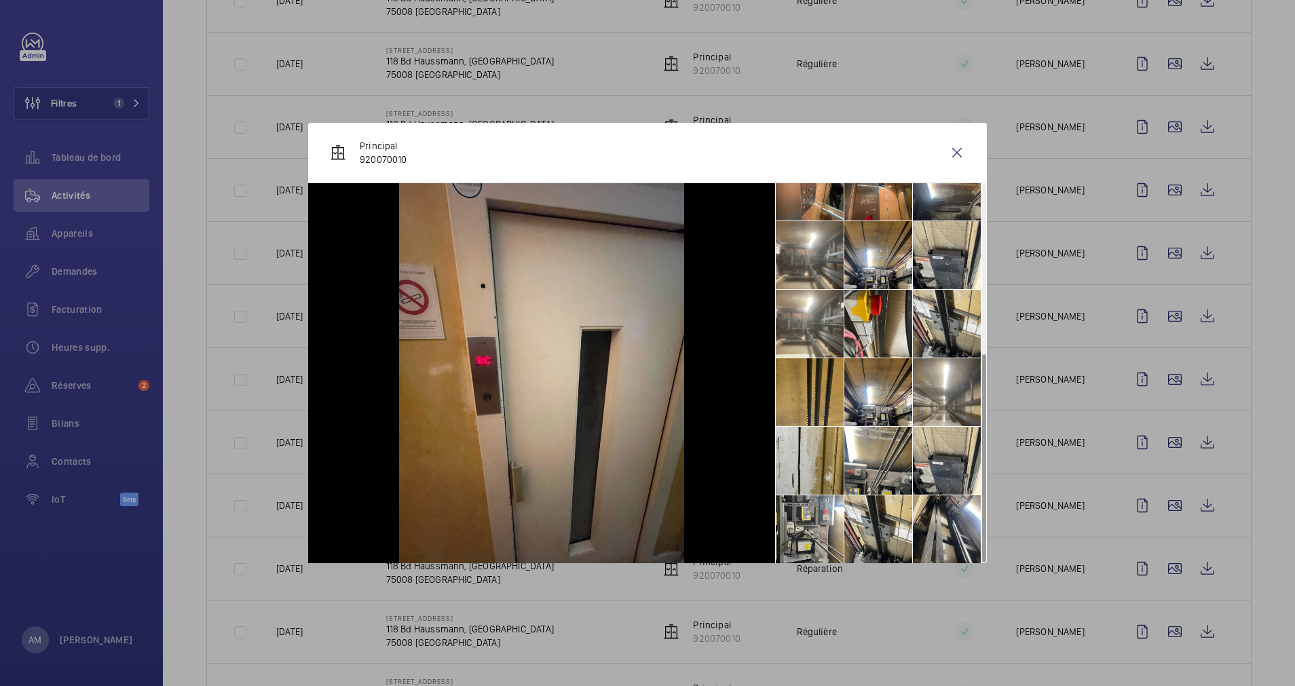
scroll to position [306, 0]
click at [951, 159] on wm-front-icon-button at bounding box center [956, 152] width 33 height 33
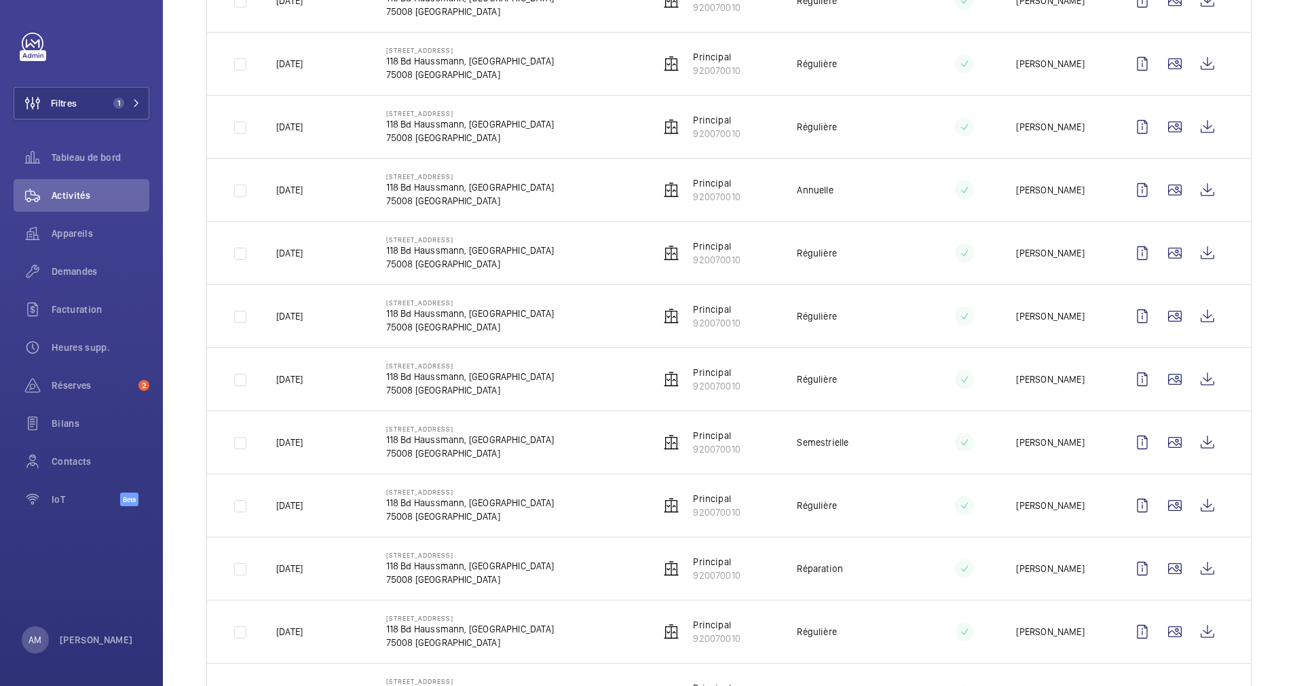
scroll to position [916, 0]
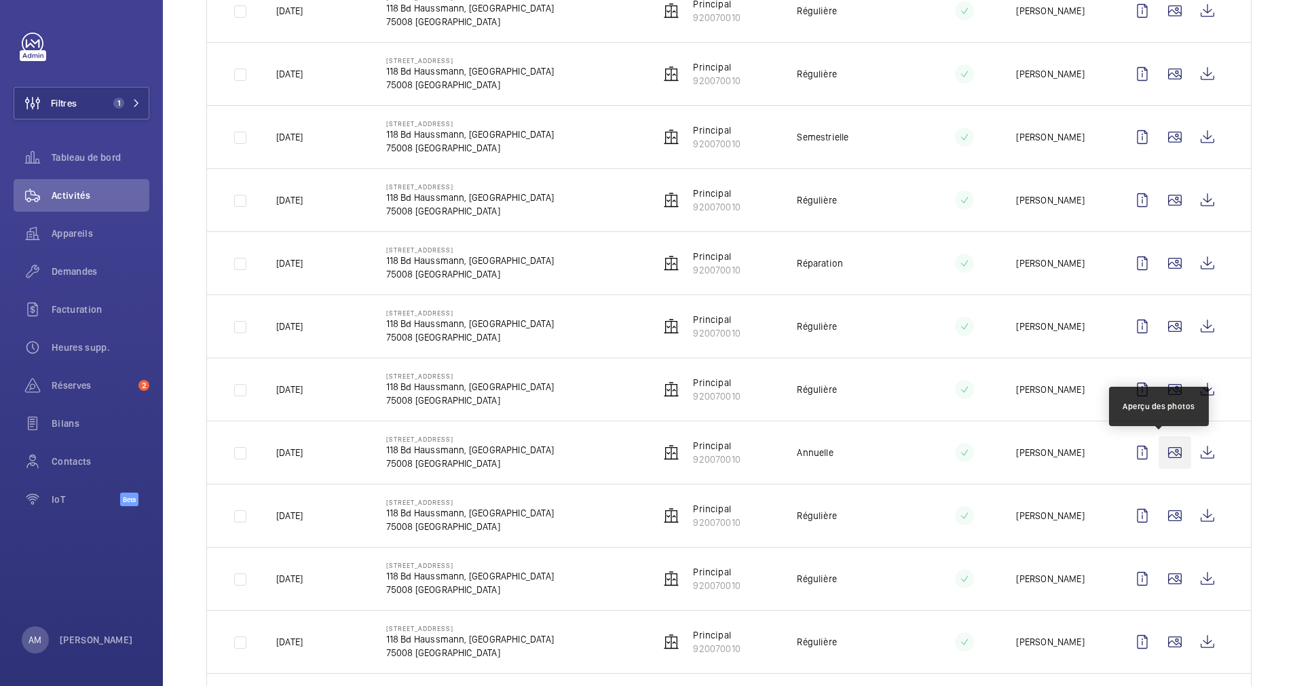
click at [1158, 459] on wm-front-icon-button at bounding box center [1174, 452] width 33 height 33
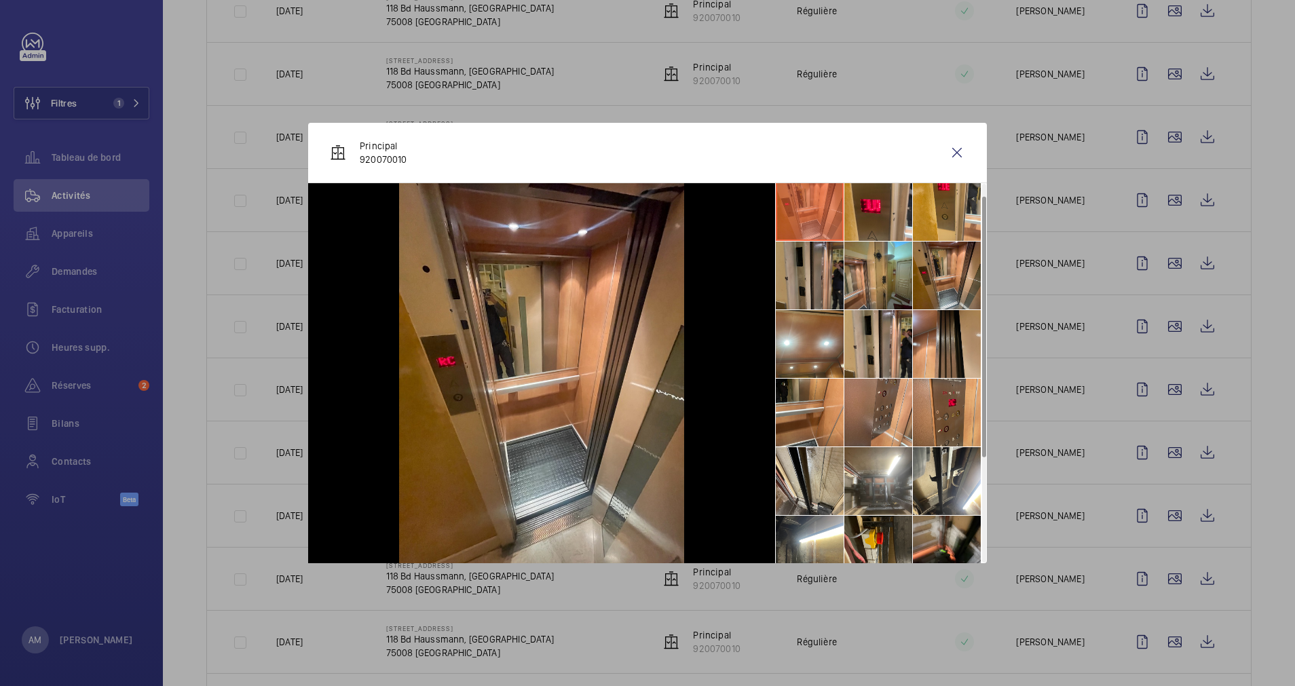
scroll to position [0, 0]
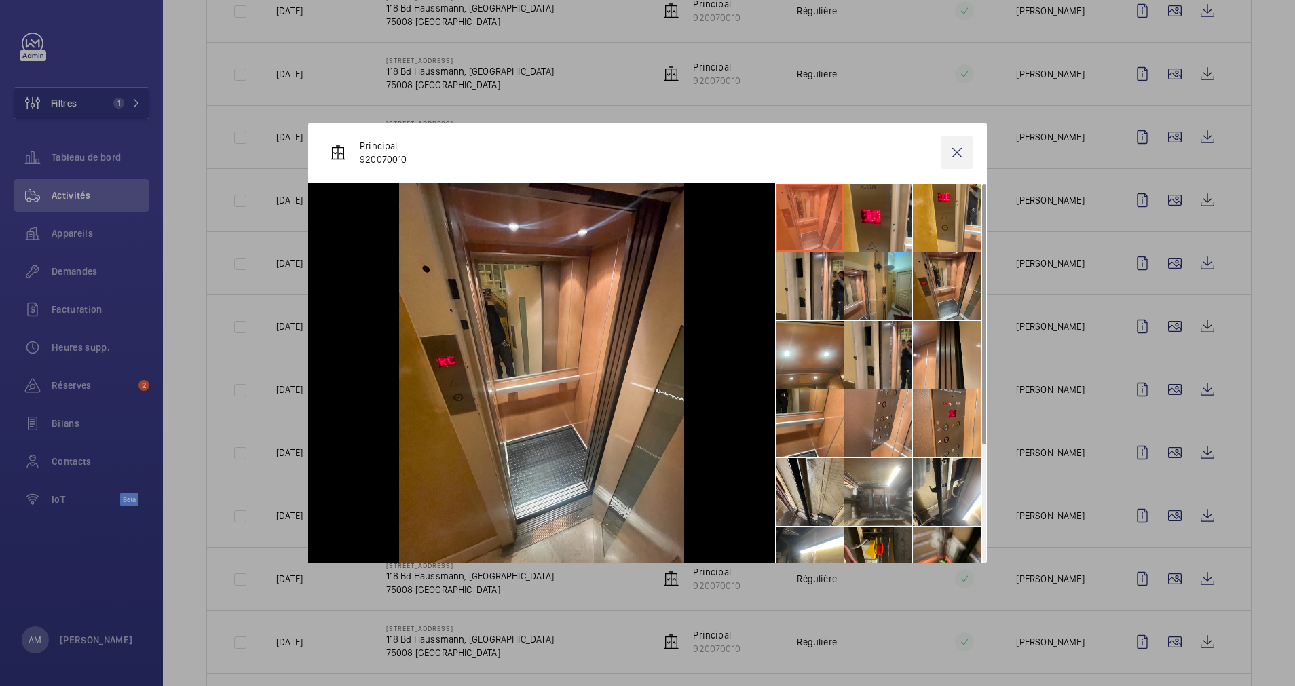
click at [957, 146] on wm-front-icon-button at bounding box center [956, 152] width 33 height 33
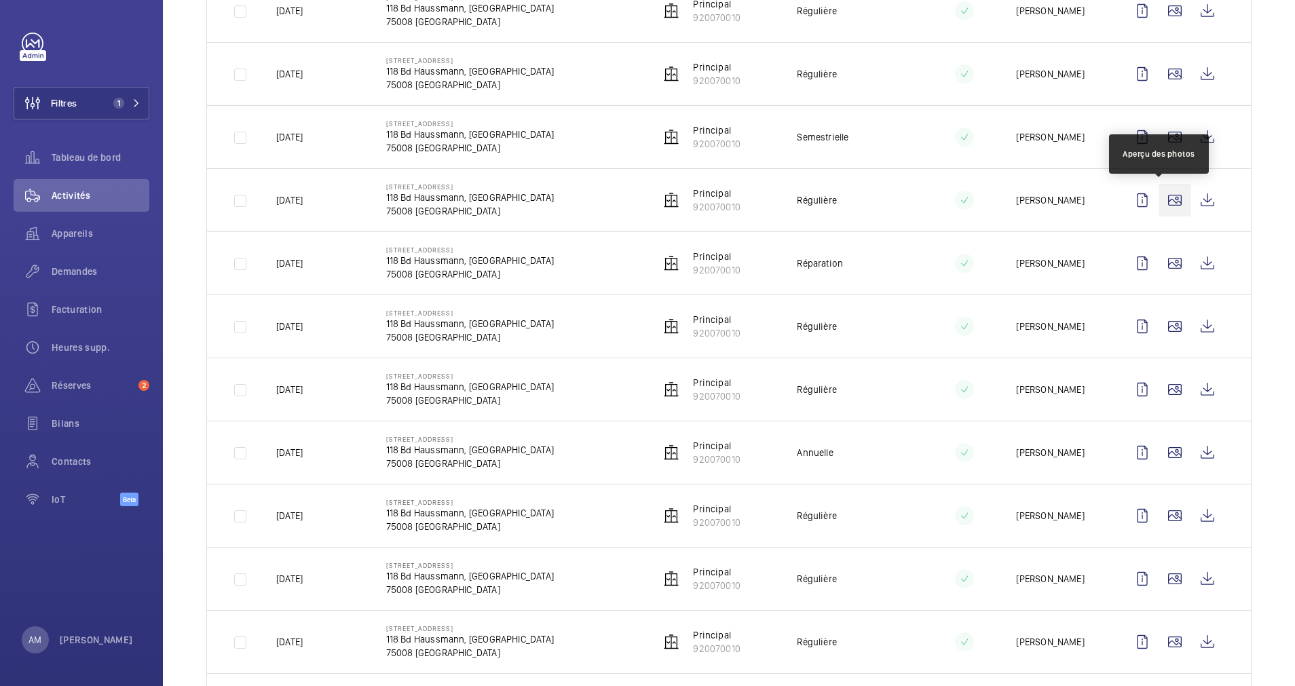
click at [1158, 202] on wm-front-icon-button at bounding box center [1174, 200] width 33 height 33
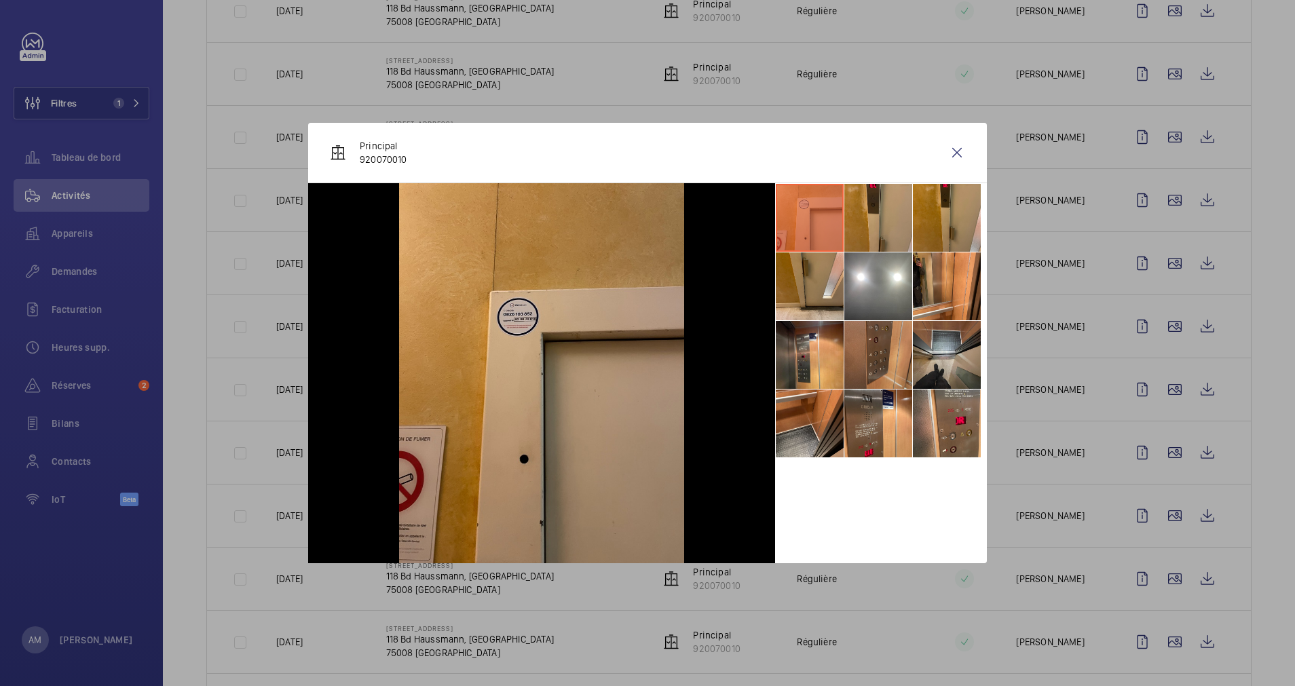
click at [884, 356] on li at bounding box center [878, 355] width 68 height 68
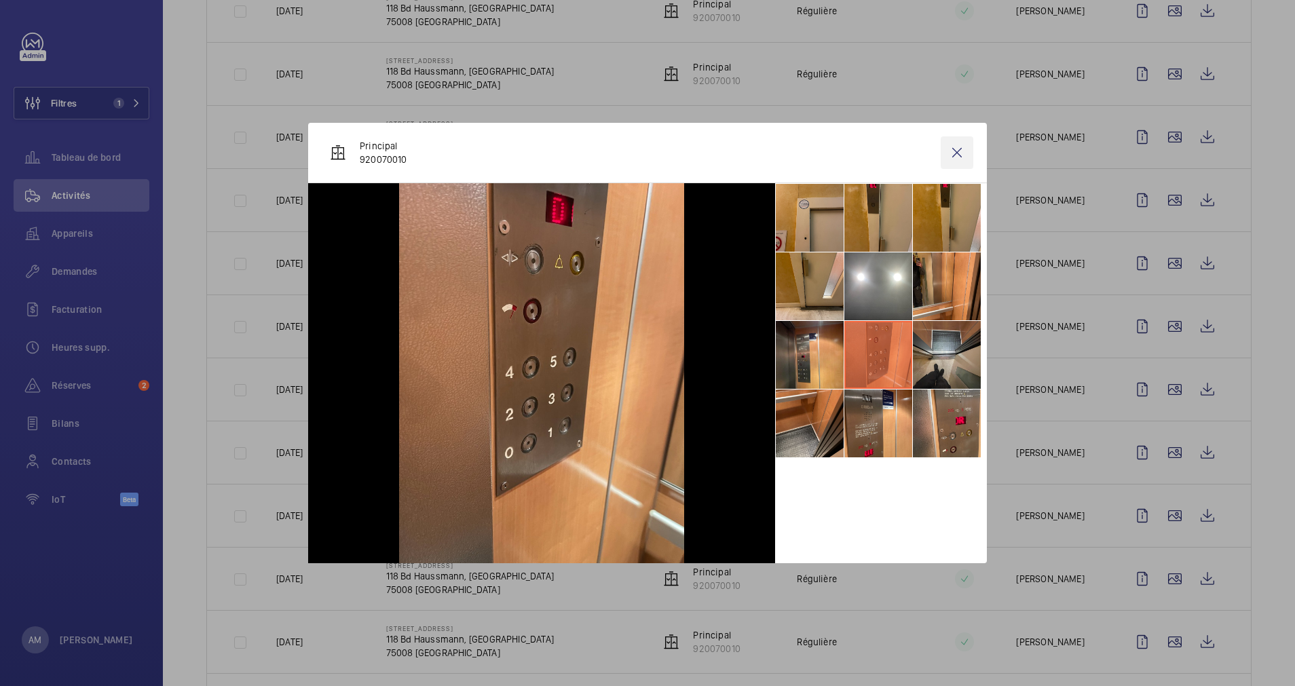
click at [958, 153] on wm-front-icon-button at bounding box center [956, 152] width 33 height 33
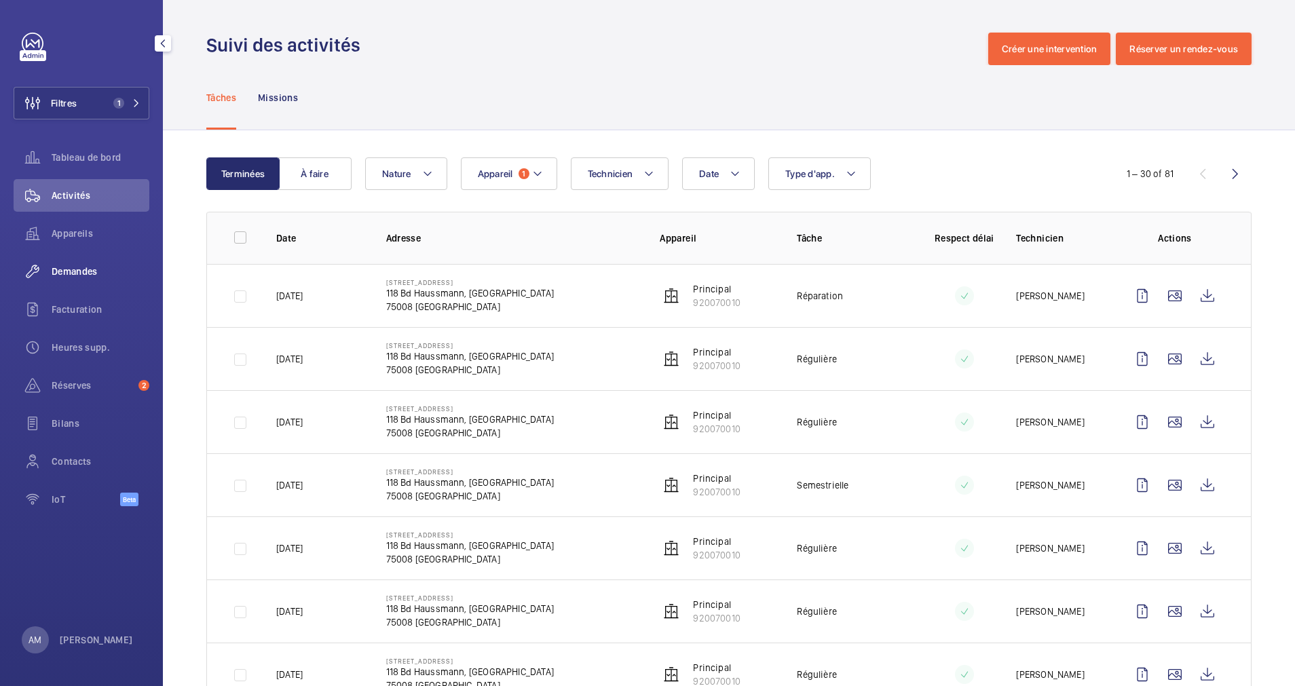
click at [81, 267] on span "Demandes" at bounding box center [101, 272] width 98 height 14
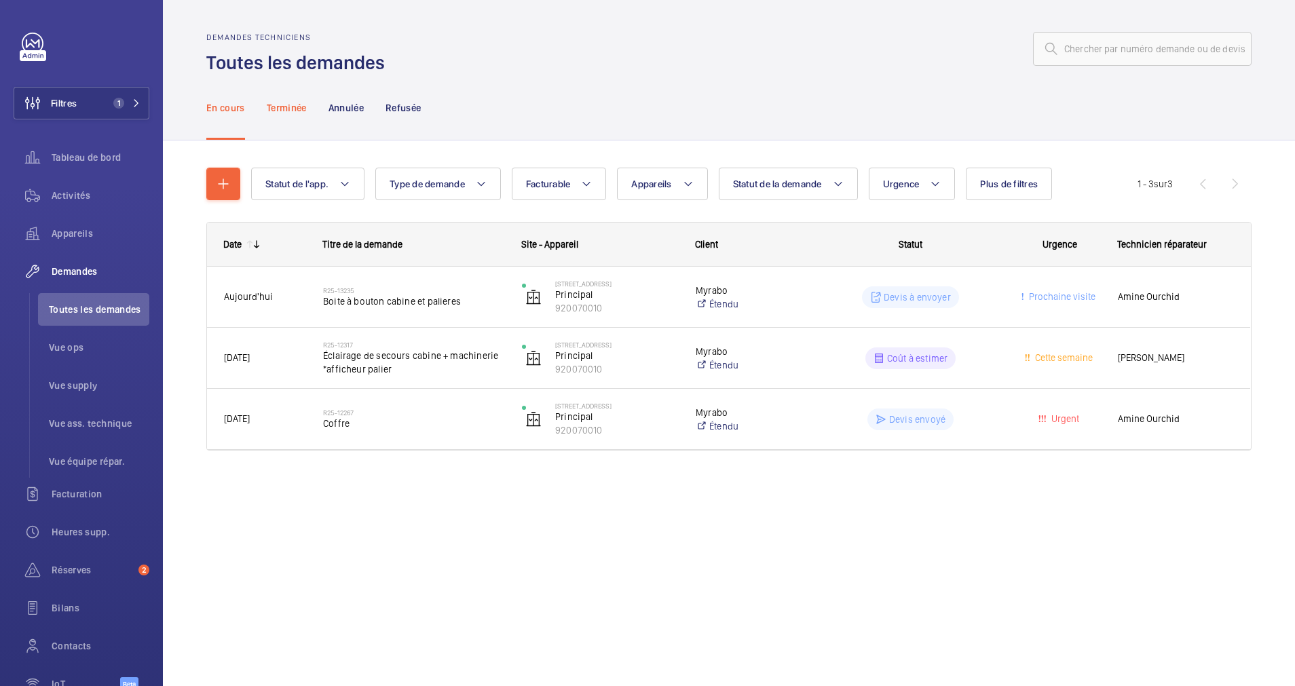
click at [297, 111] on p "Terminée" at bounding box center [287, 108] width 40 height 14
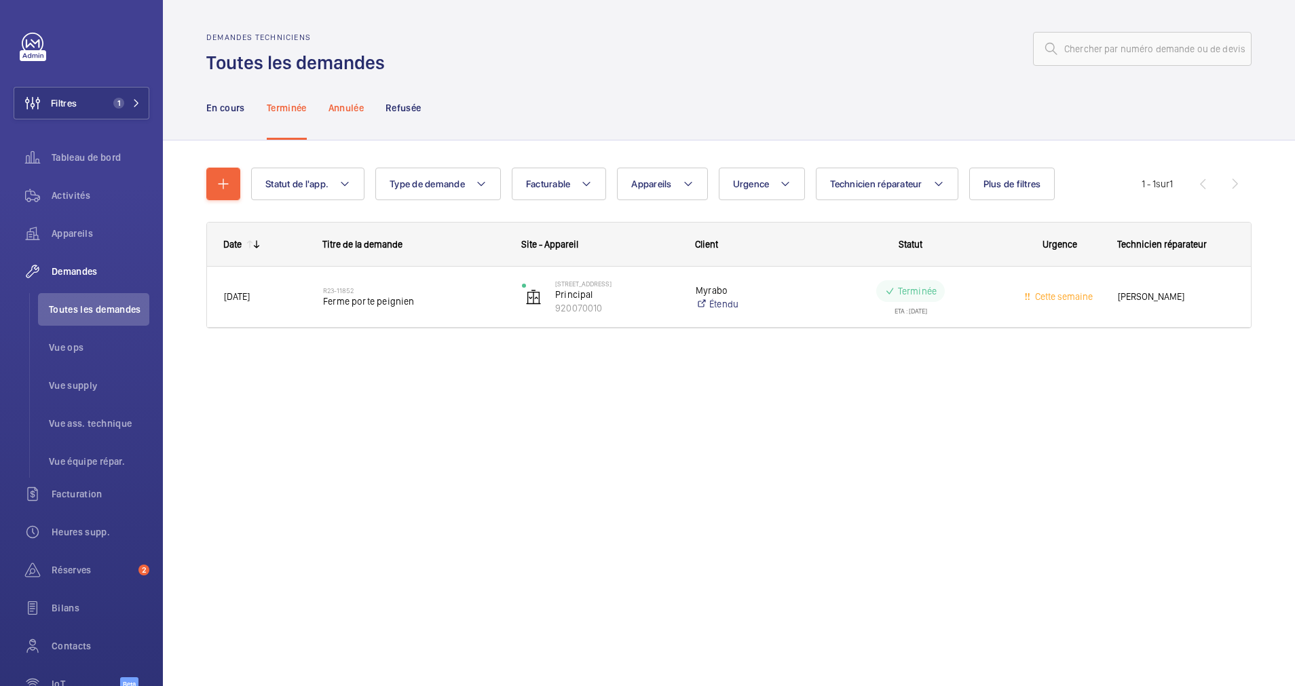
click at [349, 117] on div "Annulée" at bounding box center [345, 107] width 35 height 64
click at [417, 128] on div "Refusée" at bounding box center [402, 107] width 35 height 64
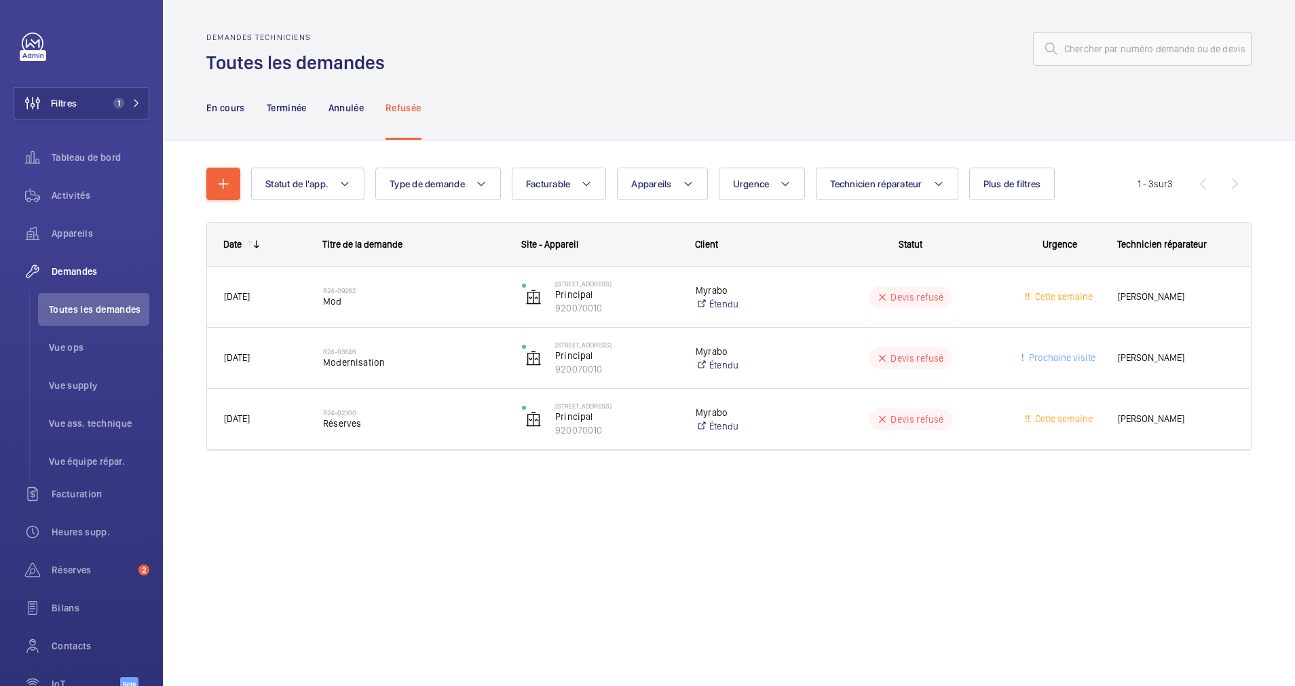
click at [187, 242] on div "Statut de l'app. Type de demande Facturable Appareils Urgence Technicien répara…" at bounding box center [729, 327] width 1132 height 375
click at [352, 108] on p "Annulée" at bounding box center [345, 108] width 35 height 14
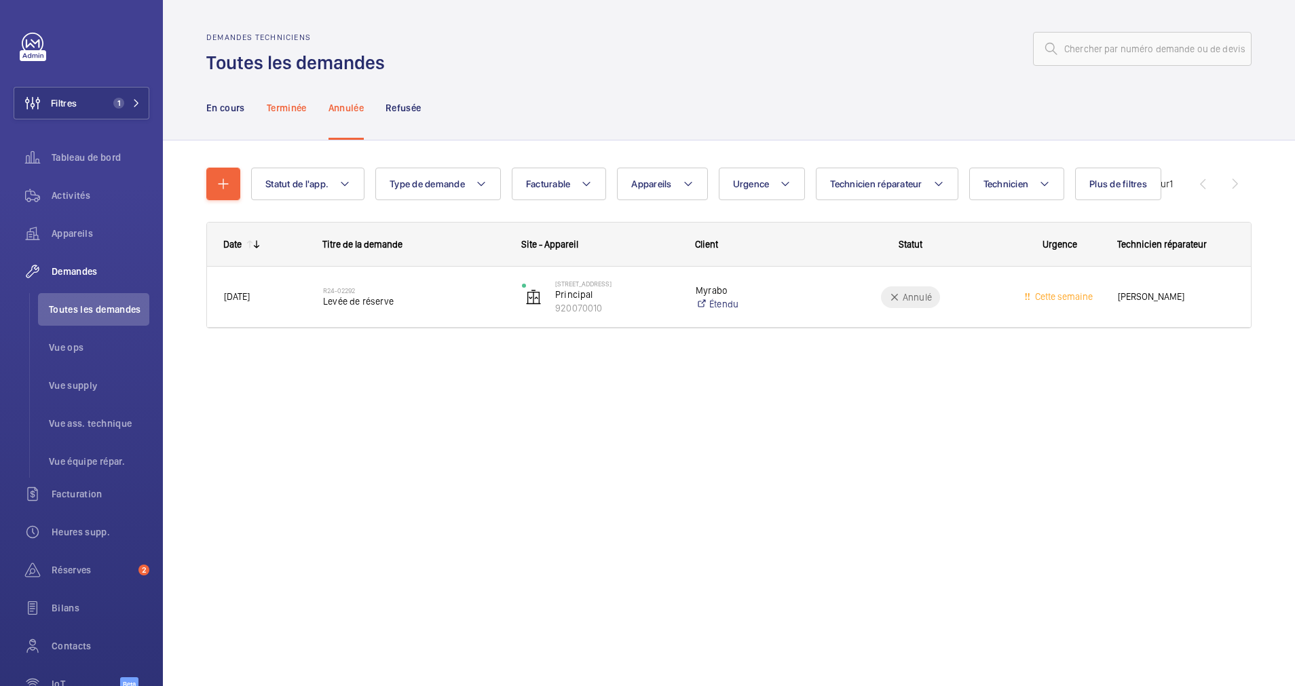
click at [279, 104] on p "Terminée" at bounding box center [287, 108] width 40 height 14
click at [236, 108] on p "En cours" at bounding box center [225, 108] width 39 height 14
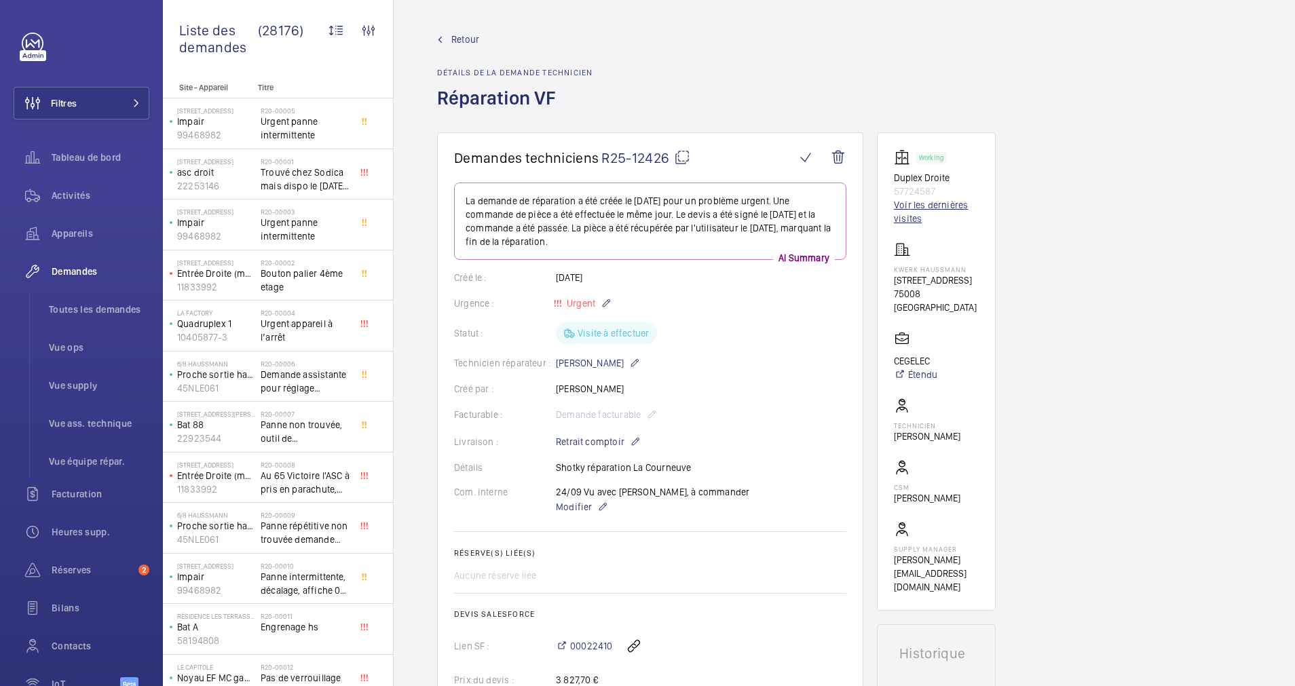
drag, startPoint x: 904, startPoint y: 227, endPoint x: 907, endPoint y: 217, distance: 10.7
click at [906, 223] on wm-front-card-body "Working Duplex Droite 57724587 Voir les dernières visites Kwerk Haussmann 29 Ru…" at bounding box center [936, 371] width 85 height 444
click at [907, 217] on link "Voir les dernières visites" at bounding box center [936, 211] width 85 height 27
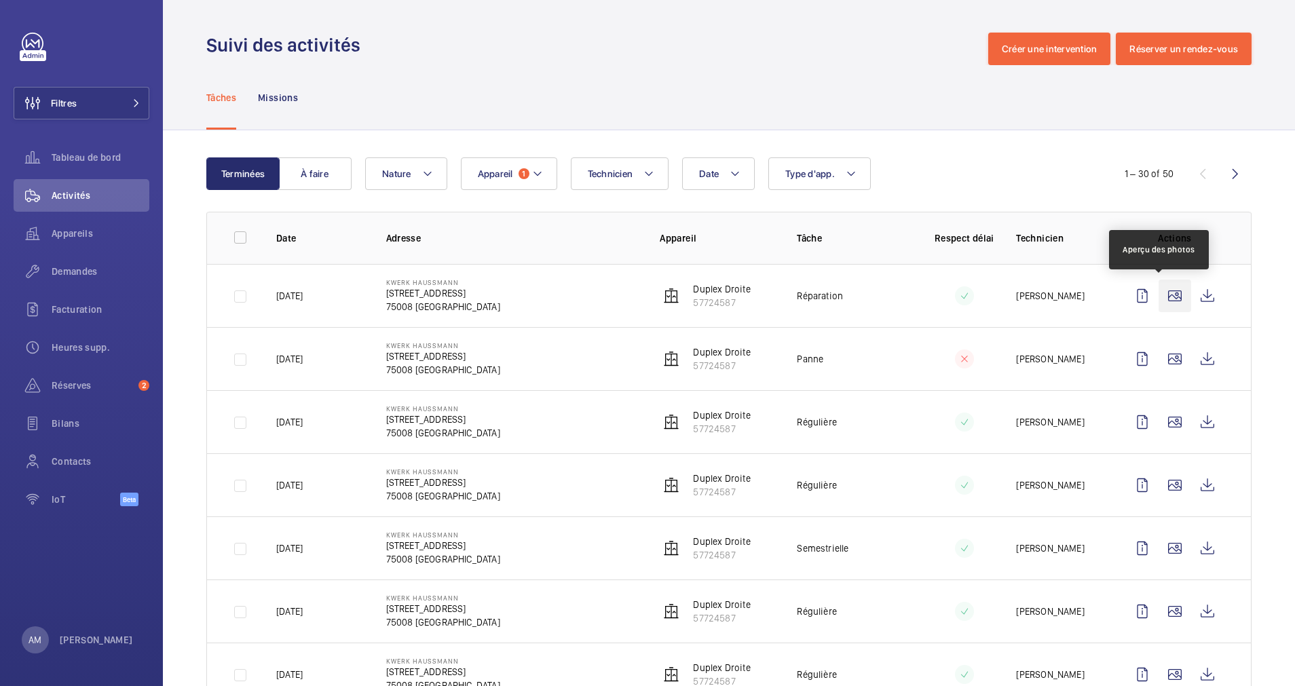
click at [1158, 296] on wm-front-icon-button at bounding box center [1174, 296] width 33 height 33
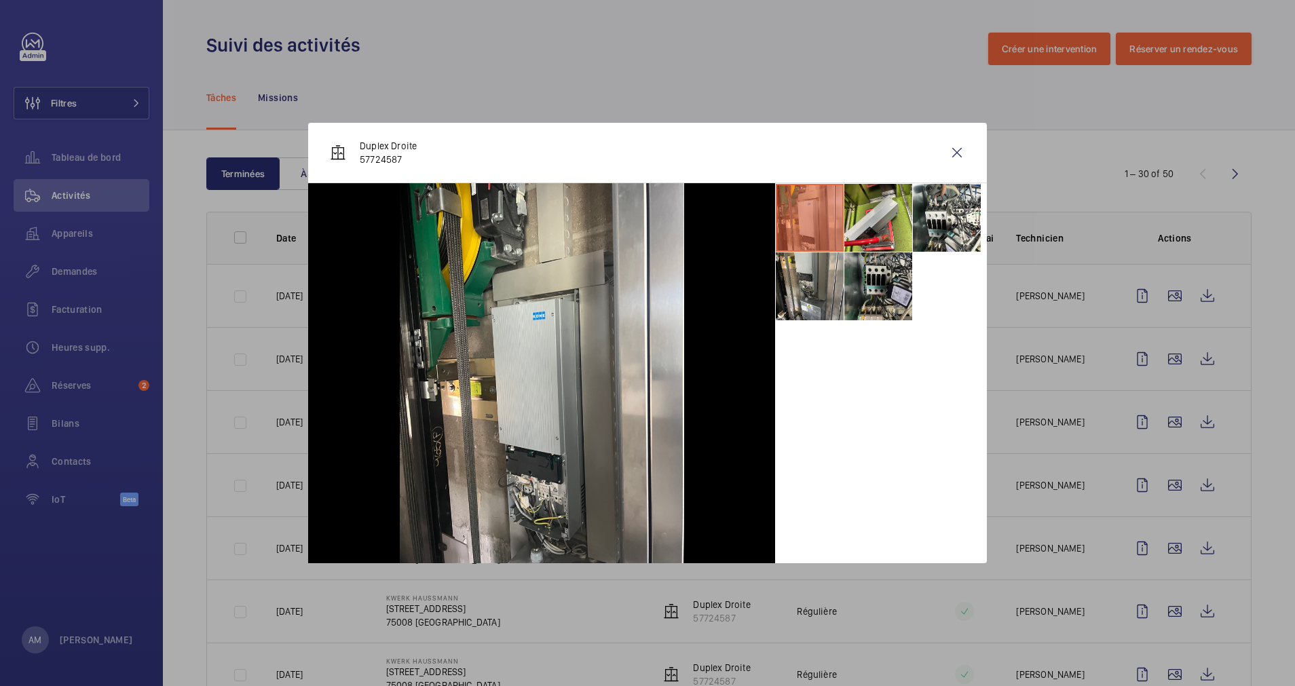
click at [891, 282] on li at bounding box center [878, 286] width 68 height 68
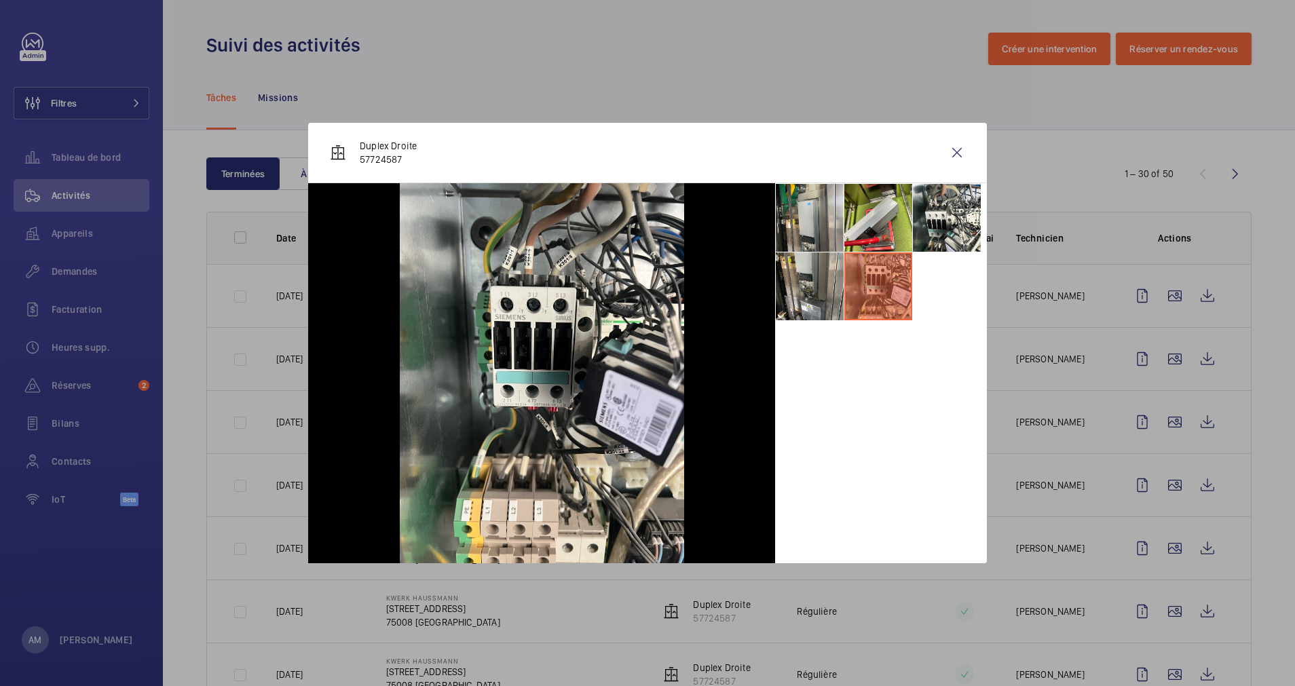
drag, startPoint x: 958, startPoint y: 153, endPoint x: 1017, endPoint y: 189, distance: 68.8
click at [958, 154] on wm-front-icon-button at bounding box center [956, 152] width 33 height 33
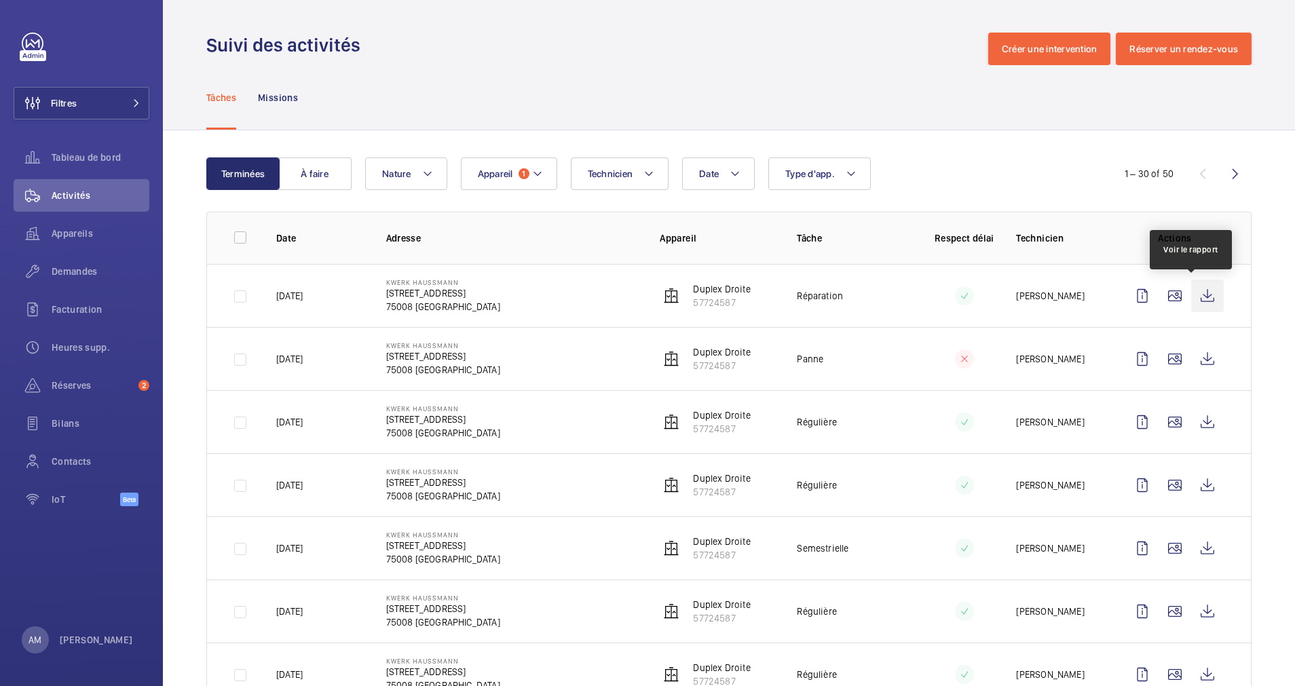
click at [1191, 286] on wm-front-icon-button at bounding box center [1207, 296] width 33 height 33
